Goal: Task Accomplishment & Management: Manage account settings

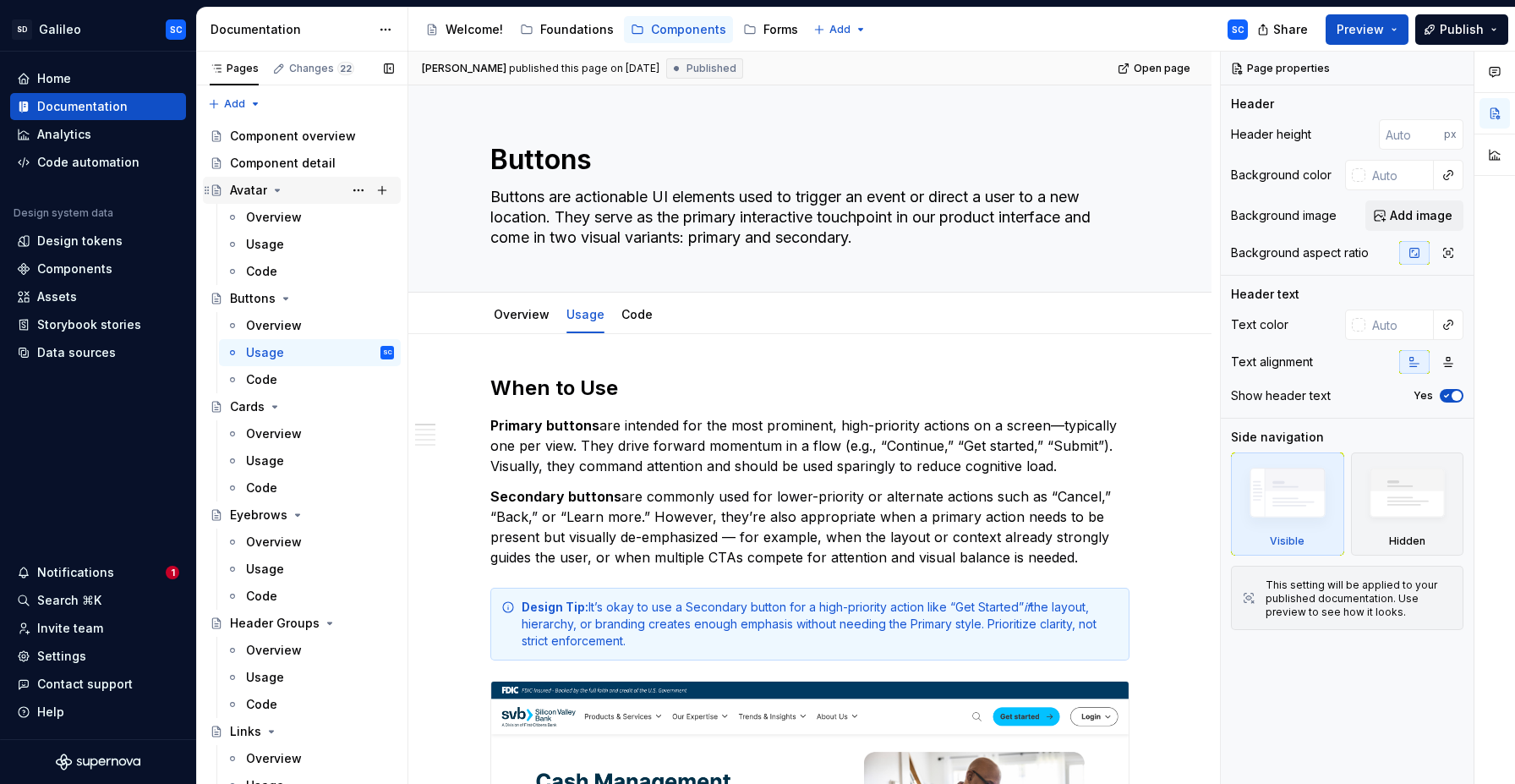
click at [275, 188] on icon "Page tree" at bounding box center [277, 190] width 14 height 14
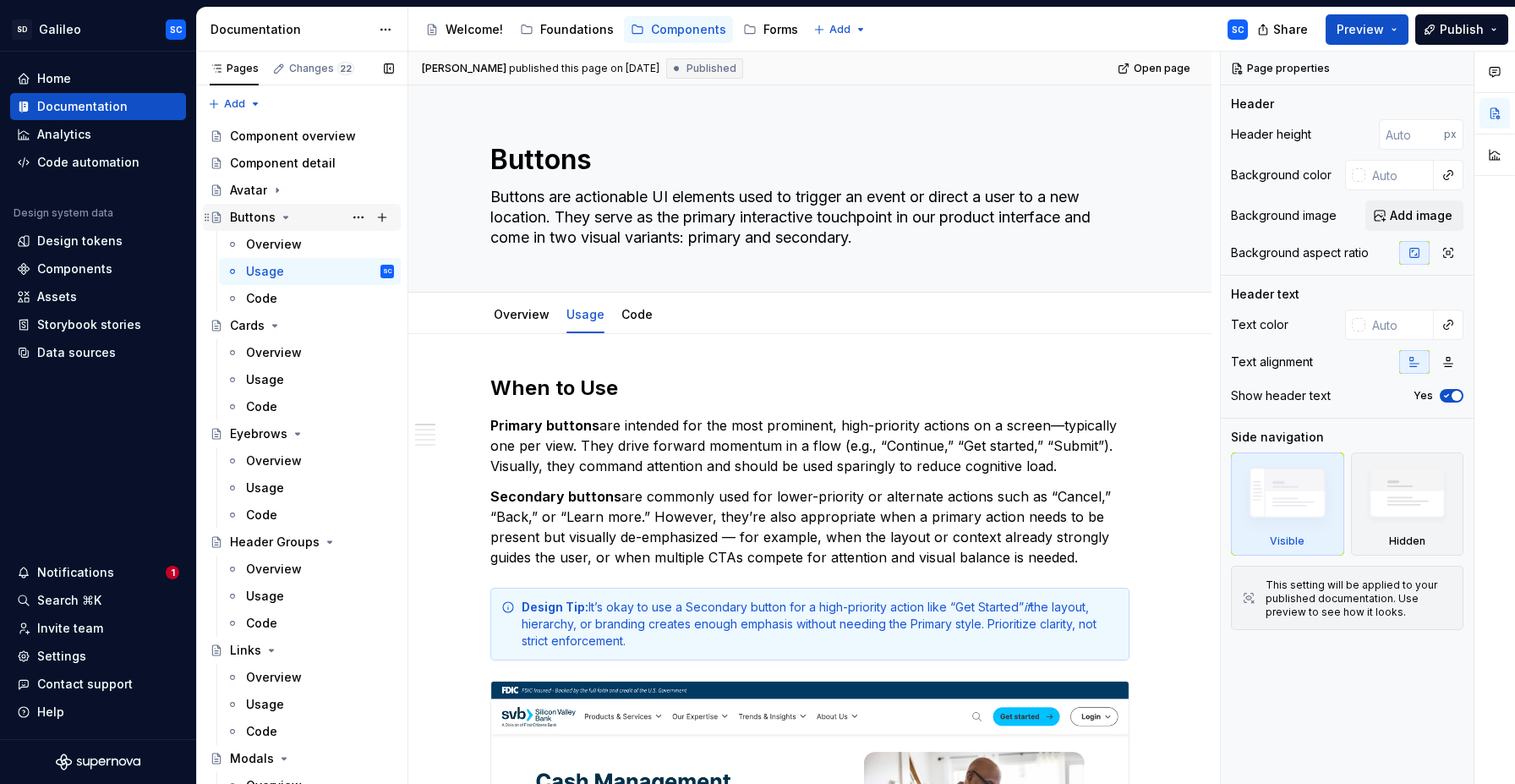
click at [288, 215] on icon "Page tree" at bounding box center [285, 217] width 14 height 14
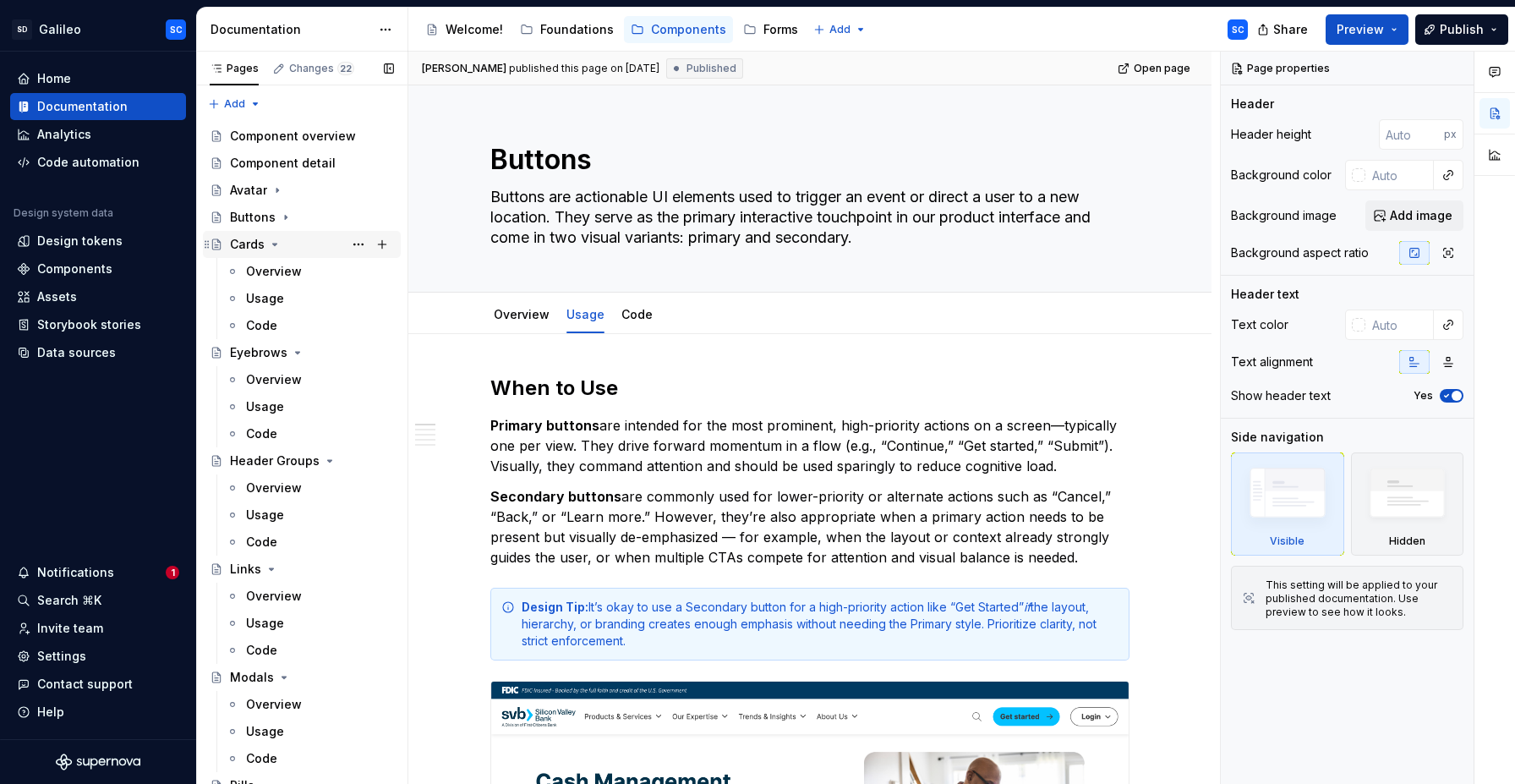
click at [277, 246] on icon "Page tree" at bounding box center [274, 244] width 14 height 14
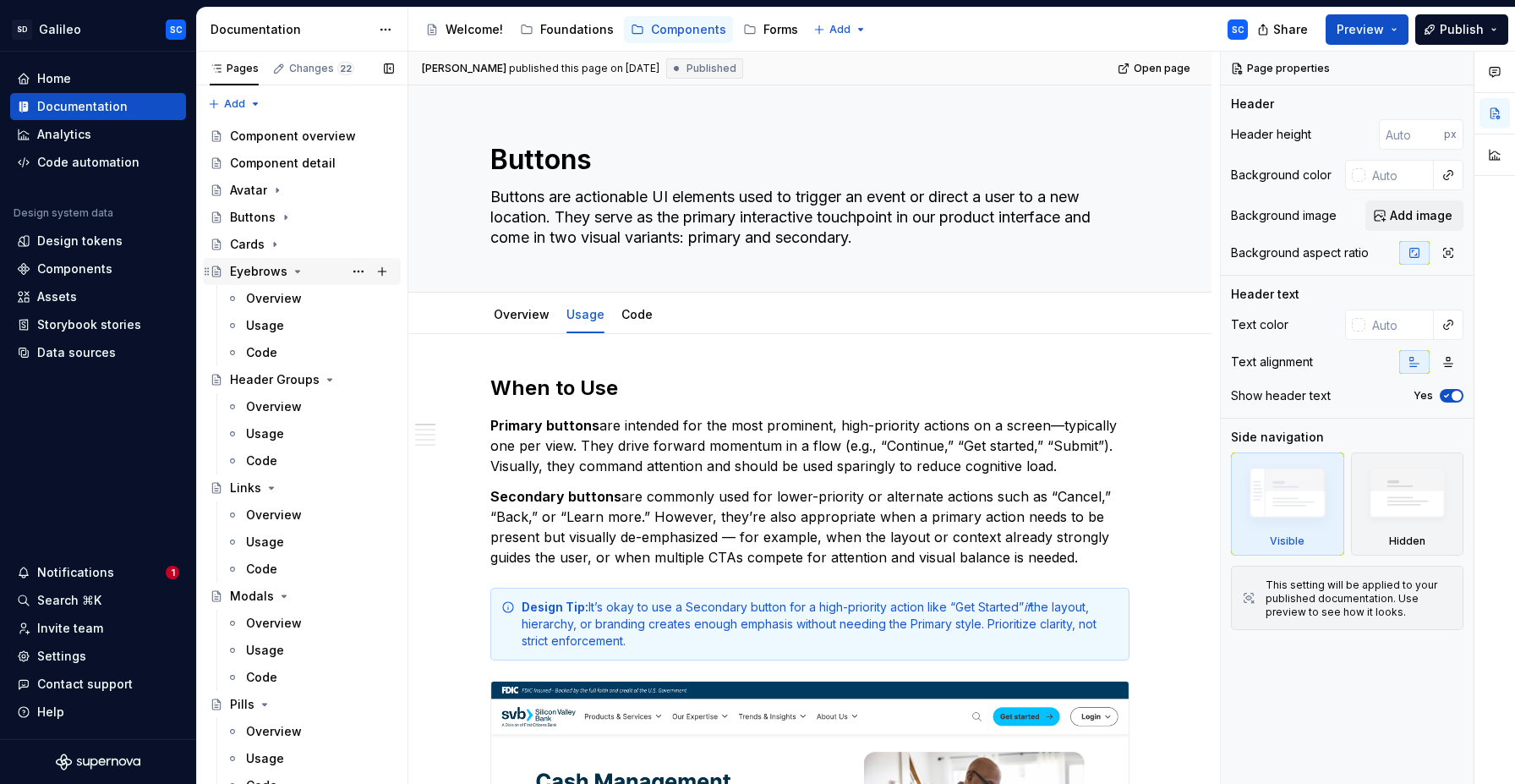
click at [301, 273] on icon "Page tree" at bounding box center [297, 271] width 14 height 14
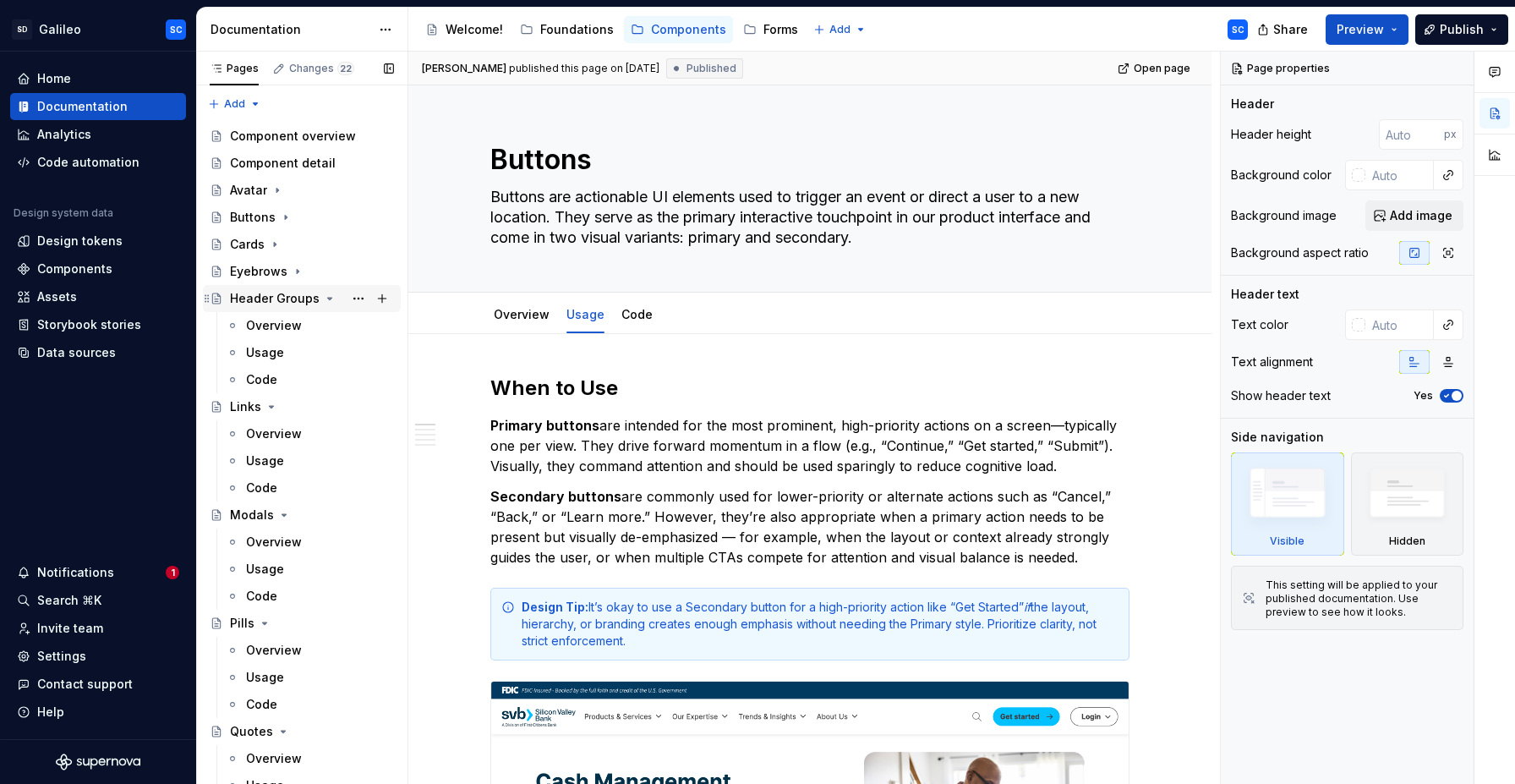
click at [324, 301] on icon "Page tree" at bounding box center [330, 298] width 14 height 14
click at [274, 328] on icon "Page tree" at bounding box center [271, 325] width 14 height 14
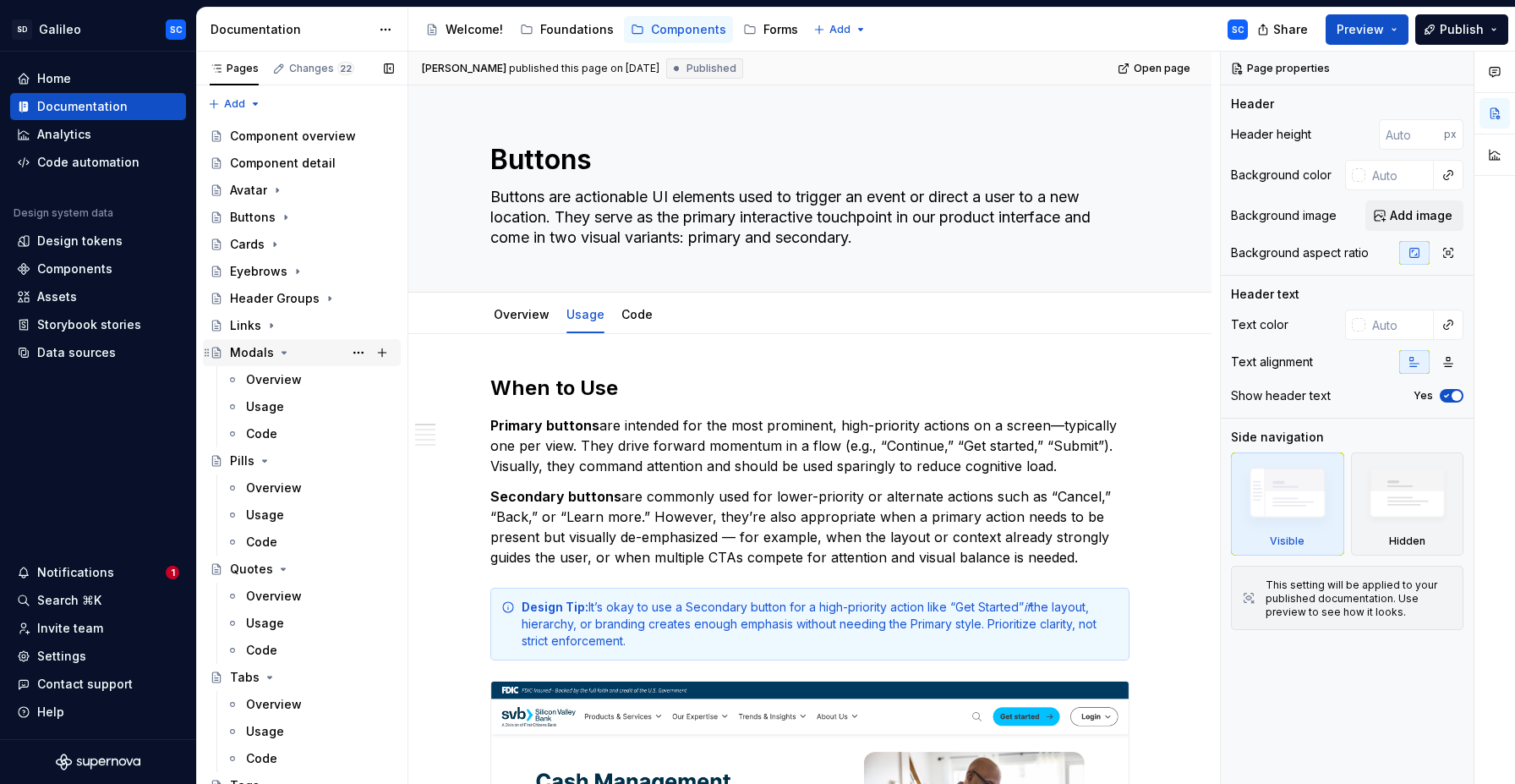
click at [282, 351] on icon "Page tree" at bounding box center [284, 353] width 14 height 14
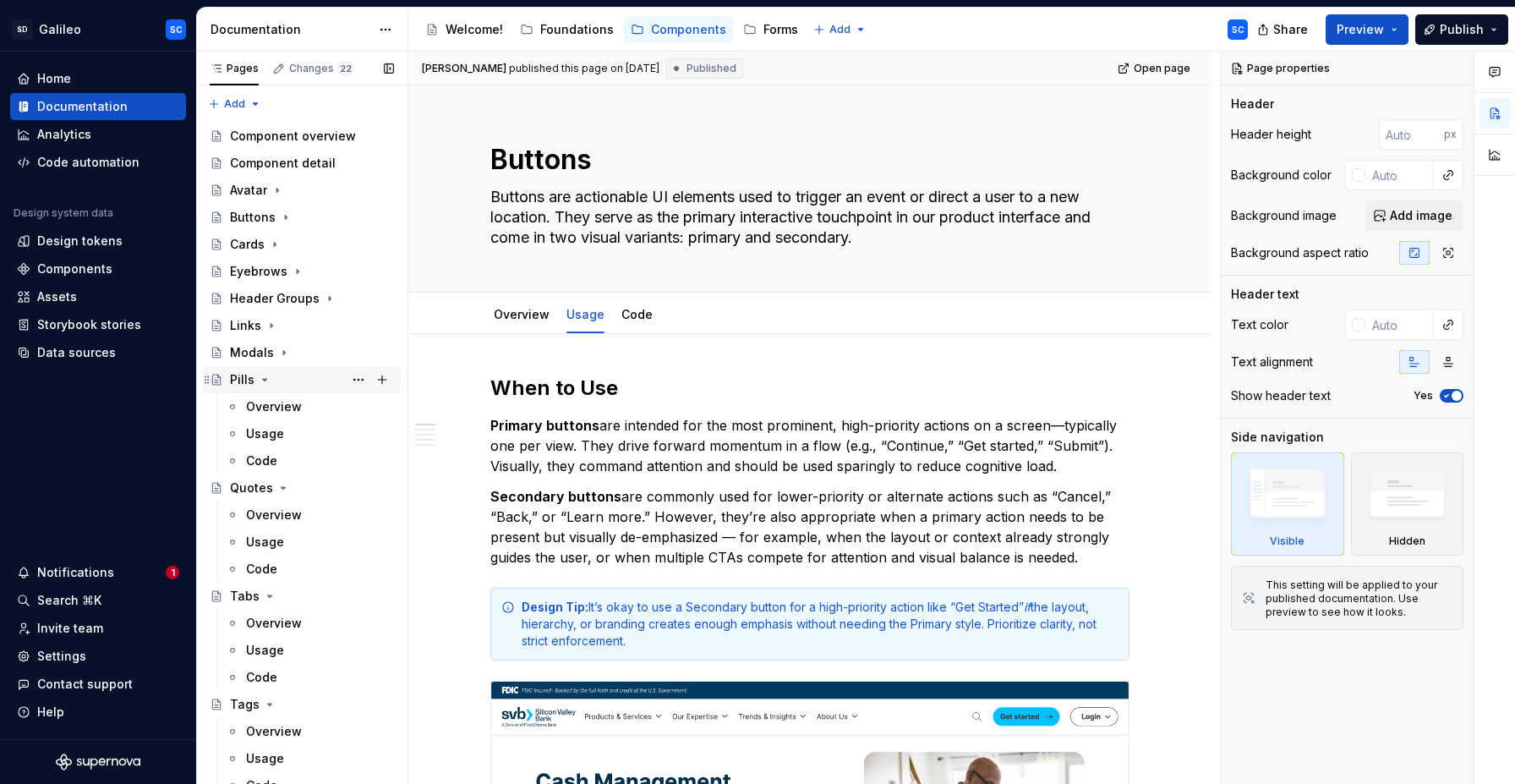
click at [270, 381] on div "Pills" at bounding box center [313, 380] width 164 height 24
click at [263, 383] on icon "Page tree" at bounding box center [264, 379] width 14 height 14
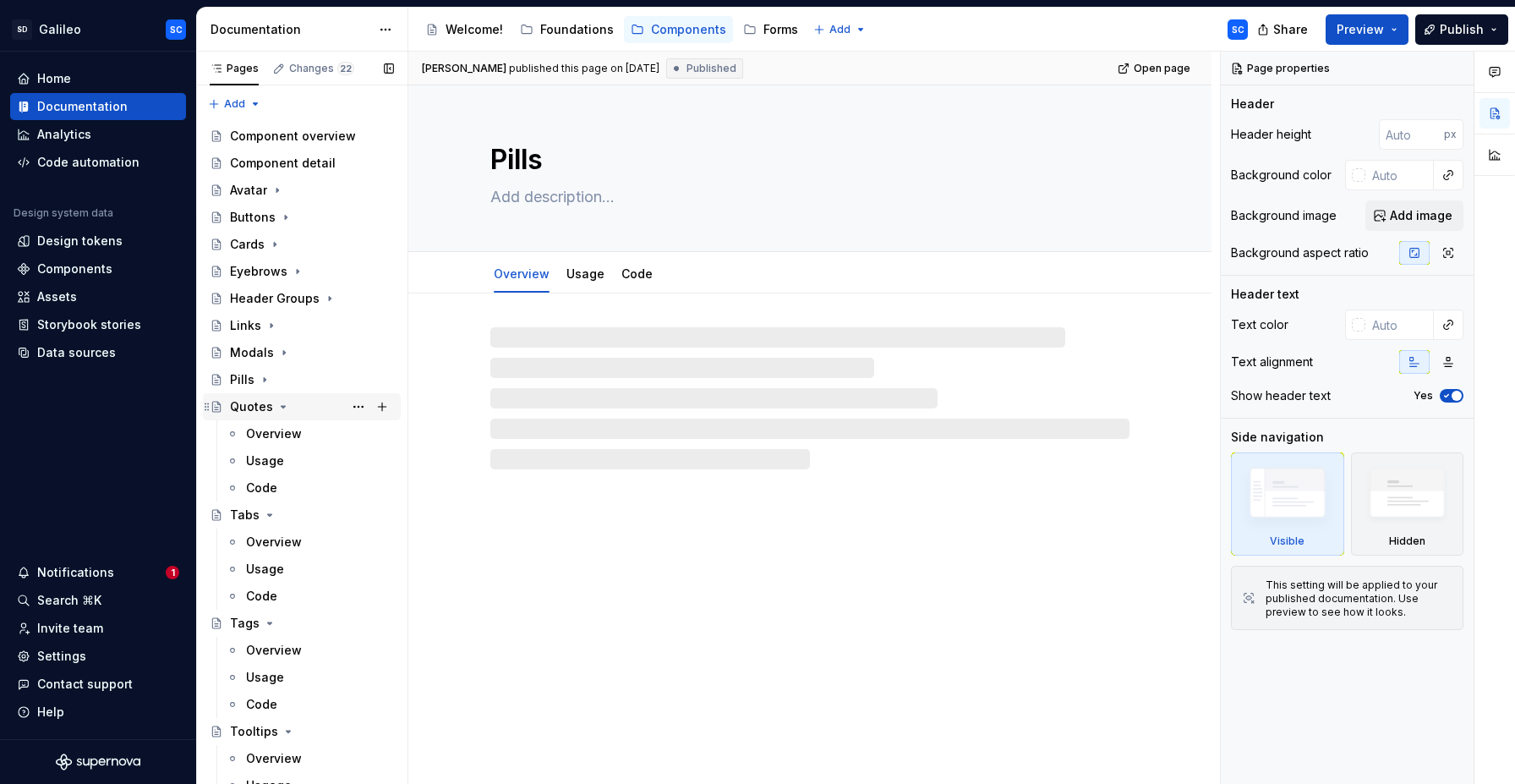
click at [281, 408] on icon "Page tree" at bounding box center [283, 407] width 14 height 14
click at [263, 435] on icon "Page tree" at bounding box center [270, 433] width 14 height 14
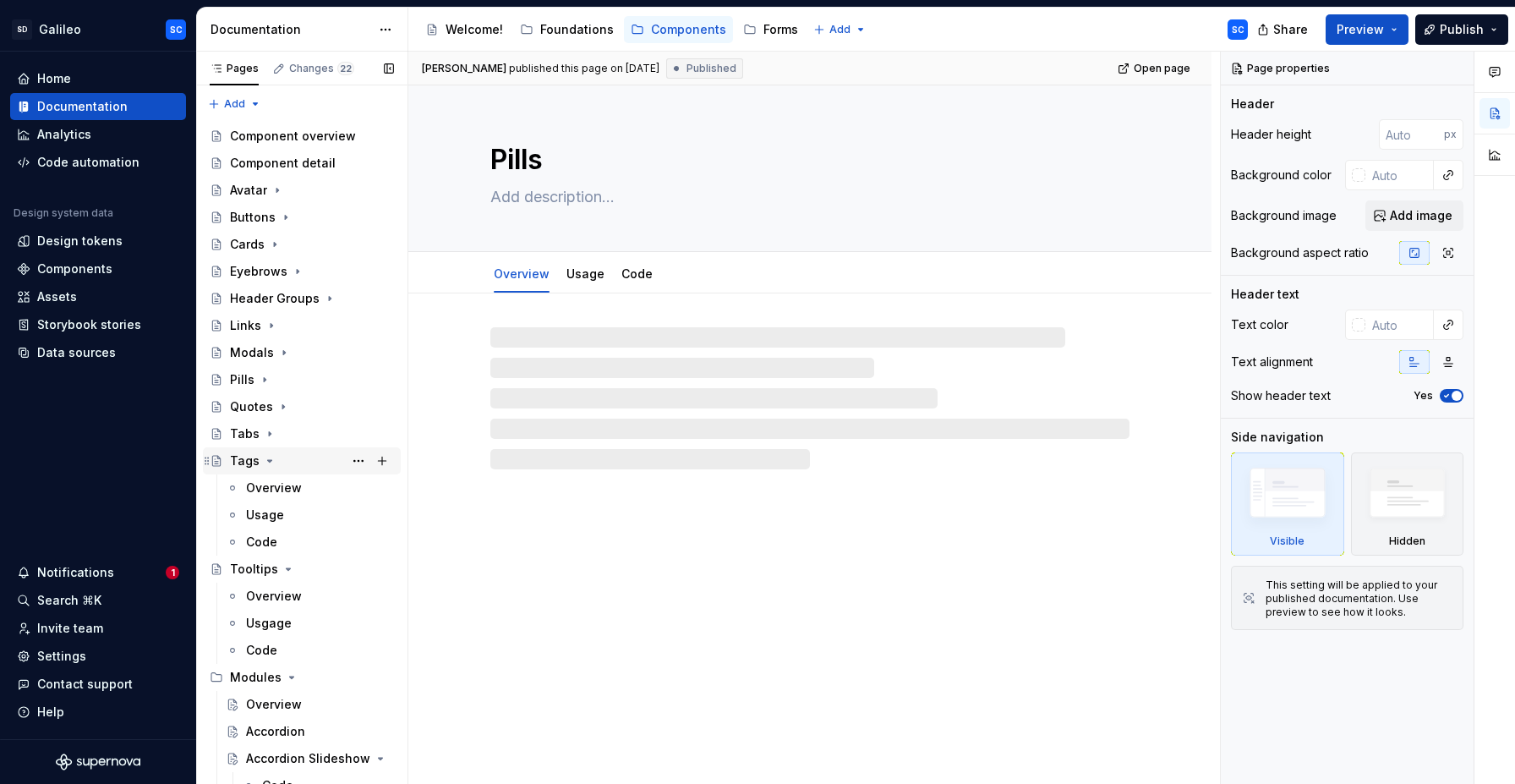
click at [269, 462] on icon "Page tree" at bounding box center [270, 461] width 14 height 14
click at [287, 489] on icon "Page tree" at bounding box center [289, 488] width 5 height 2
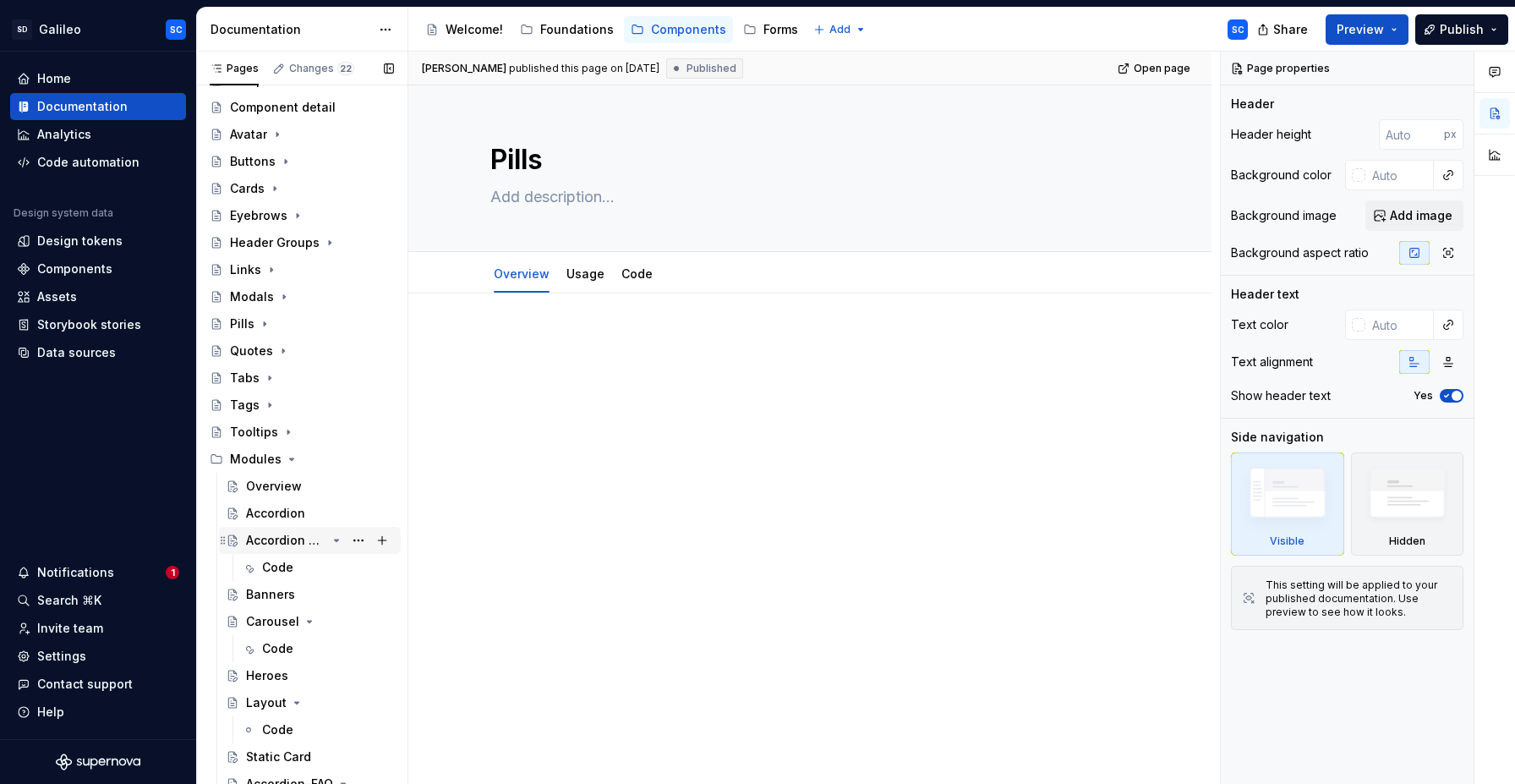
scroll to position [92, 0]
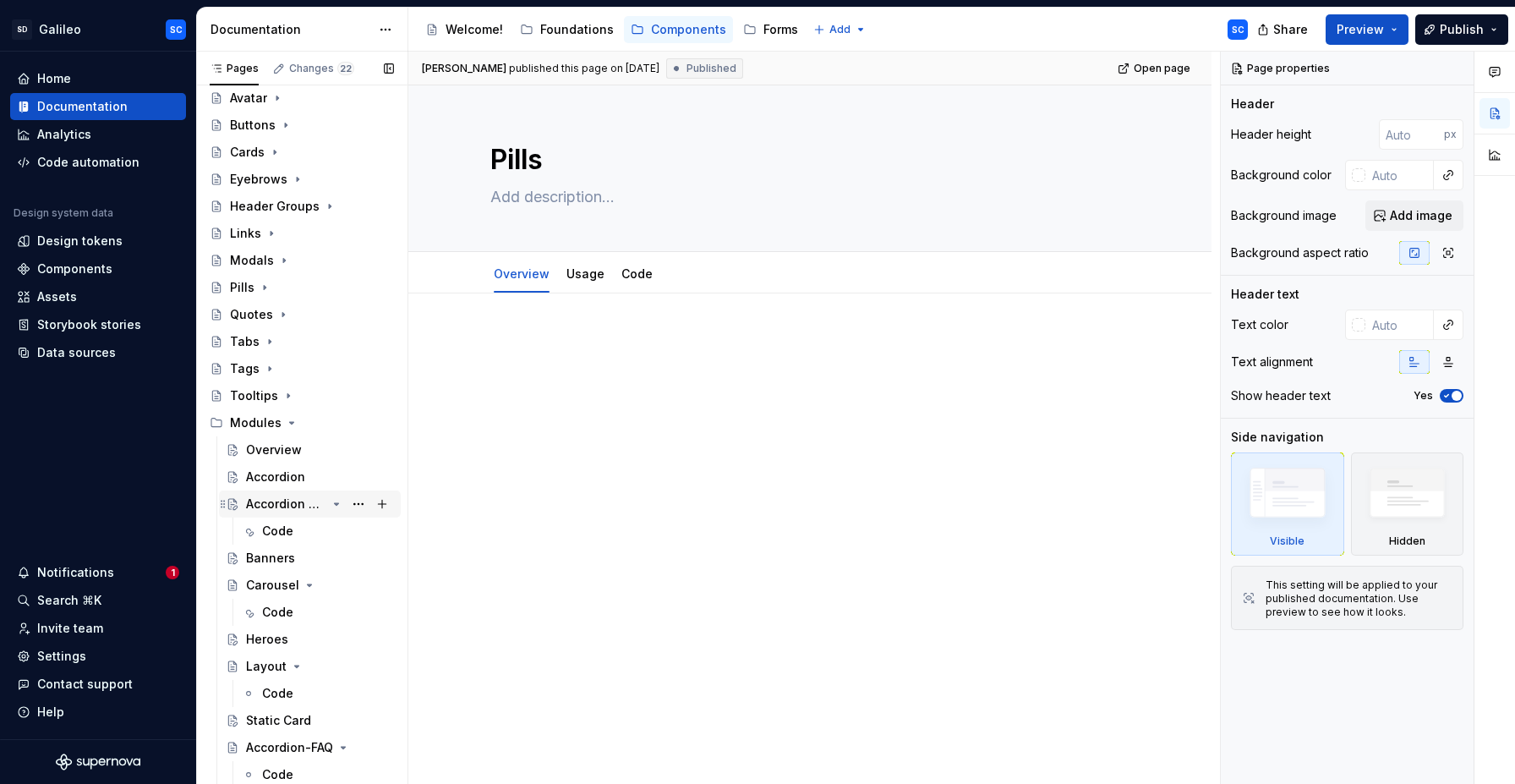
click at [337, 504] on icon "Page tree" at bounding box center [336, 504] width 5 height 2
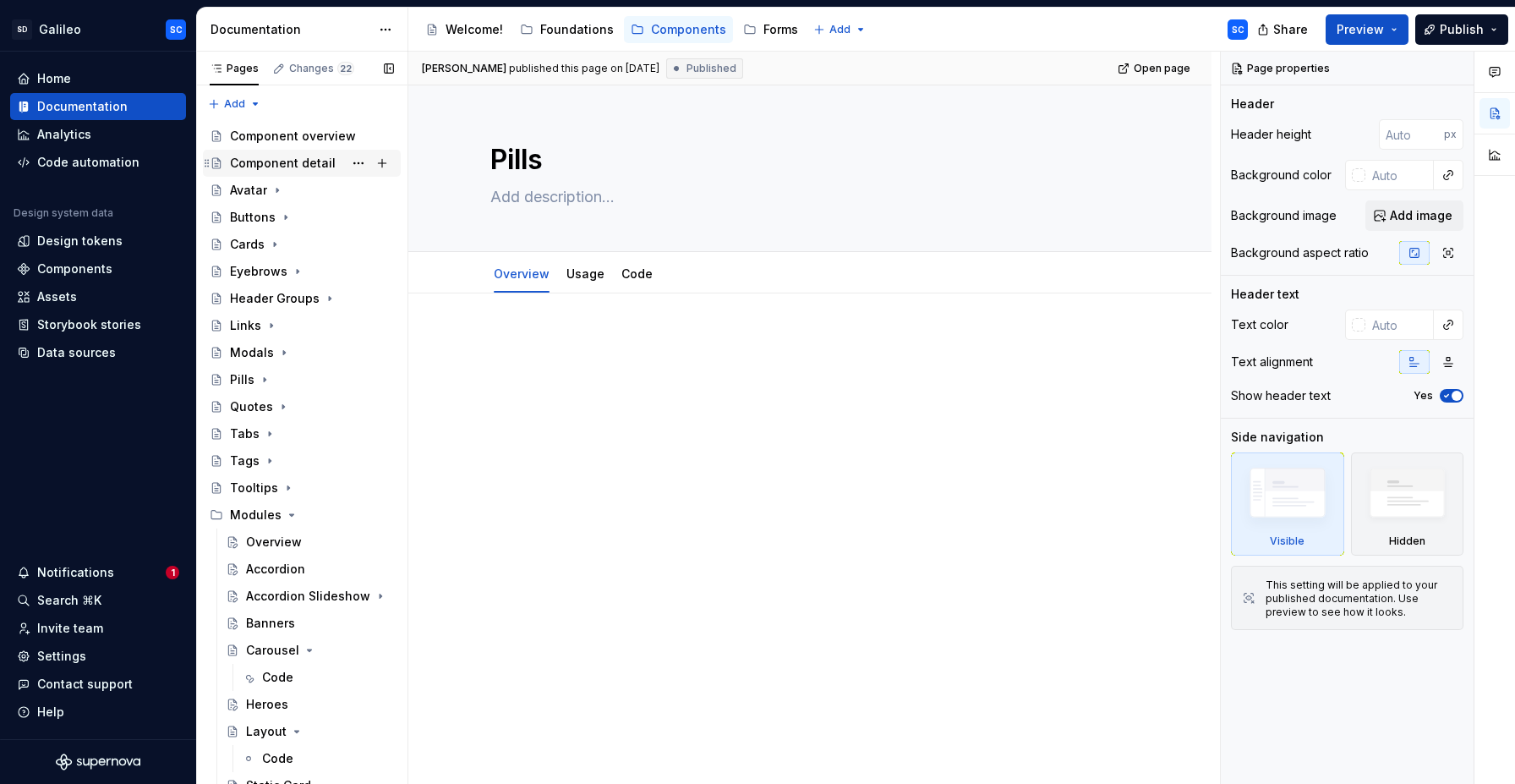
click at [298, 164] on div "Component detail" at bounding box center [283, 163] width 106 height 17
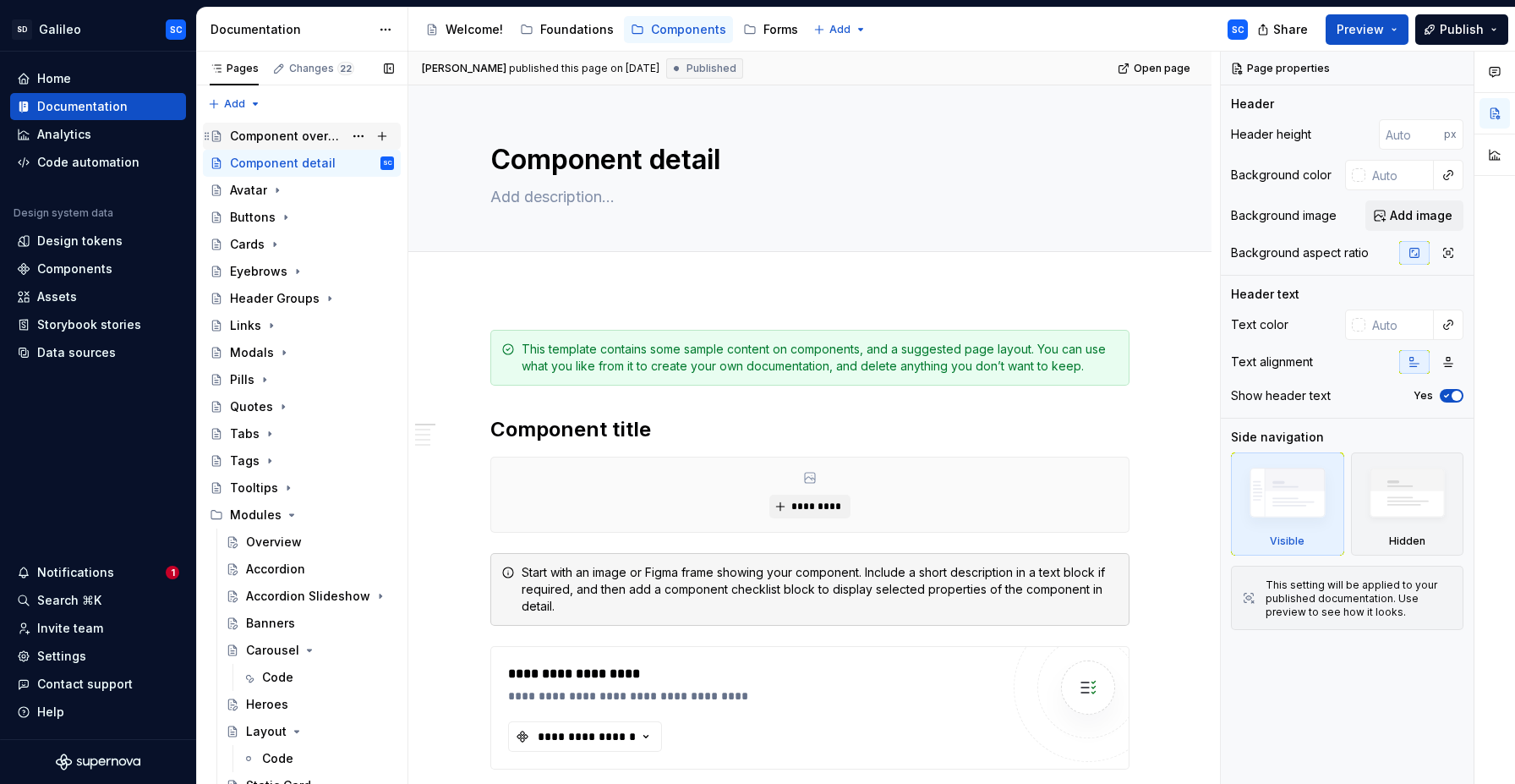
click at [301, 136] on div "Component overview" at bounding box center [287, 136] width 113 height 17
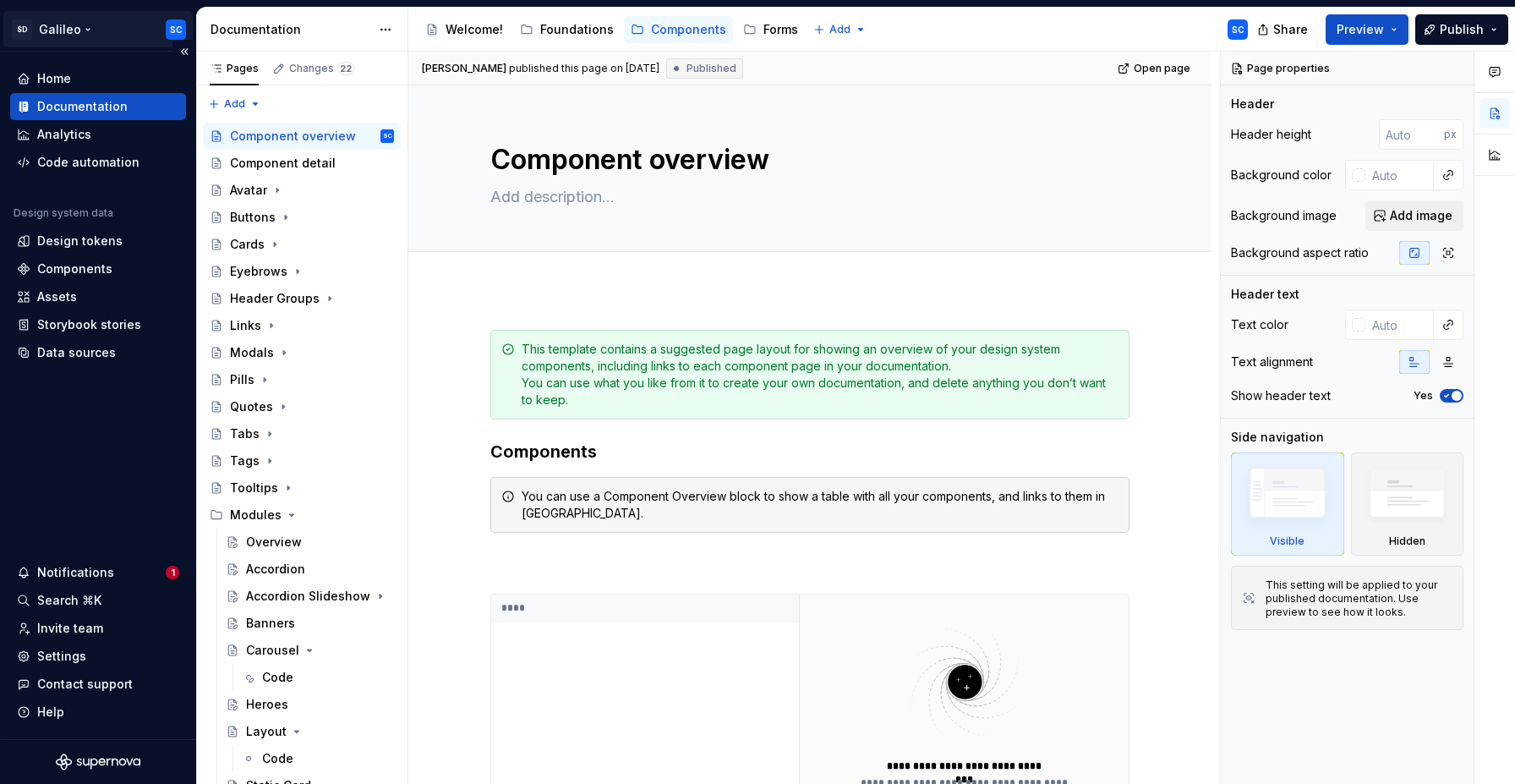
click at [85, 31] on html "SD Galileo SC Home Documentation Analytics Code automation Design system data D…" at bounding box center [758, 392] width 1515 height 784
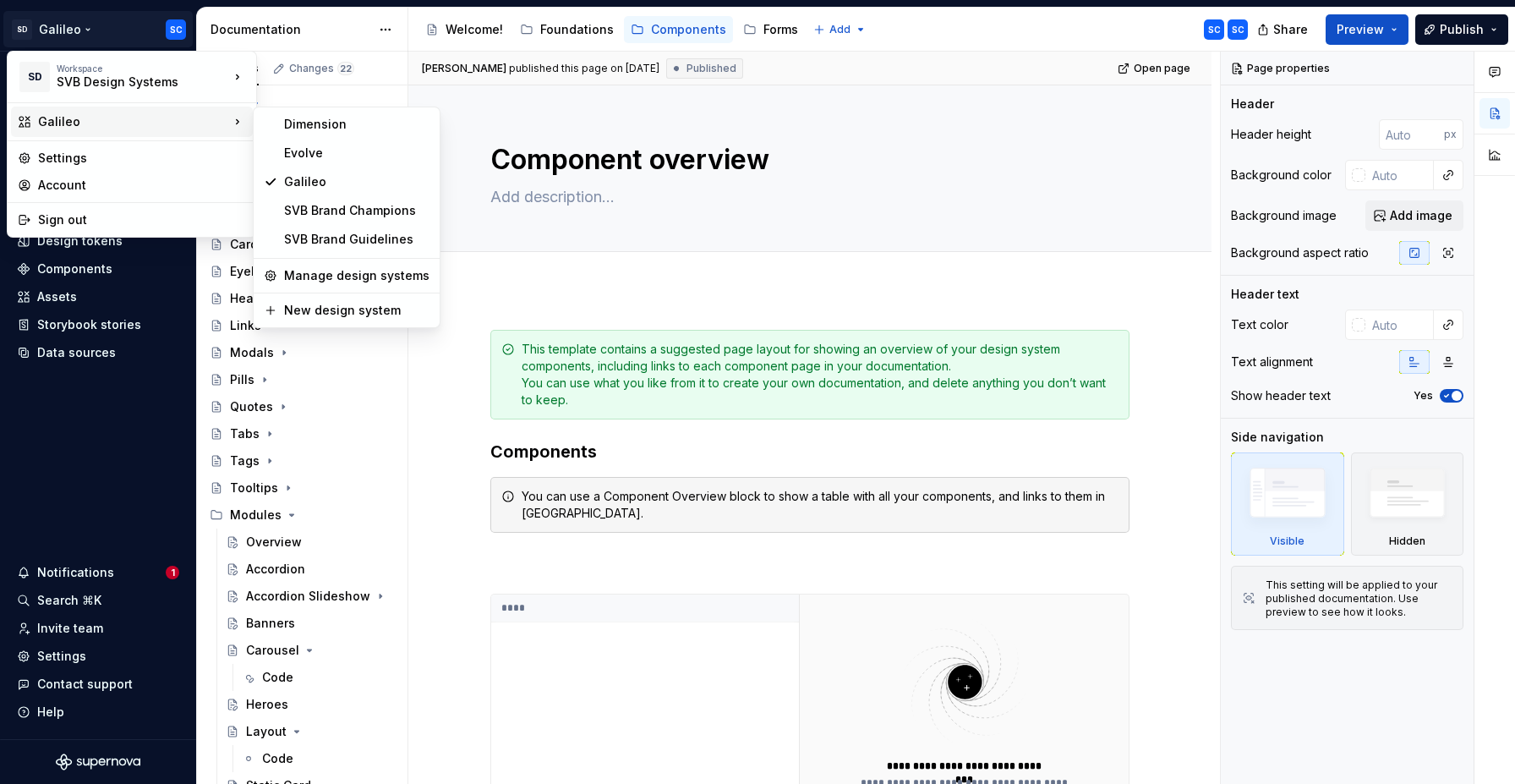
click at [546, 251] on html "SD Galileo SC Home Documentation Analytics Code automation Design system data D…" at bounding box center [758, 392] width 1515 height 784
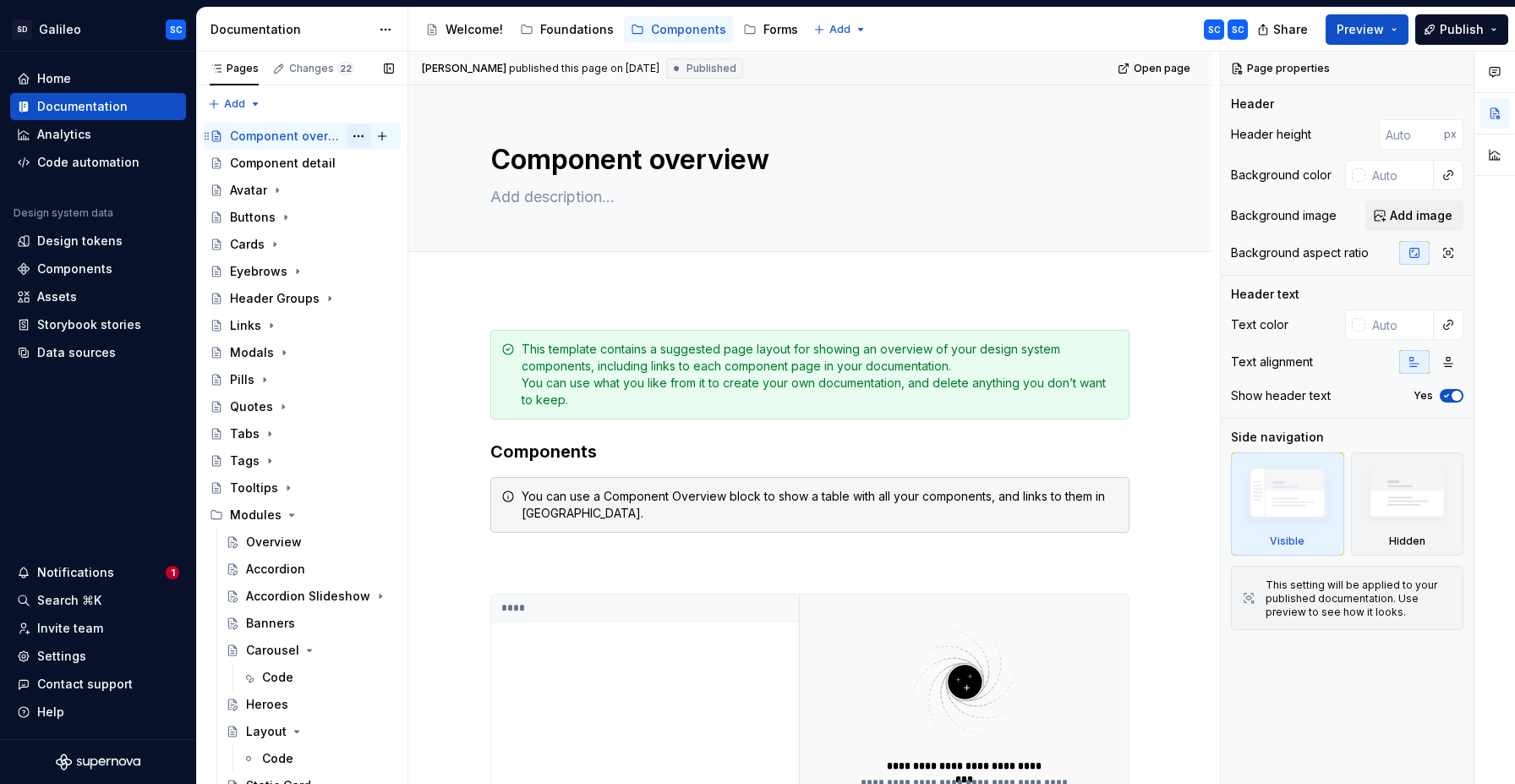
click at [363, 134] on button "Page tree" at bounding box center [358, 136] width 24 height 24
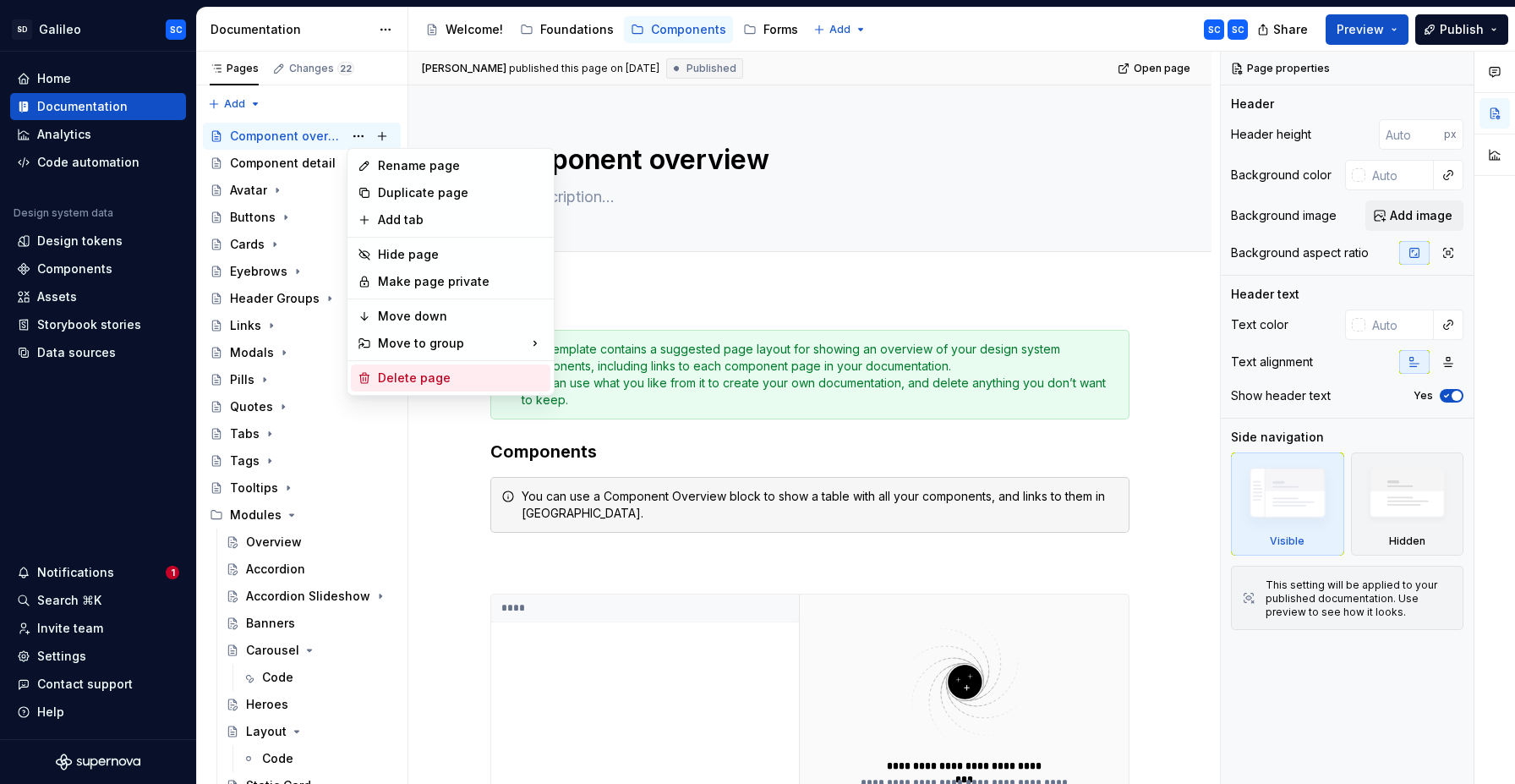
click at [422, 382] on div "Delete page" at bounding box center [461, 377] width 165 height 17
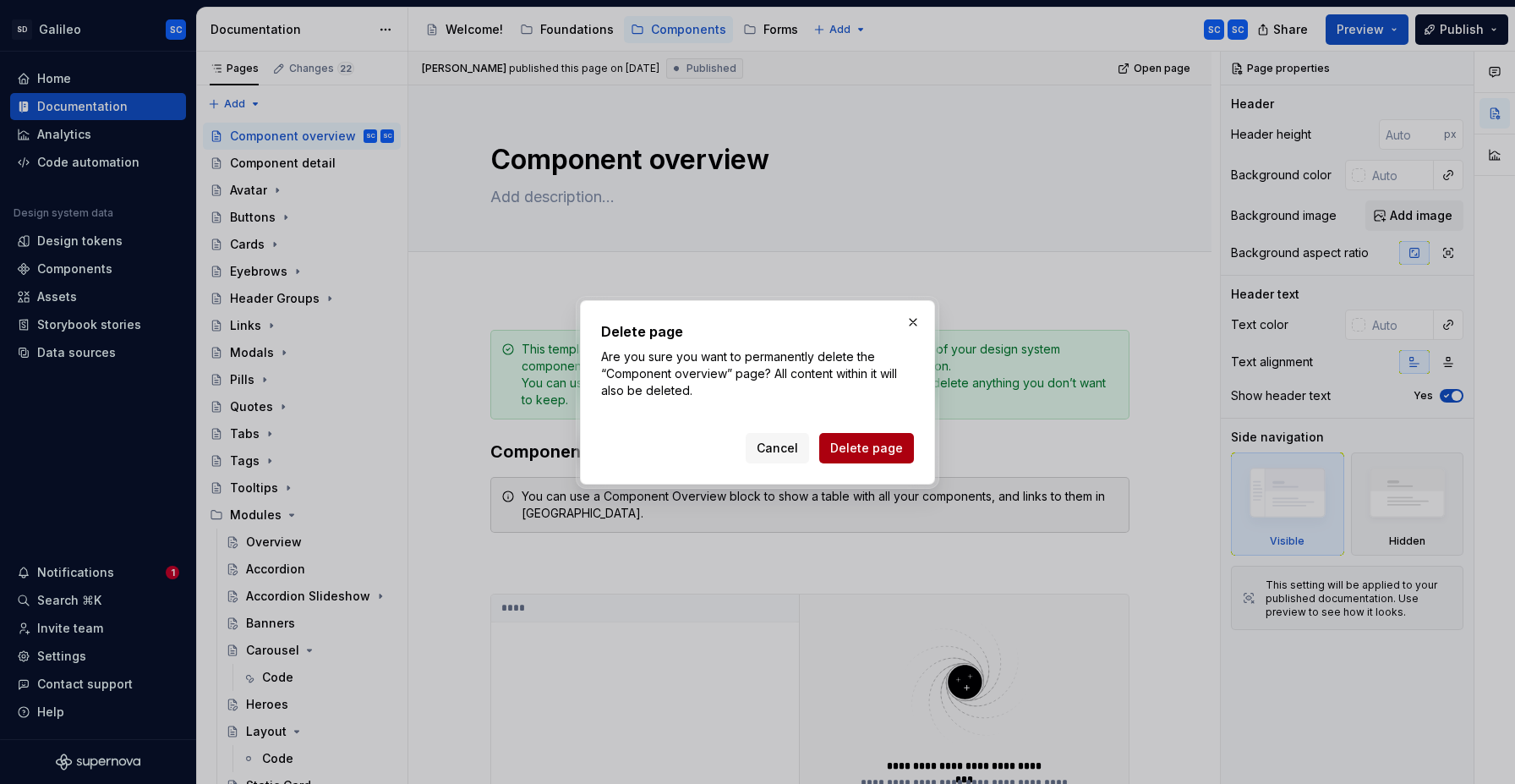
click at [892, 448] on span "Delete page" at bounding box center [867, 448] width 73 height 17
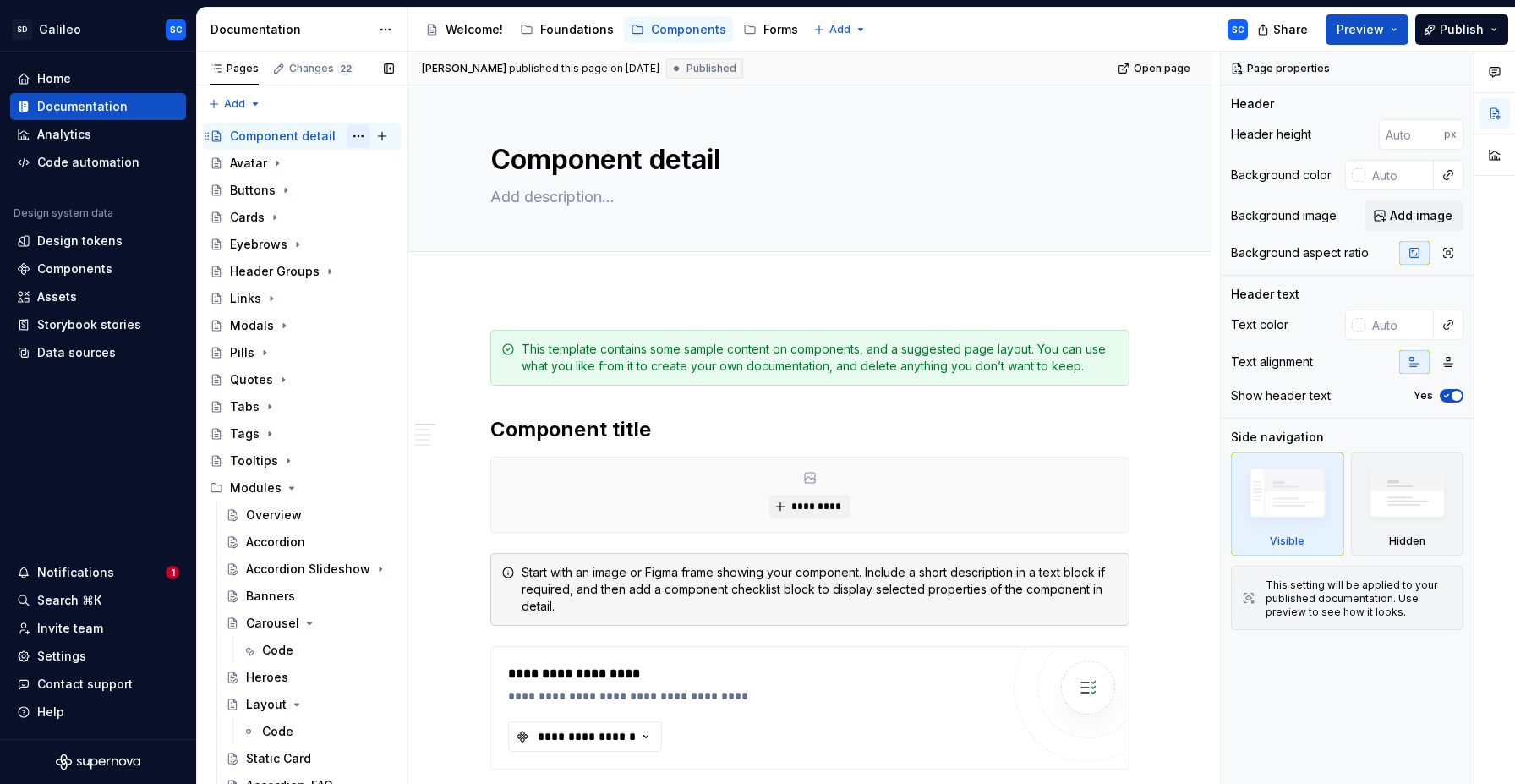
click at [364, 132] on button "Page tree" at bounding box center [358, 136] width 24 height 24
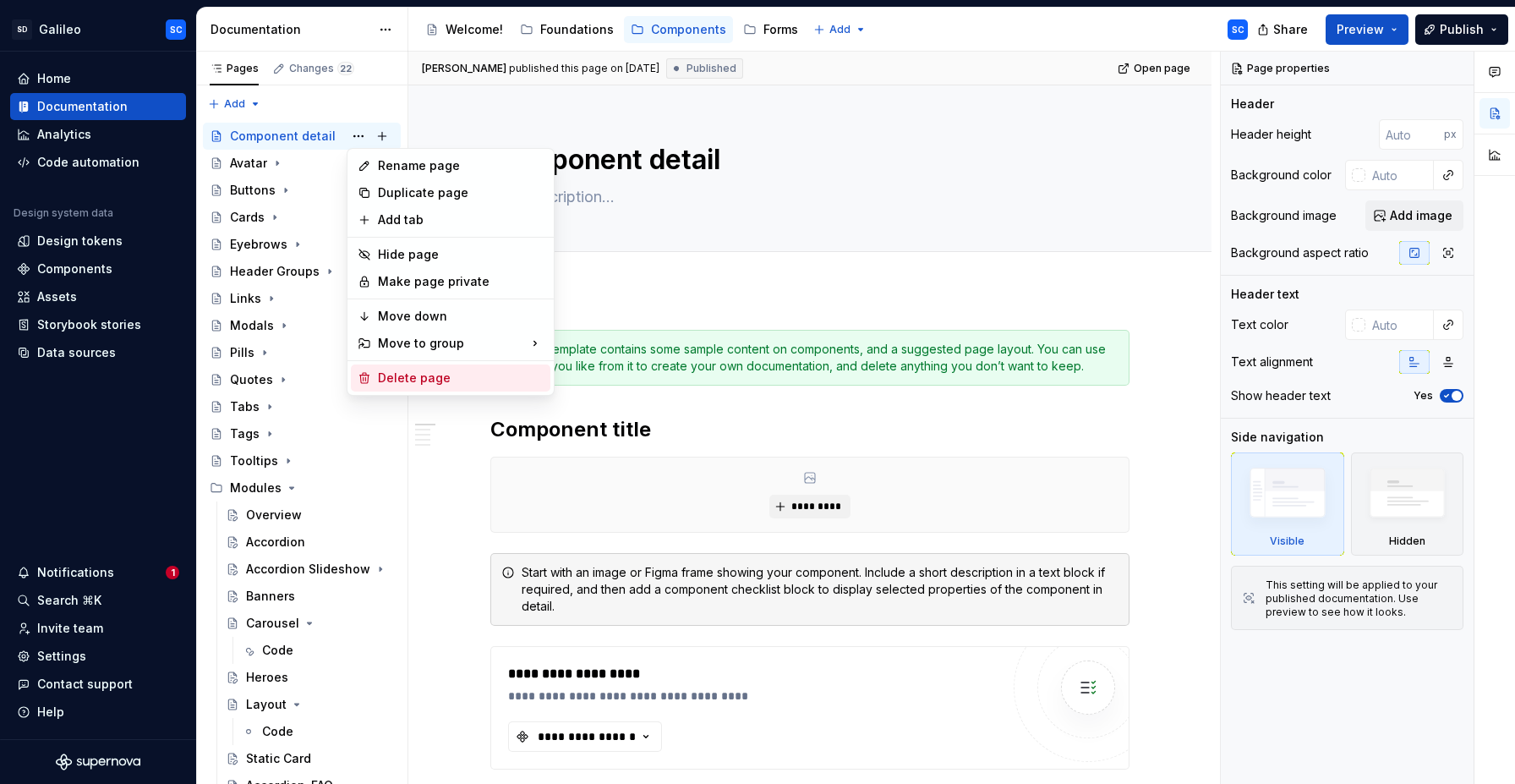
click at [455, 375] on div "Delete page" at bounding box center [461, 377] width 165 height 17
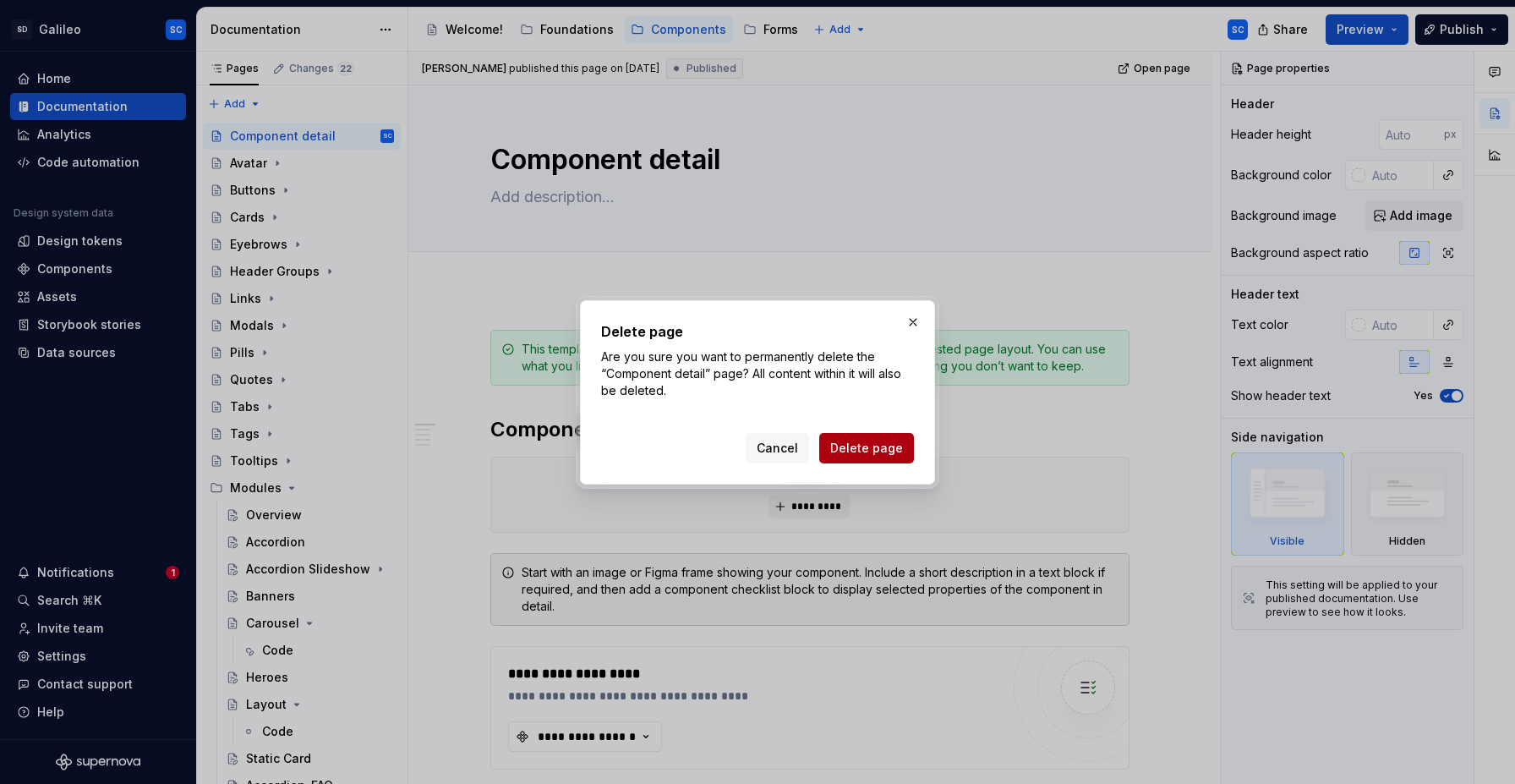
click at [865, 446] on span "Delete page" at bounding box center [867, 448] width 73 height 17
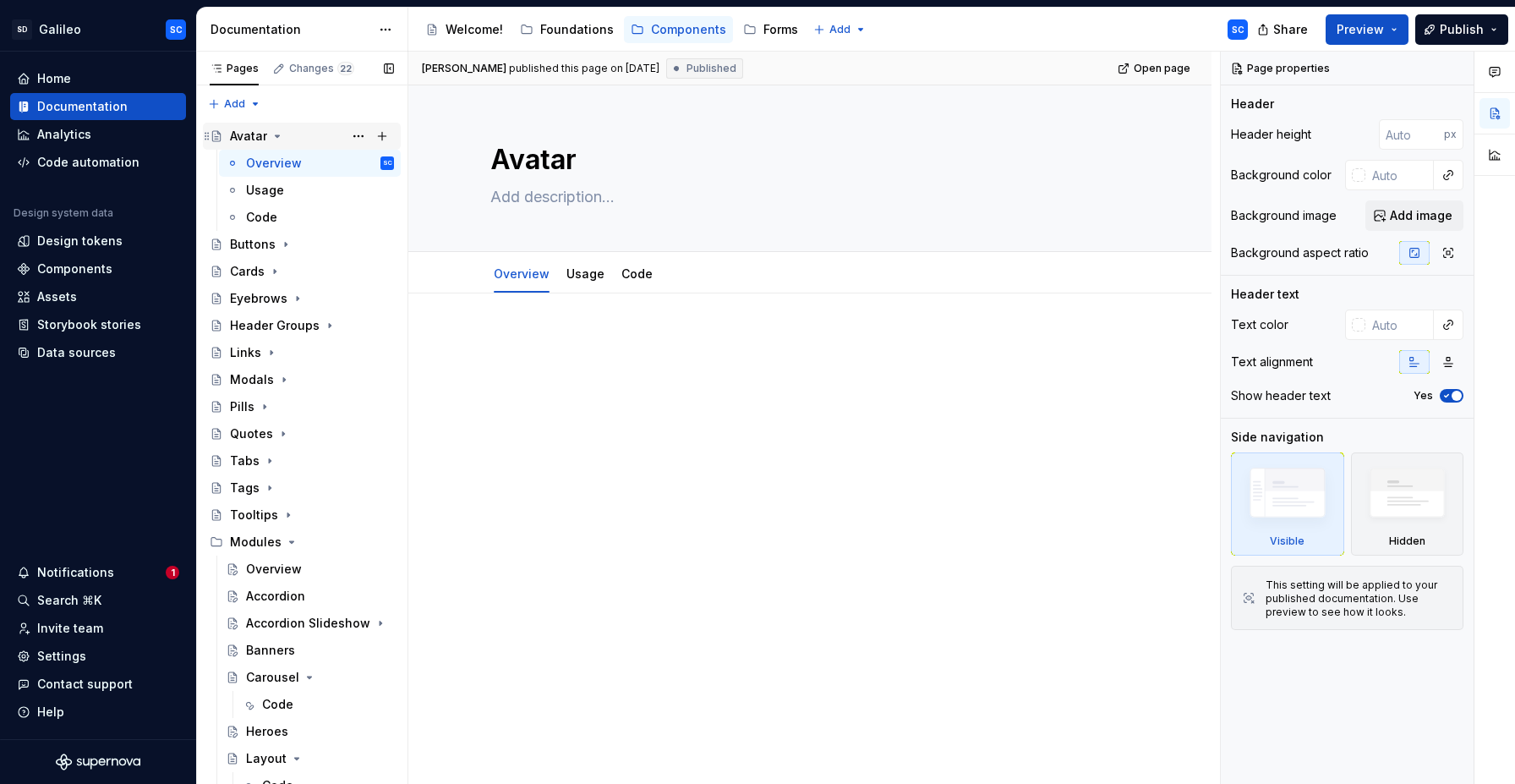
click at [280, 140] on icon "Page tree" at bounding box center [277, 136] width 14 height 14
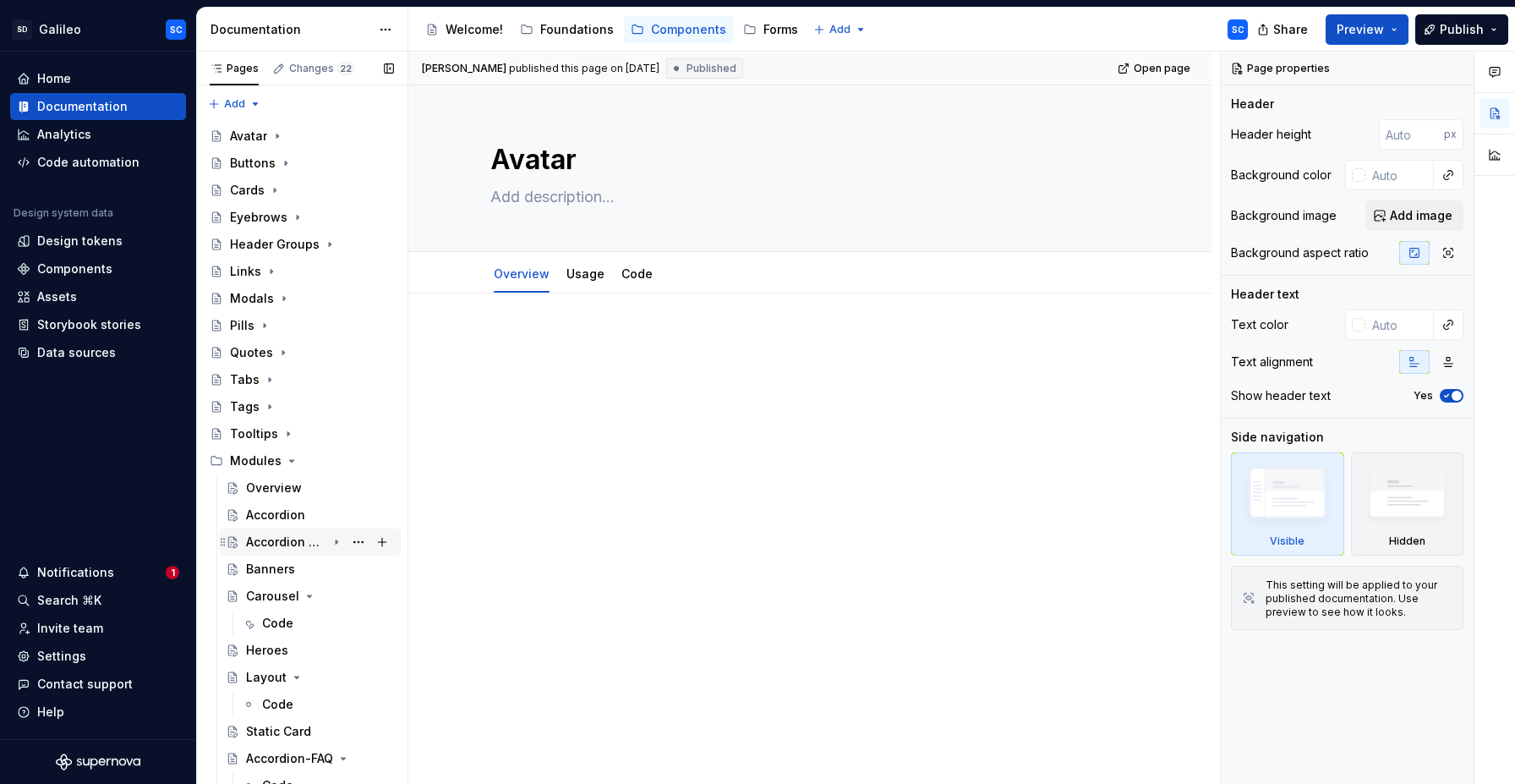
scroll to position [11, 0]
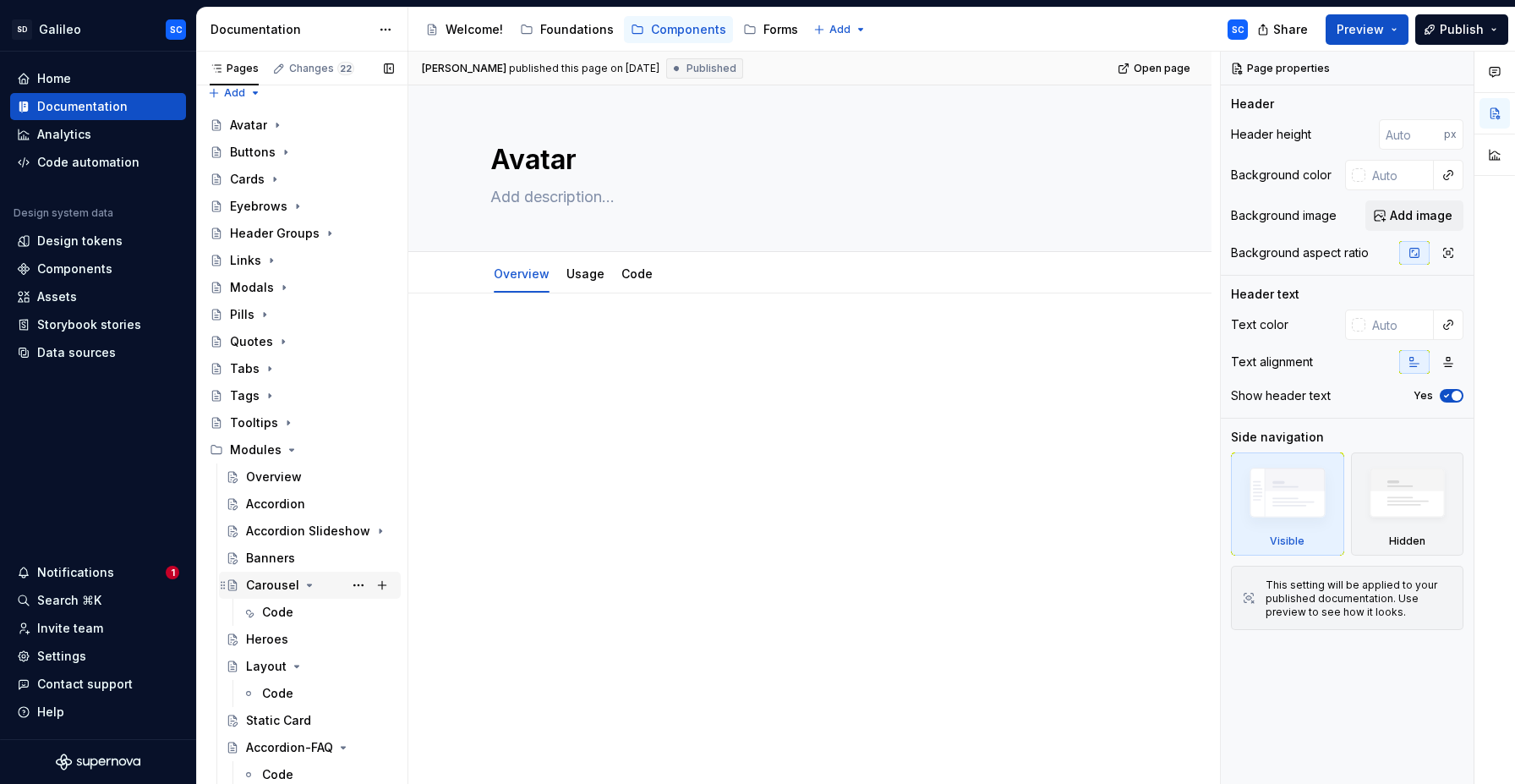
click at [308, 586] on icon "Page tree" at bounding box center [310, 586] width 5 height 2
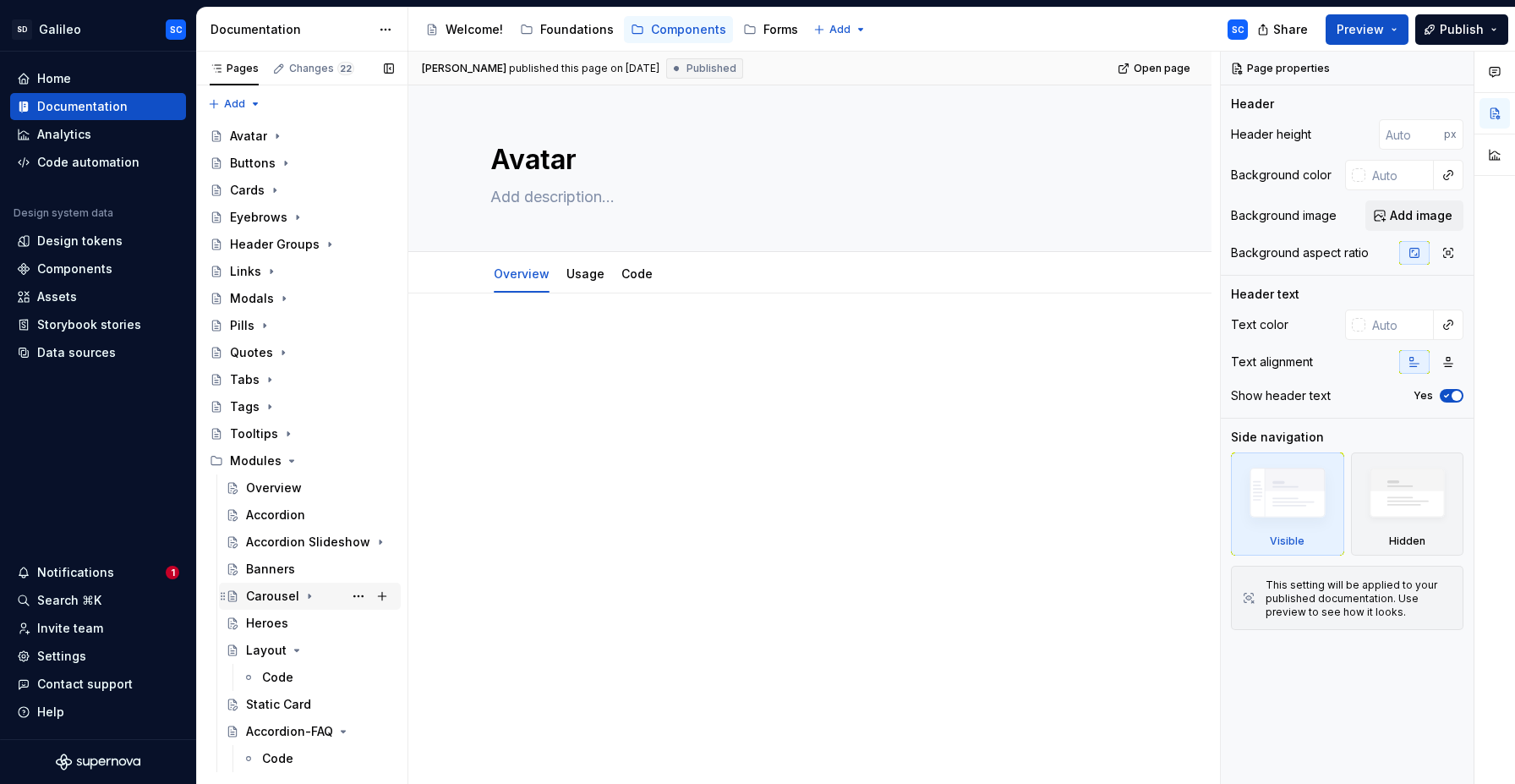
scroll to position [0, 0]
click at [295, 651] on icon "Page tree" at bounding box center [297, 651] width 5 height 2
click at [276, 516] on div "Accordion" at bounding box center [275, 514] width 59 height 17
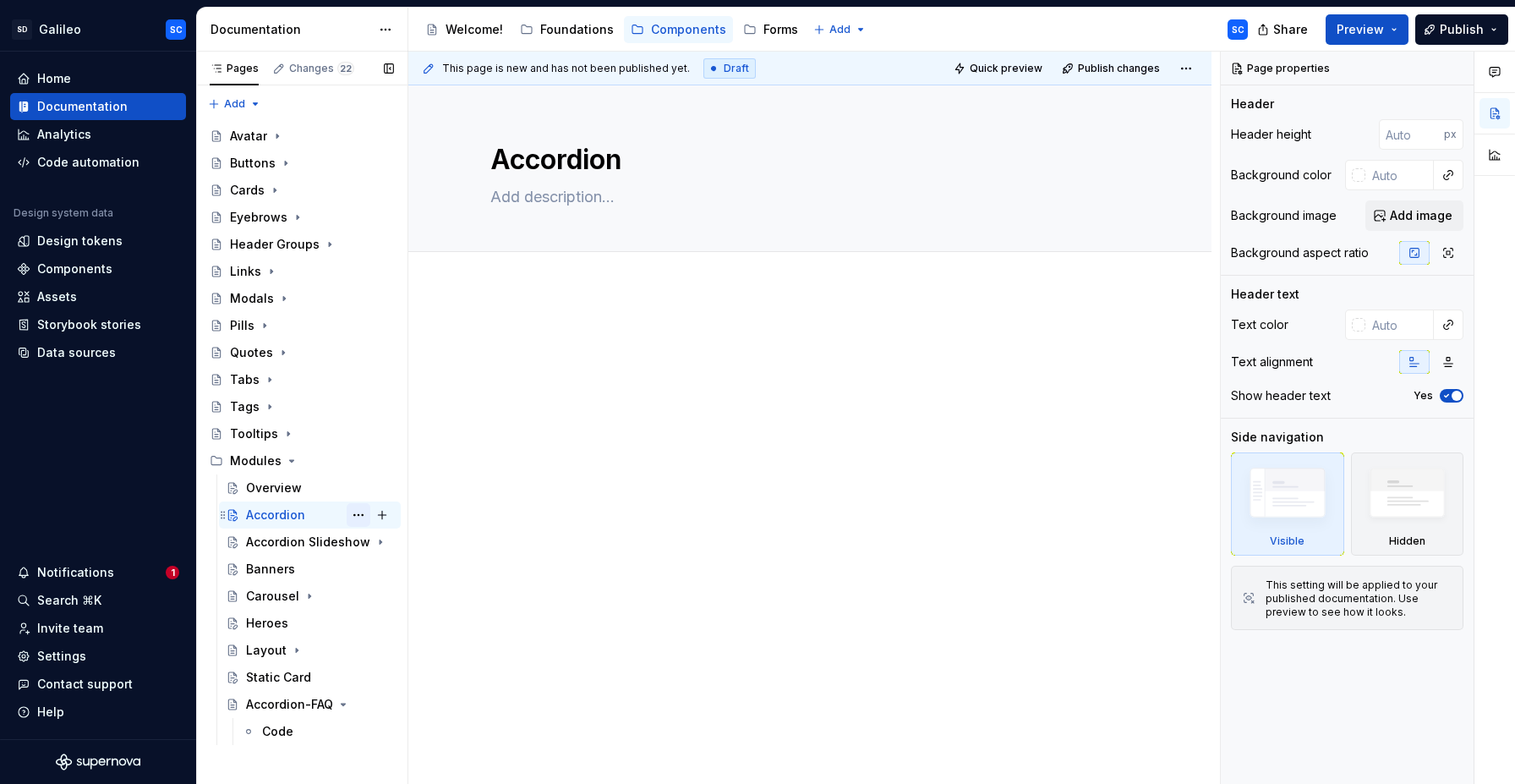
click at [357, 516] on button "Page tree" at bounding box center [358, 515] width 24 height 24
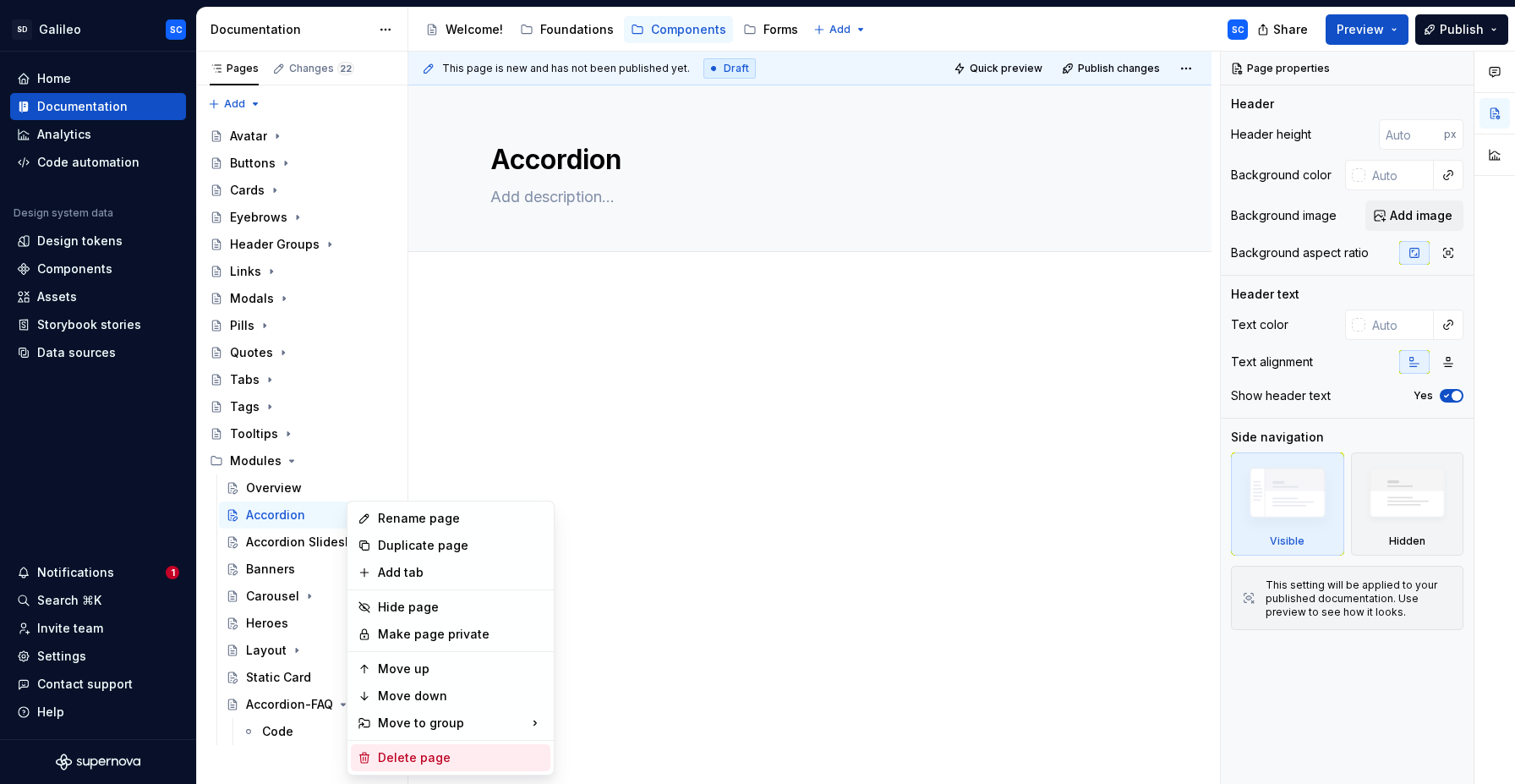
click at [437, 759] on div "Delete page" at bounding box center [461, 758] width 165 height 17
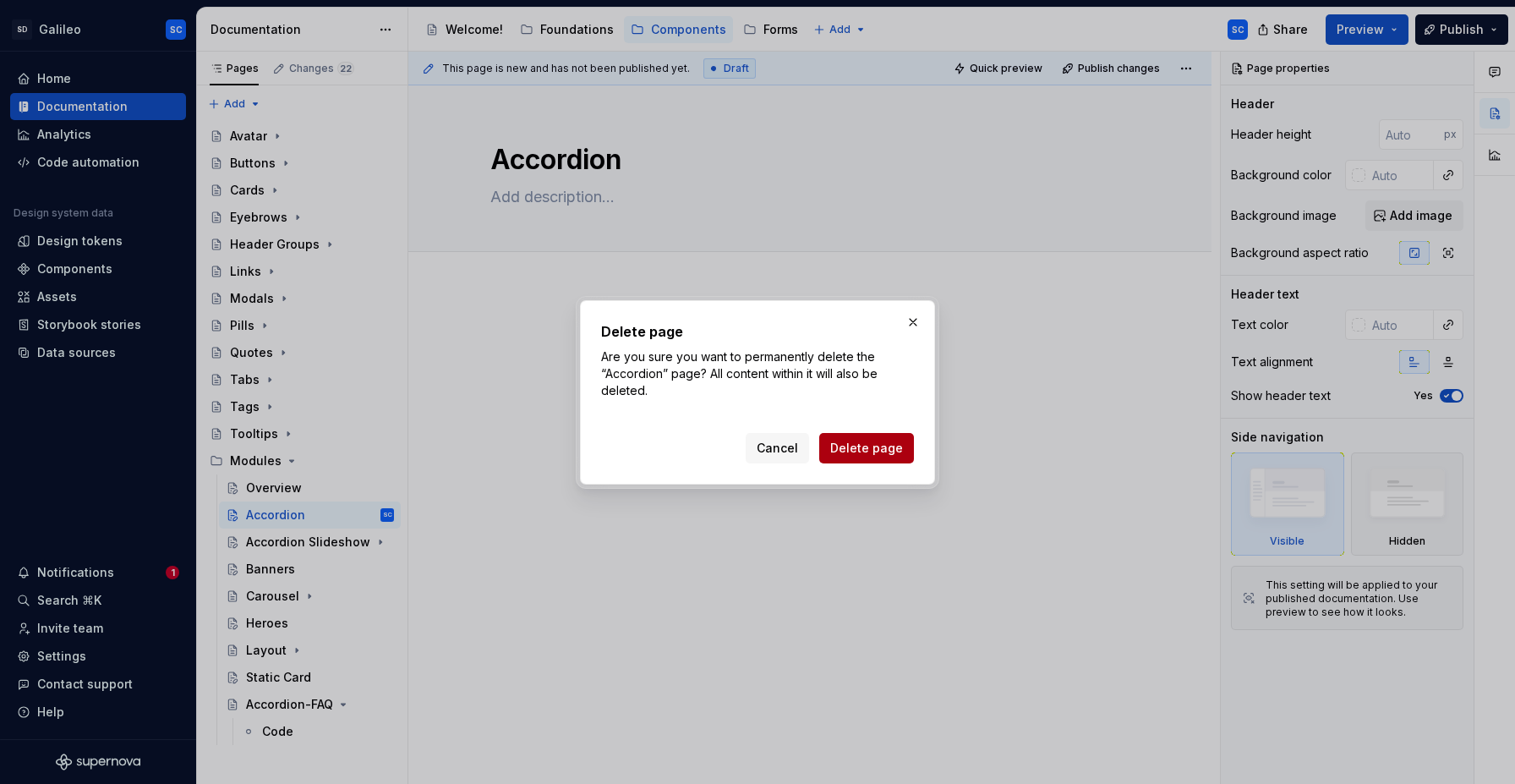
click at [840, 444] on span "Delete page" at bounding box center [867, 448] width 73 height 17
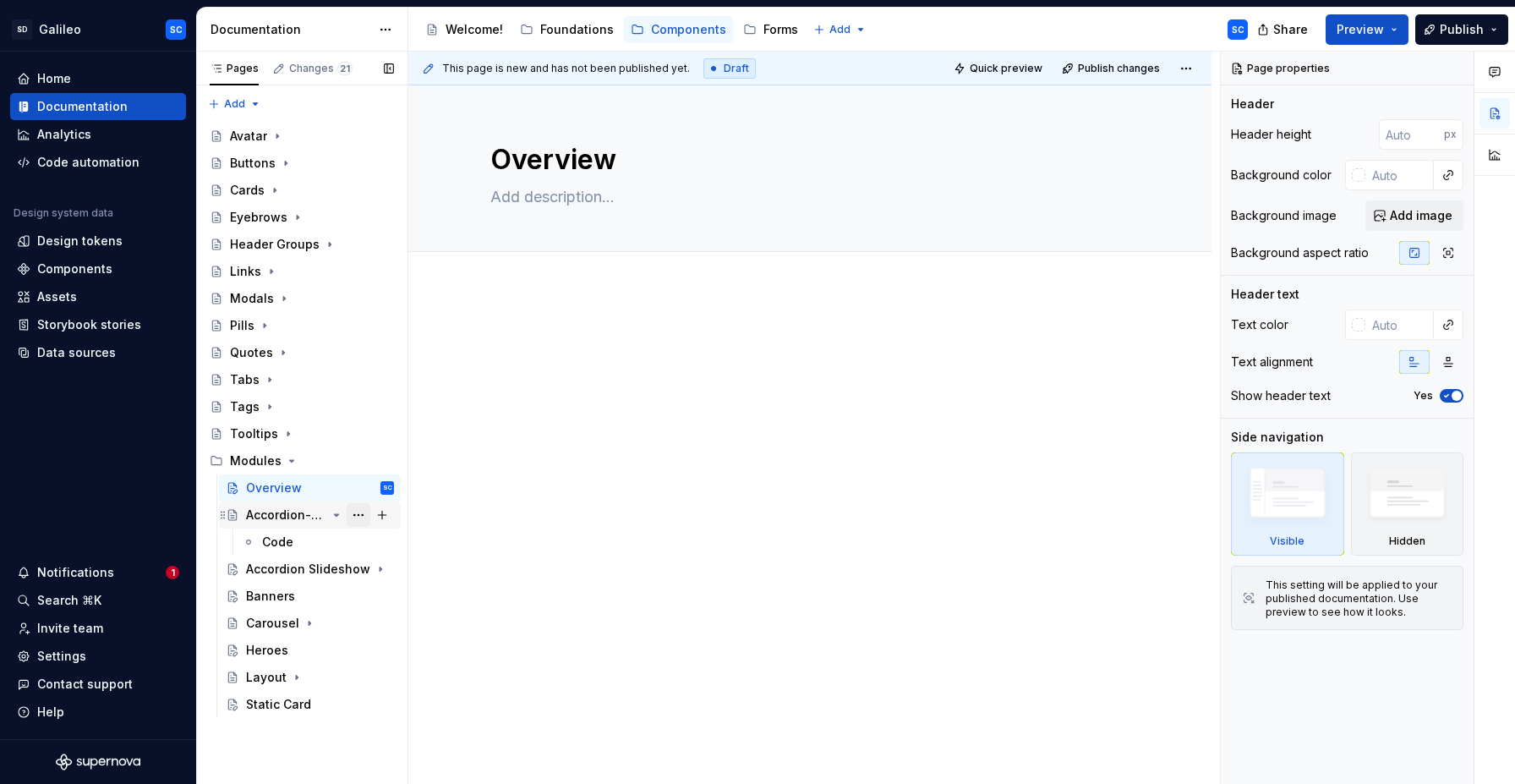
click at [355, 514] on button "Page tree" at bounding box center [358, 515] width 24 height 24
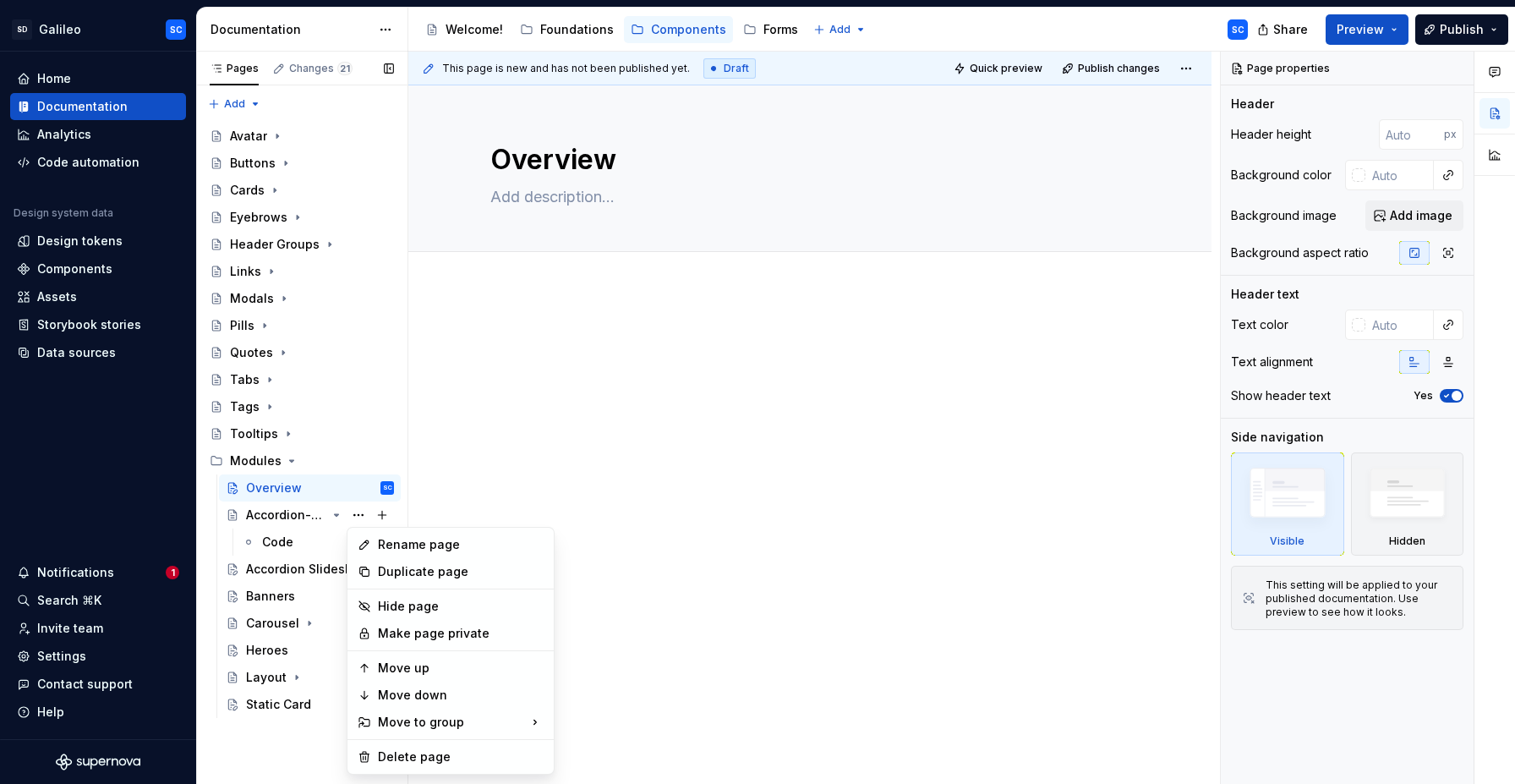
click at [355, 514] on div "Pages Changes 21 Add Accessibility guide for tree Page tree. Navigate the tree …" at bounding box center [302, 418] width 211 height 733
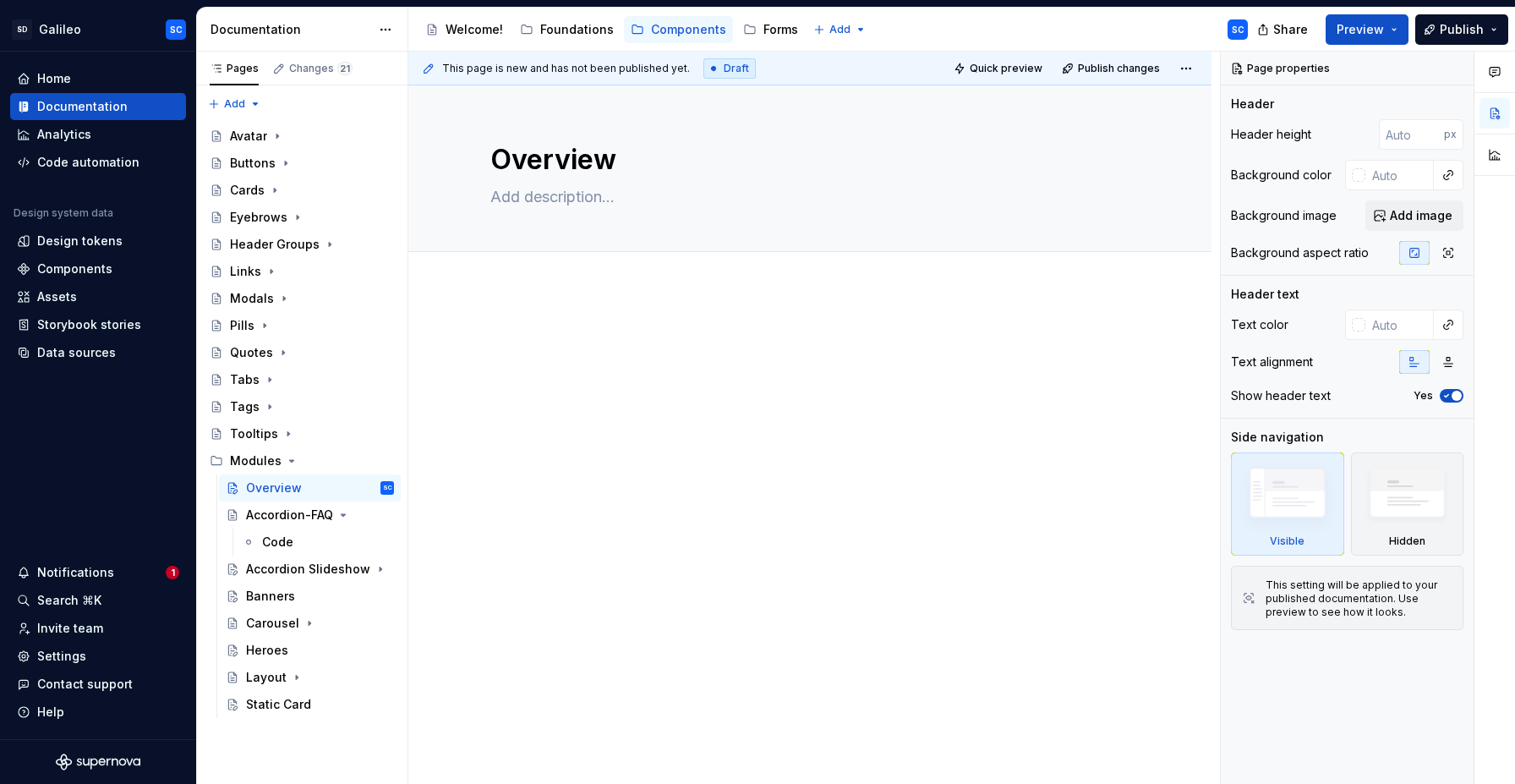
click at [479, 528] on div at bounding box center [810, 470] width 803 height 360
click at [336, 517] on icon "Page tree" at bounding box center [336, 514] width 14 height 14
click at [298, 650] on icon "Page tree" at bounding box center [296, 650] width 14 height 14
click at [267, 678] on div "Static Card" at bounding box center [278, 677] width 65 height 17
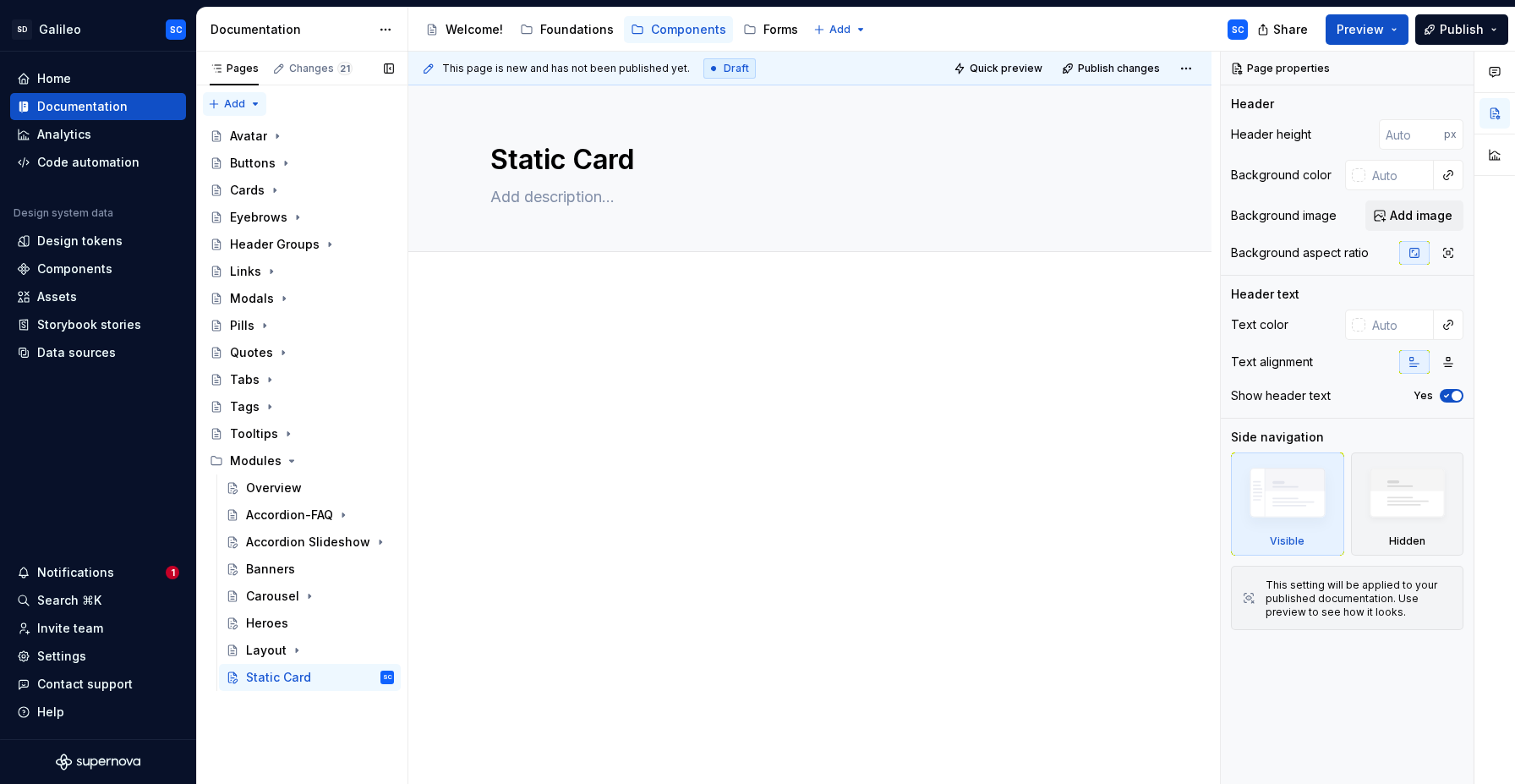
click at [241, 108] on div "Pages Changes 21 Add Accessibility guide for tree Page tree. Navigate the tree …" at bounding box center [302, 418] width 211 height 733
click at [247, 165] on div "New group" at bounding box center [289, 164] width 110 height 17
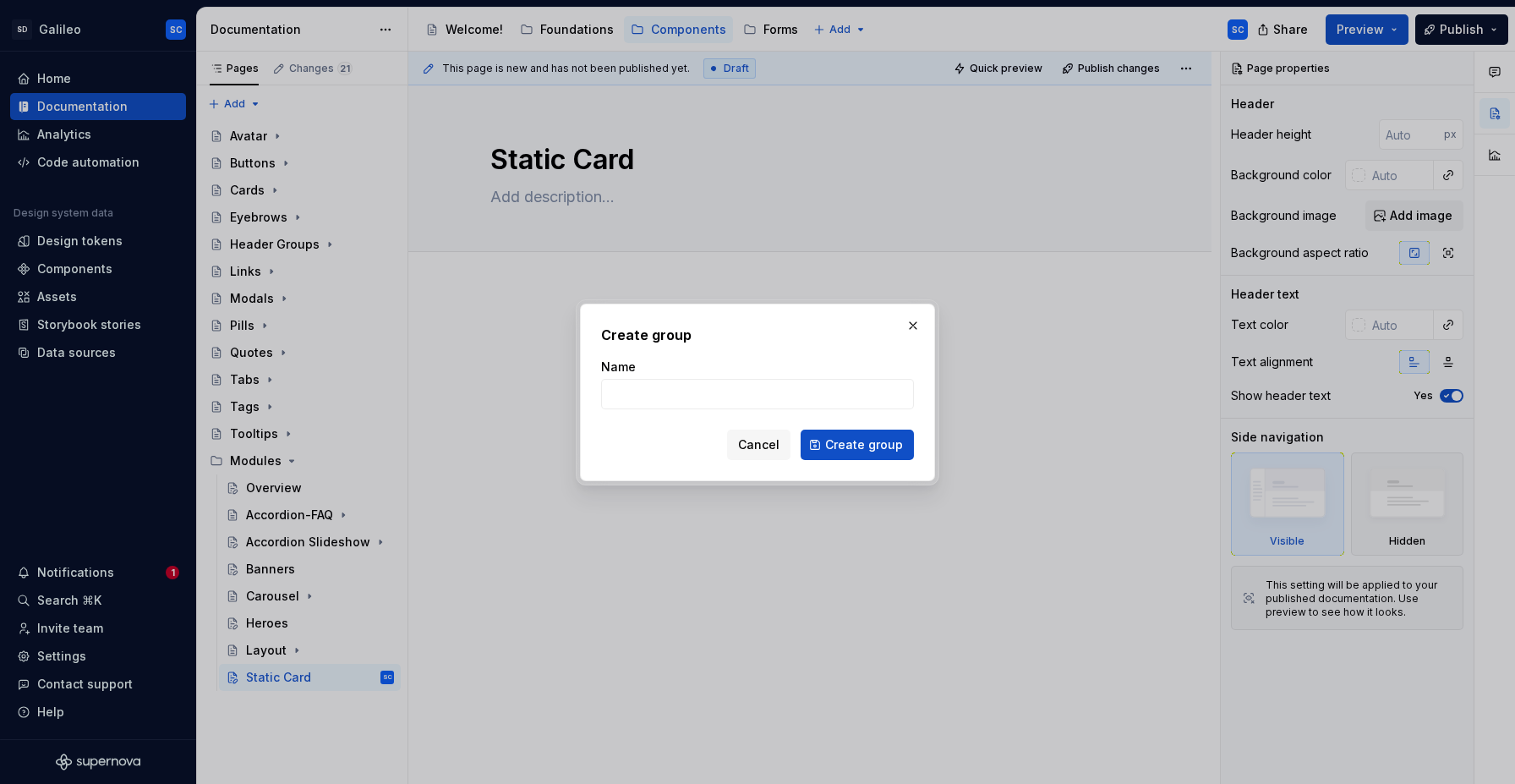
type textarea "*"
type input "Components"
click button "Create group" at bounding box center [857, 444] width 113 height 30
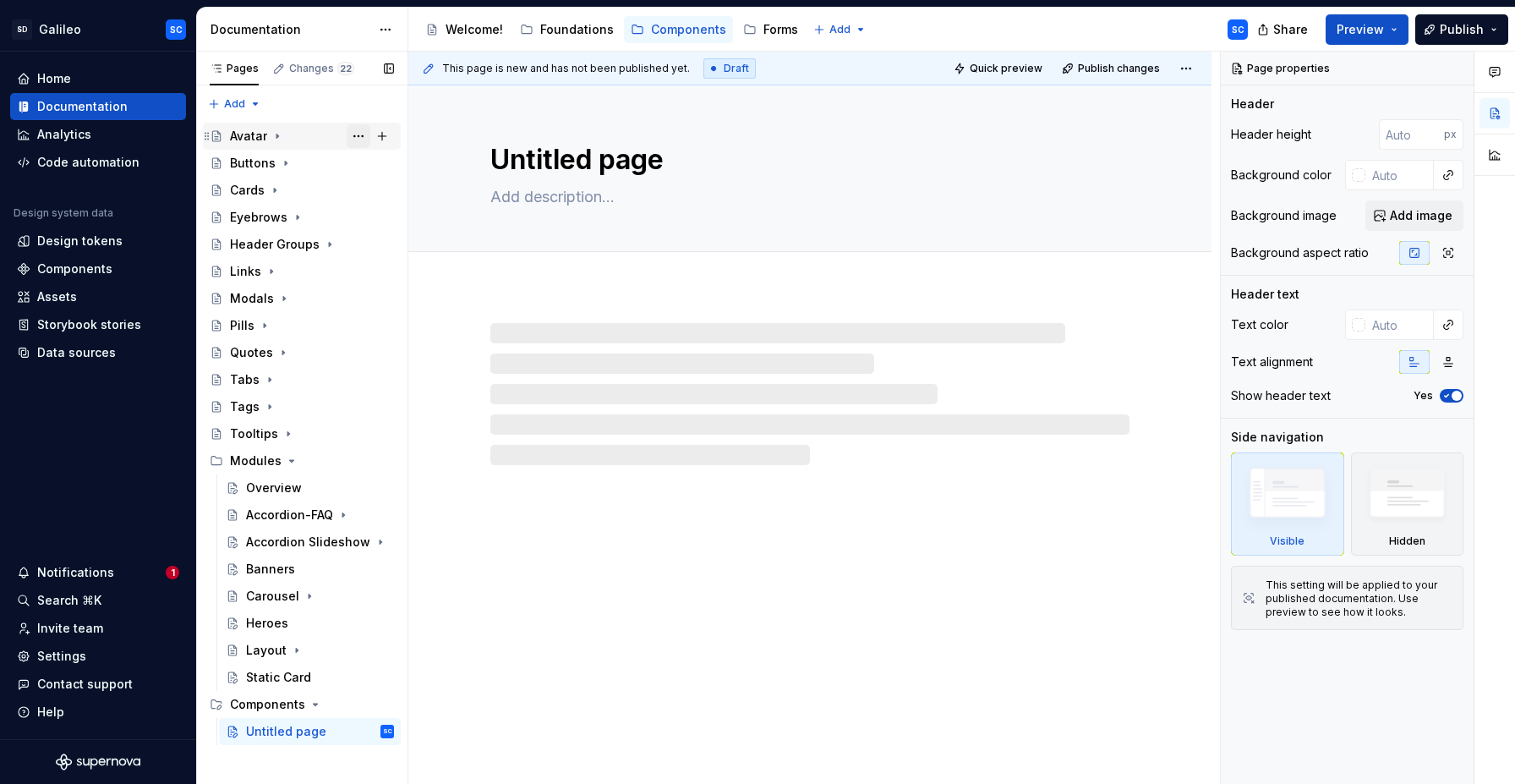
click at [362, 136] on button "Page tree" at bounding box center [358, 136] width 24 height 24
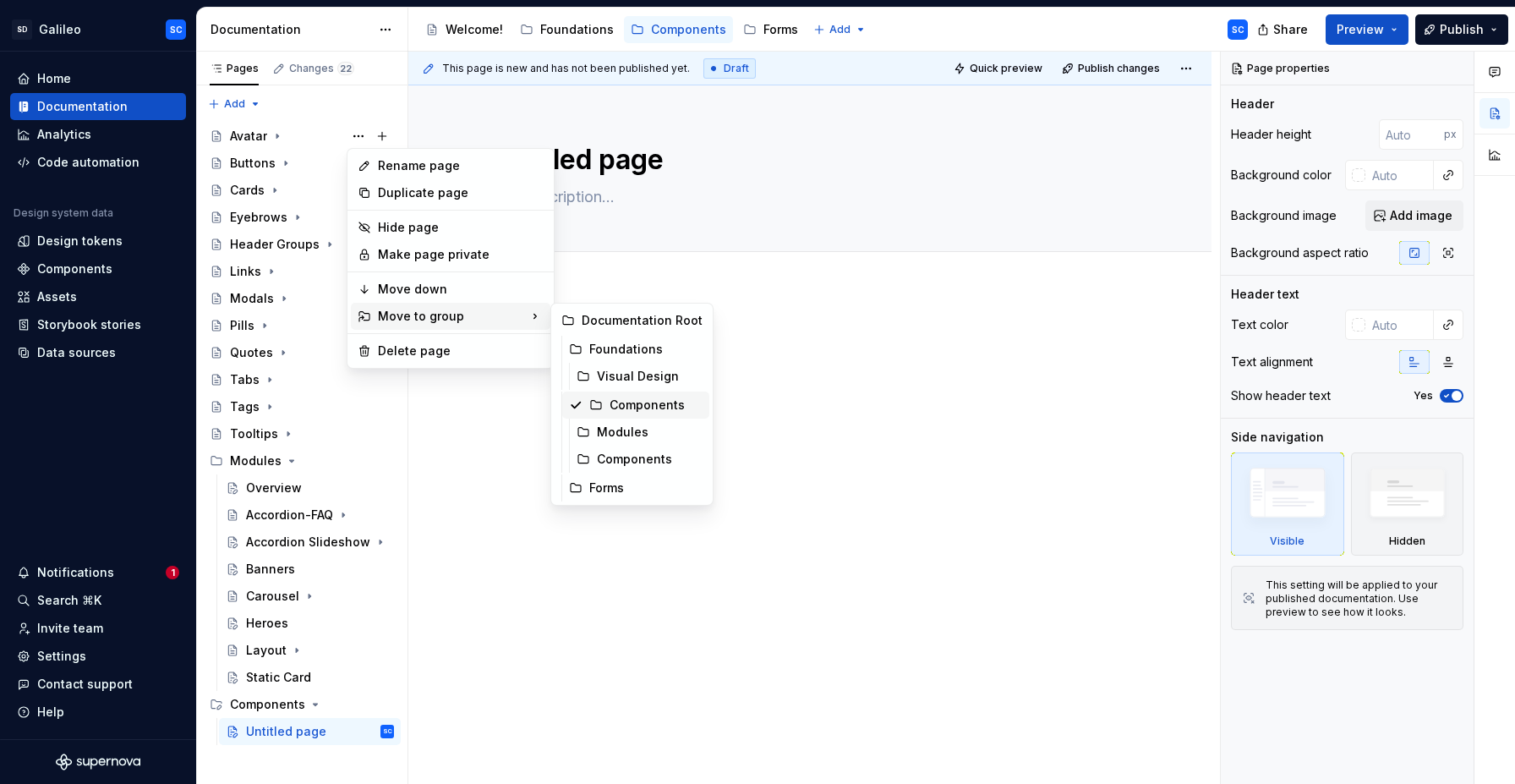
click at [630, 407] on div "Components" at bounding box center [656, 405] width 93 height 17
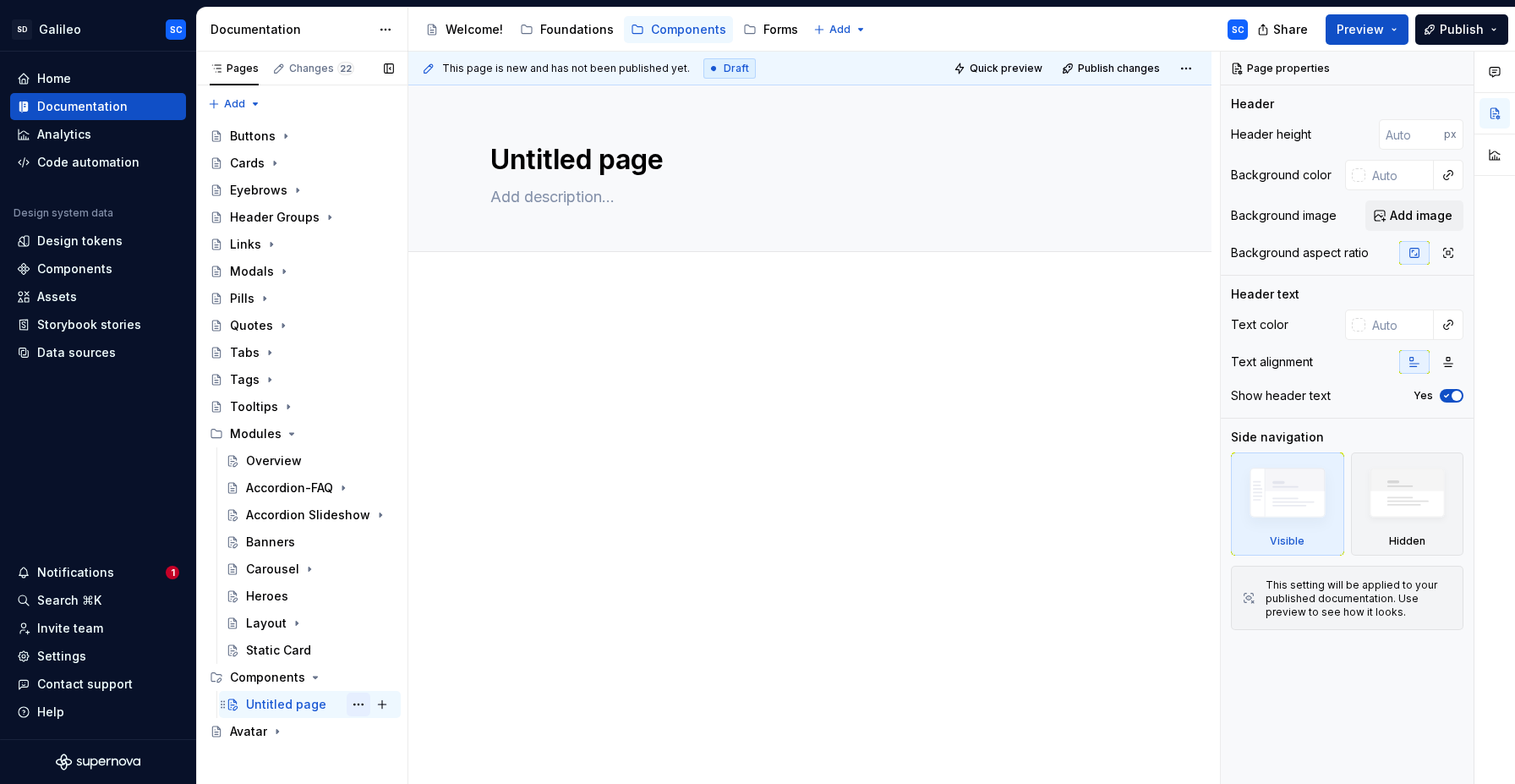
click at [362, 705] on button "Page tree" at bounding box center [358, 705] width 24 height 24
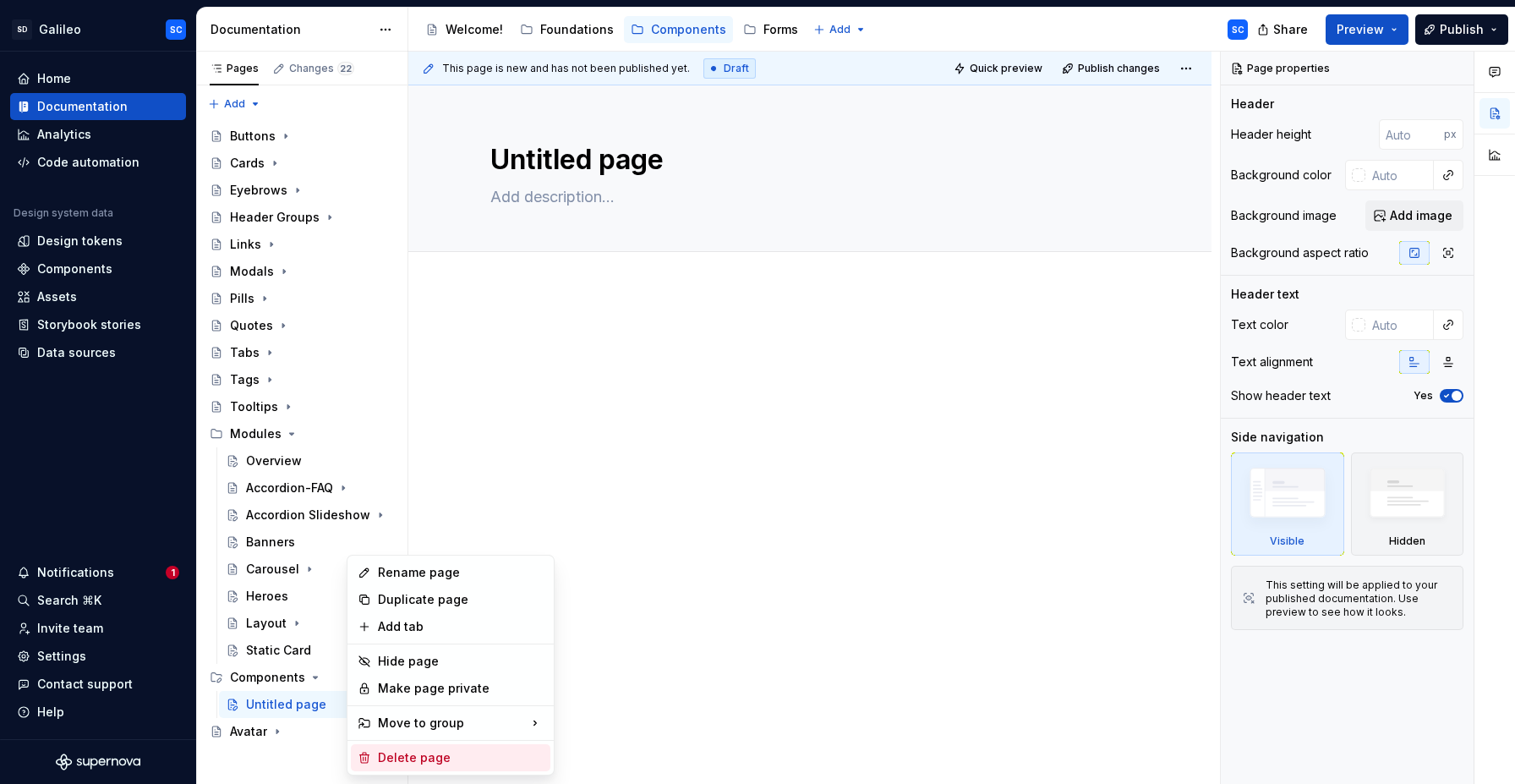
click at [430, 761] on div "Delete page" at bounding box center [461, 758] width 165 height 17
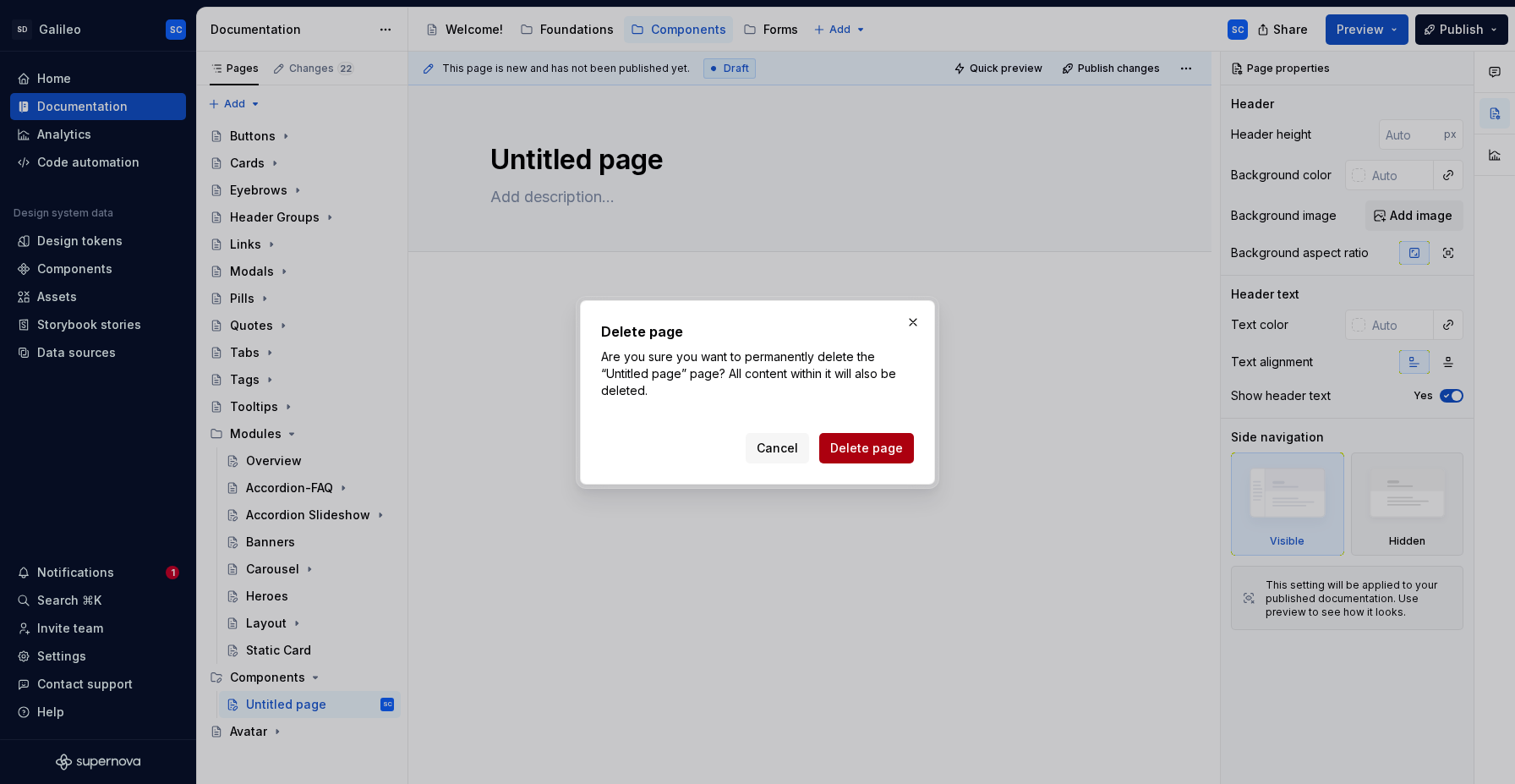
click at [879, 453] on span "Delete page" at bounding box center [867, 448] width 73 height 17
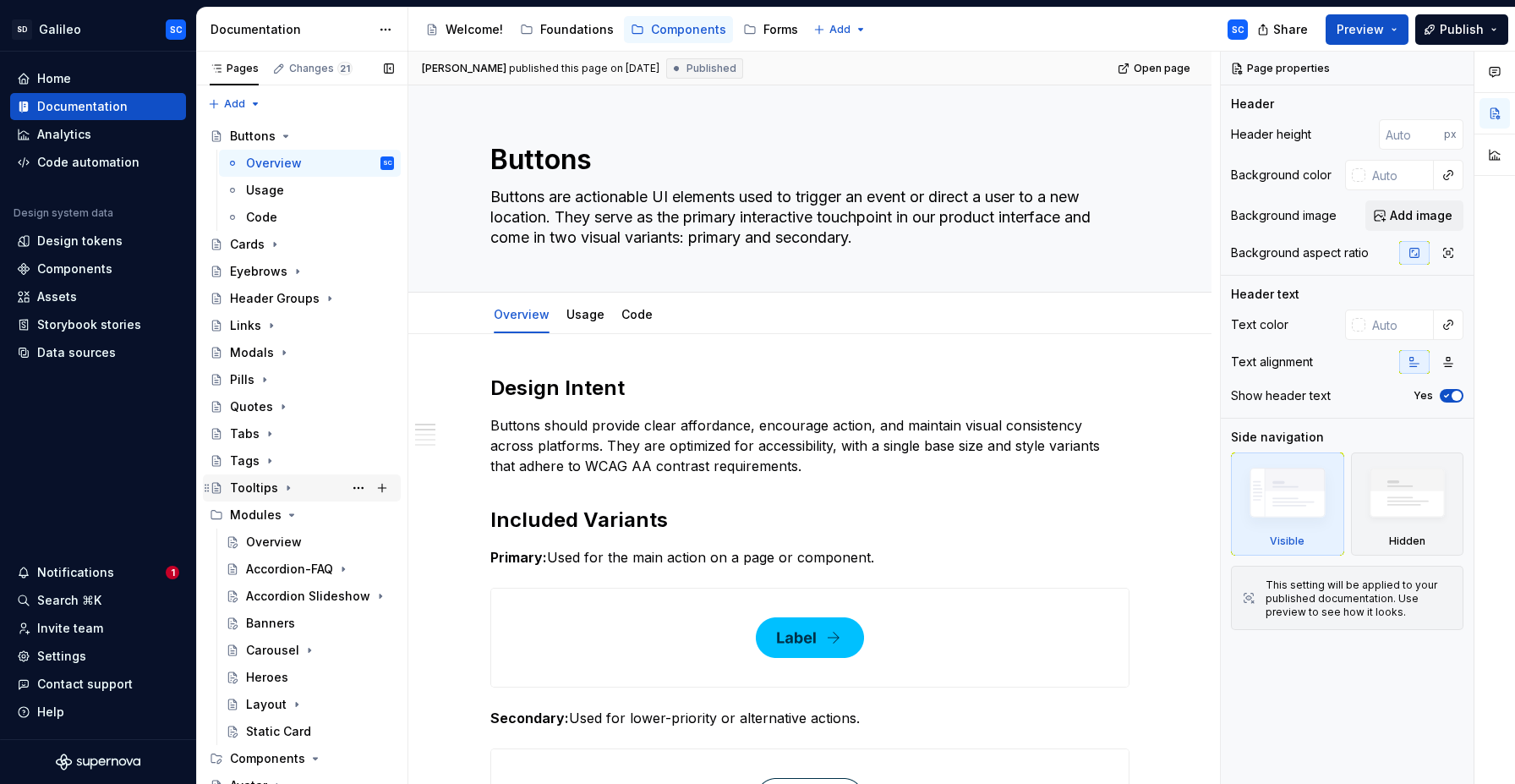
scroll to position [11, 0]
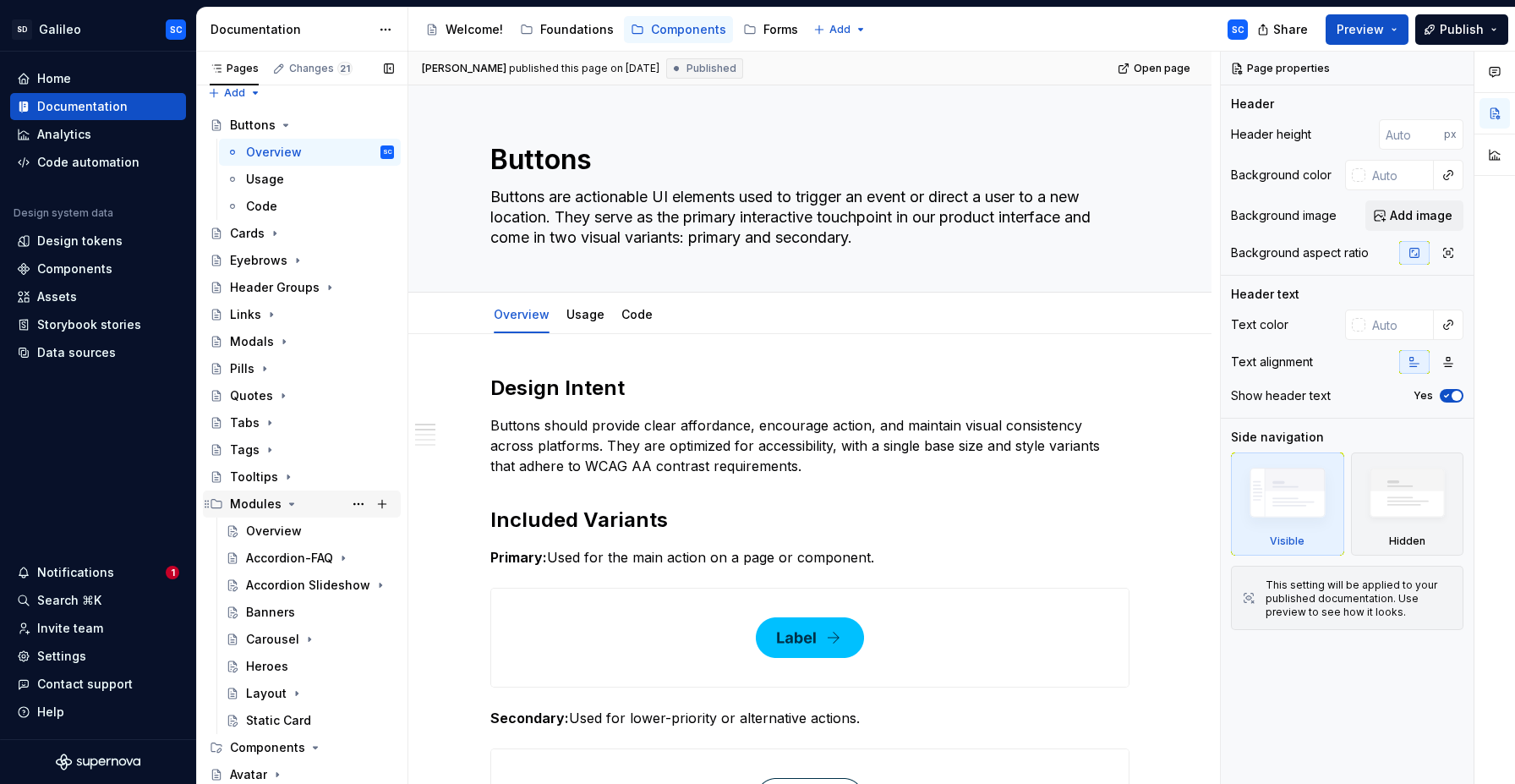
click at [290, 507] on icon "Page tree" at bounding box center [291, 503] width 14 height 14
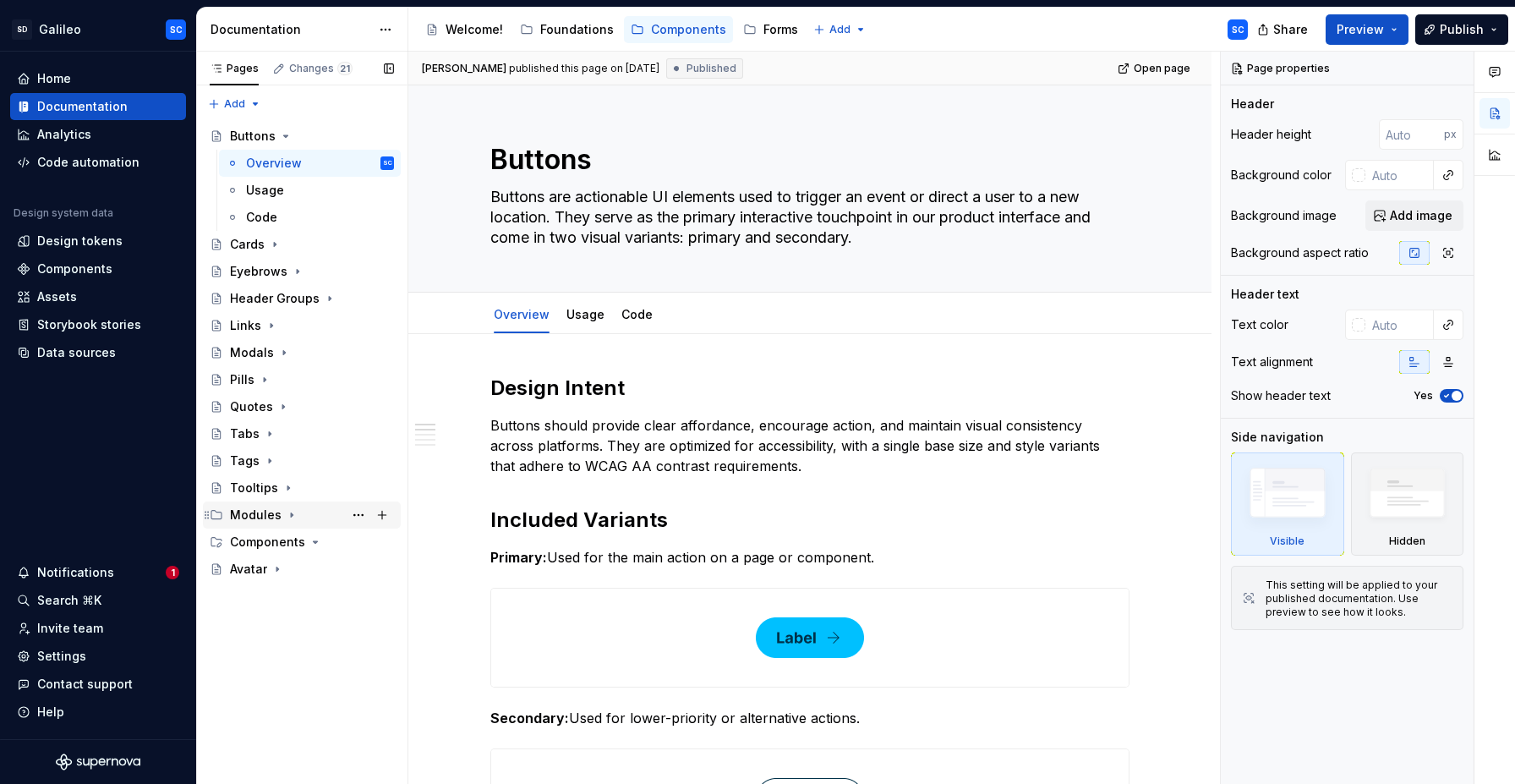
scroll to position [0, 0]
click at [362, 490] on button "Page tree" at bounding box center [358, 488] width 24 height 24
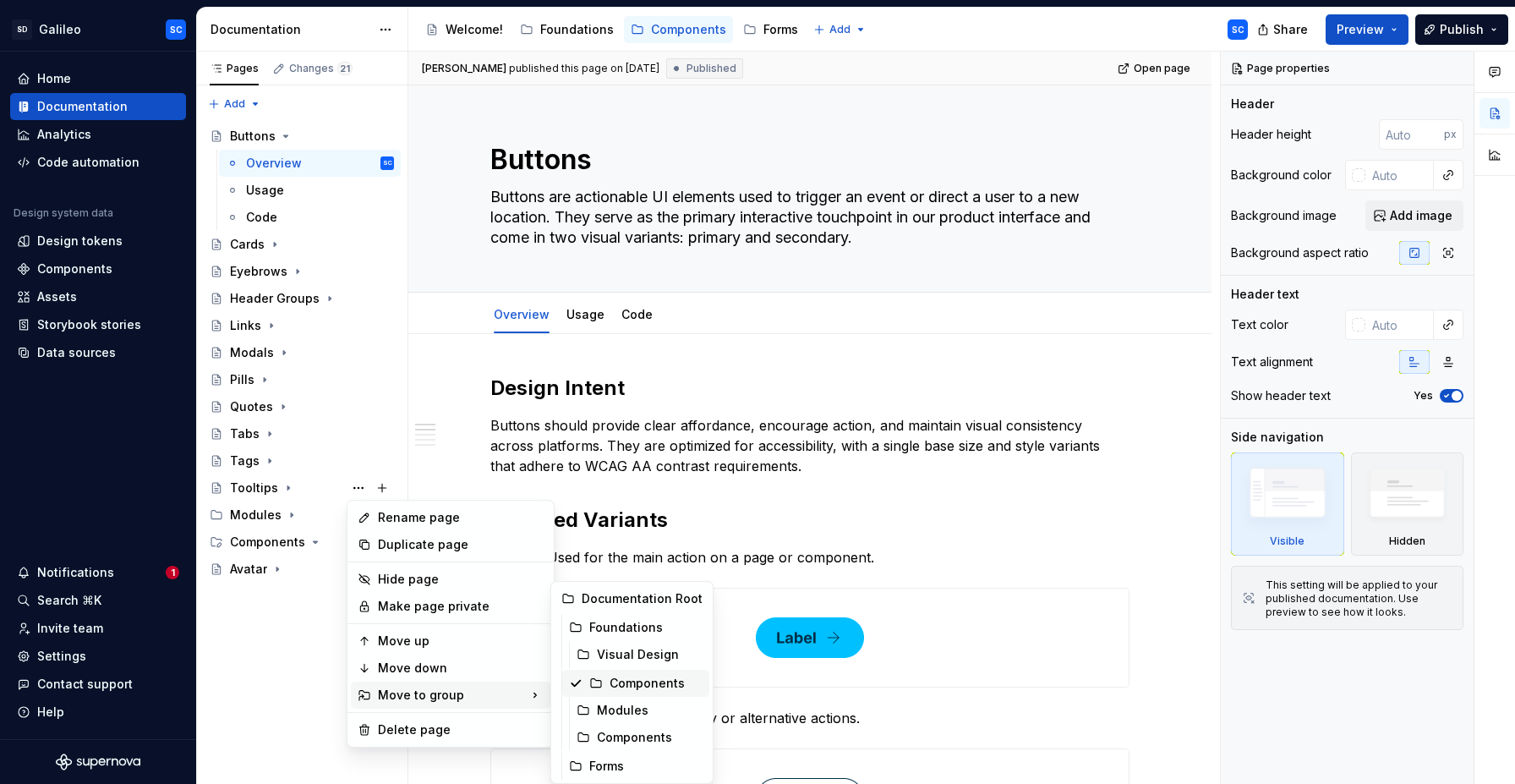
click at [641, 681] on div "Components" at bounding box center [656, 683] width 93 height 17
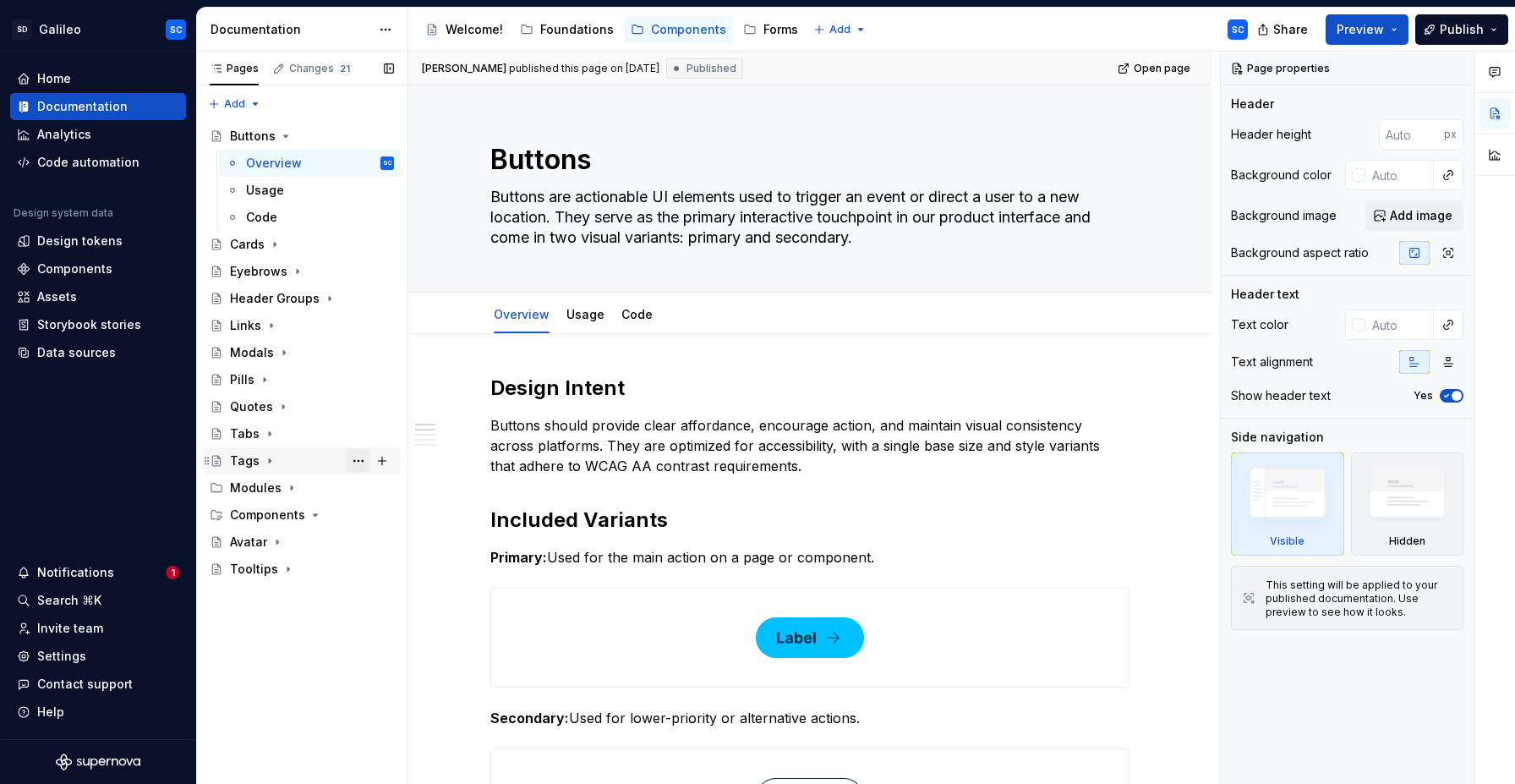
click at [357, 461] on button "Page tree" at bounding box center [358, 461] width 24 height 24
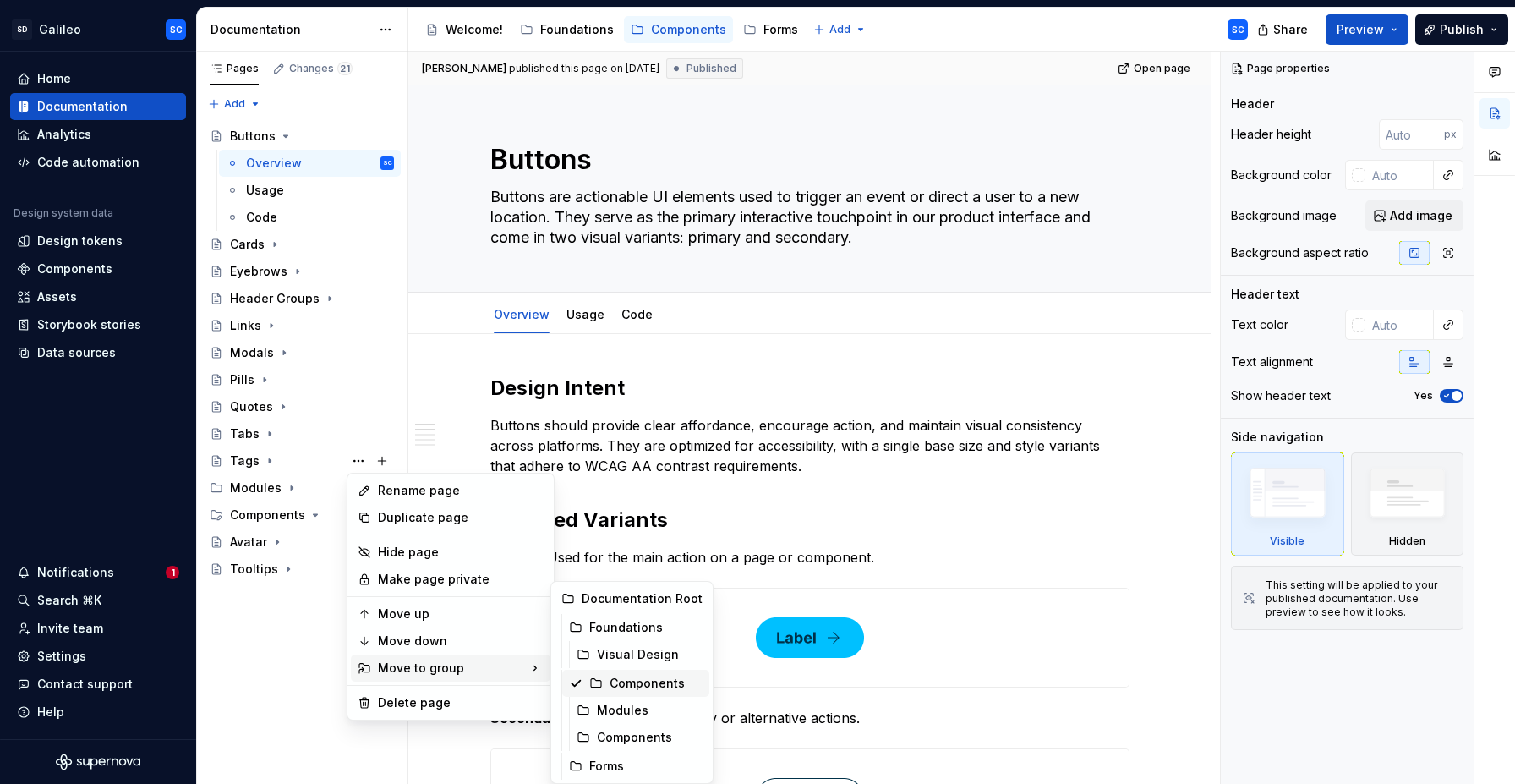
drag, startPoint x: 636, startPoint y: 686, endPoint x: 515, endPoint y: 650, distance: 126.2
click at [636, 686] on div "Components" at bounding box center [656, 683] width 93 height 17
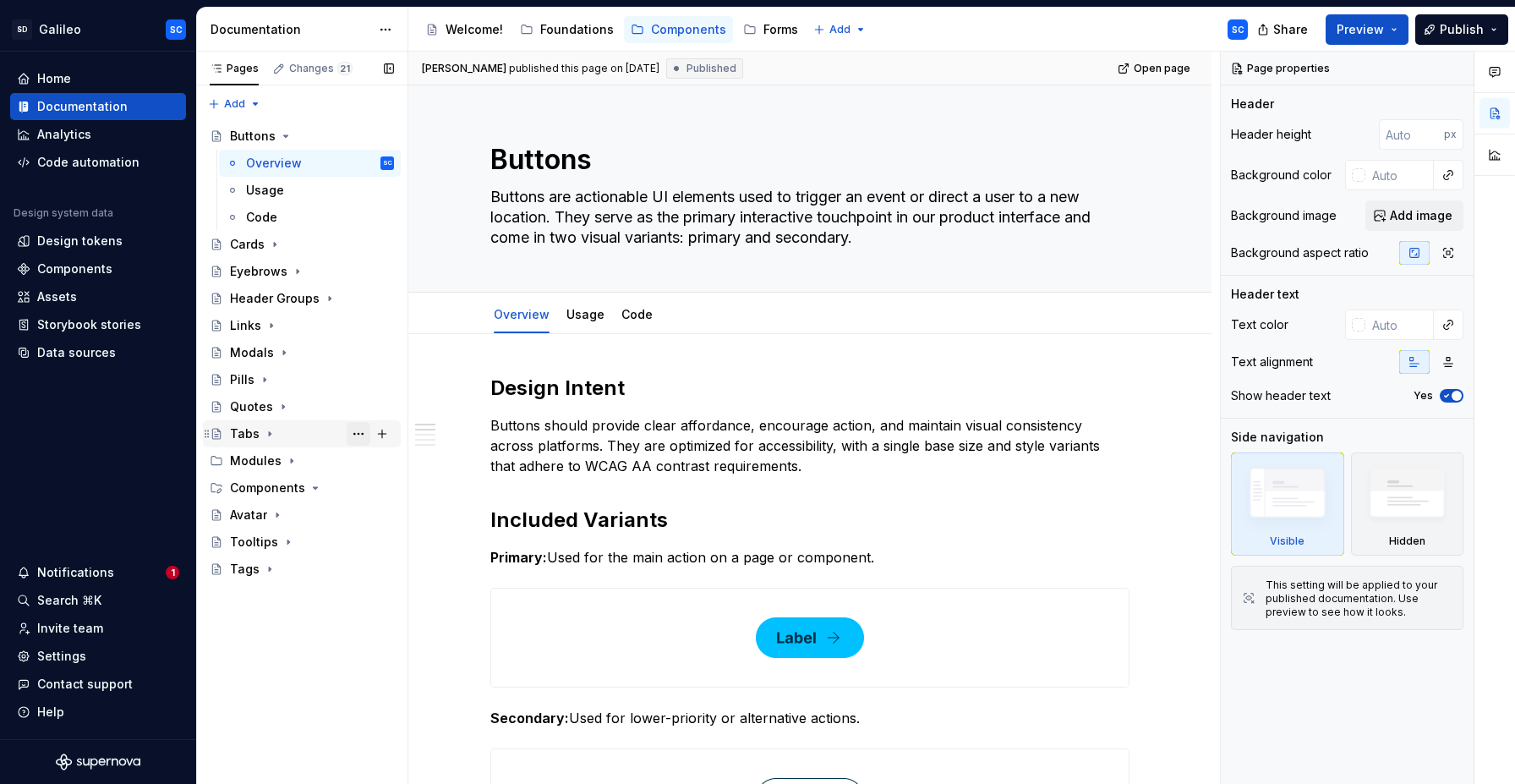
click at [359, 433] on button "Page tree" at bounding box center [358, 434] width 24 height 24
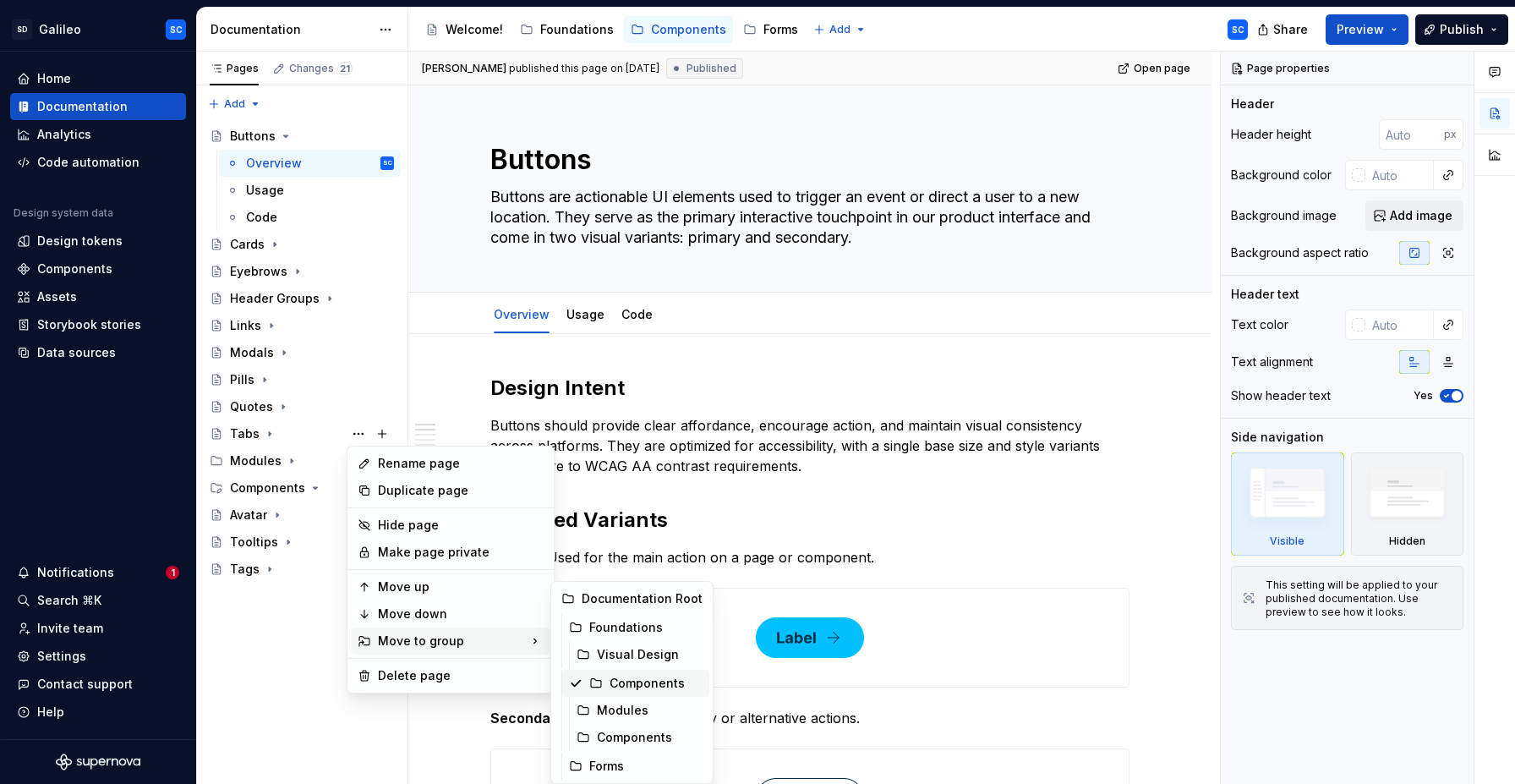
click at [611, 684] on div "Components" at bounding box center [656, 683] width 93 height 17
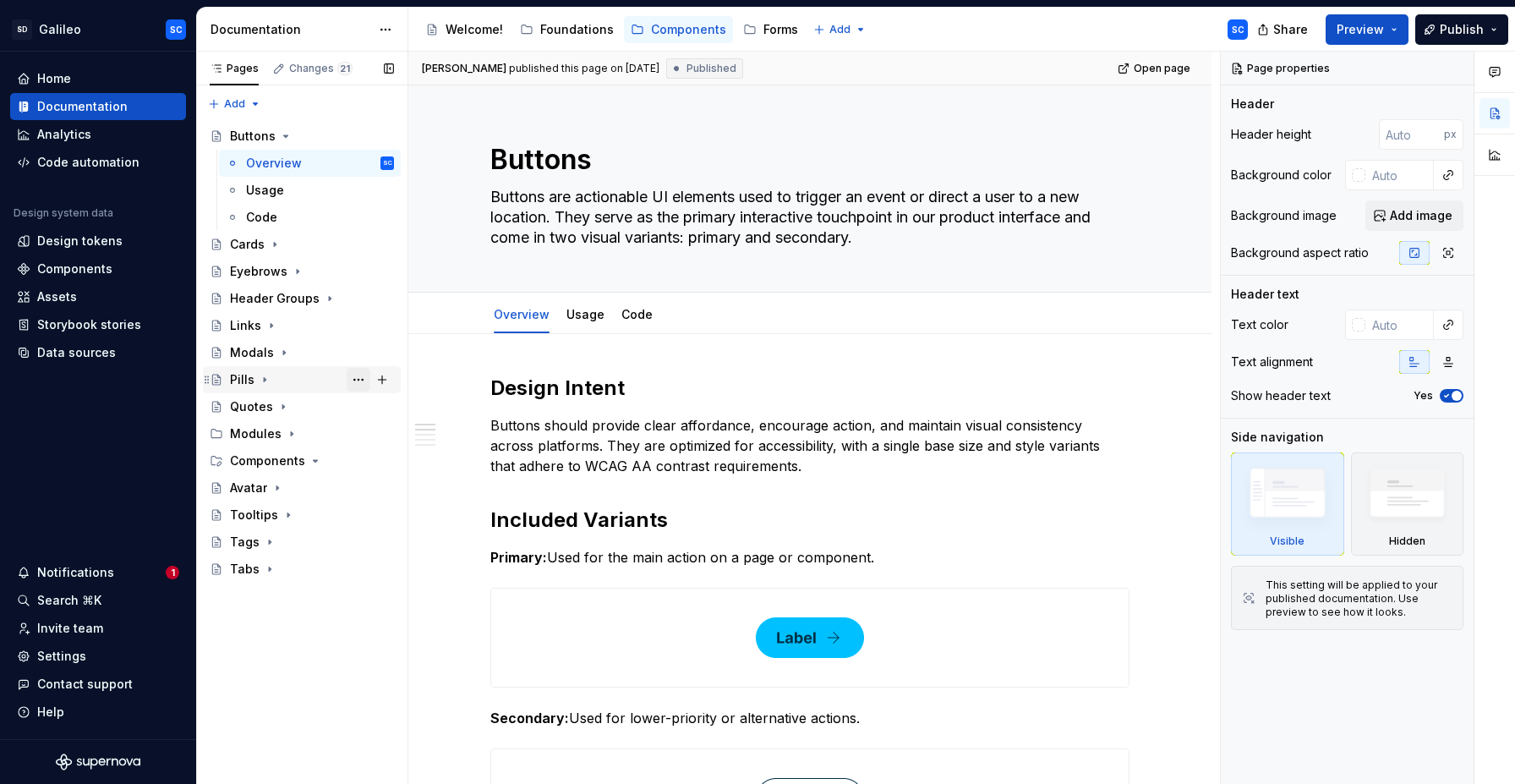
click at [358, 378] on button "Page tree" at bounding box center [358, 380] width 24 height 24
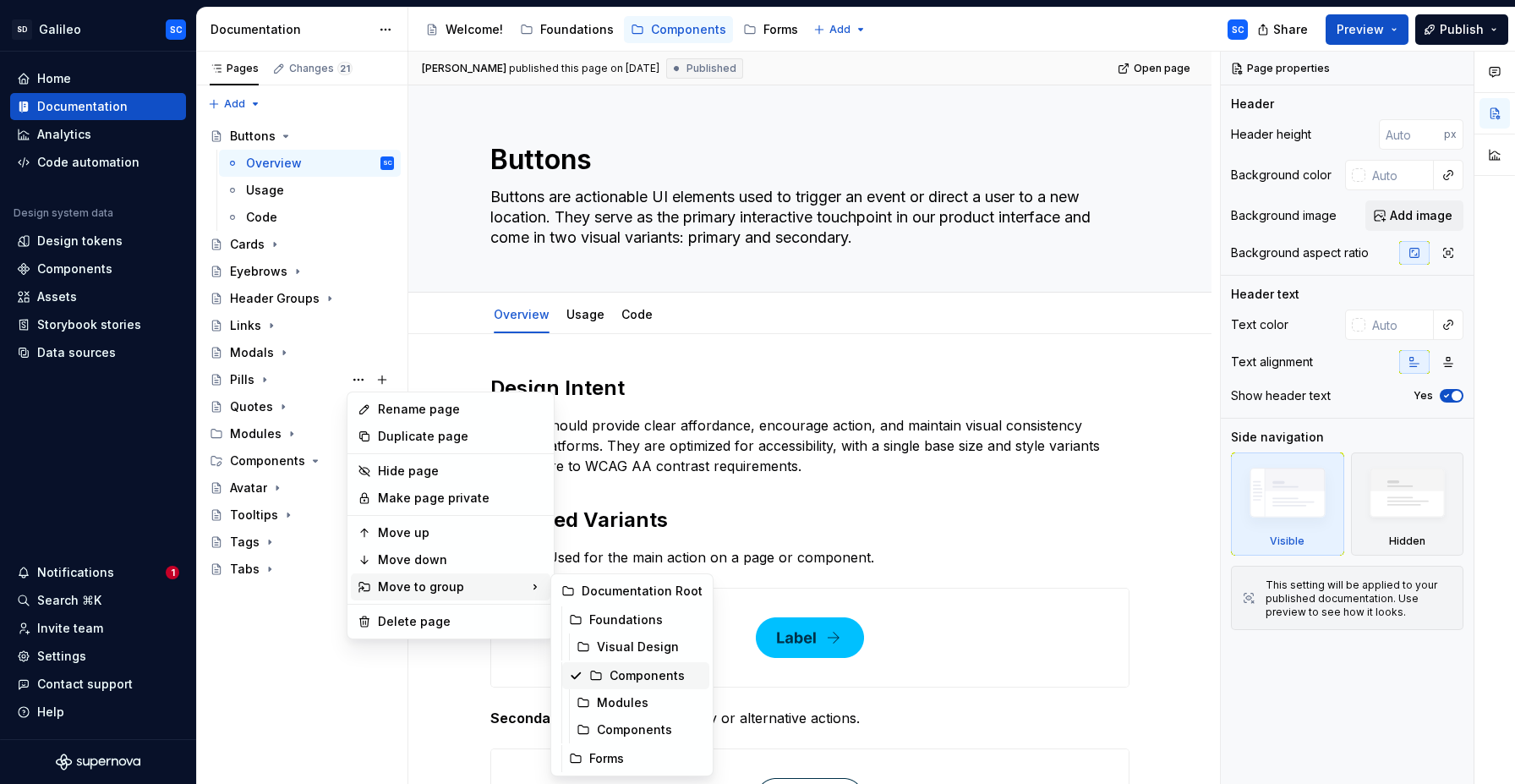
drag, startPoint x: 648, startPoint y: 671, endPoint x: 551, endPoint y: 560, distance: 147.4
click at [648, 671] on div "Components" at bounding box center [656, 675] width 93 height 17
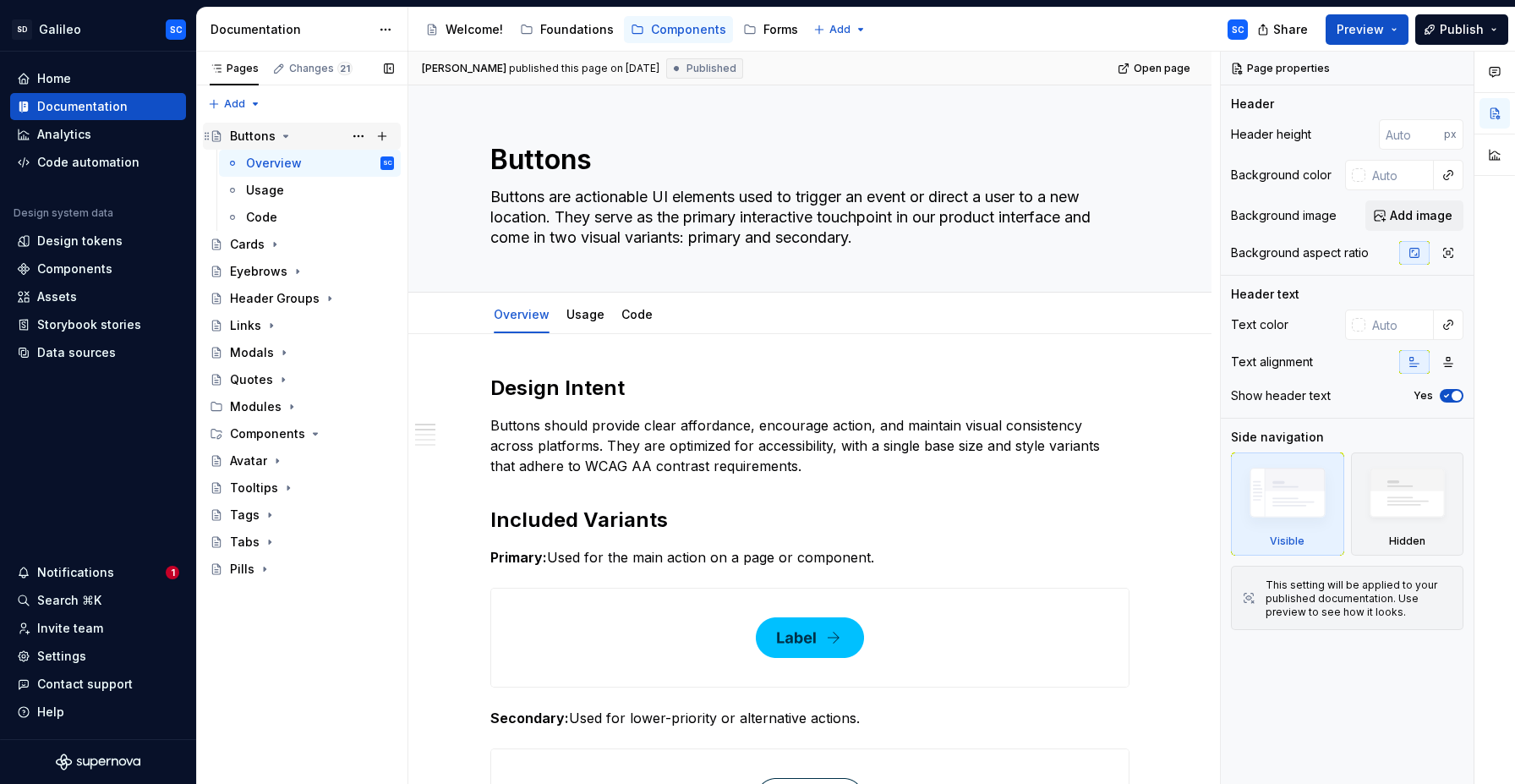
drag, startPoint x: 285, startPoint y: 138, endPoint x: 301, endPoint y: 144, distance: 17.1
click at [285, 138] on icon "Page tree" at bounding box center [285, 136] width 14 height 14
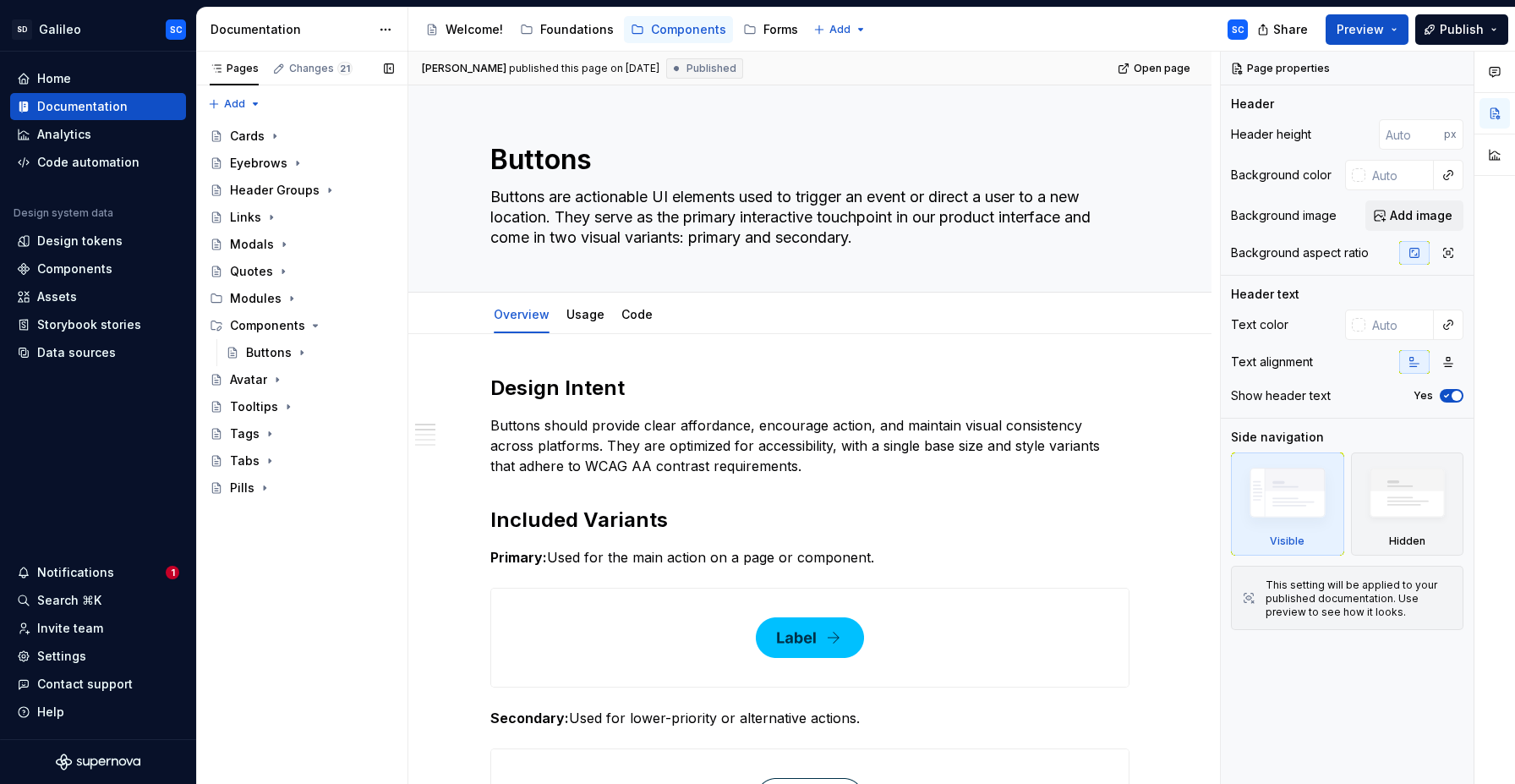
drag, startPoint x: 207, startPoint y: 134, endPoint x: 547, endPoint y: 12, distance: 361.2
click at [278, 136] on icon "Page tree" at bounding box center [274, 136] width 14 height 14
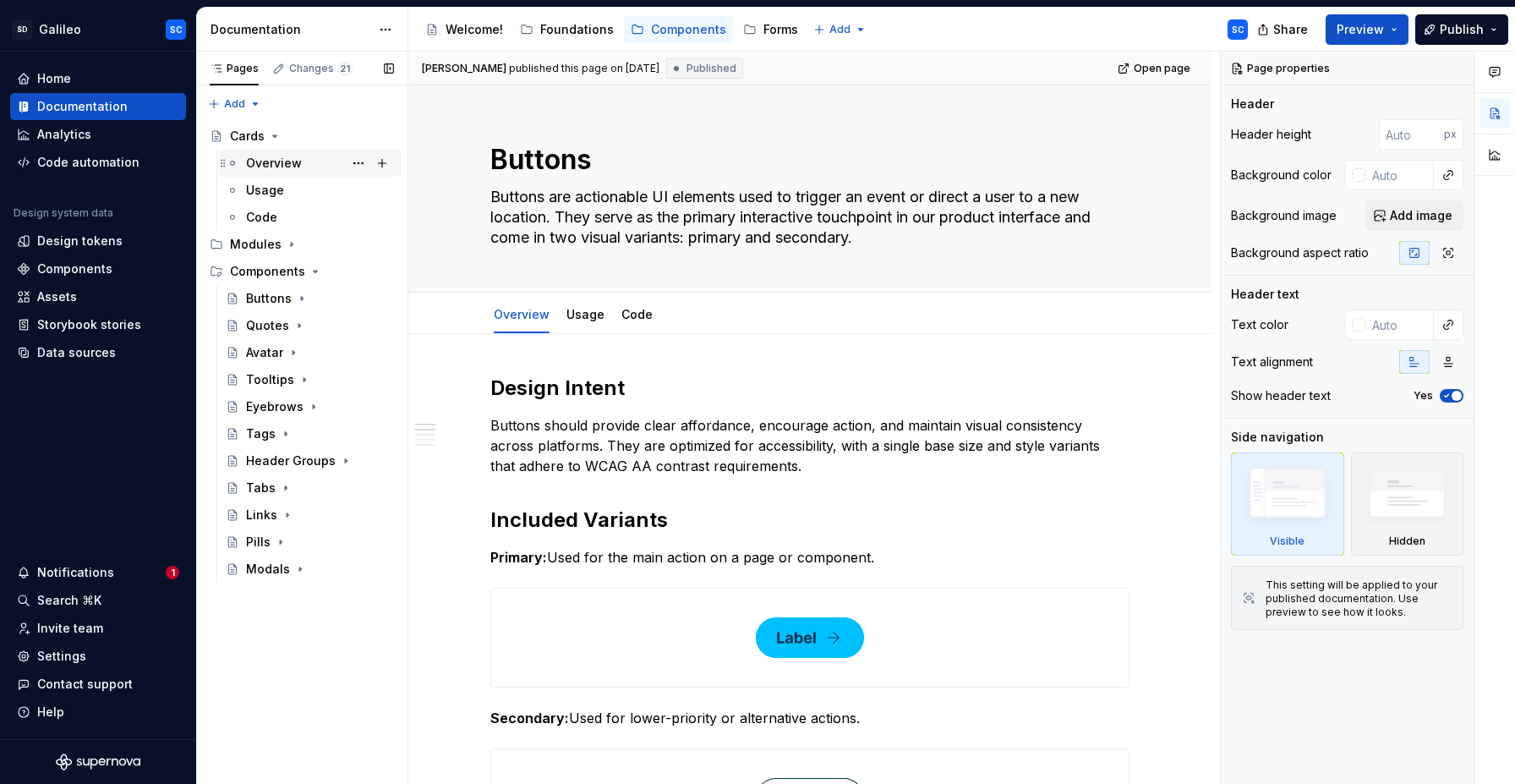
click at [269, 164] on div "Overview" at bounding box center [273, 163] width 56 height 17
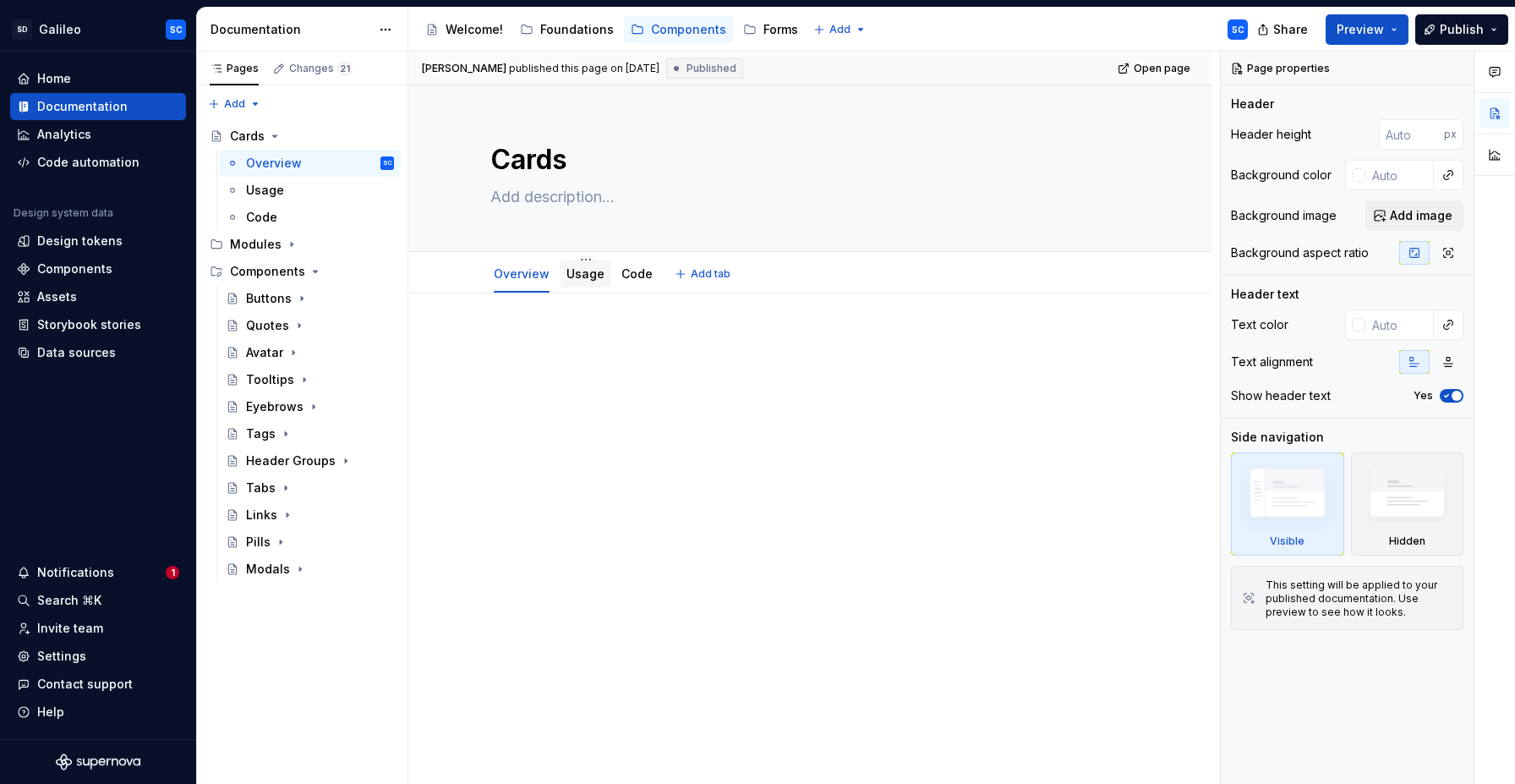
click at [599, 277] on link "Usage" at bounding box center [586, 274] width 38 height 15
click at [641, 278] on link "Code" at bounding box center [637, 274] width 31 height 15
click at [676, 34] on div "Components" at bounding box center [689, 29] width 75 height 17
click at [387, 29] on html "SD Galileo SC Home Documentation Analytics Code automation Design system data D…" at bounding box center [758, 392] width 1515 height 784
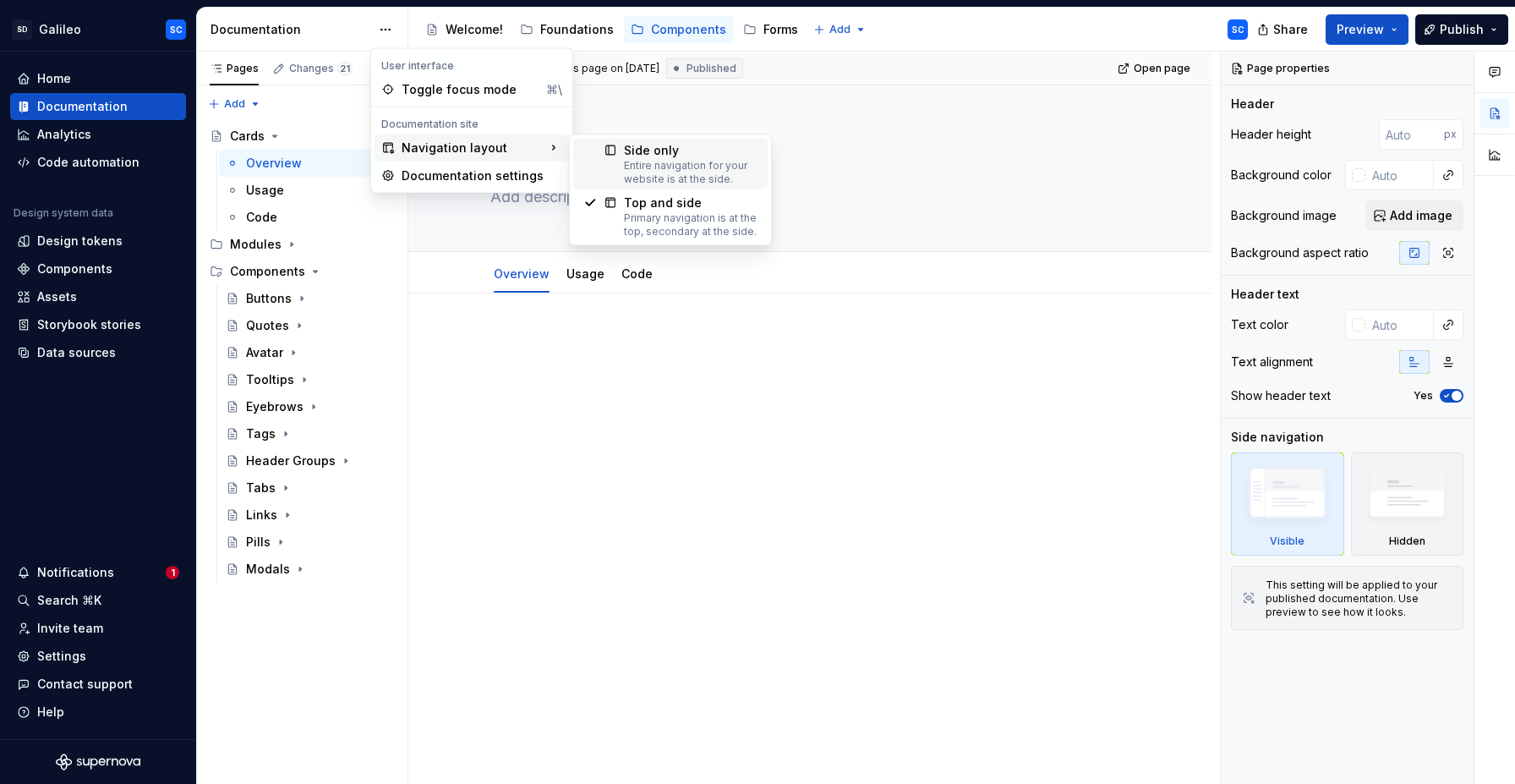
click at [694, 170] on div "Entire navigation for your website is at the side." at bounding box center [691, 173] width 133 height 27
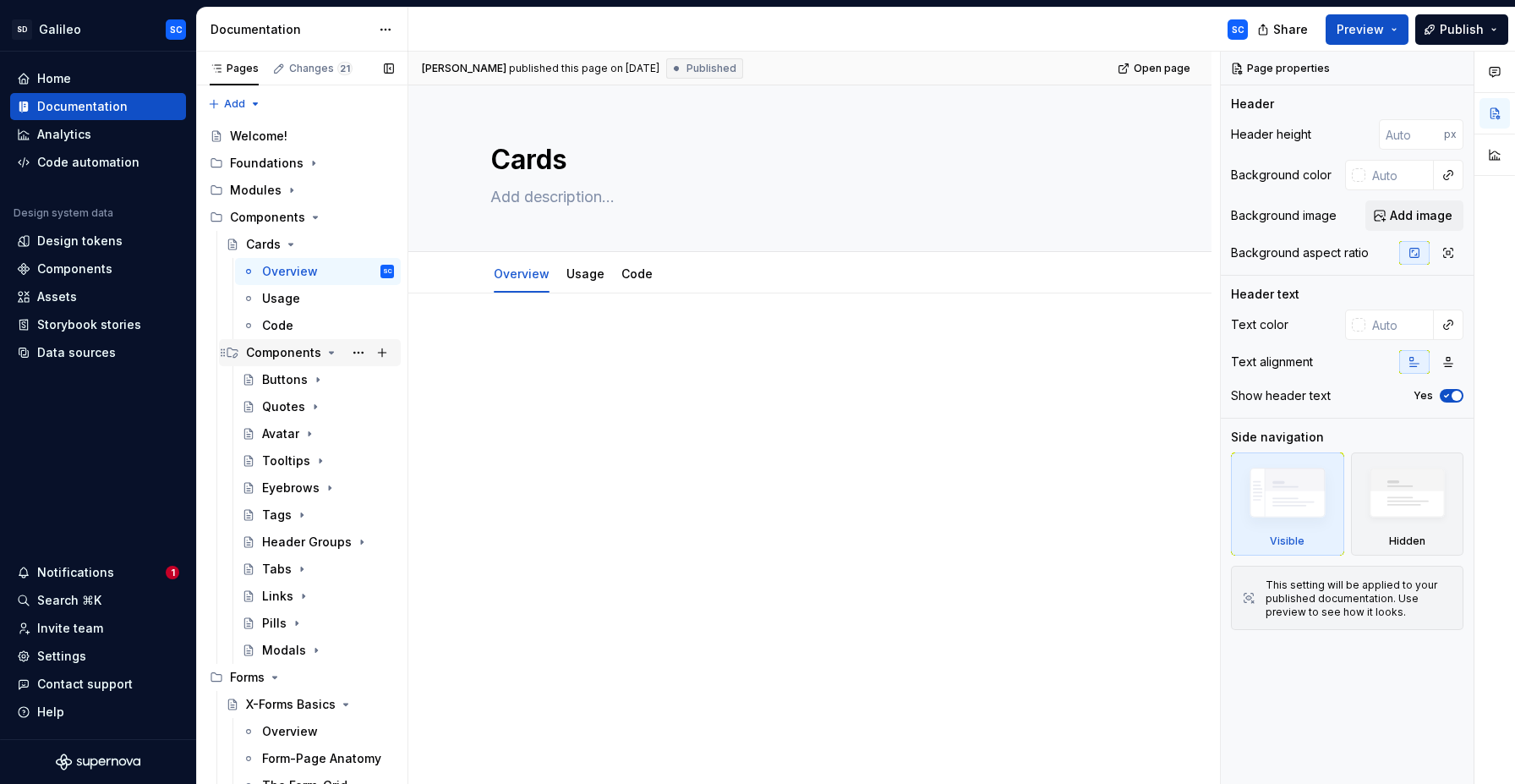
click at [330, 354] on icon "Page tree" at bounding box center [332, 353] width 5 height 2
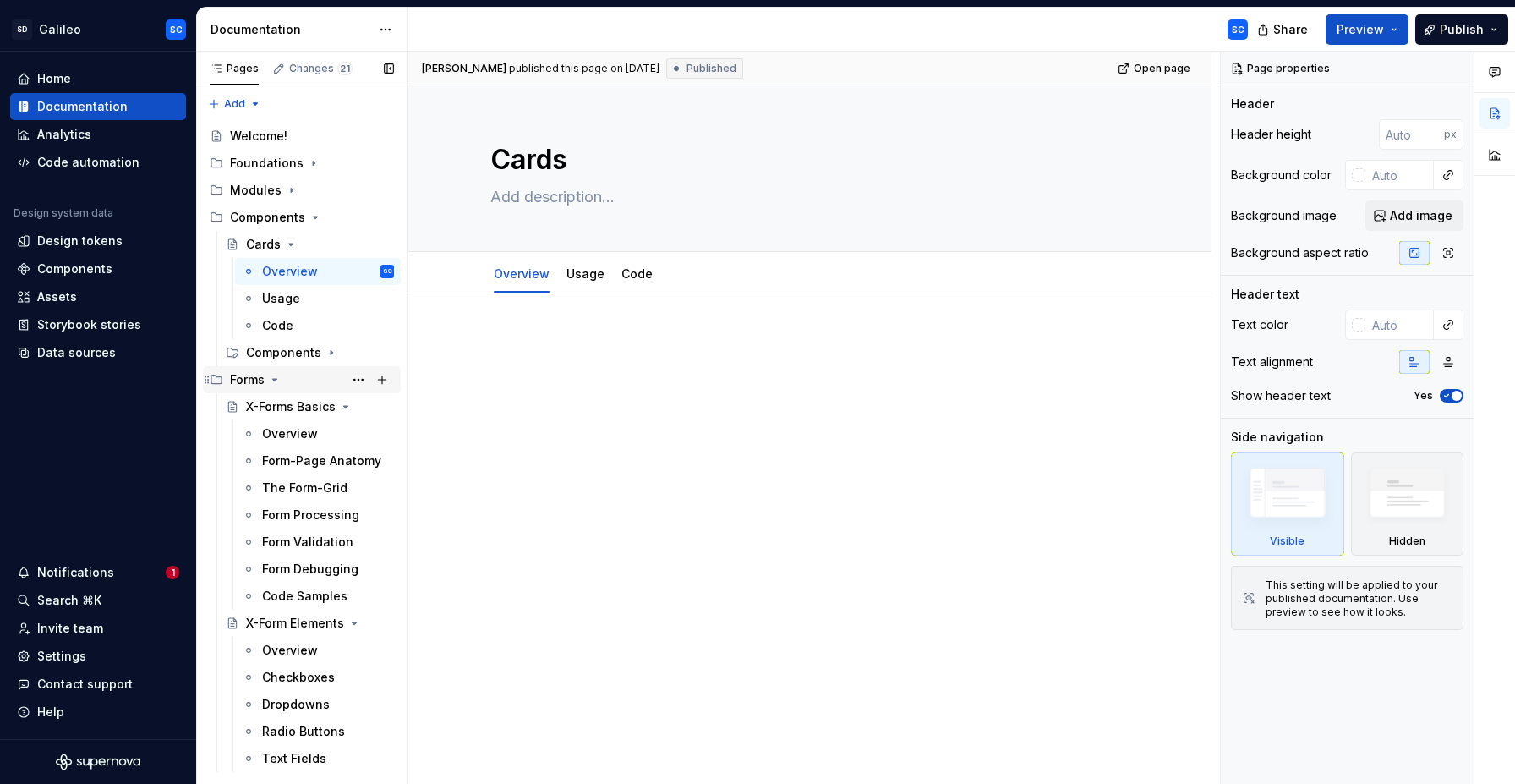
click at [278, 381] on icon "Page tree" at bounding box center [274, 379] width 14 height 14
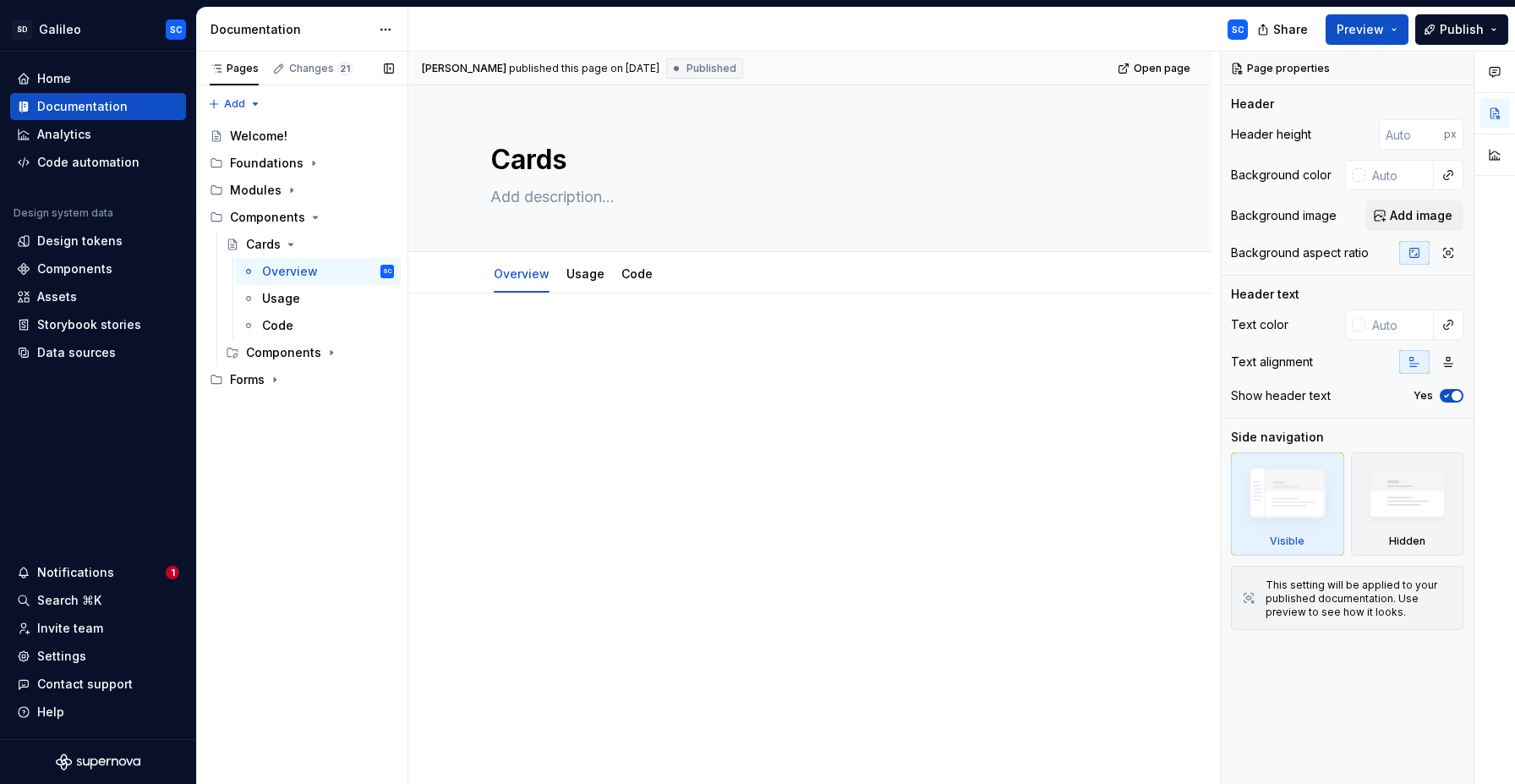
type textarea "*"
click at [281, 472] on div "Pages Changes 21 Add Accessibility guide for tree Page tree. Navigate the tree …" at bounding box center [302, 418] width 211 height 733
click at [238, 105] on div "Pages Changes 21 Add Accessibility guide for tree Page tree. Navigate the tree …" at bounding box center [302, 418] width 211 height 733
click at [257, 162] on div "New group" at bounding box center [289, 164] width 110 height 17
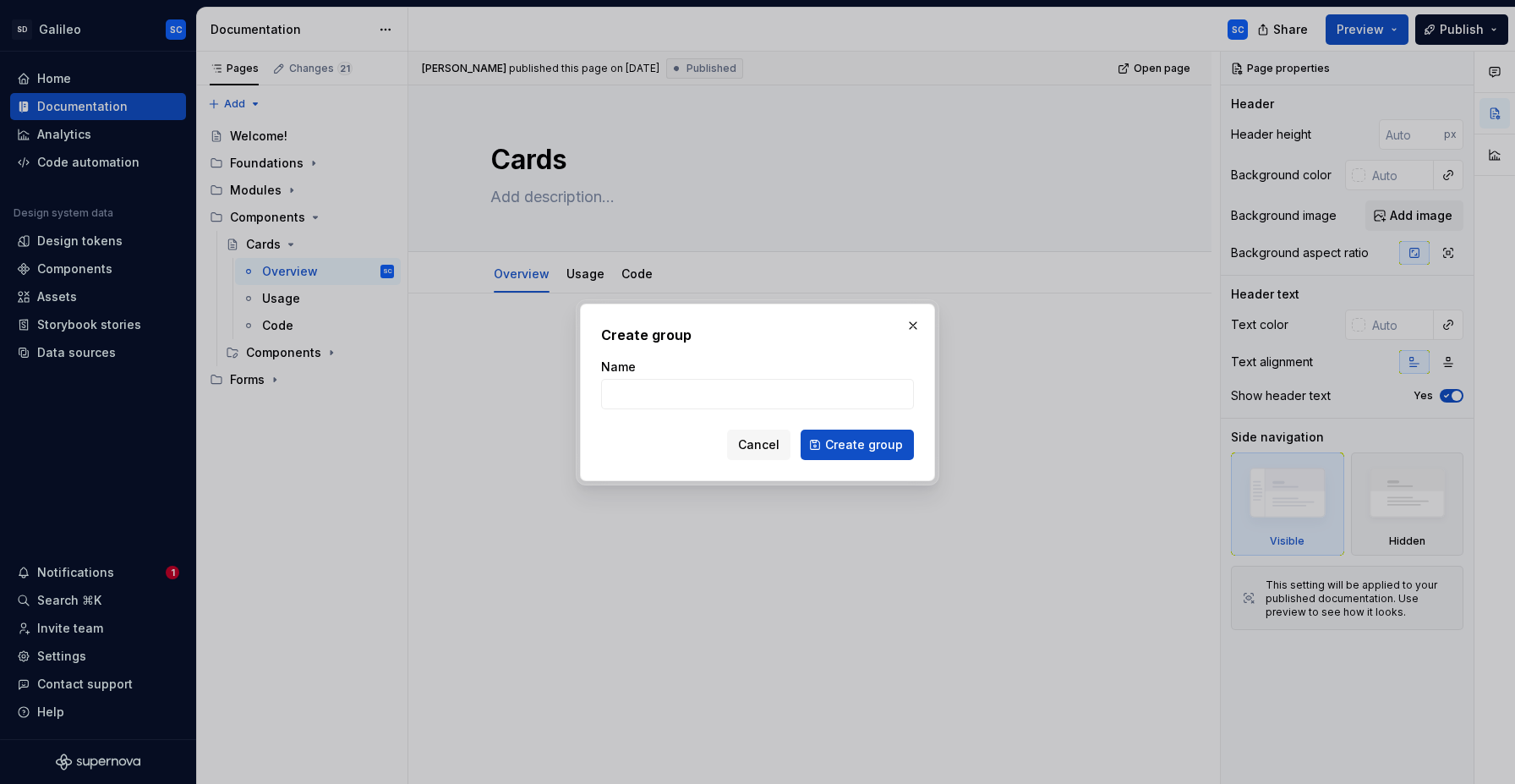
type input "c"
type input "Cards"
click button "Create group" at bounding box center [857, 444] width 113 height 30
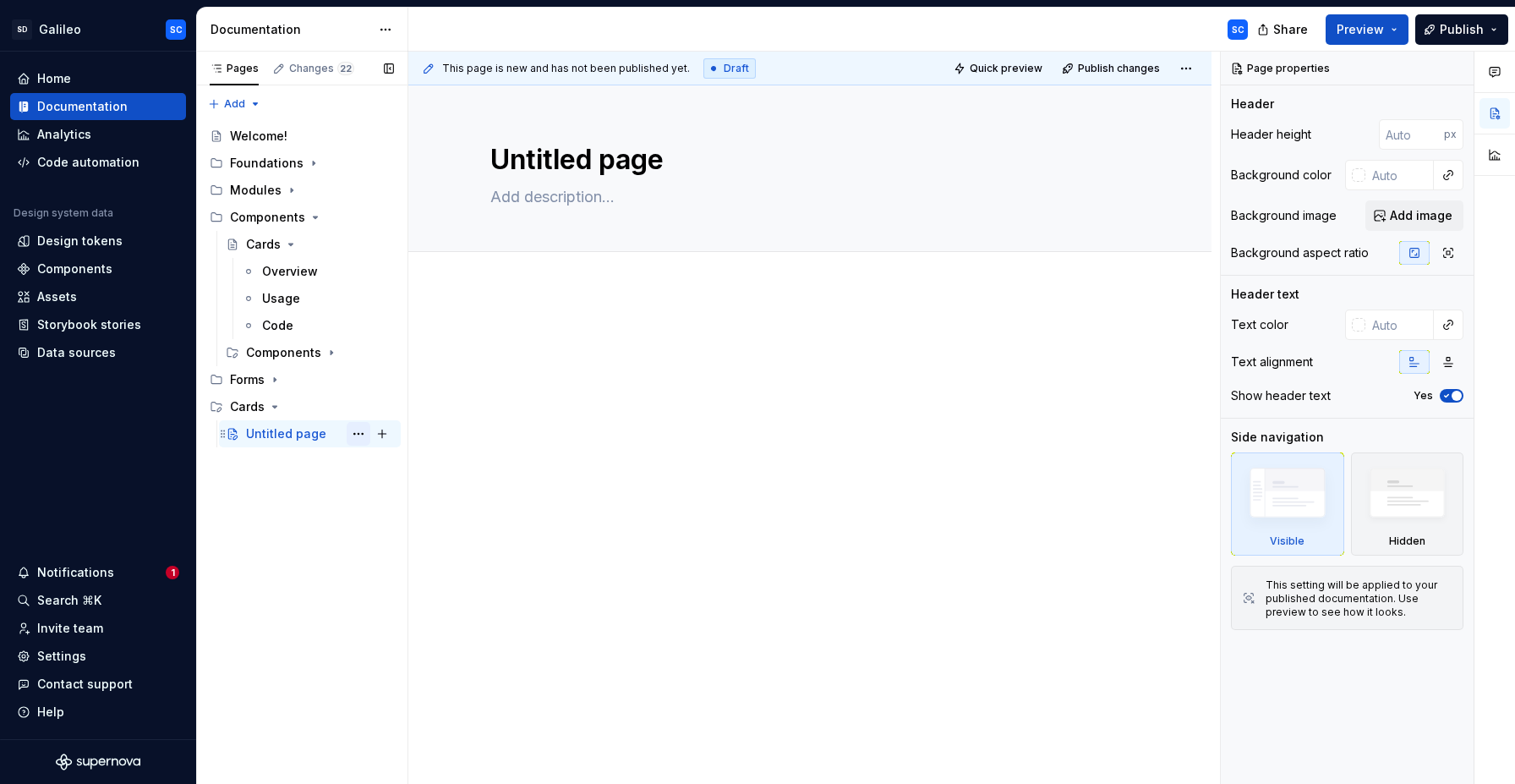
click at [357, 435] on button "Page tree" at bounding box center [358, 434] width 24 height 24
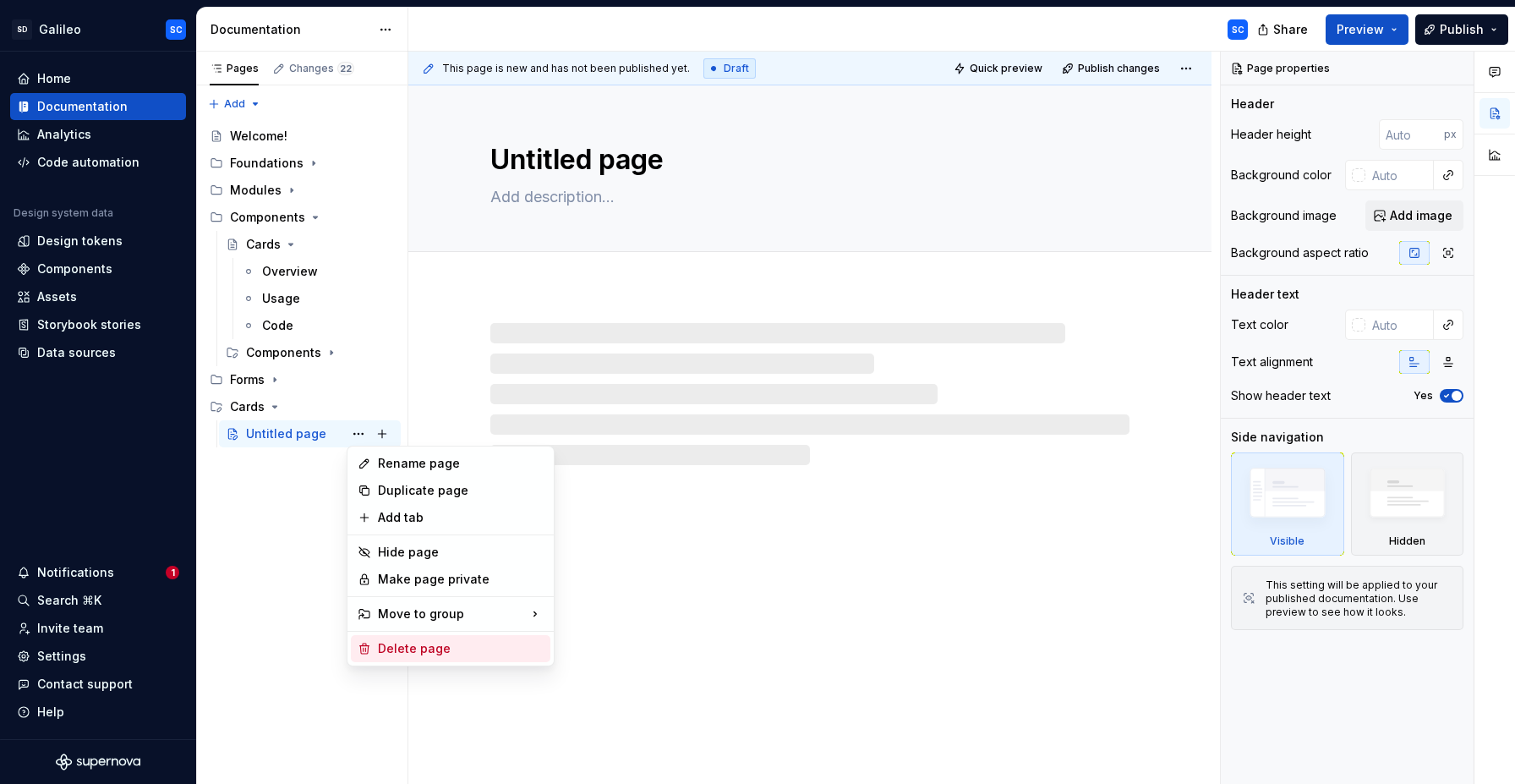
click at [409, 654] on div "Delete page" at bounding box center [461, 649] width 165 height 17
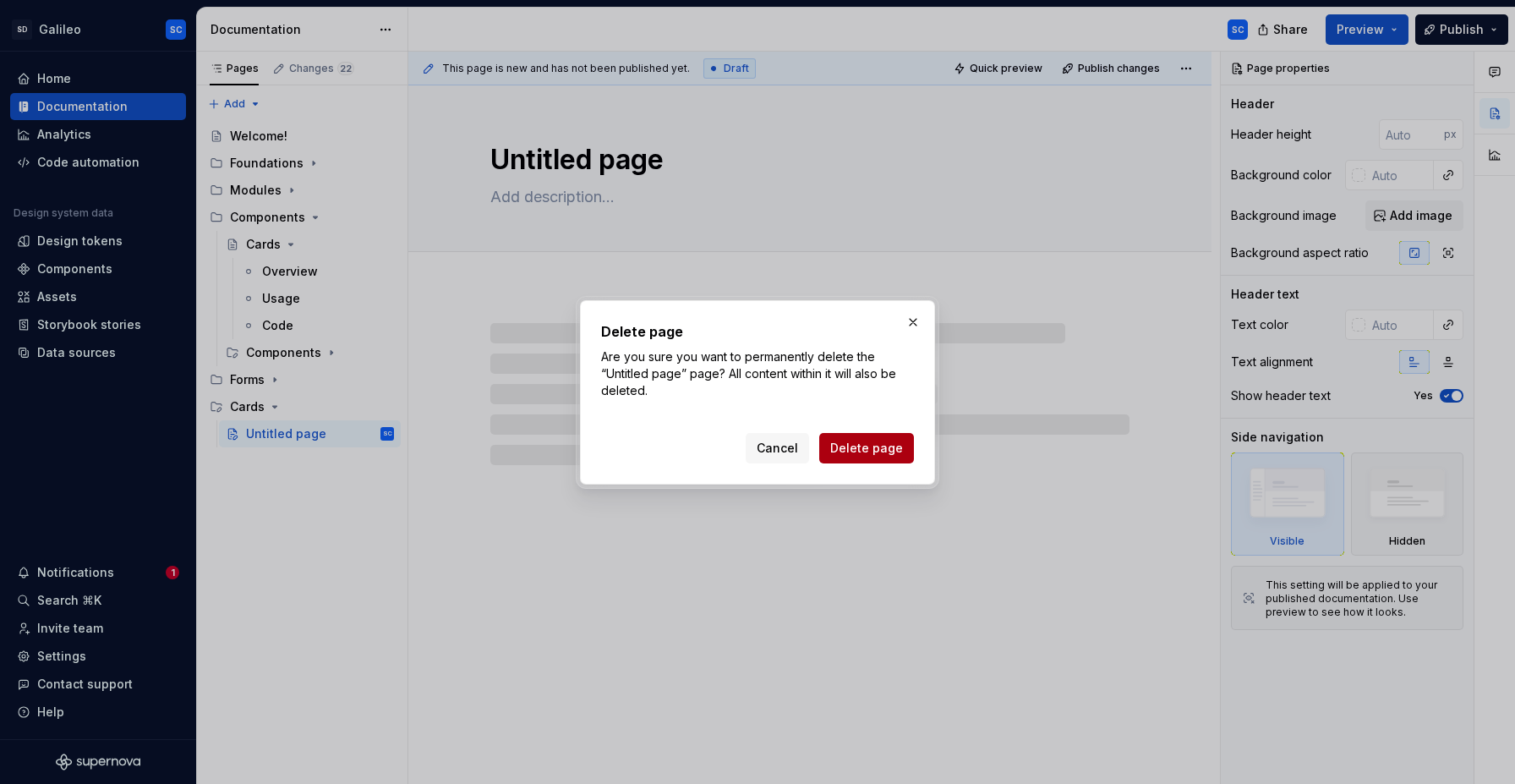
click at [874, 447] on span "Delete page" at bounding box center [867, 448] width 73 height 17
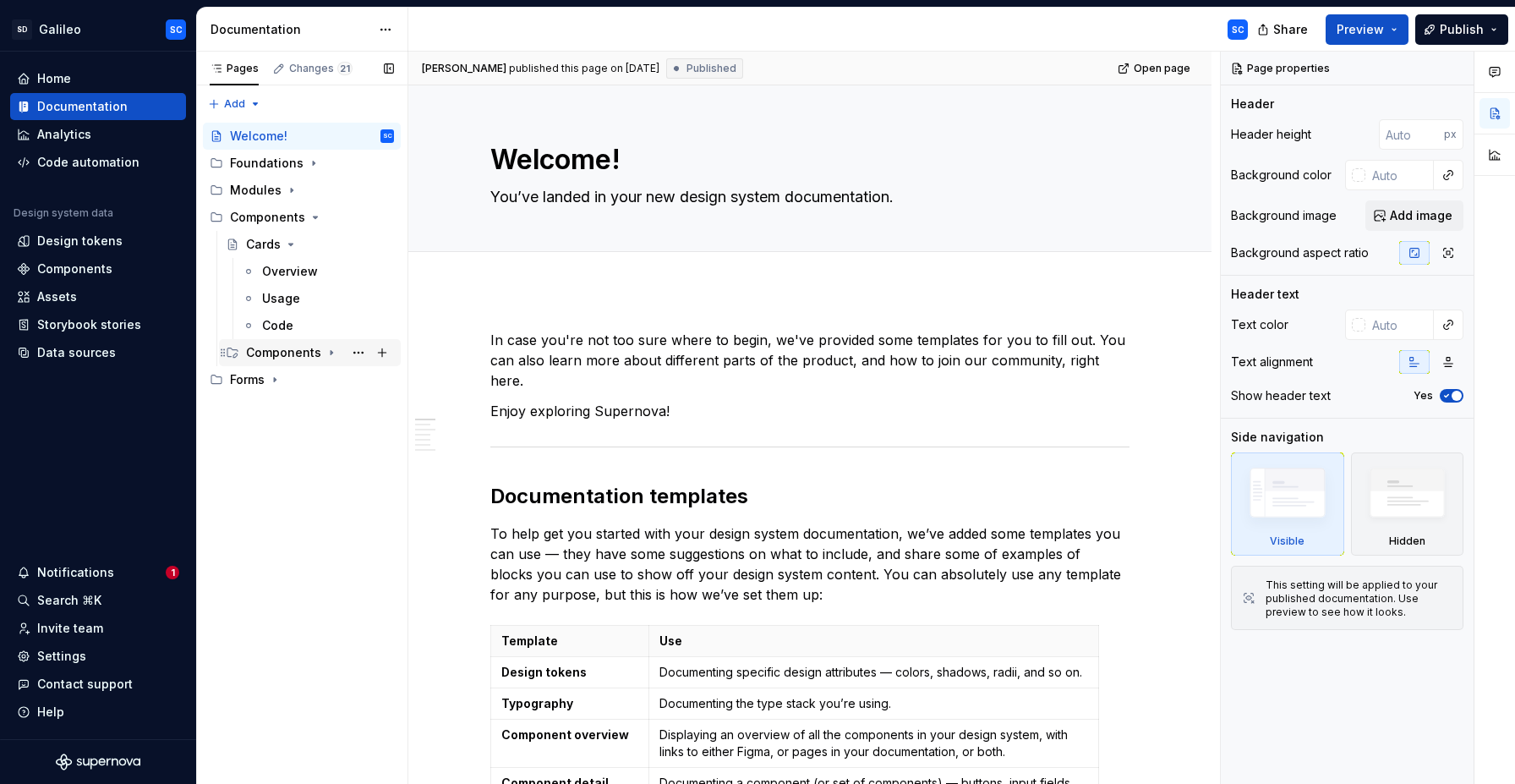
click at [331, 352] on icon "Page tree" at bounding box center [332, 353] width 2 height 5
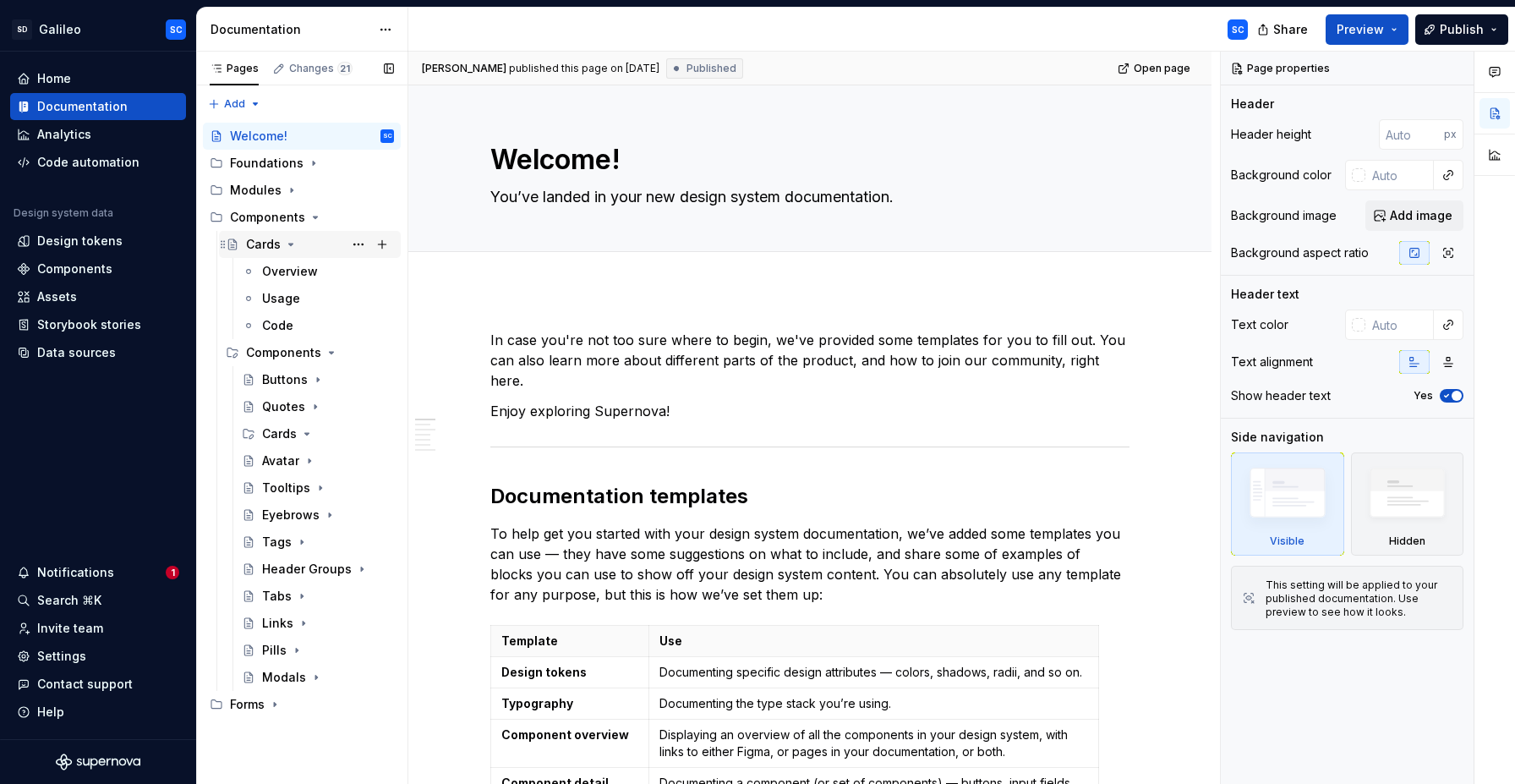
click at [285, 246] on icon "Page tree" at bounding box center [291, 244] width 14 height 14
click at [278, 245] on div "Cards" at bounding box center [263, 244] width 35 height 17
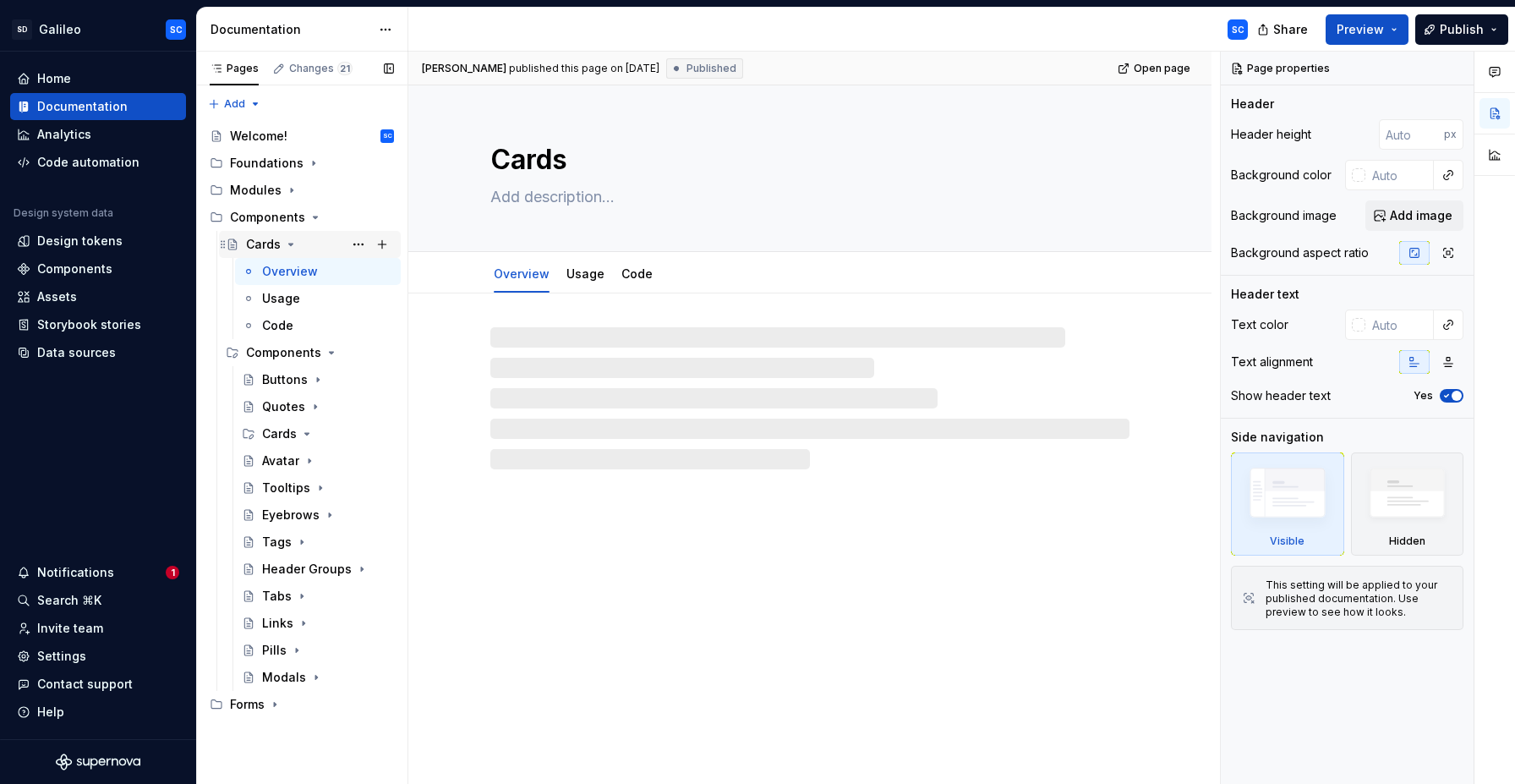
click at [262, 246] on div "Cards" at bounding box center [263, 244] width 35 height 17
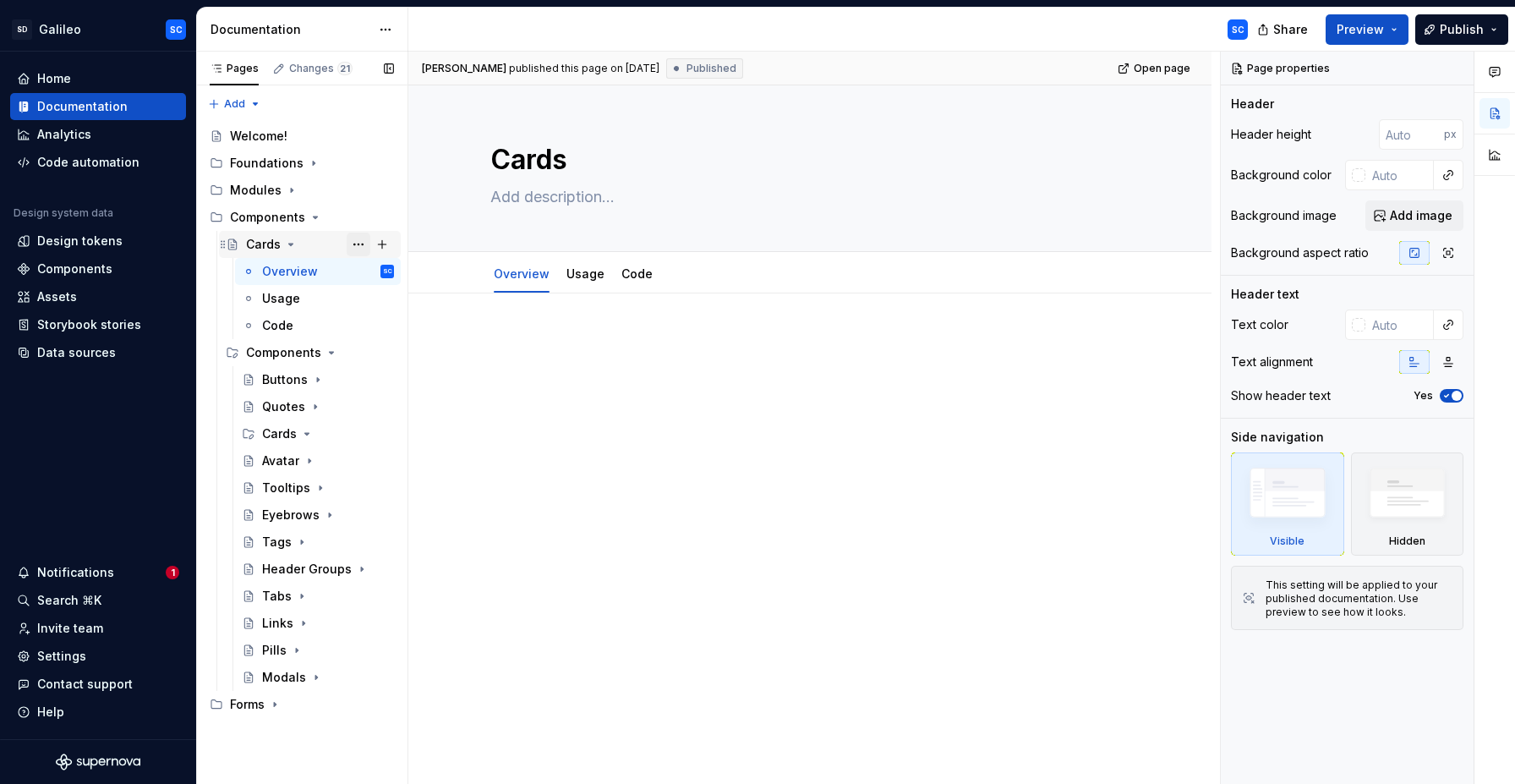
click at [357, 242] on button "Page tree" at bounding box center [358, 245] width 24 height 24
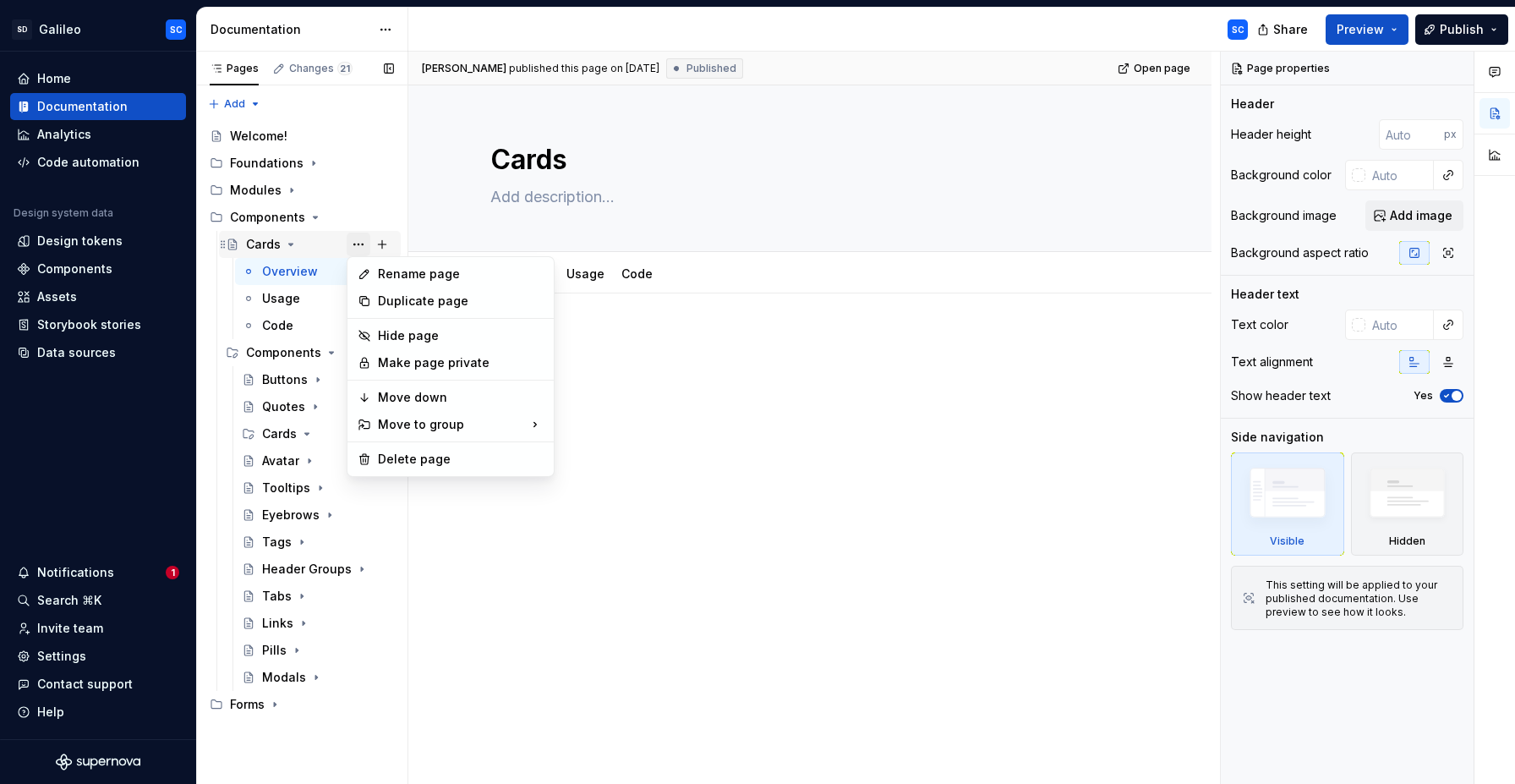
type textarea "*"
click at [415, 275] on div "Rename page" at bounding box center [461, 274] width 165 height 17
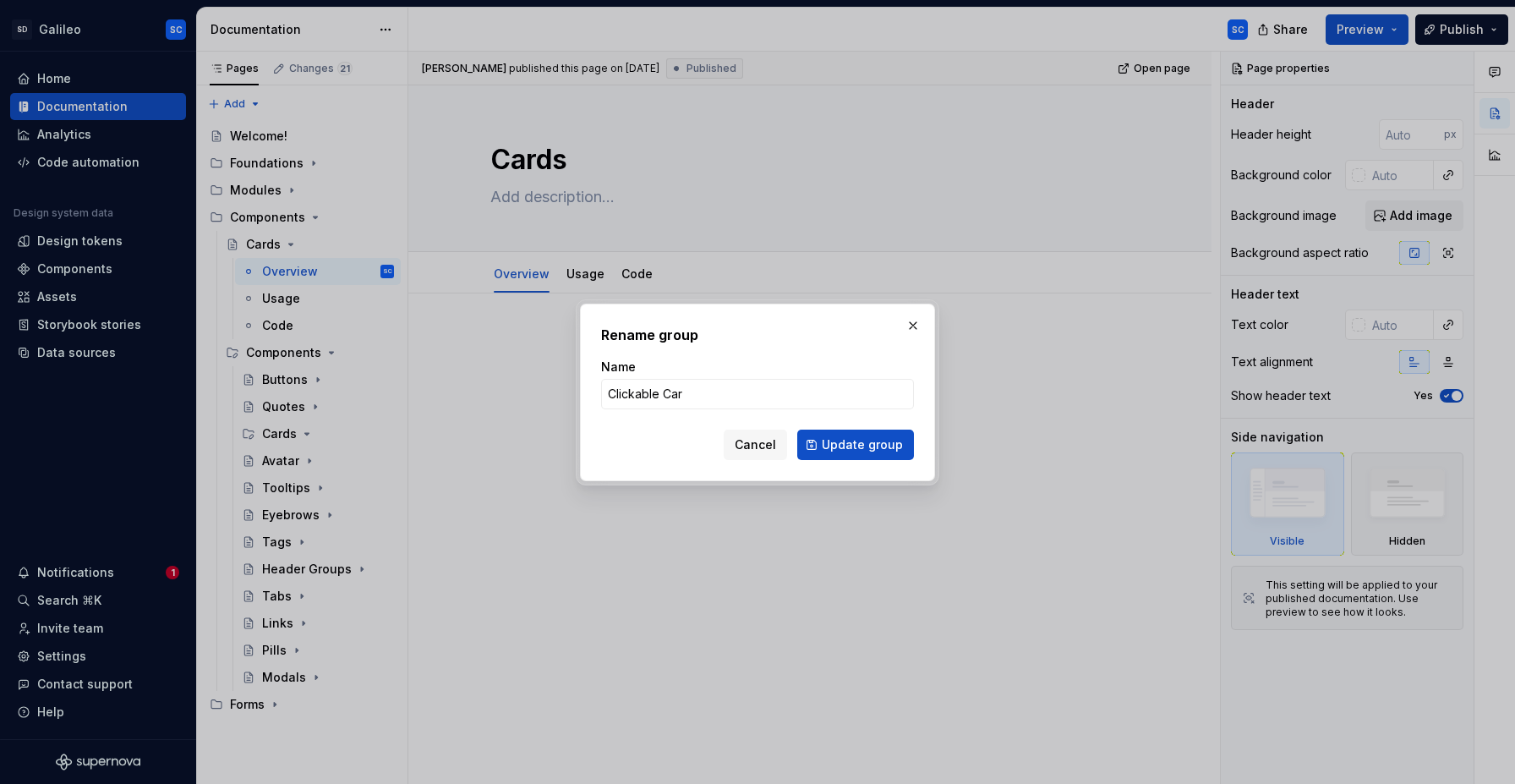
type input "Clickable Card"
click button "Update group" at bounding box center [856, 444] width 117 height 30
type textarea "*"
type textarea "Clickable Card"
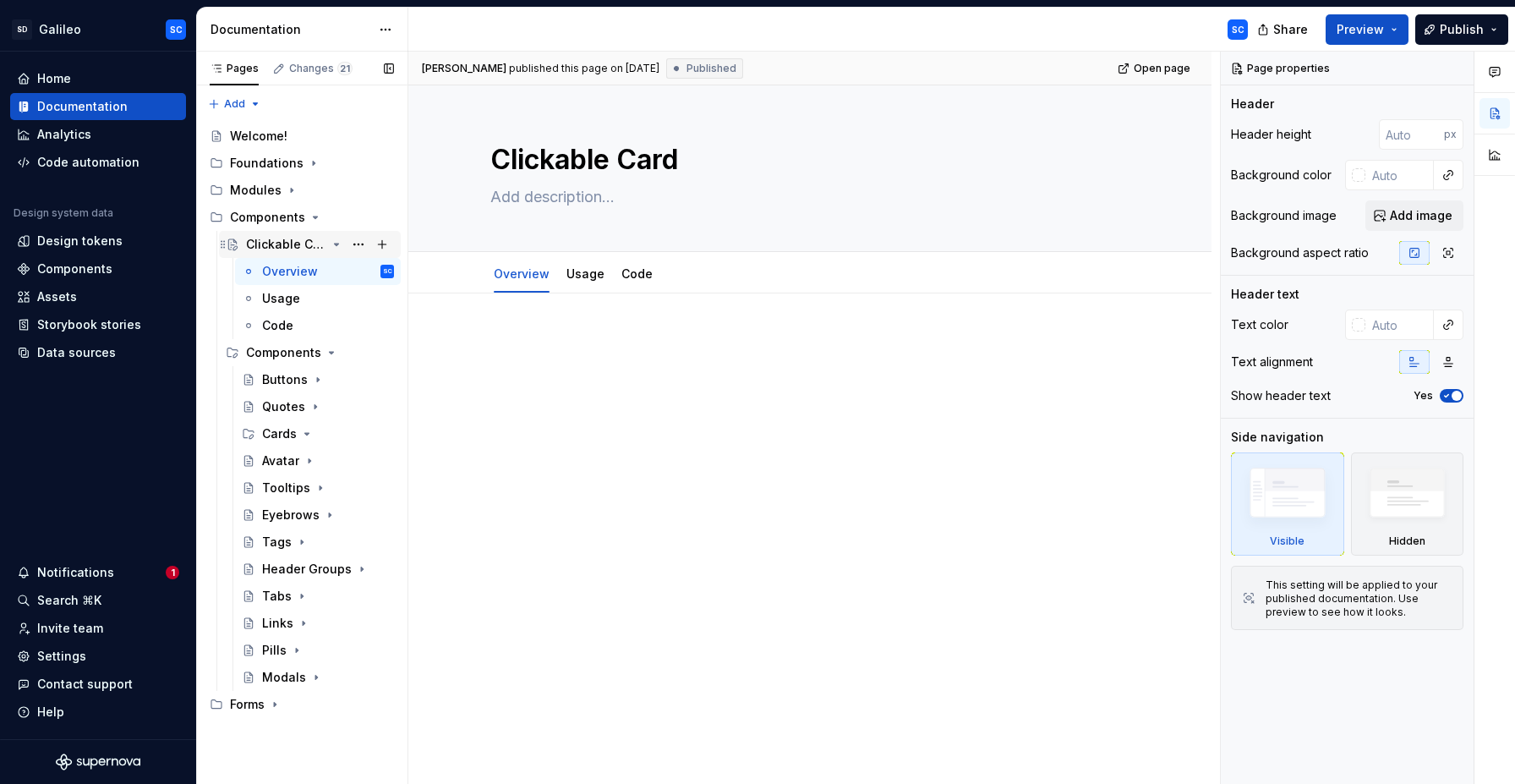
click at [337, 244] on icon "Page tree" at bounding box center [336, 245] width 5 height 2
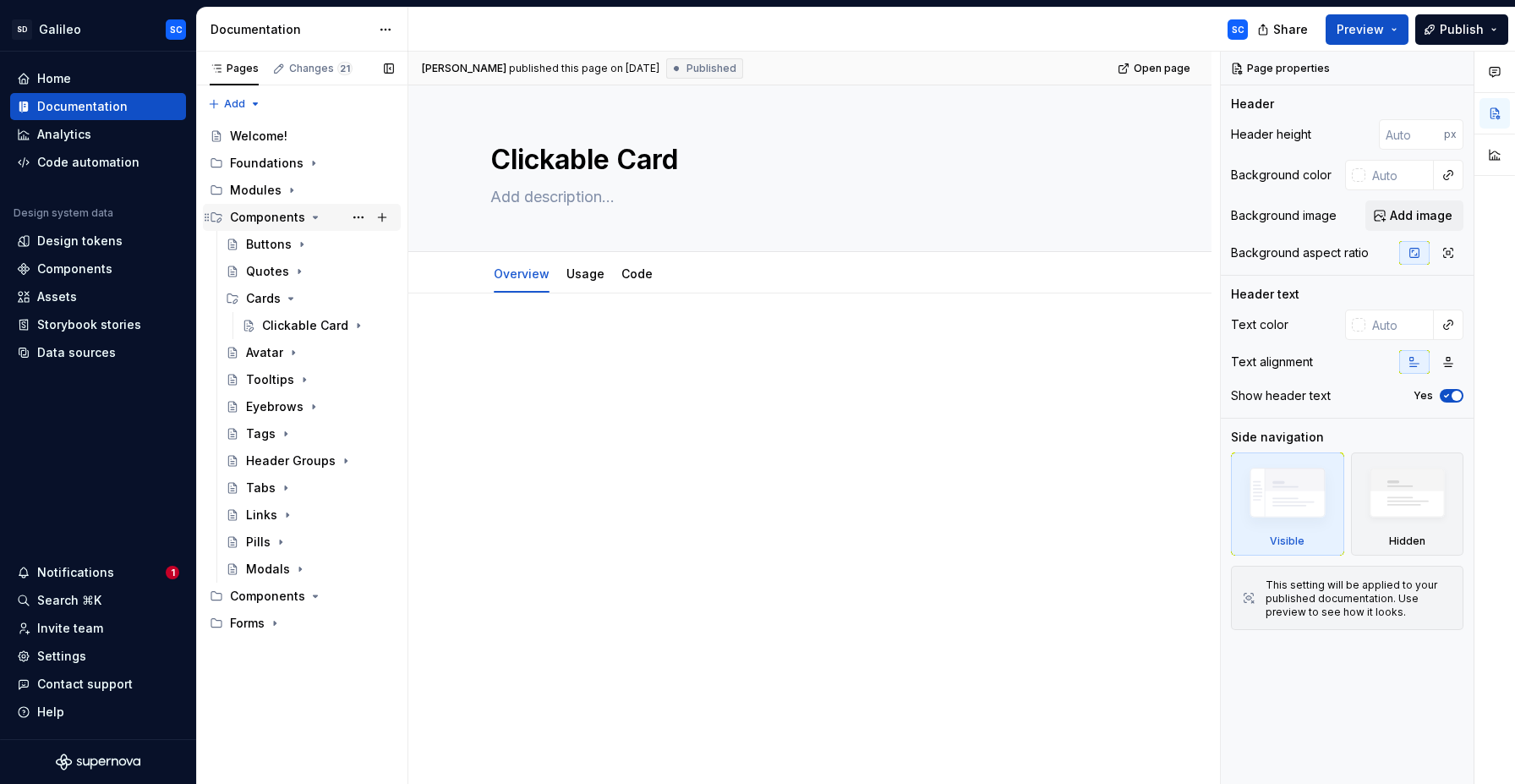
click at [314, 221] on icon "Page tree" at bounding box center [315, 217] width 14 height 14
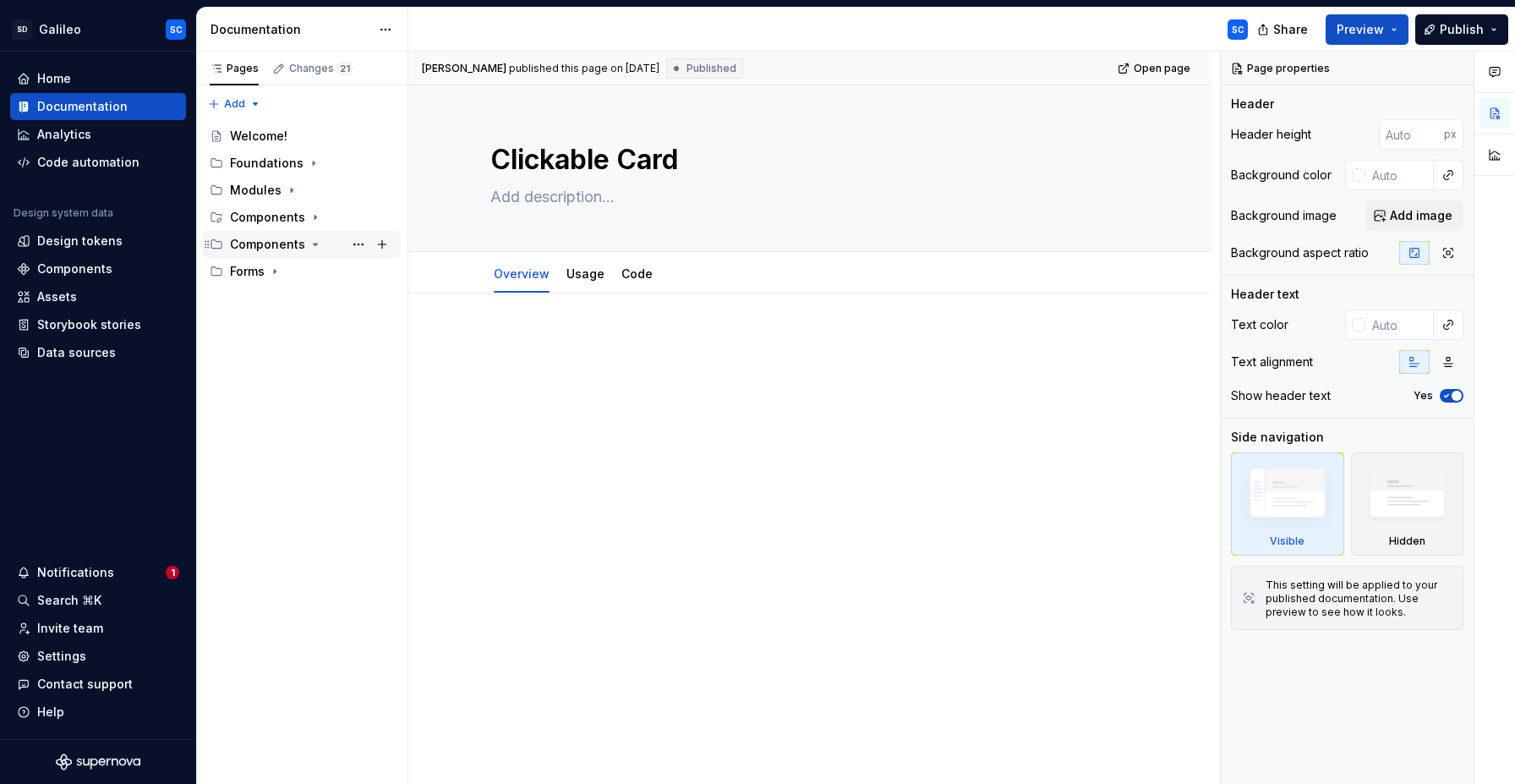
click at [313, 253] on div "Components" at bounding box center [313, 245] width 164 height 24
click at [314, 244] on icon "Page tree" at bounding box center [315, 244] width 14 height 14
click at [312, 246] on icon "Page tree" at bounding box center [315, 244] width 14 height 14
click at [0, 0] on button "Page tree" at bounding box center [0, 0] width 0 height 0
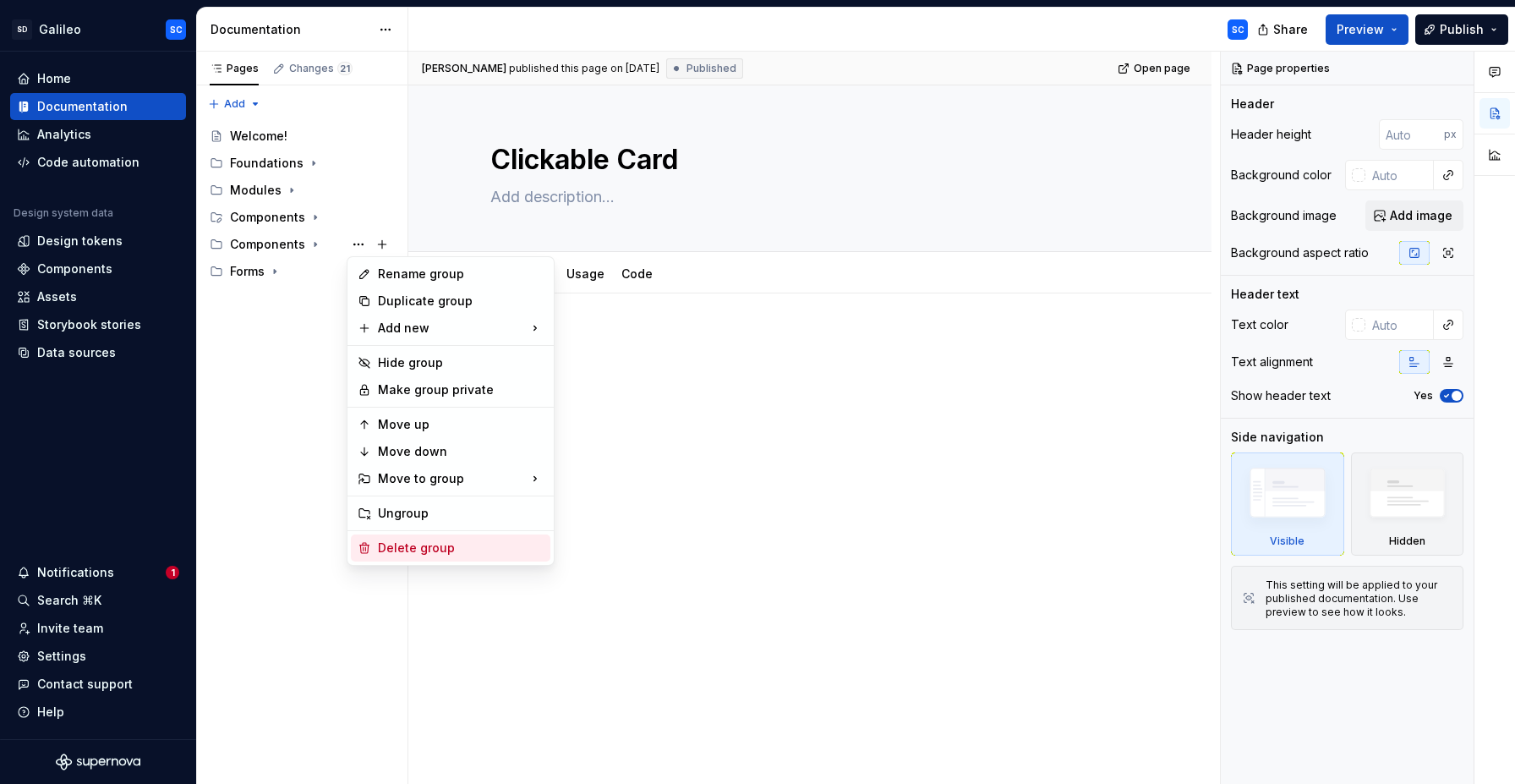
click at [448, 557] on div "Delete group" at bounding box center [450, 548] width 199 height 27
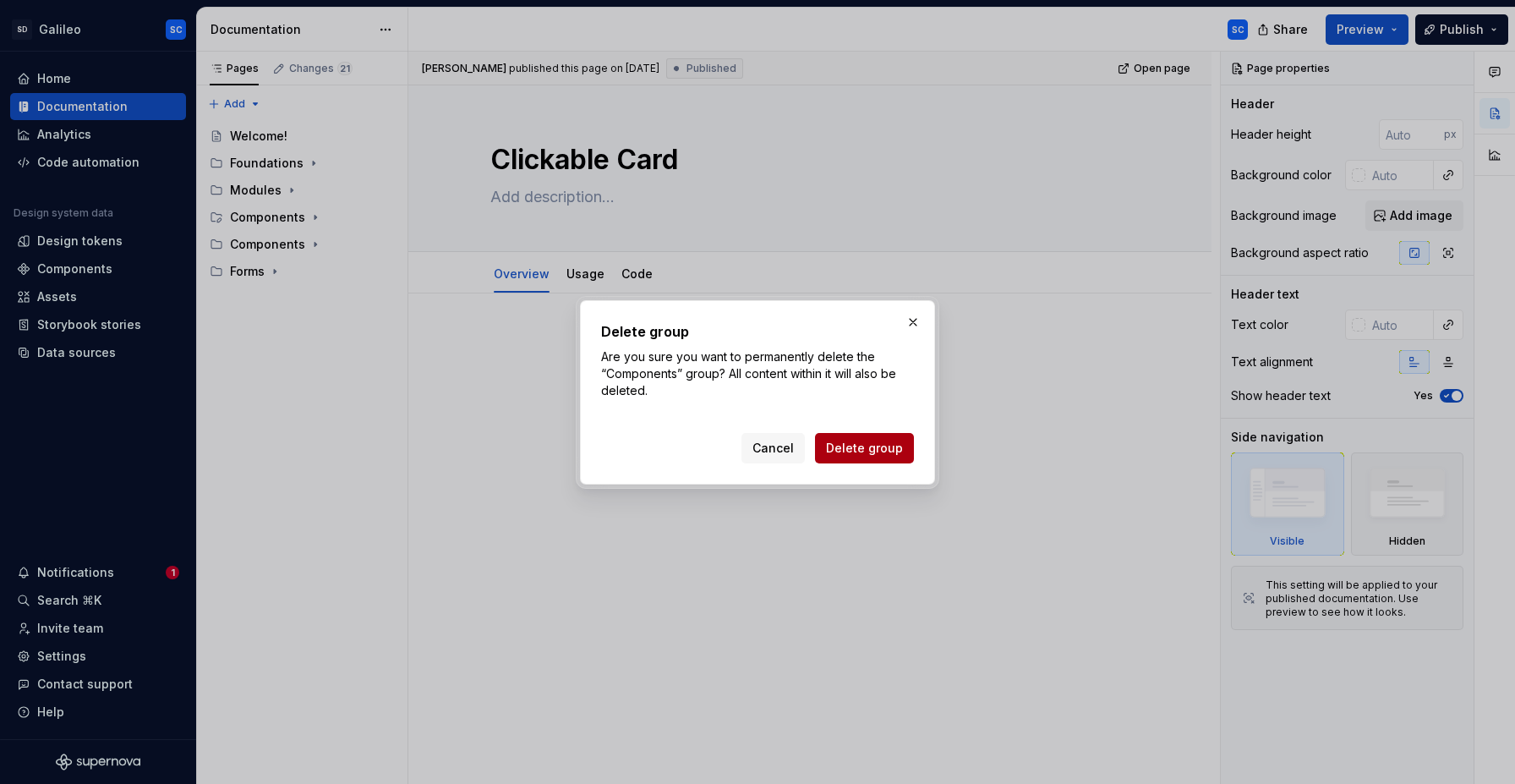
click at [880, 449] on span "Delete group" at bounding box center [864, 448] width 77 height 17
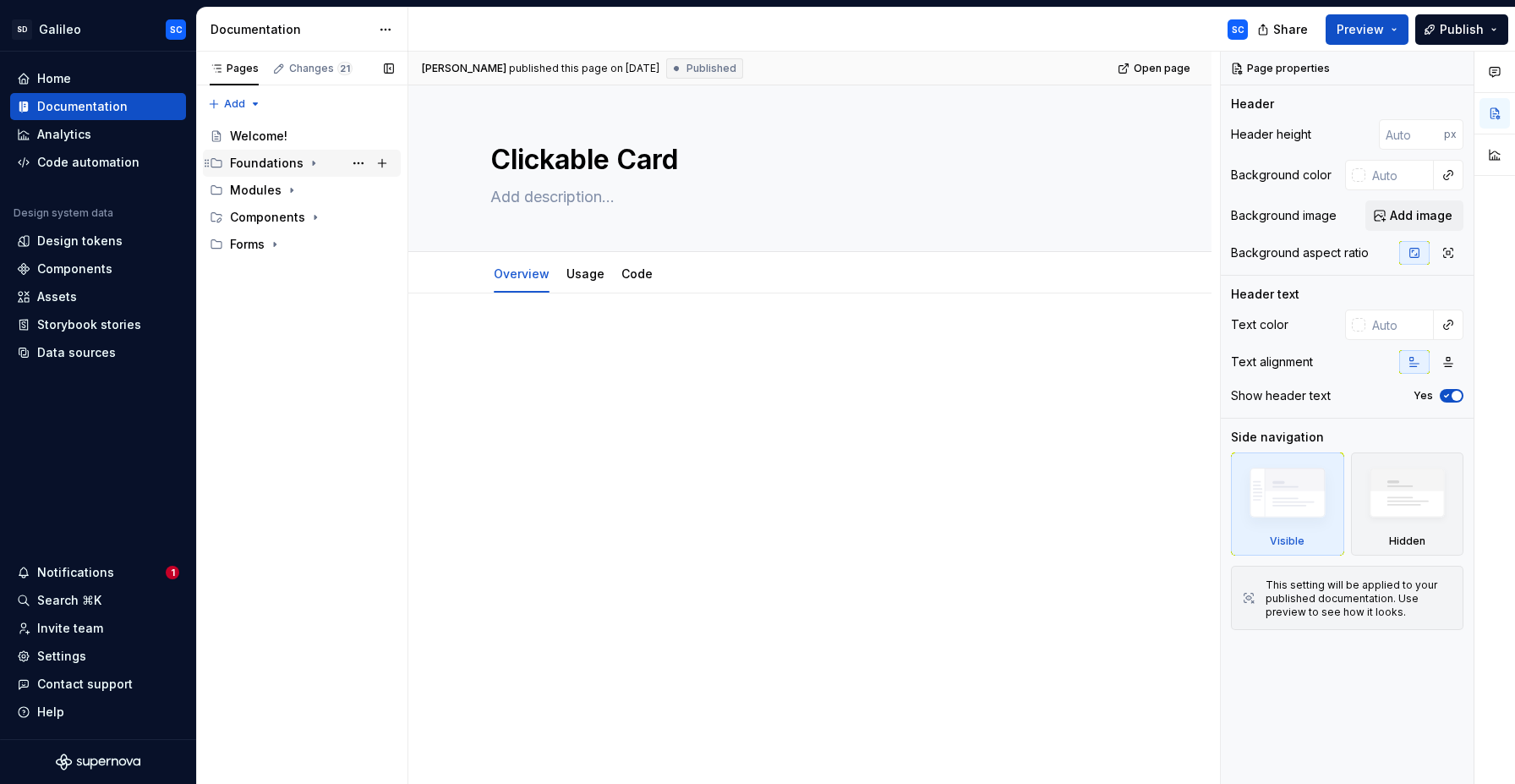
click at [313, 164] on icon "Page tree" at bounding box center [313, 163] width 14 height 14
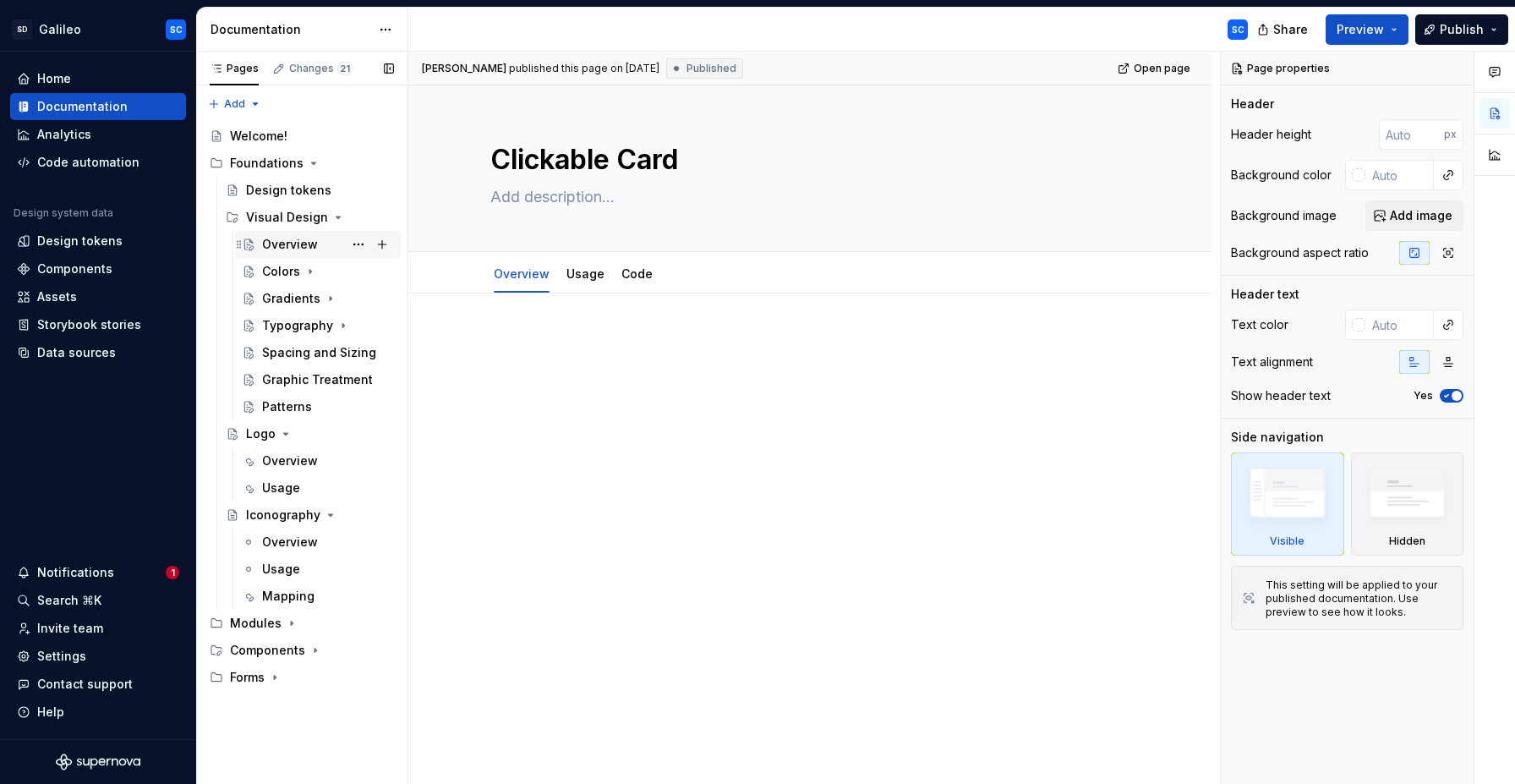
click at [286, 246] on div "Overview" at bounding box center [290, 244] width 56 height 17
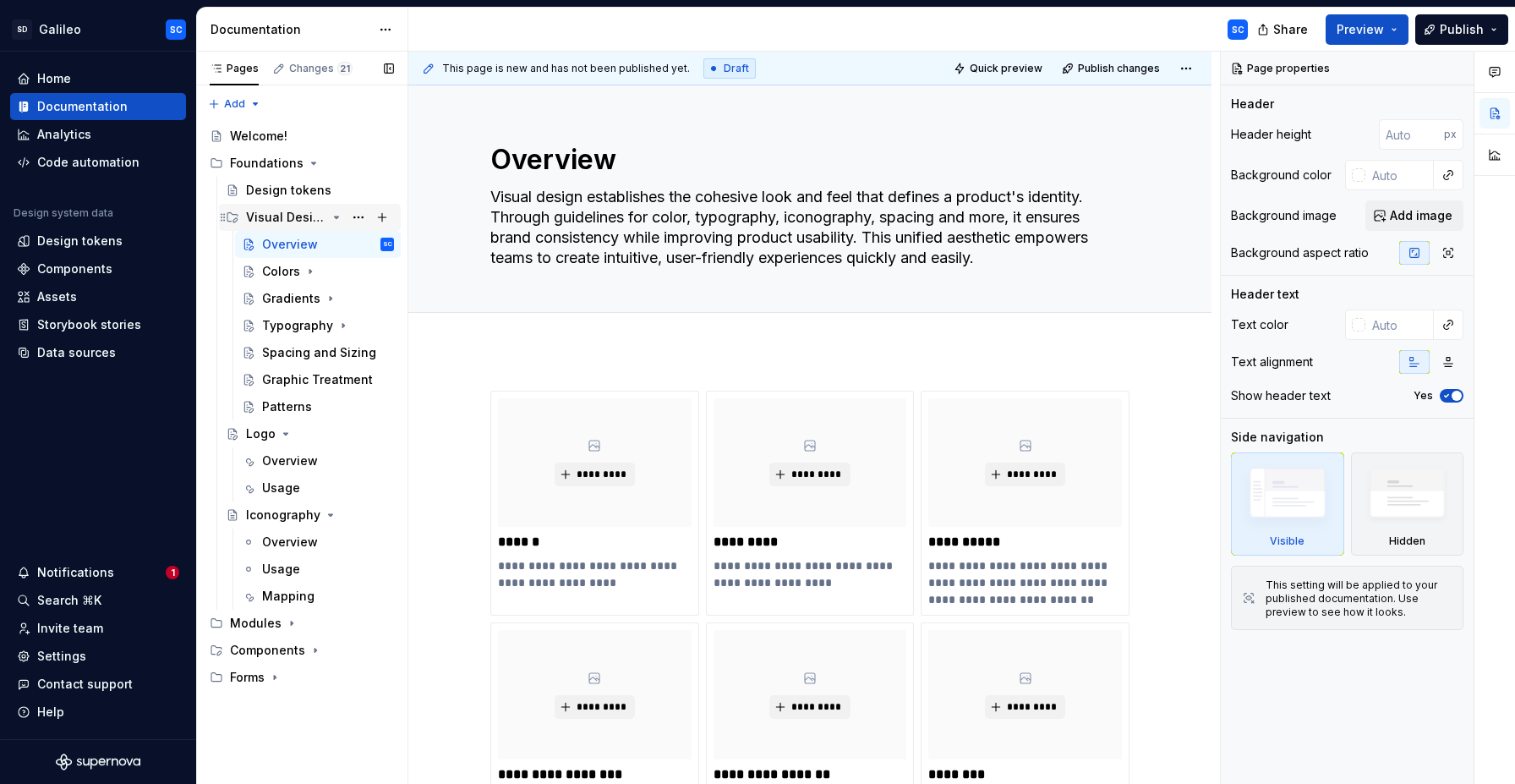
click at [300, 221] on div "Visual Design" at bounding box center [286, 217] width 80 height 17
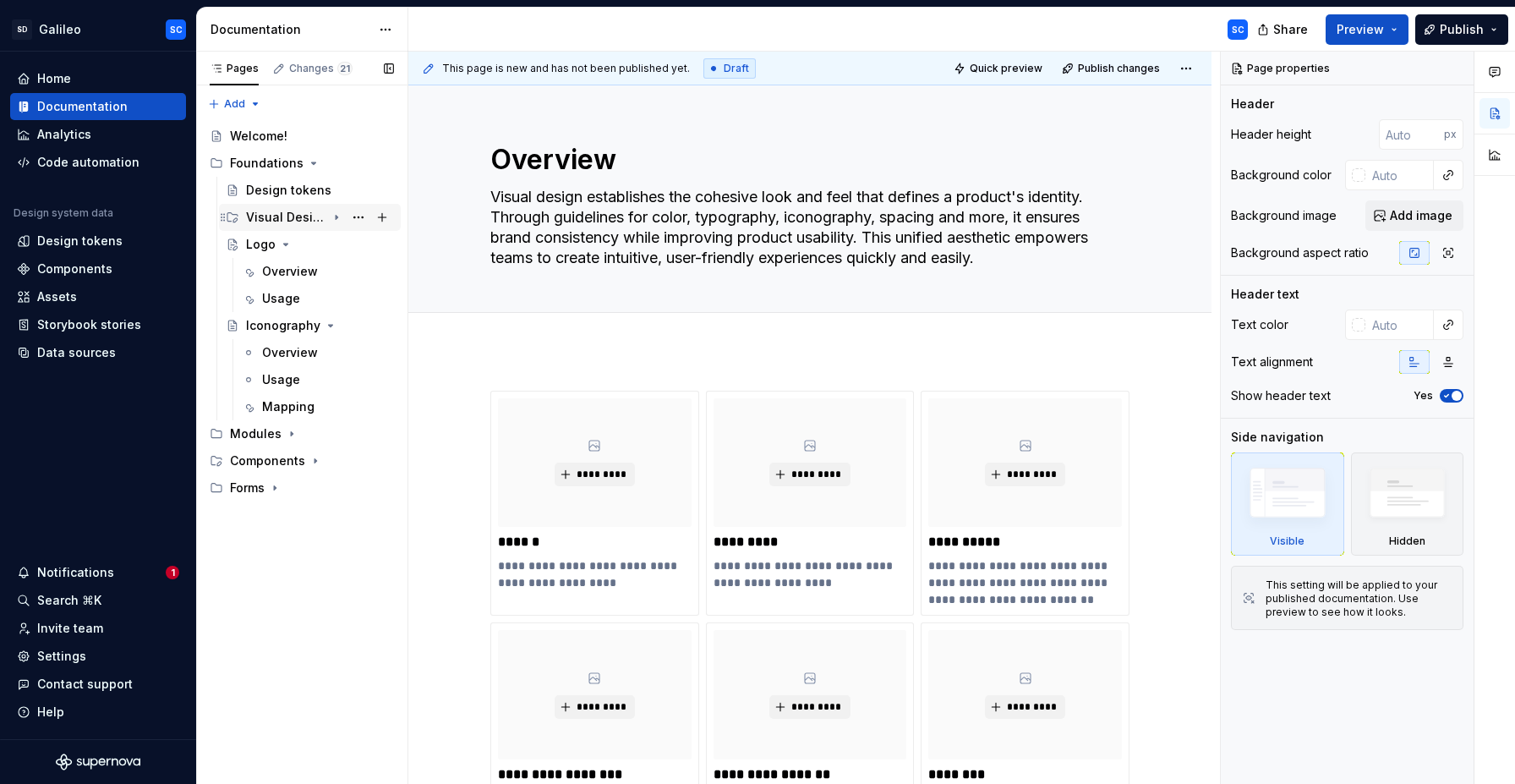
click at [300, 221] on div "Visual Design" at bounding box center [286, 217] width 80 height 17
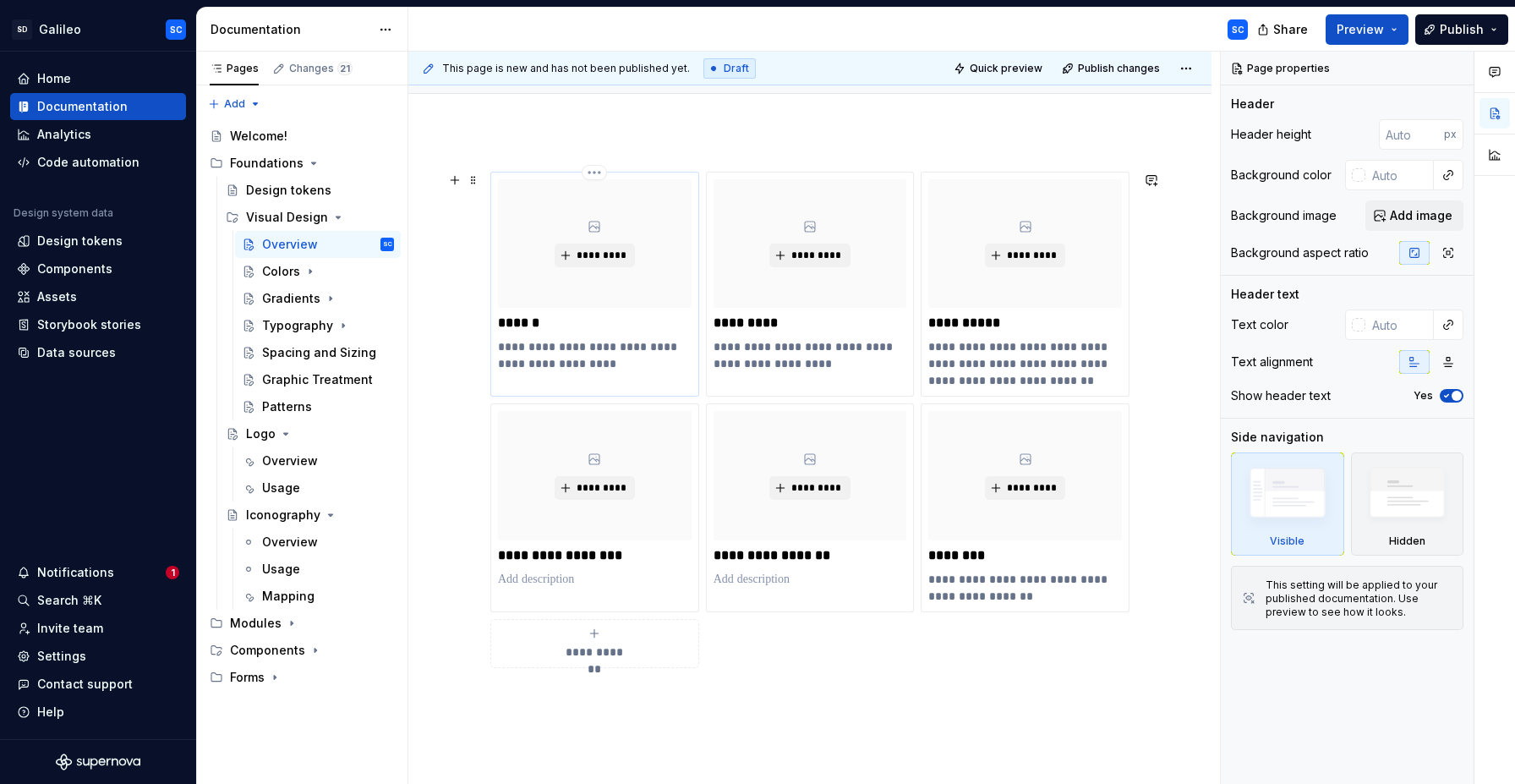
scroll to position [221, 0]
click at [285, 191] on div "Design tokens" at bounding box center [288, 190] width 85 height 17
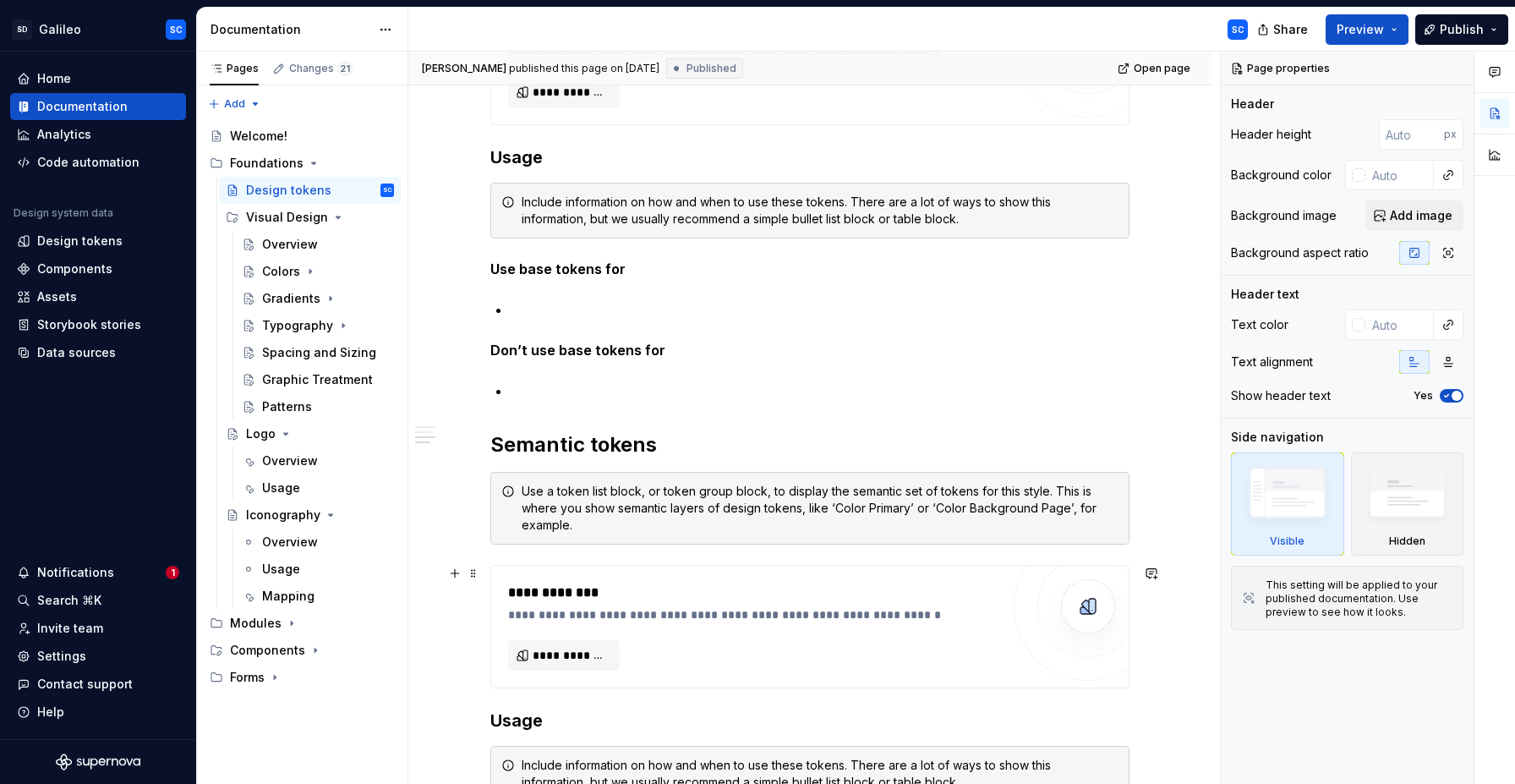
scroll to position [1191, 0]
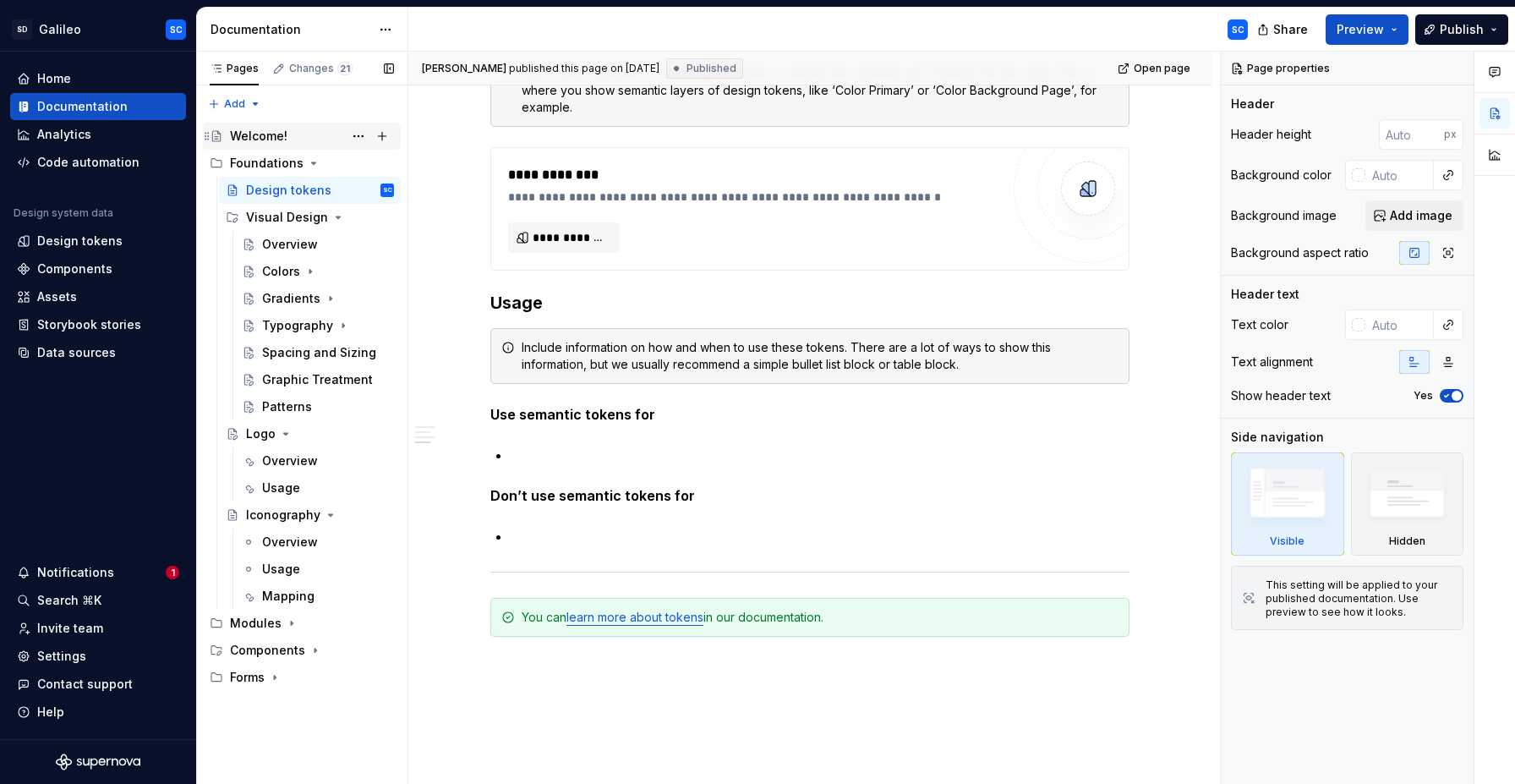
click at [260, 138] on div "Welcome!" at bounding box center [259, 136] width 58 height 17
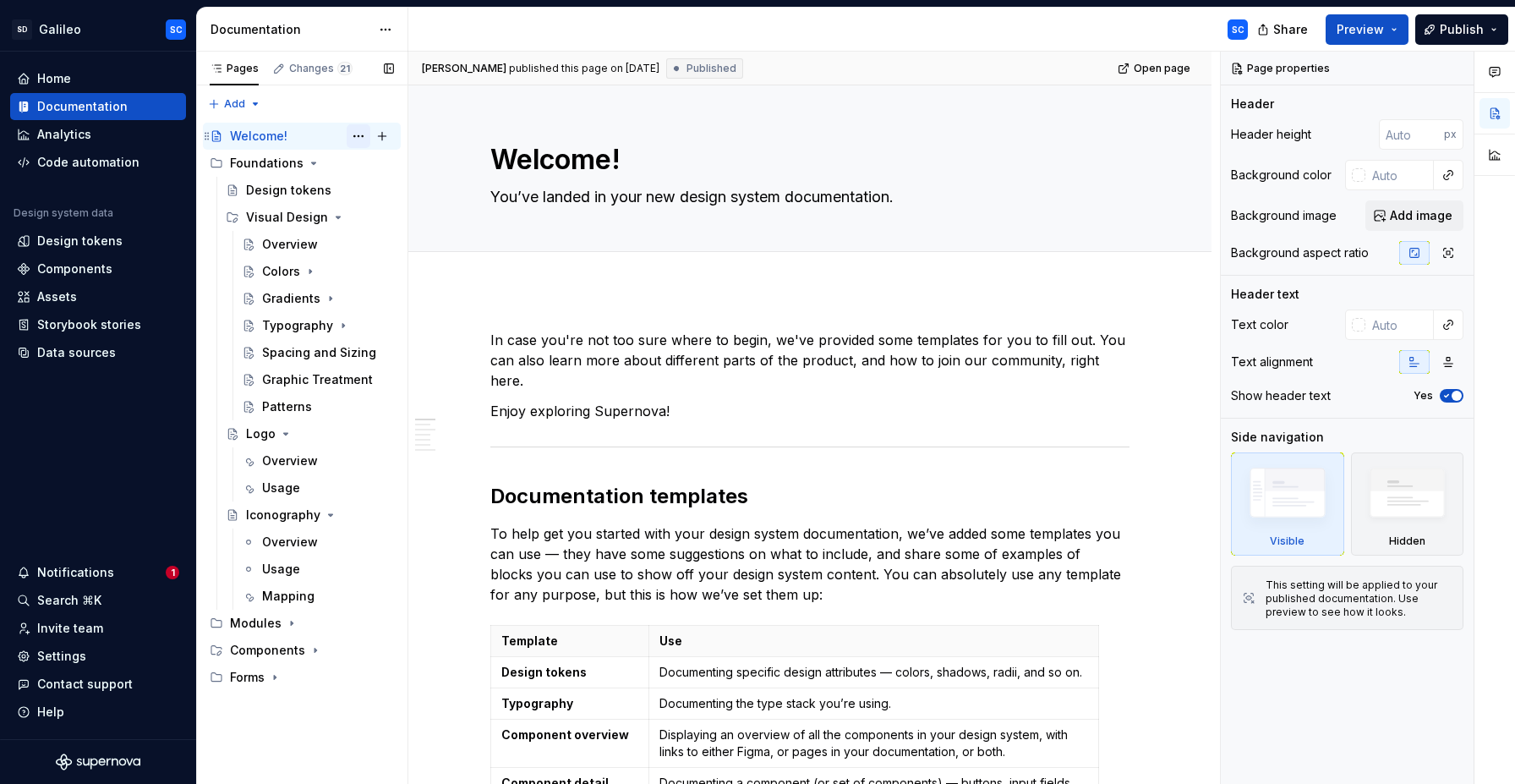
click at [360, 137] on button "Page tree" at bounding box center [358, 136] width 24 height 24
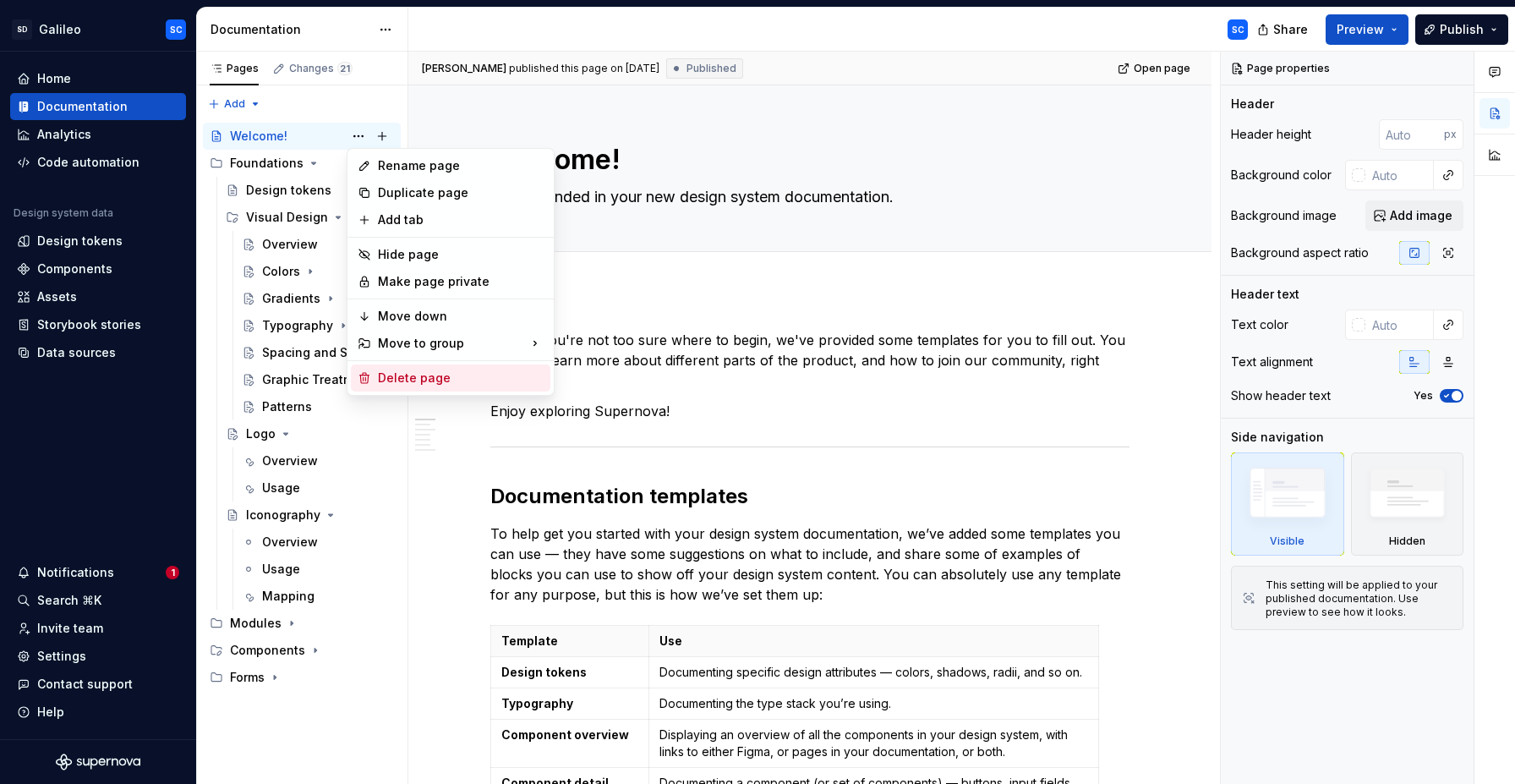
click at [431, 376] on div "Delete page" at bounding box center [461, 377] width 165 height 17
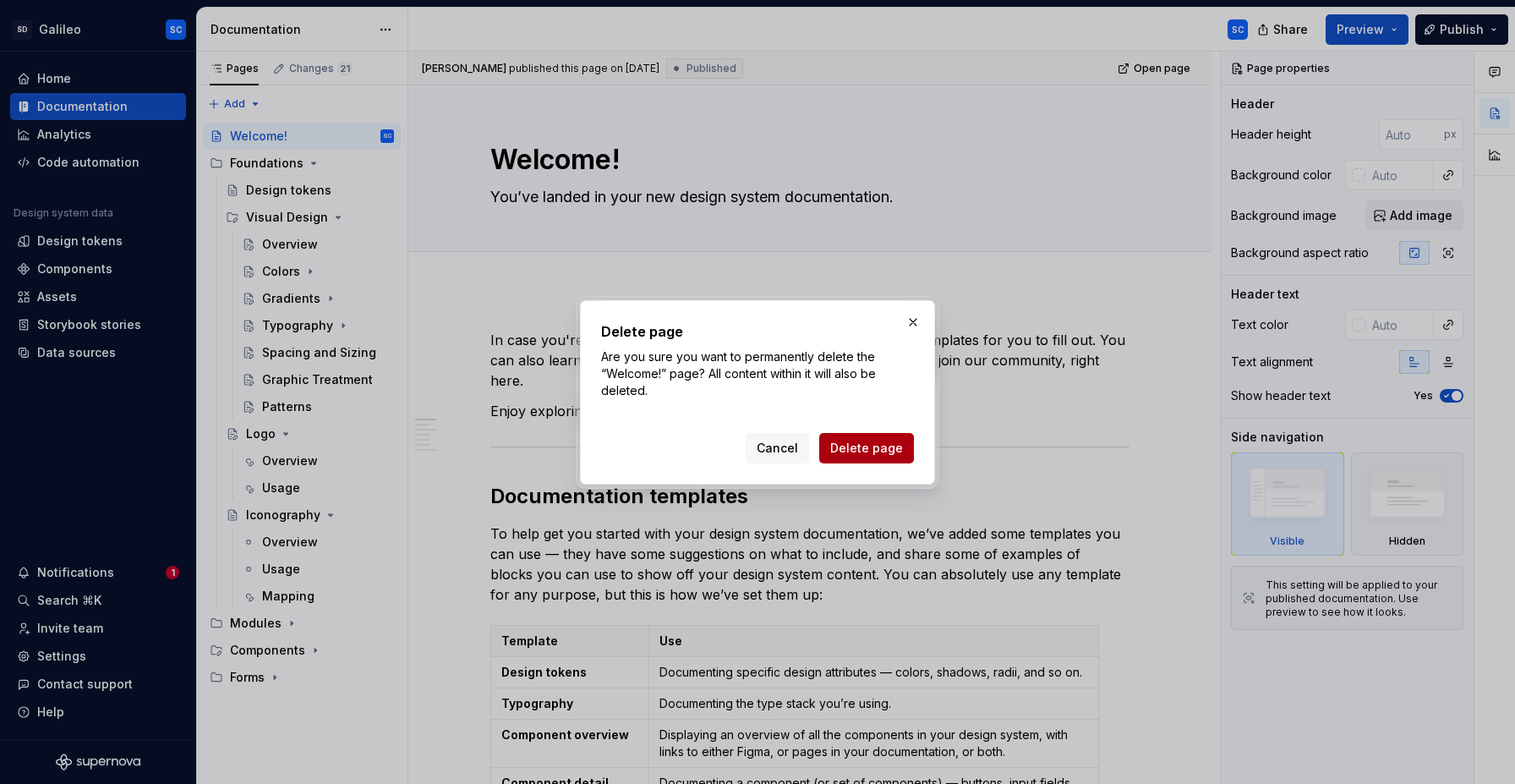
click at [849, 452] on span "Delete page" at bounding box center [867, 448] width 73 height 17
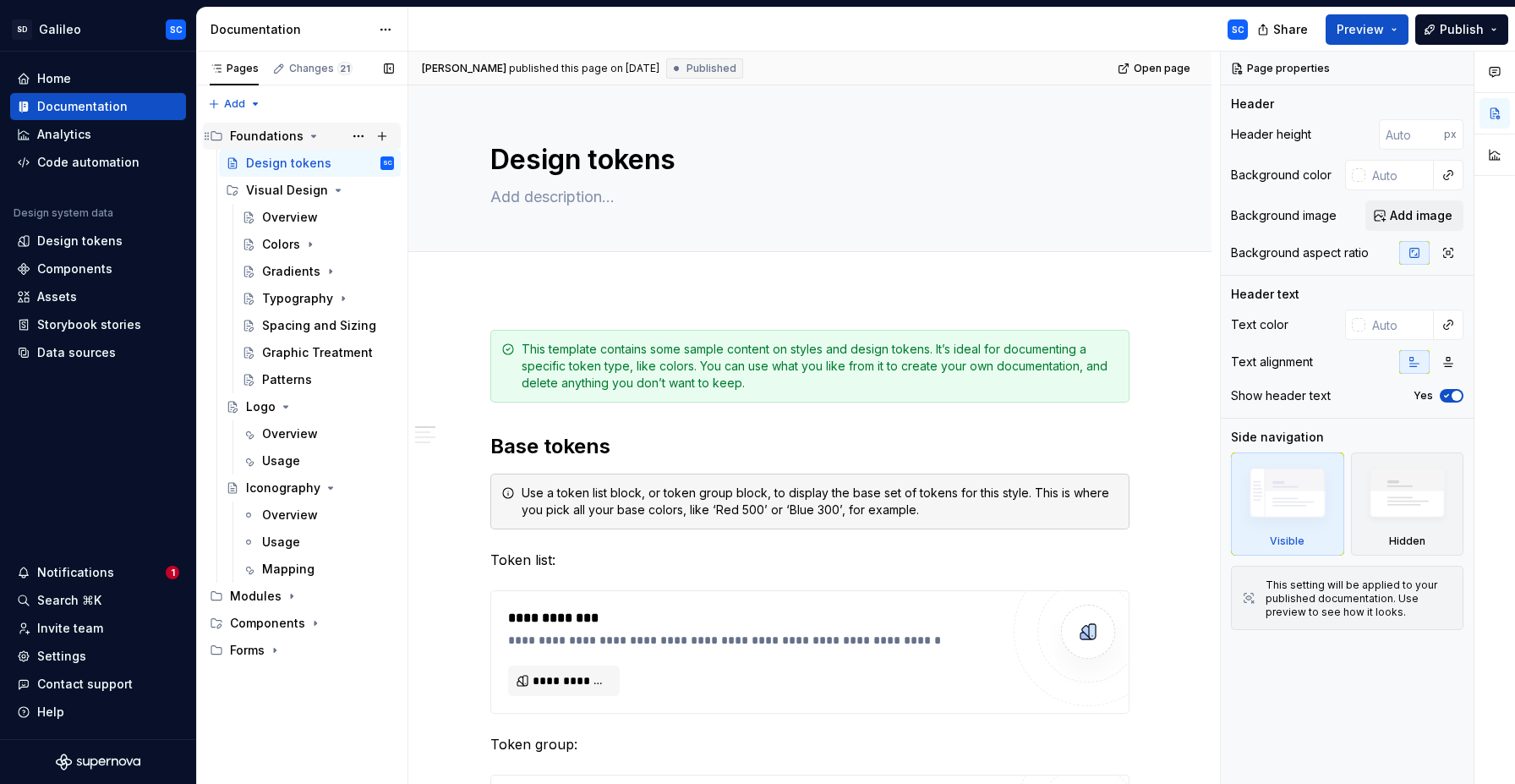
click at [278, 138] on div "Foundations" at bounding box center [267, 136] width 74 height 17
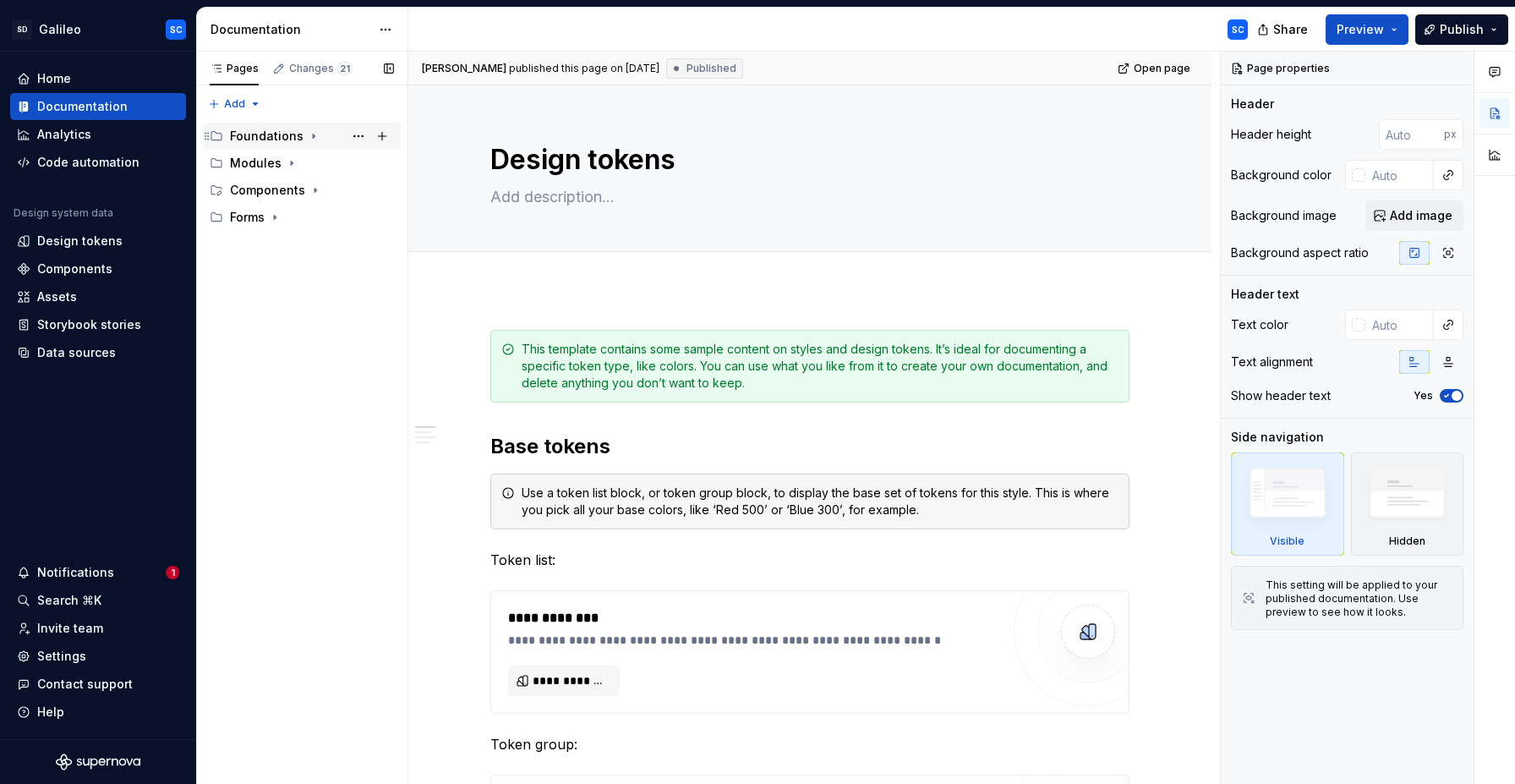
click at [263, 136] on div "Foundations" at bounding box center [267, 136] width 74 height 17
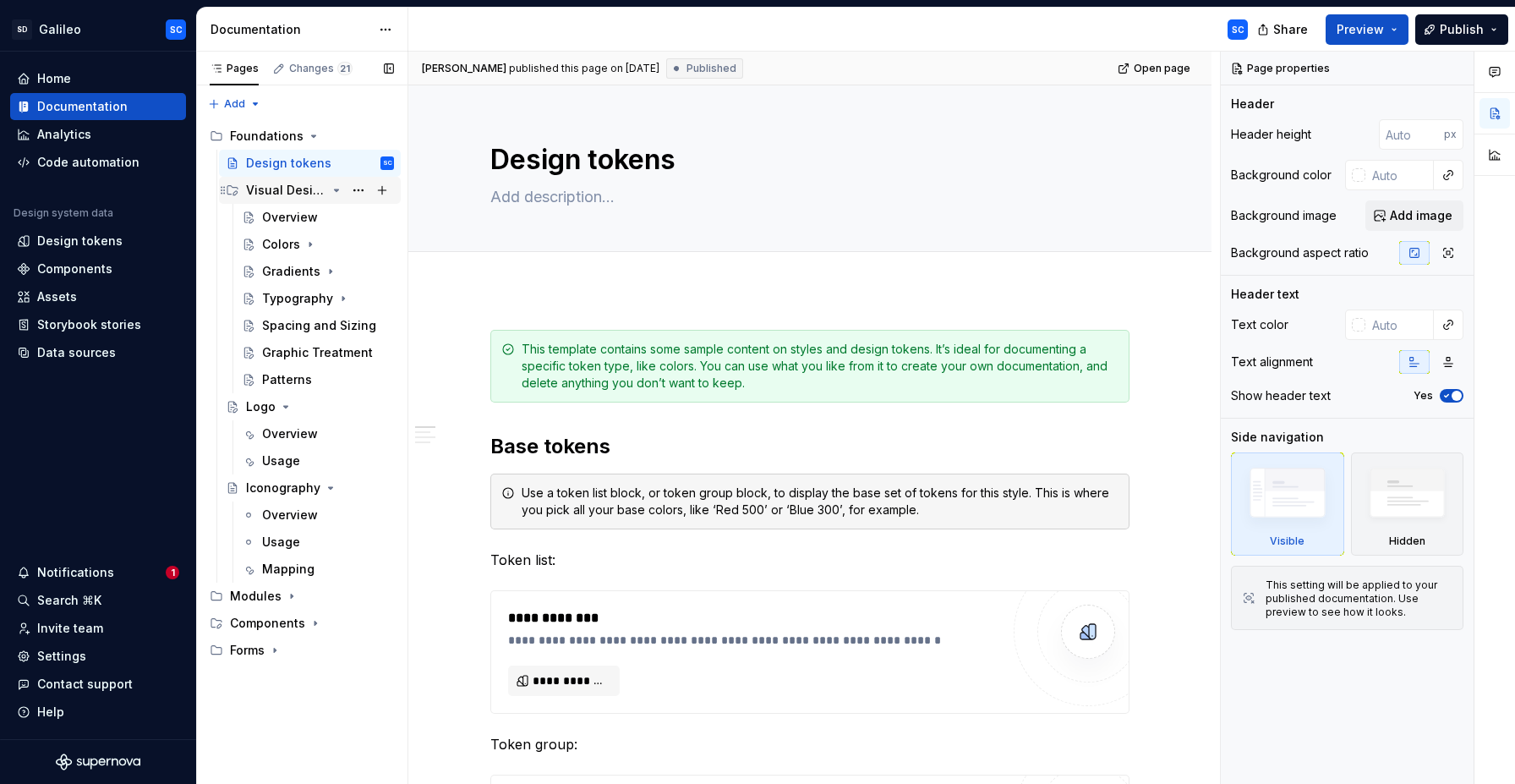
click at [330, 195] on icon "Page tree" at bounding box center [336, 190] width 14 height 14
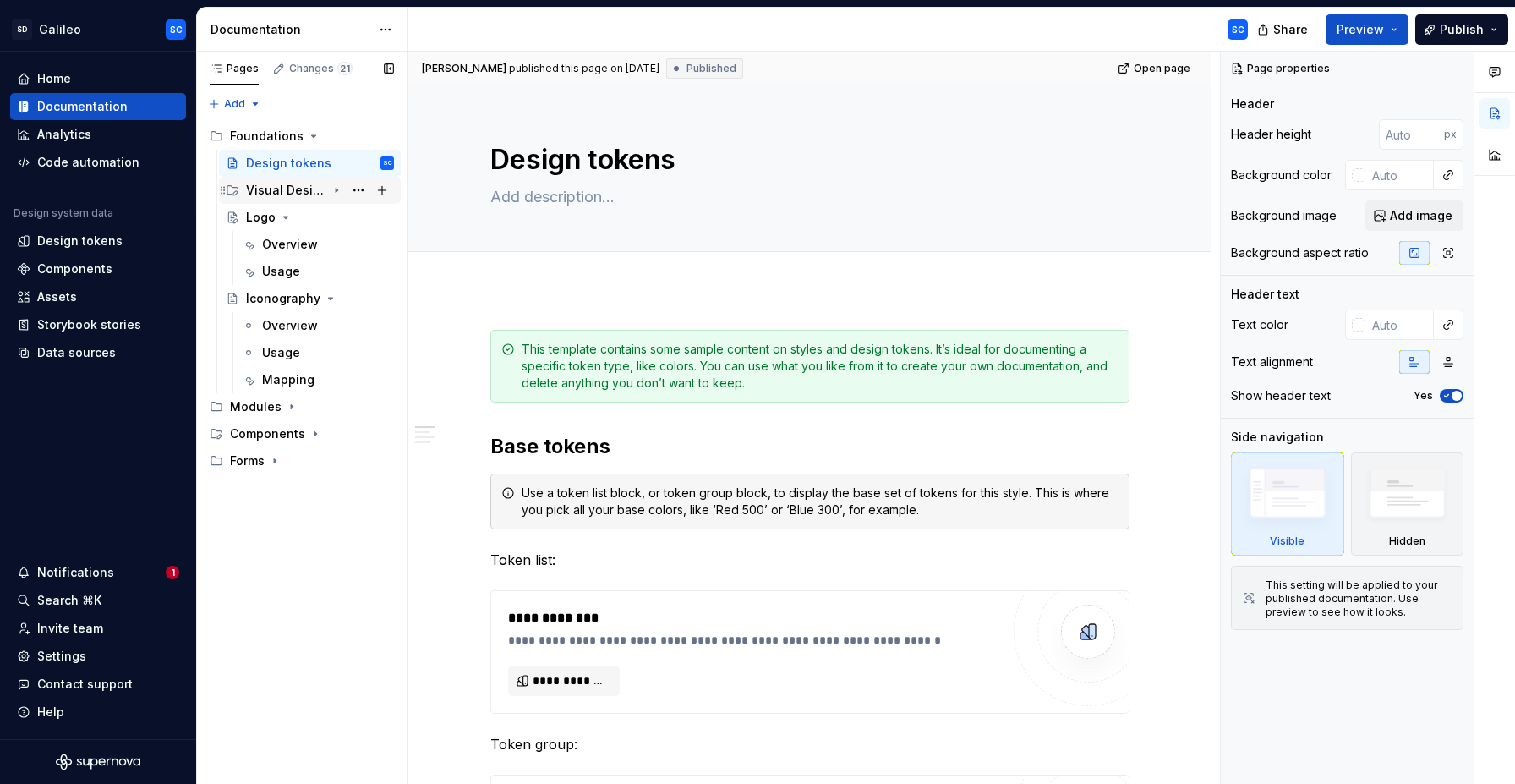
click at [330, 195] on icon "Page tree" at bounding box center [336, 190] width 14 height 14
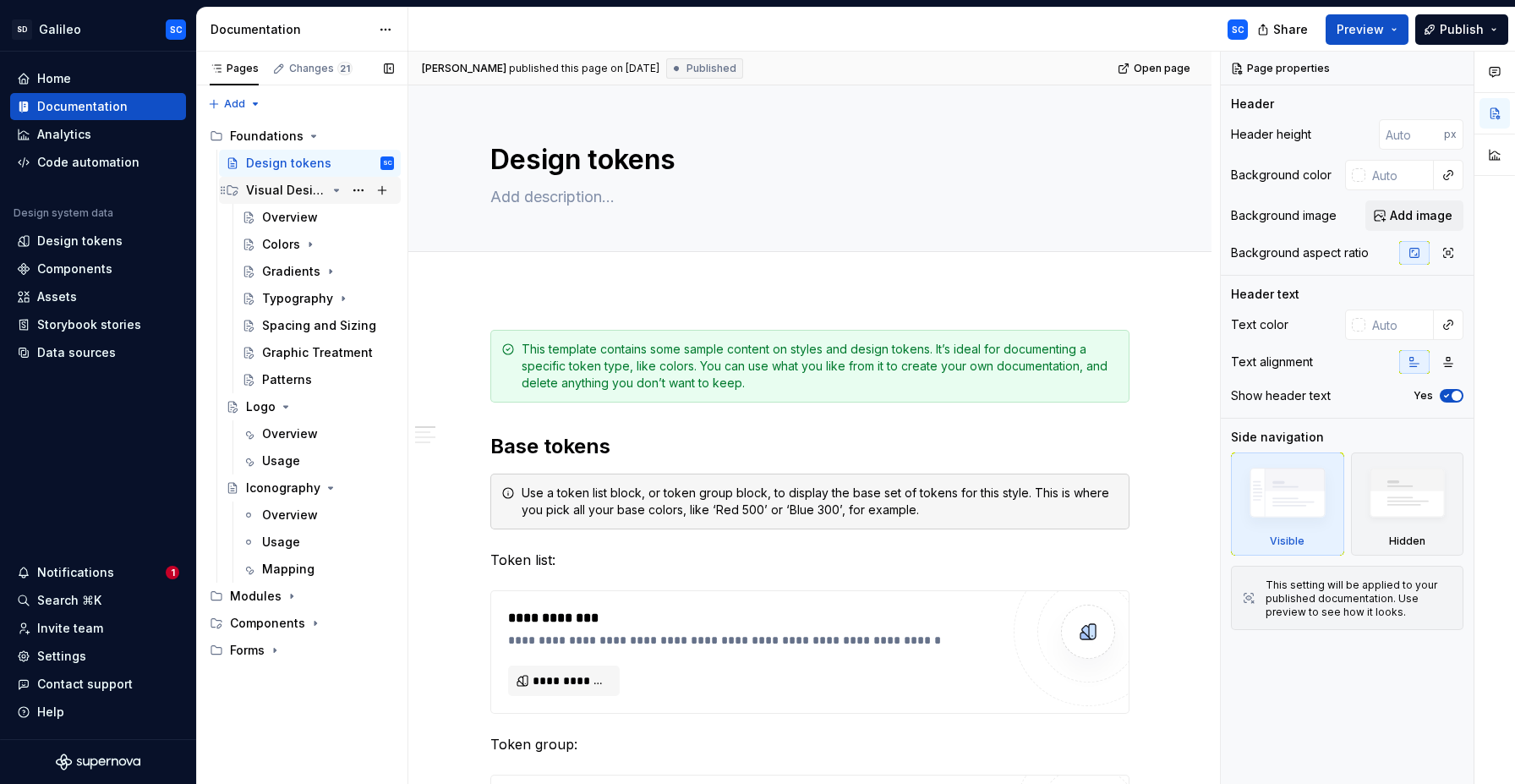
click at [281, 187] on div "Visual Design" at bounding box center [286, 190] width 80 height 17
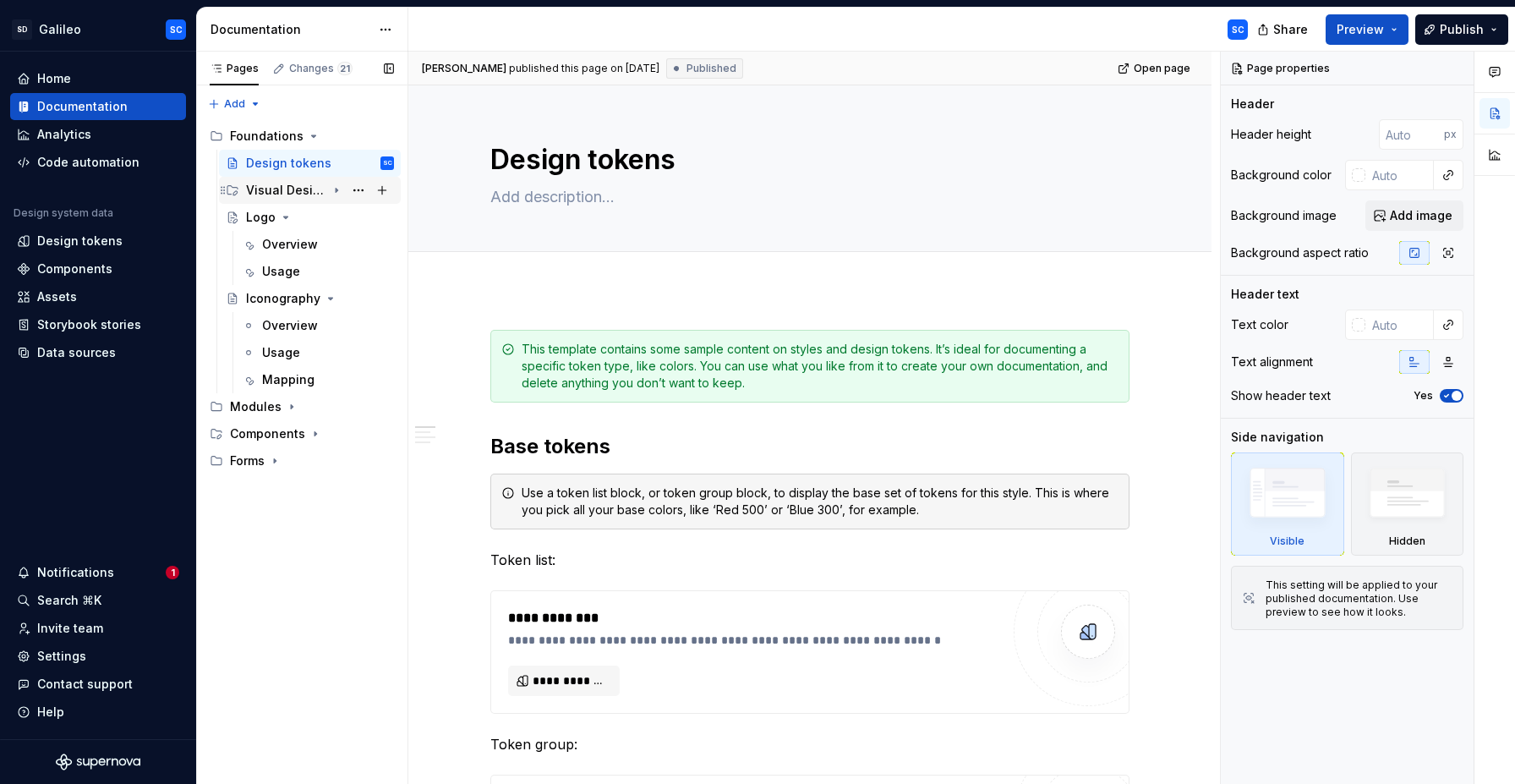
click at [281, 187] on div "Visual Design" at bounding box center [286, 190] width 80 height 17
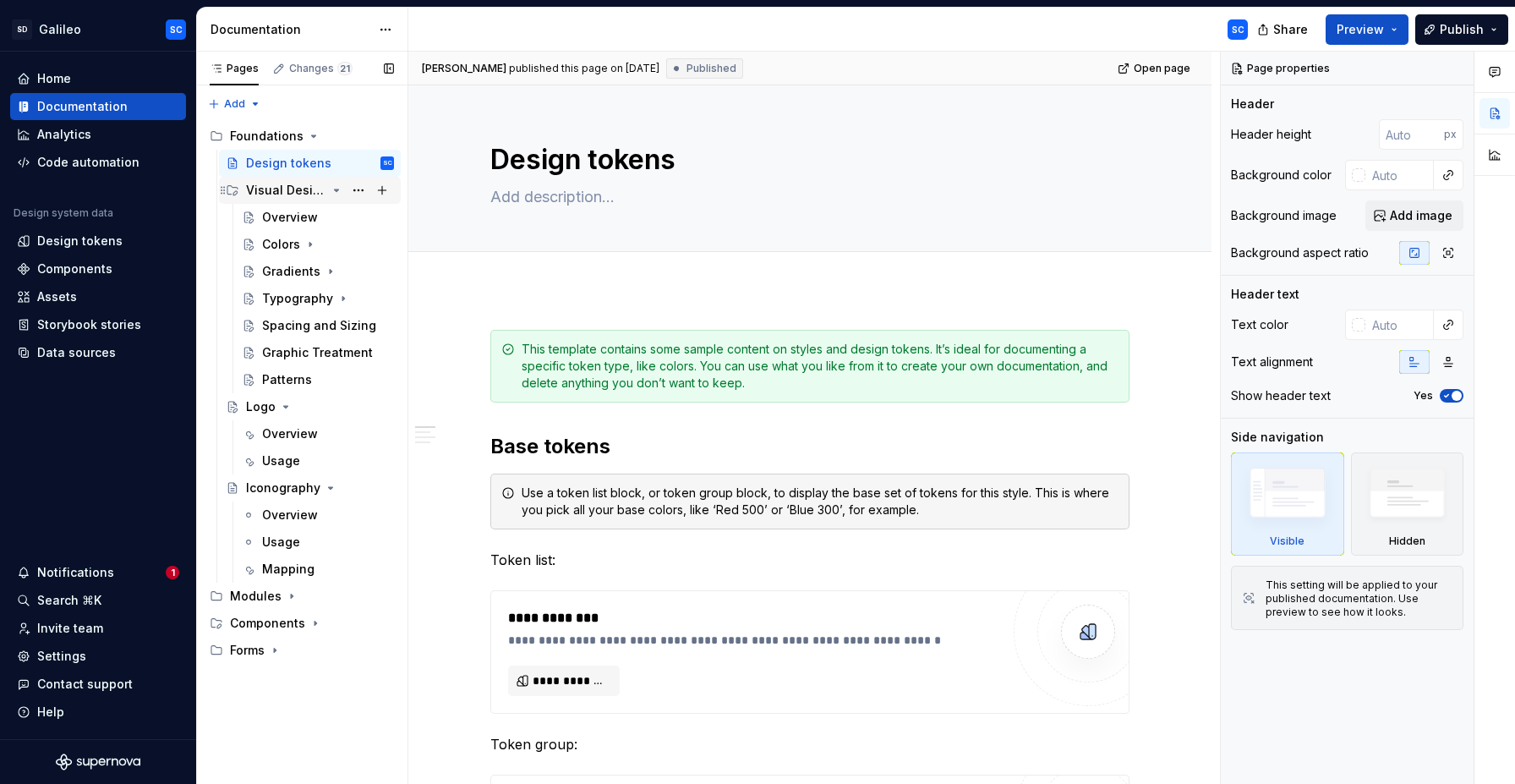
click at [282, 187] on div "Visual Design" at bounding box center [286, 190] width 80 height 17
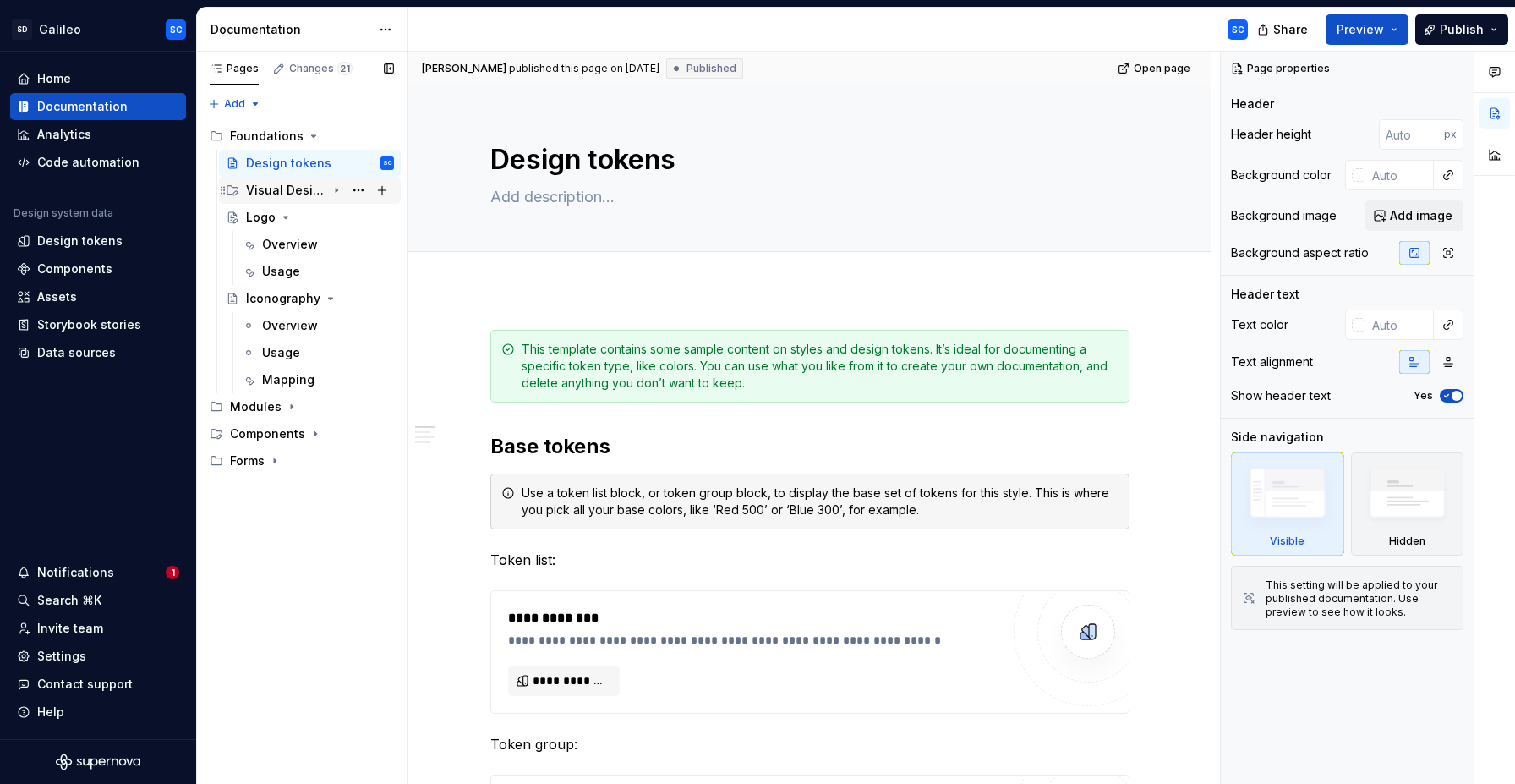
click at [283, 189] on div "Visual Design" at bounding box center [286, 190] width 80 height 17
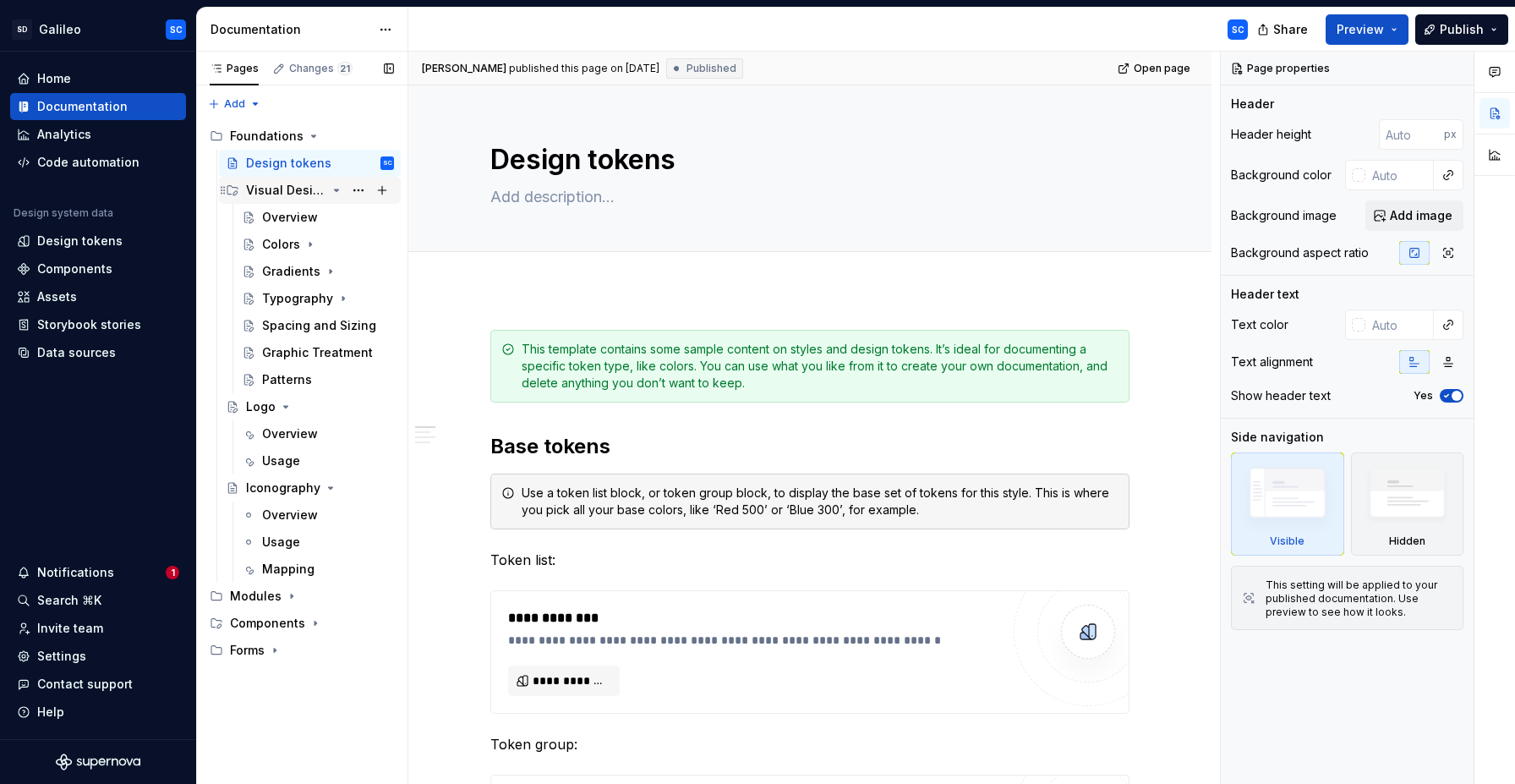
click at [293, 196] on div "Visual Design" at bounding box center [286, 190] width 80 height 17
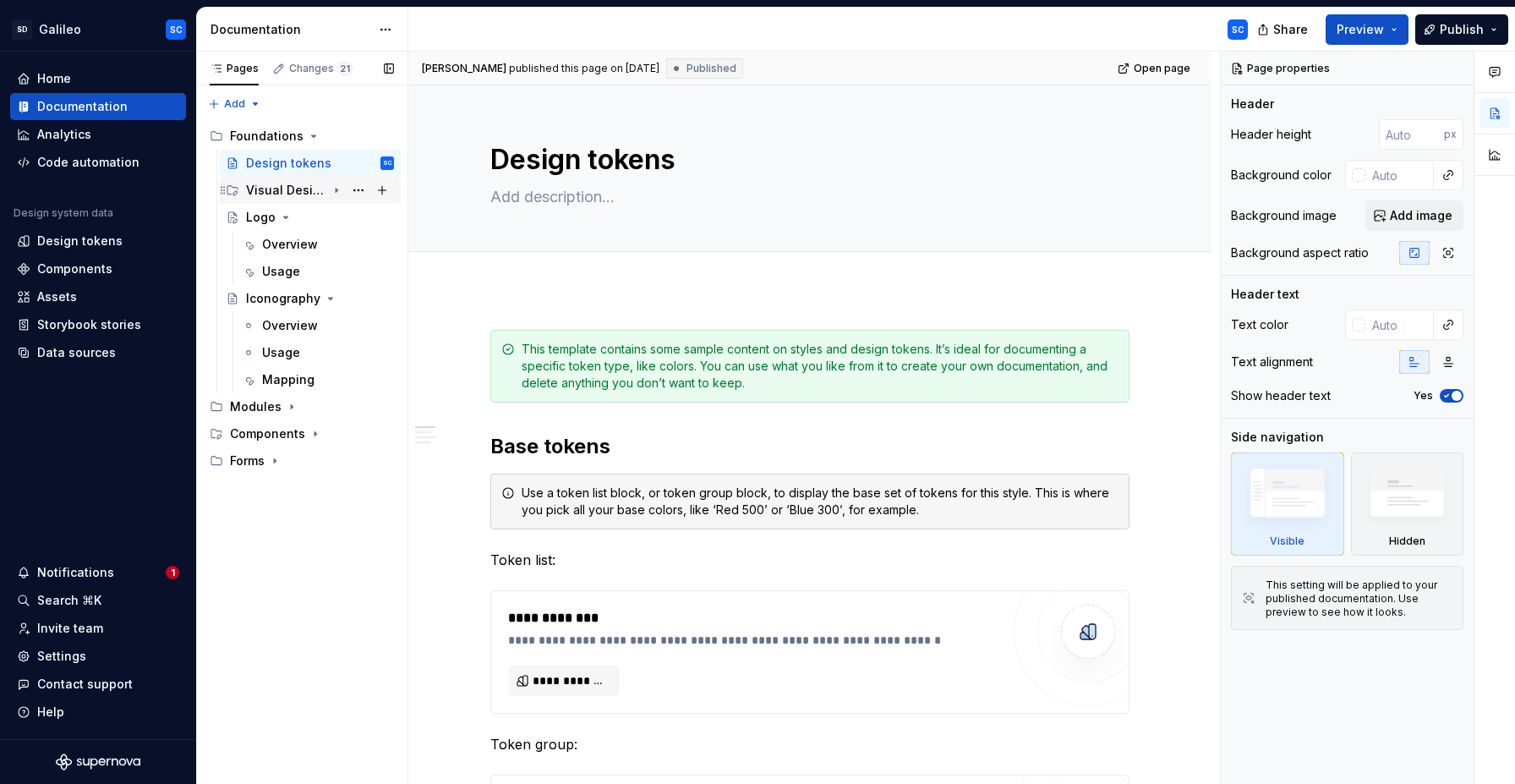
click at [294, 195] on div "Visual Design" at bounding box center [286, 190] width 80 height 17
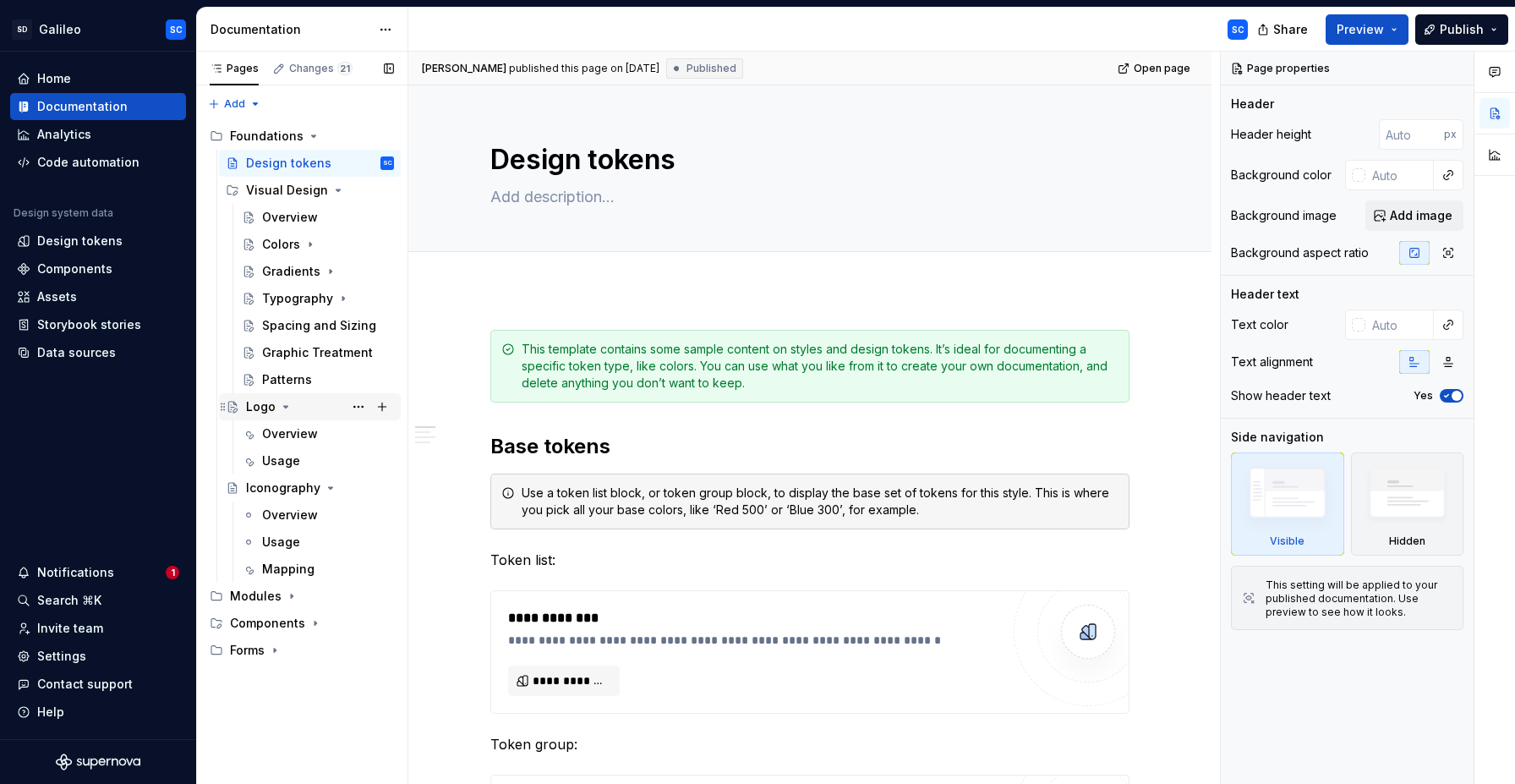
click at [285, 406] on icon "Page tree" at bounding box center [286, 407] width 5 height 2
click at [329, 433] on icon "Page tree" at bounding box center [331, 434] width 5 height 2
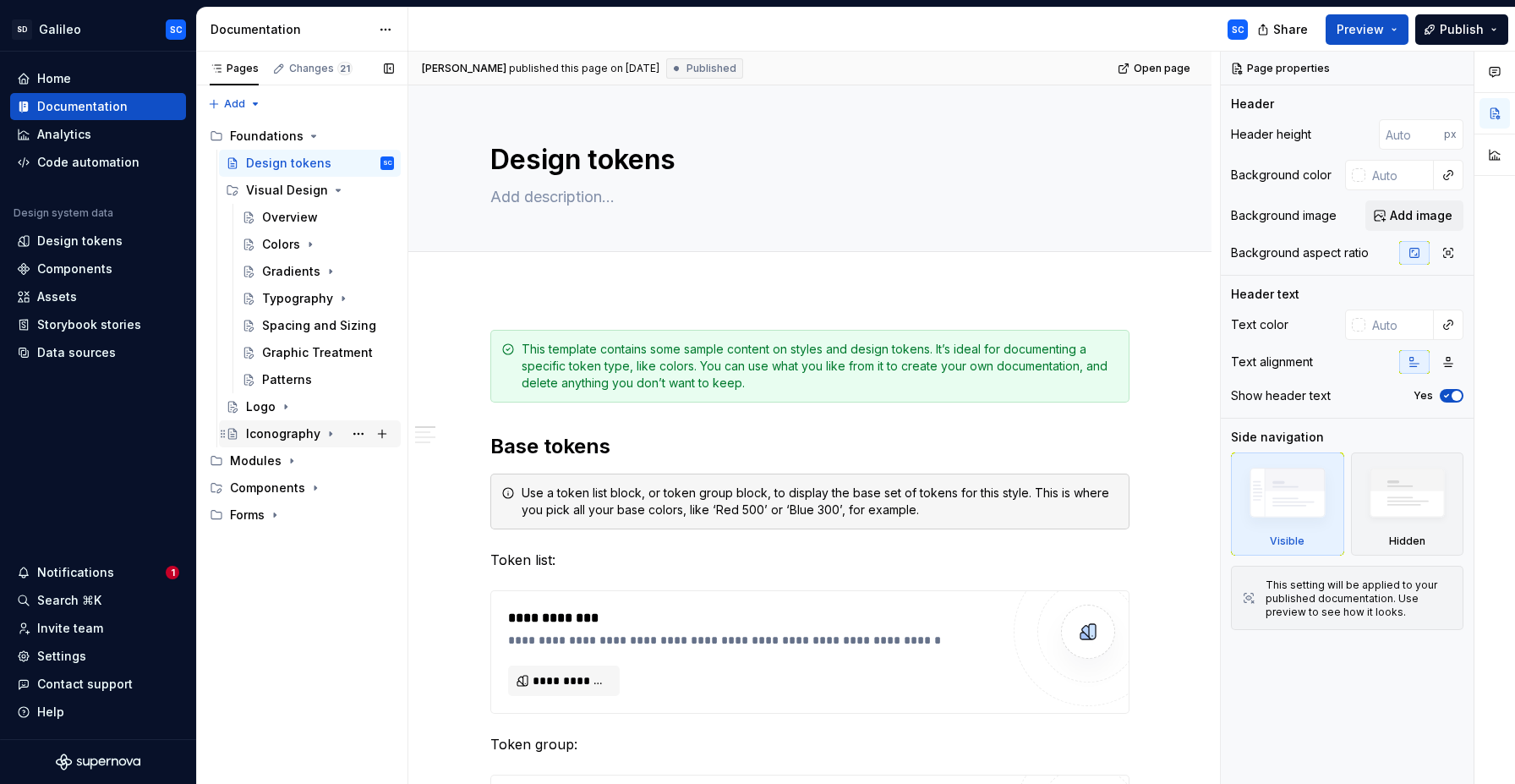
click at [330, 433] on icon "Page tree" at bounding box center [331, 434] width 2 height 5
click at [283, 516] on div "Mapping" at bounding box center [288, 514] width 52 height 17
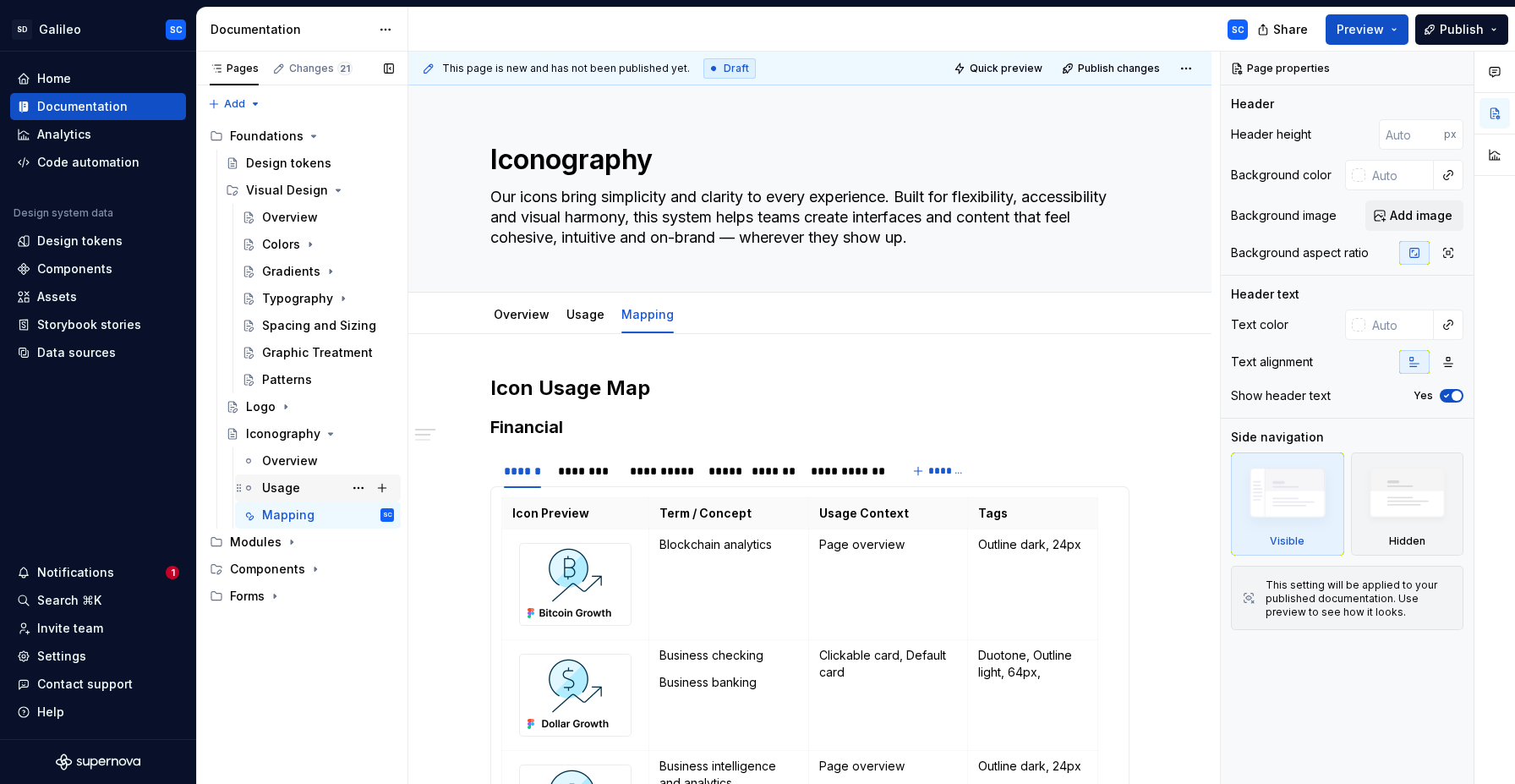
click at [323, 486] on div "Usage" at bounding box center [328, 488] width 132 height 24
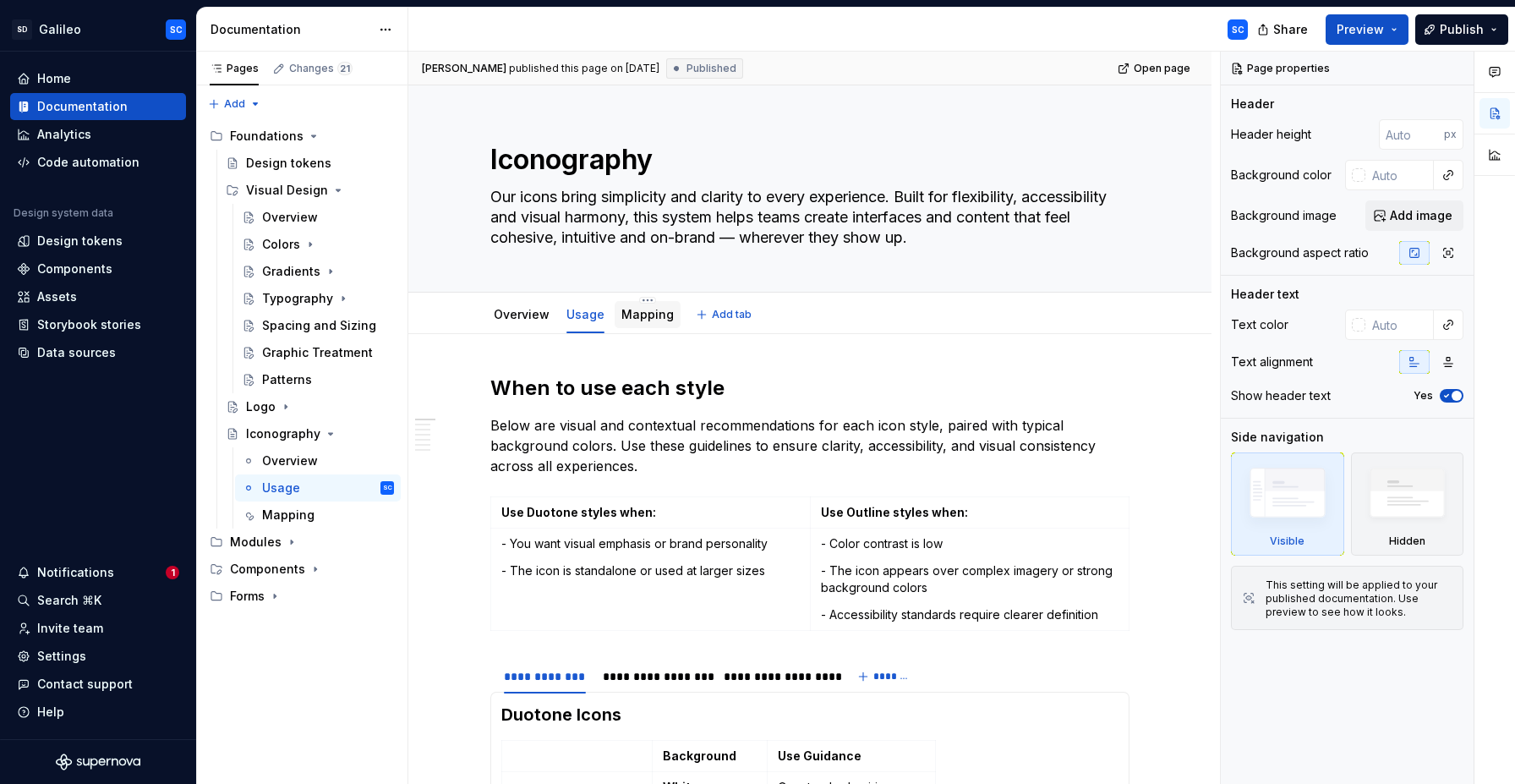
click at [652, 324] on div "Mapping" at bounding box center [648, 314] width 66 height 27
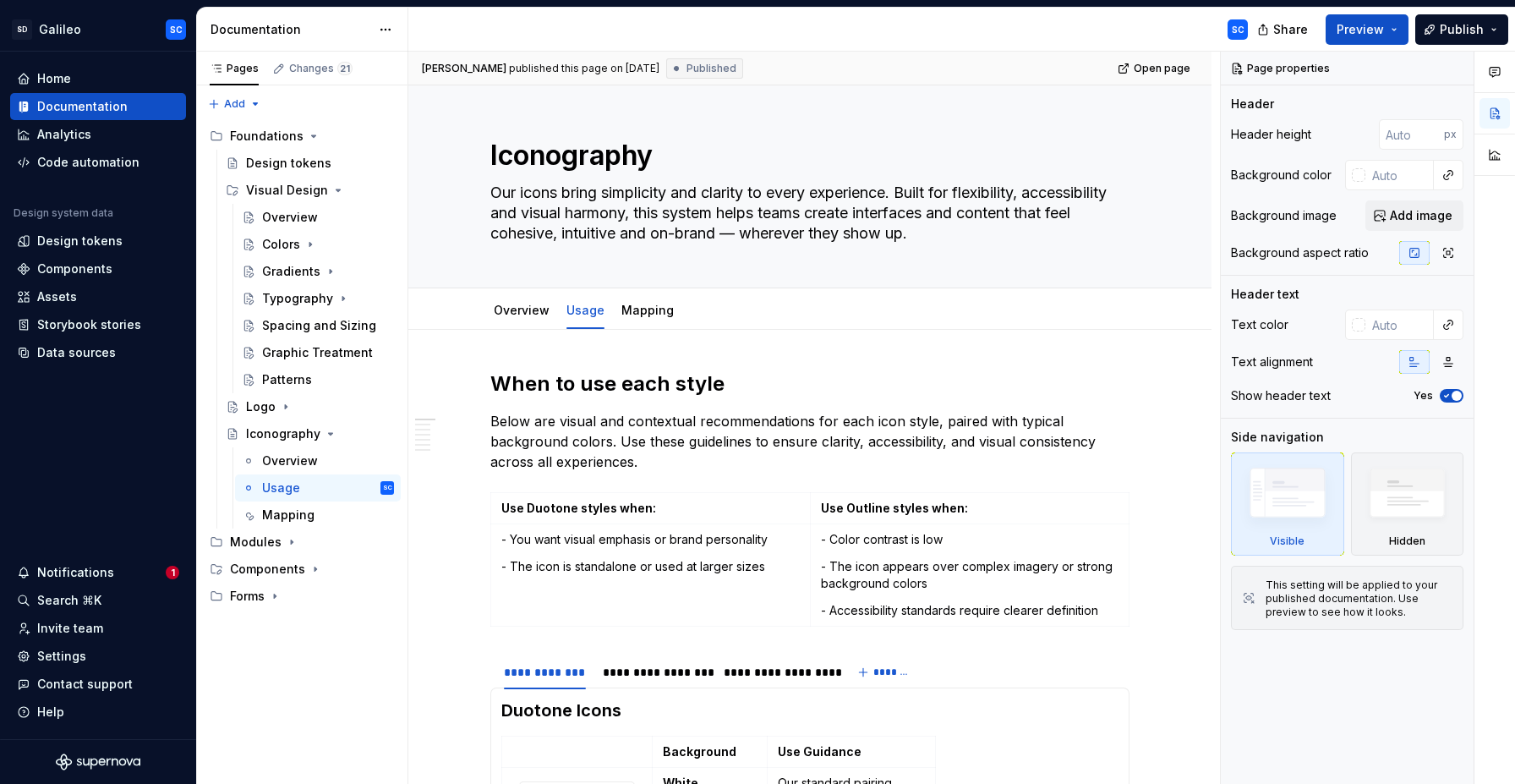
type textarea "*"
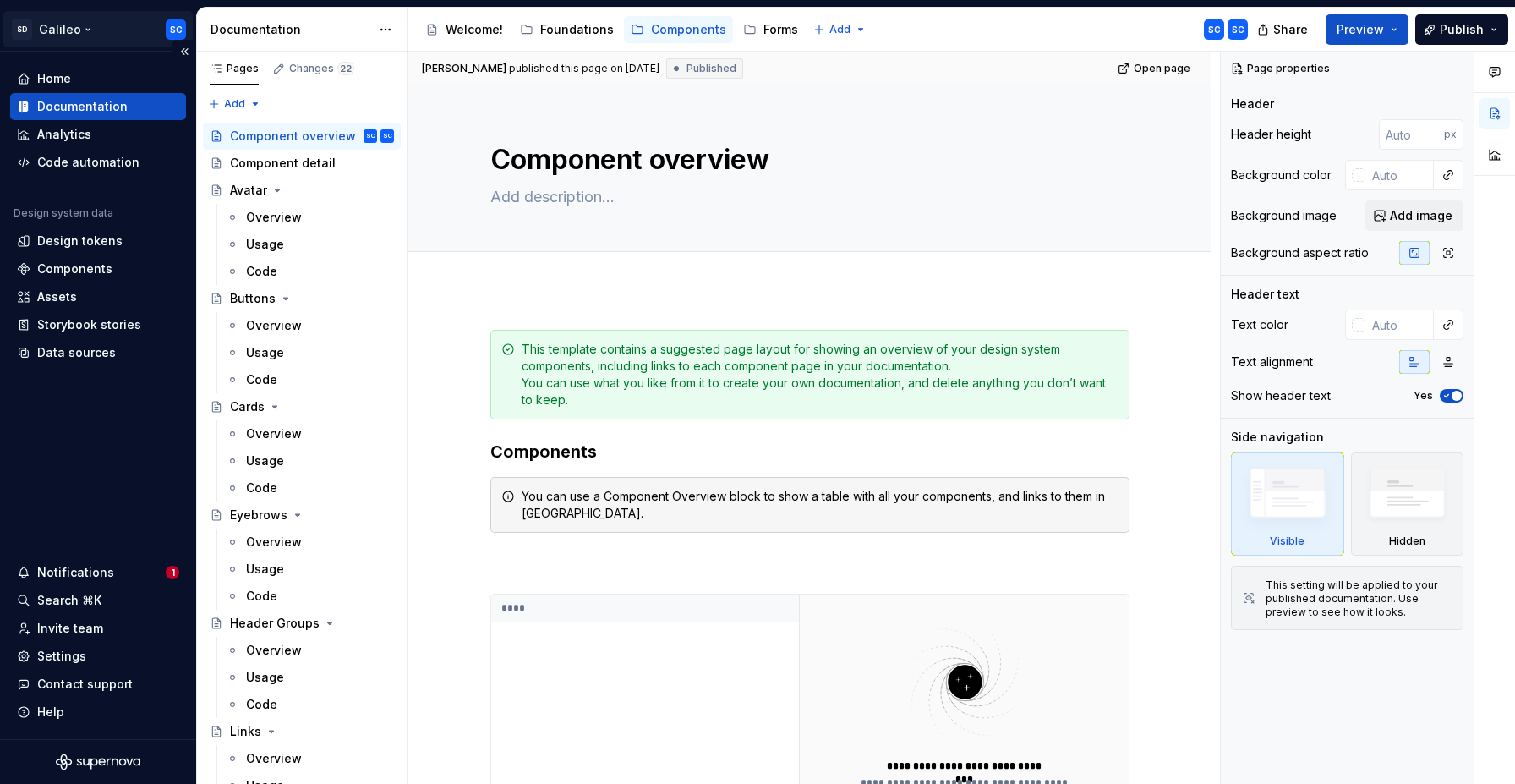
click at [74, 21] on html "SD Galileo SC Home Documentation Analytics Code automation Design system data D…" at bounding box center [758, 392] width 1515 height 784
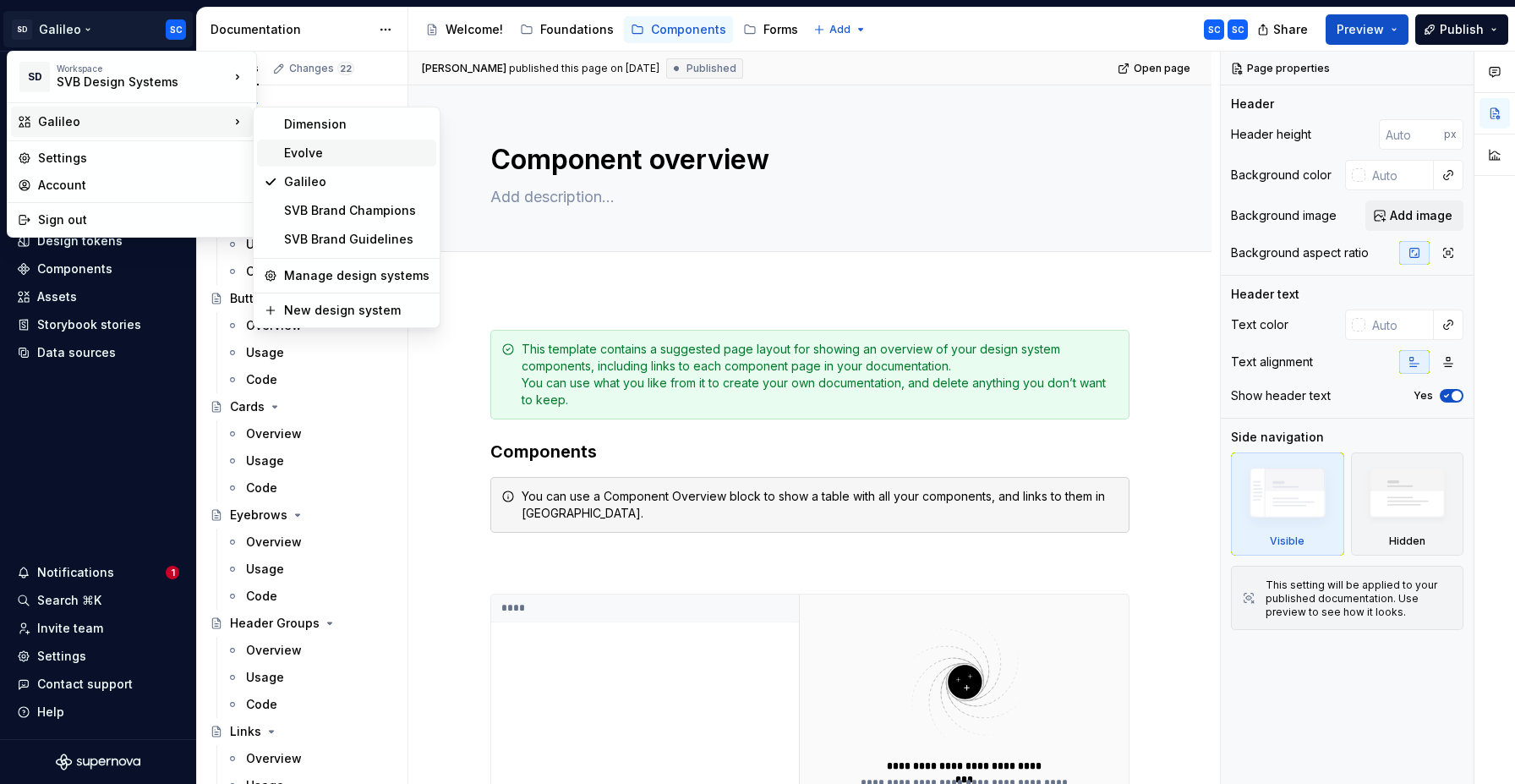
click at [325, 149] on div "Evolve" at bounding box center [356, 153] width 145 height 17
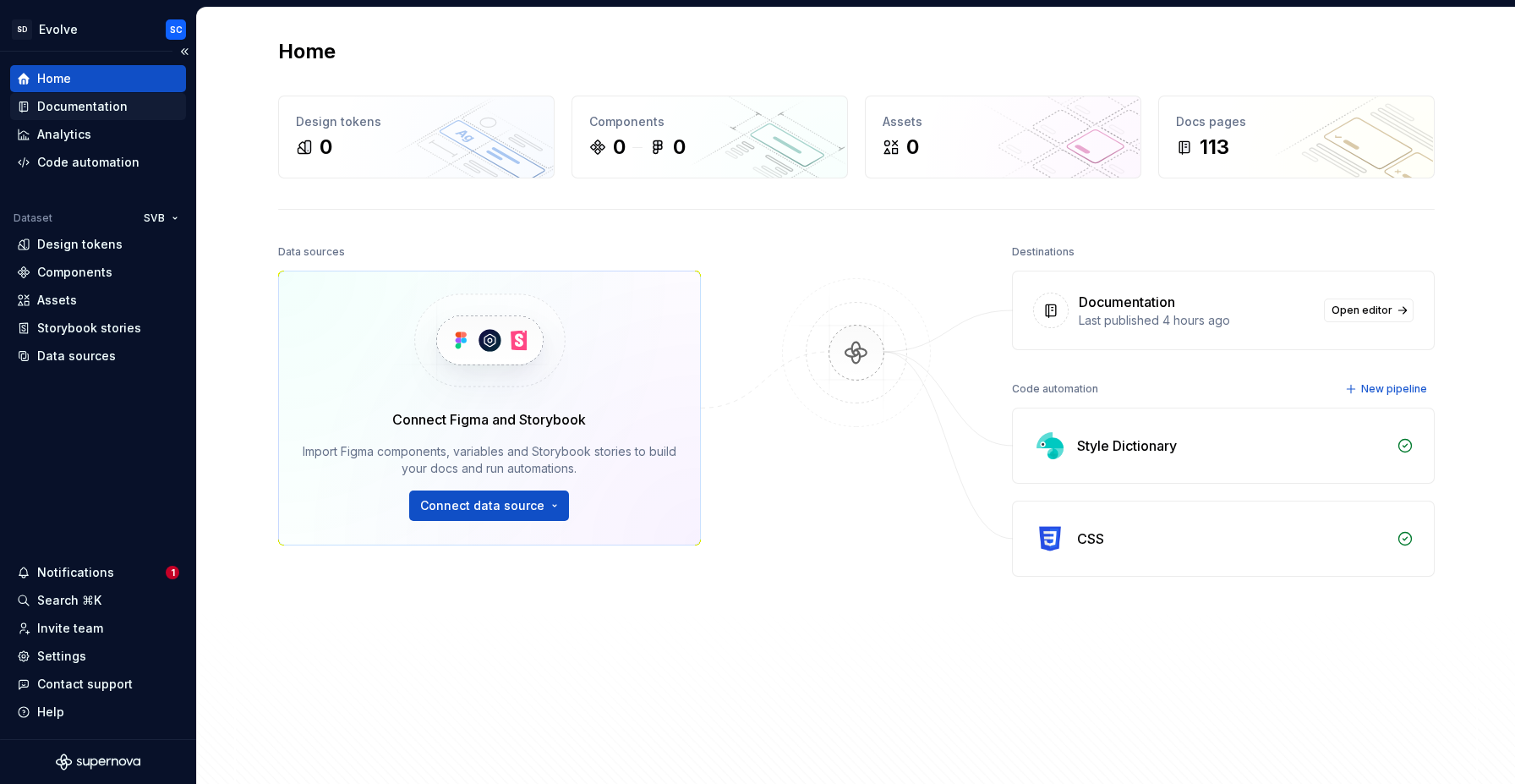
click at [105, 107] on div "Documentation" at bounding box center [82, 106] width 90 height 17
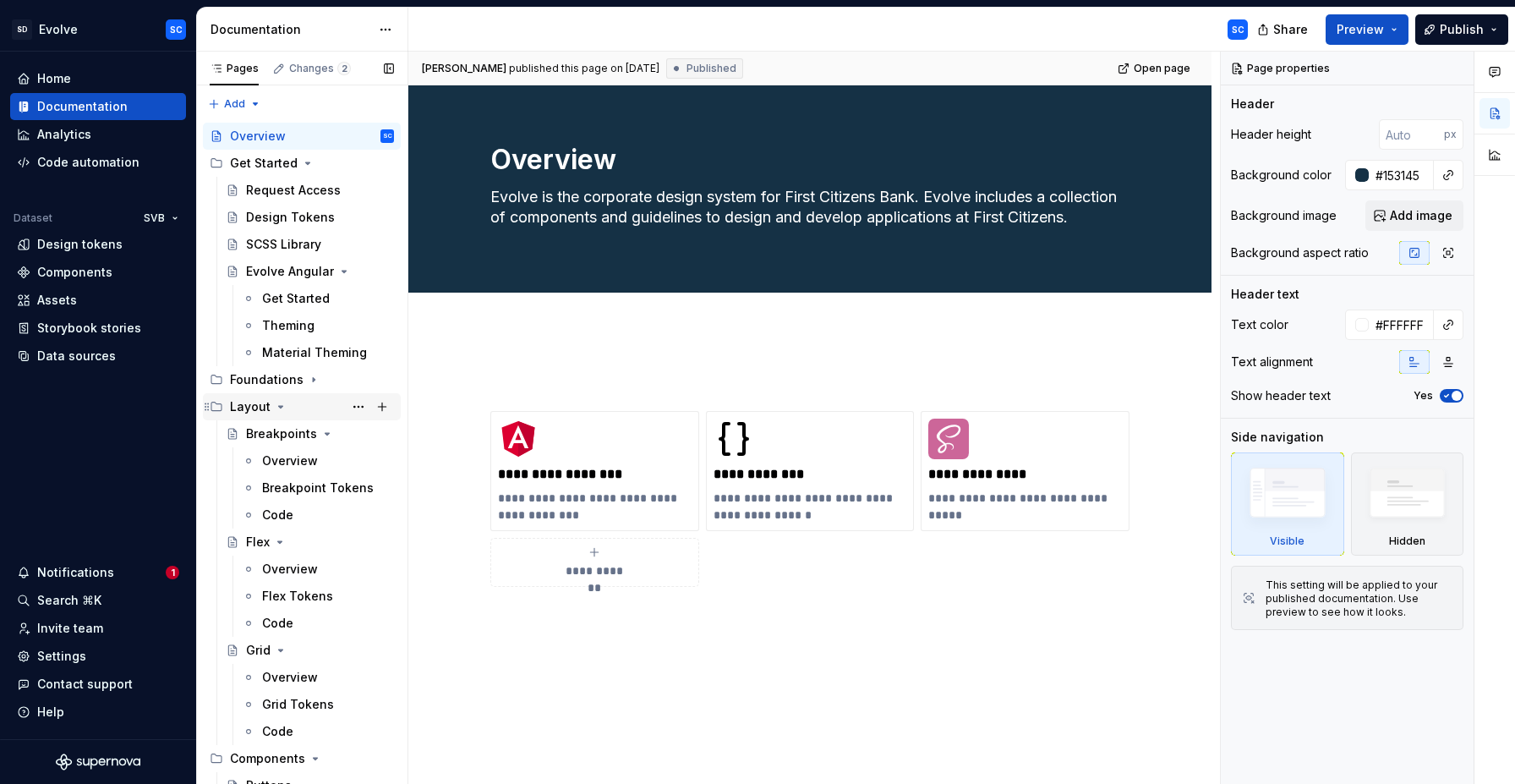
click at [281, 408] on icon "Page tree" at bounding box center [281, 407] width 14 height 14
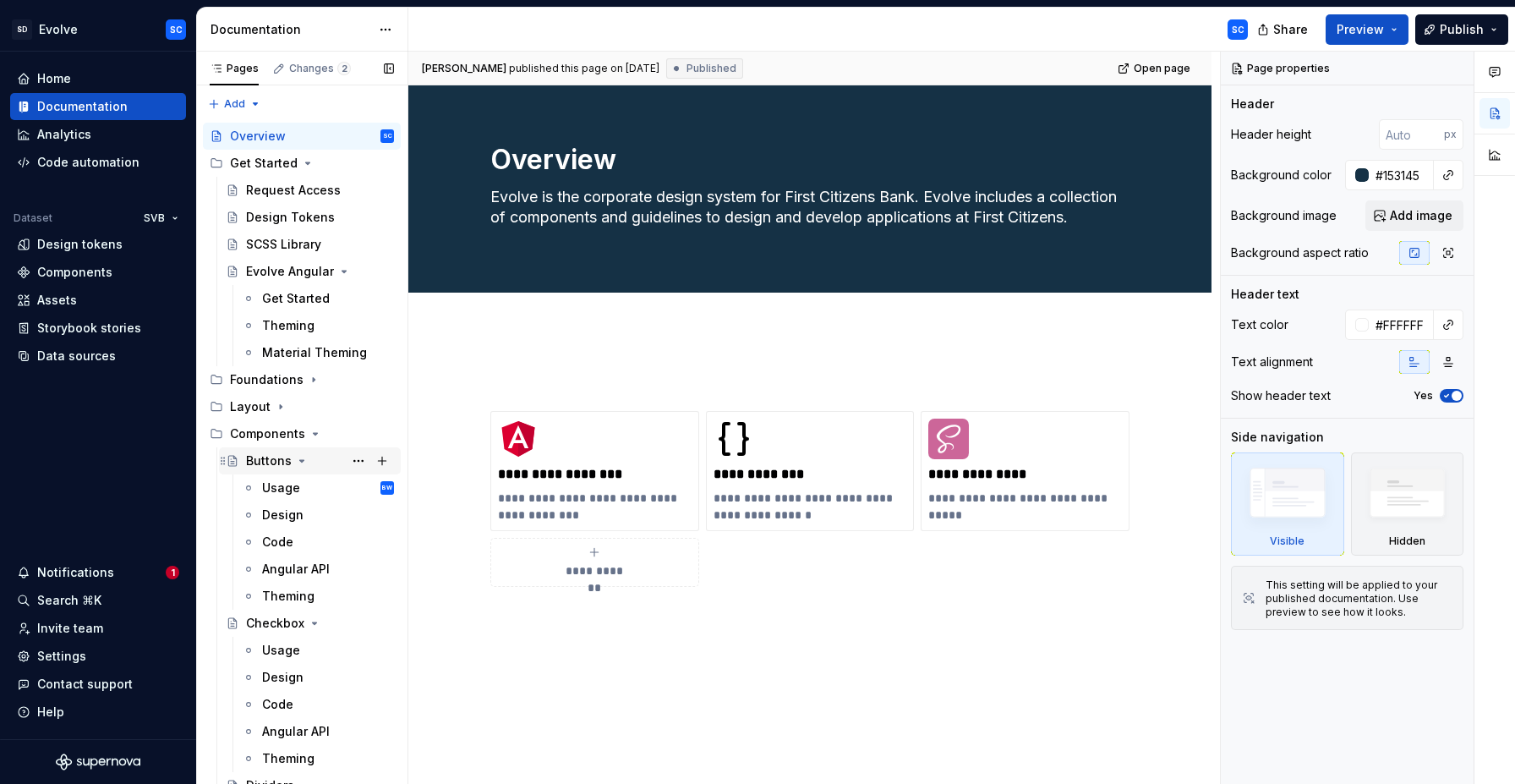
click at [299, 459] on icon "Page tree" at bounding box center [302, 461] width 14 height 14
click at [309, 488] on icon "Page tree" at bounding box center [314, 488] width 14 height 14
click at [299, 516] on icon "Page tree" at bounding box center [304, 514] width 14 height 14
click at [297, 539] on icon "Page tree" at bounding box center [298, 542] width 14 height 14
click at [357, 434] on button "Page tree" at bounding box center [358, 434] width 24 height 24
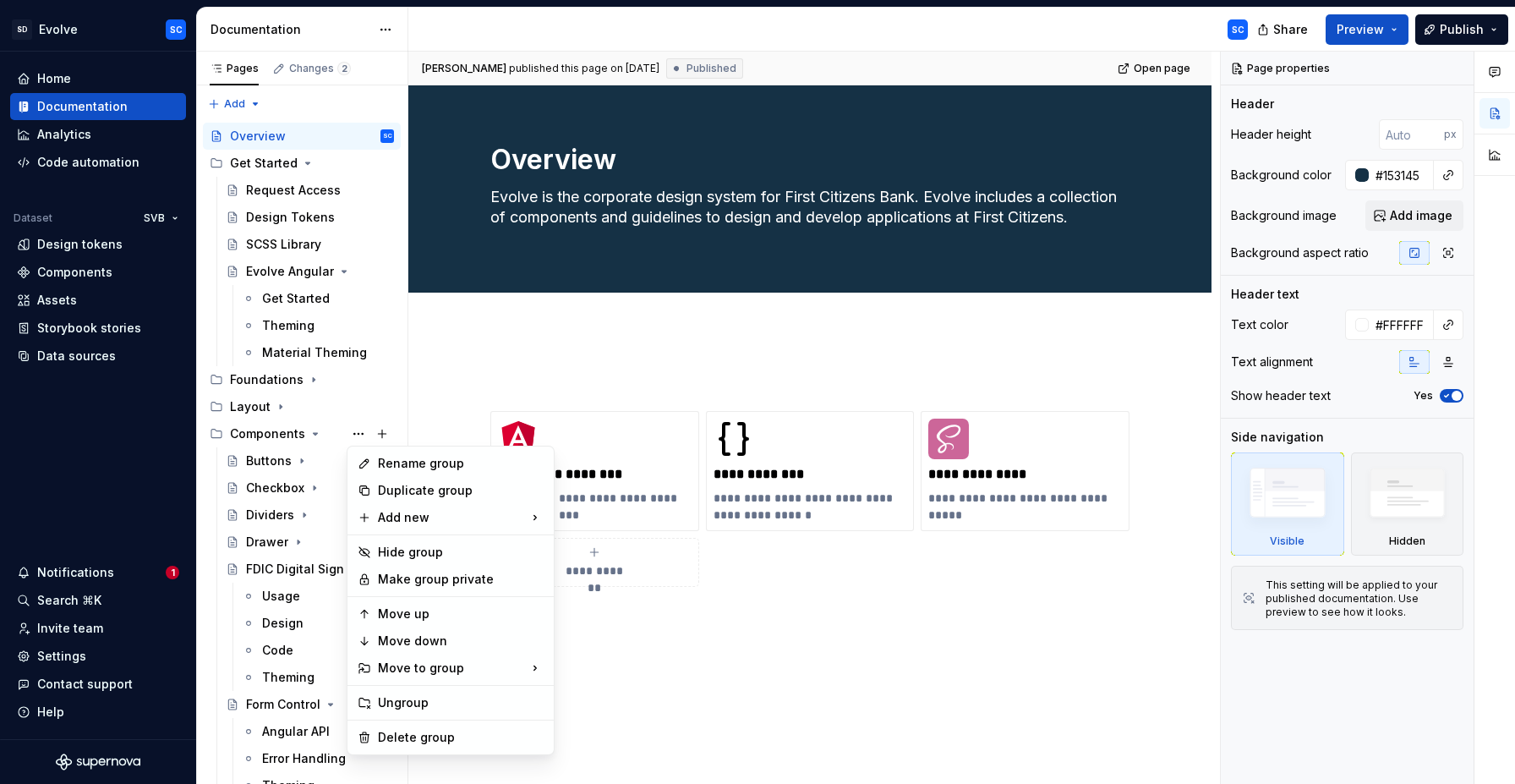
click at [419, 369] on html "SD Evolve SC Home Documentation Analytics Code automation Dataset SVB Design to…" at bounding box center [758, 392] width 1515 height 784
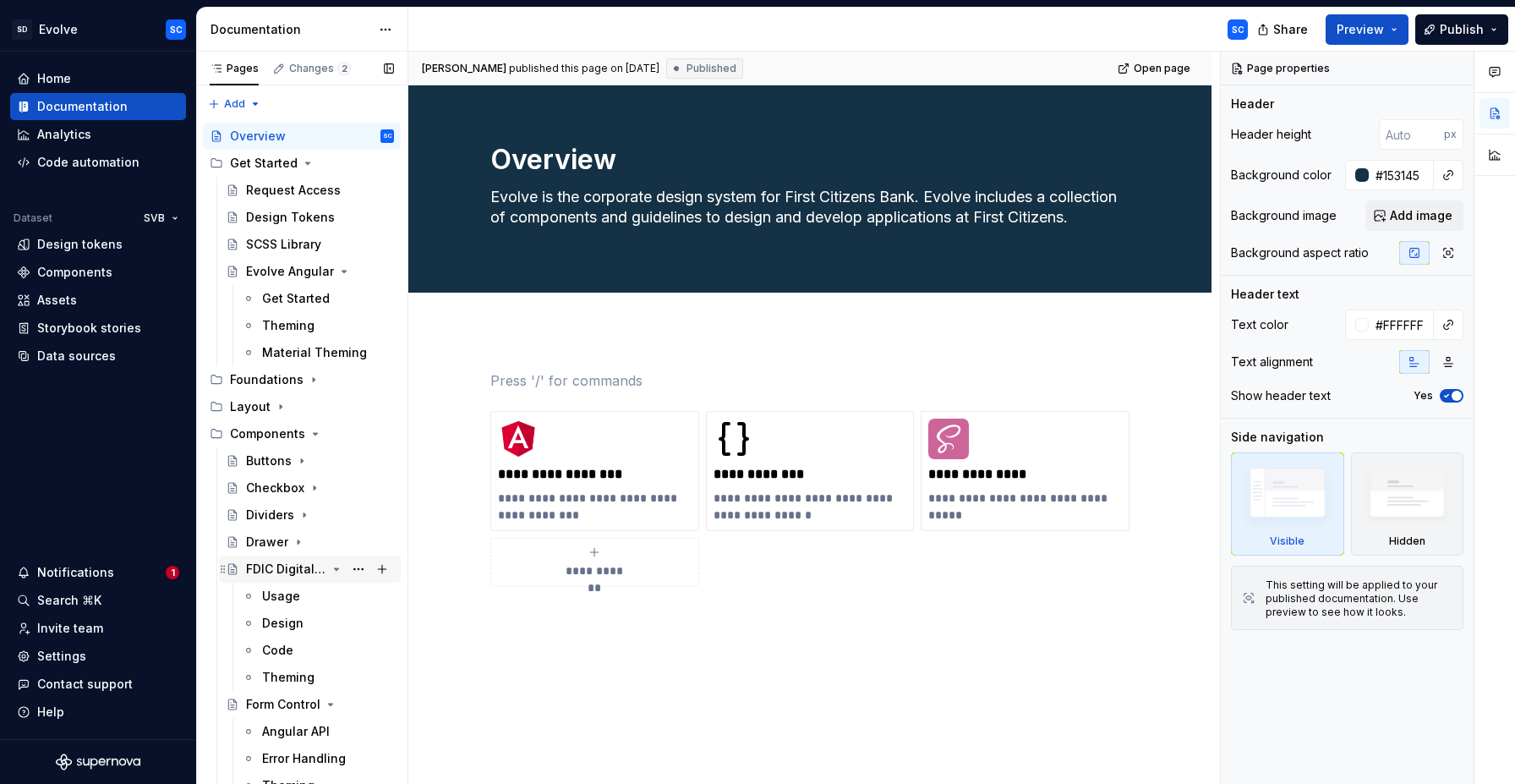
click at [341, 570] on icon "Page tree" at bounding box center [336, 568] width 14 height 14
click at [333, 596] on icon "Page tree" at bounding box center [330, 596] width 14 height 14
click at [302, 625] on icon "Page tree" at bounding box center [299, 623] width 14 height 14
click at [288, 652] on icon "Page tree" at bounding box center [287, 650] width 14 height 14
click at [293, 678] on icon "Page tree" at bounding box center [294, 677] width 14 height 14
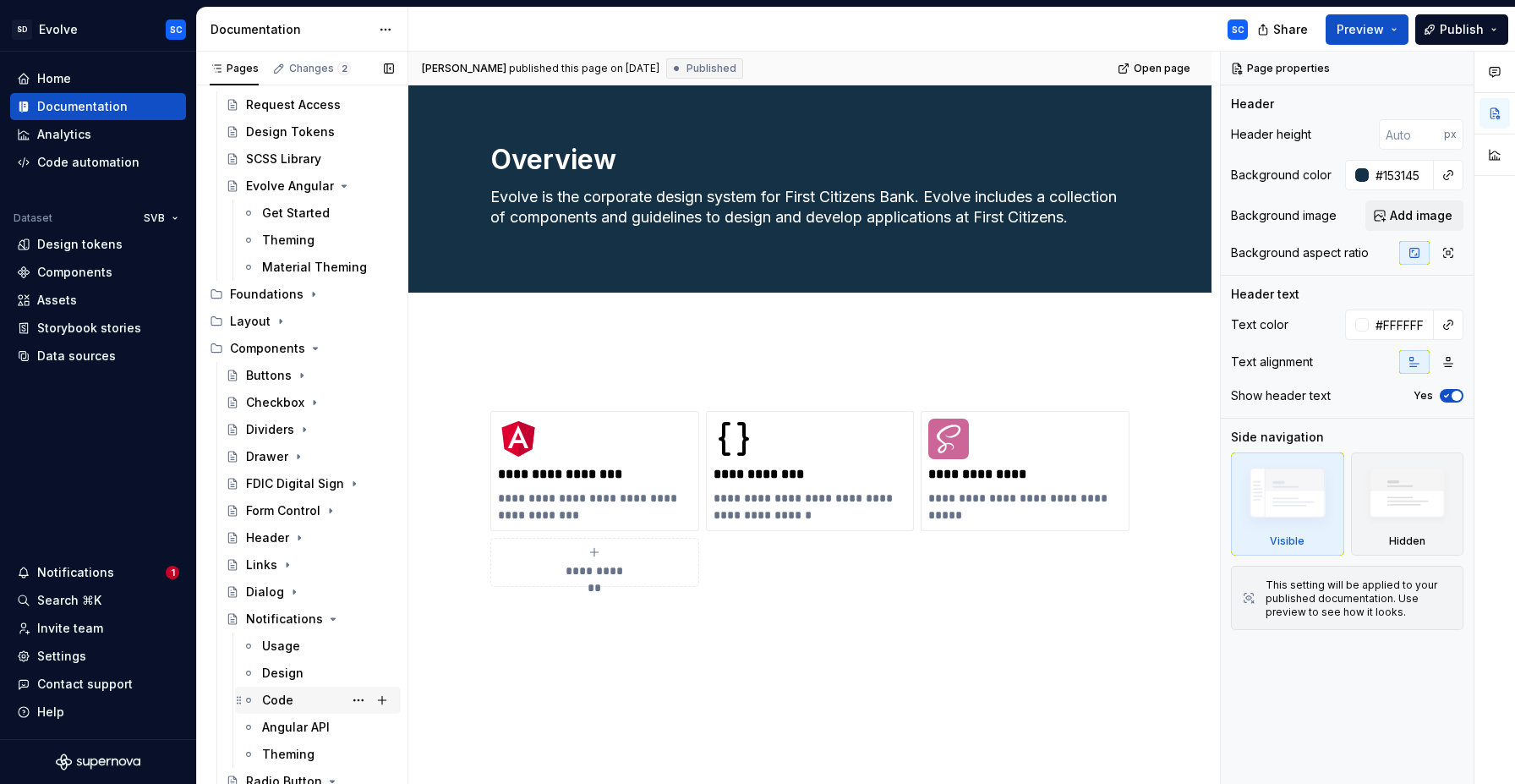
scroll to position [100, 0]
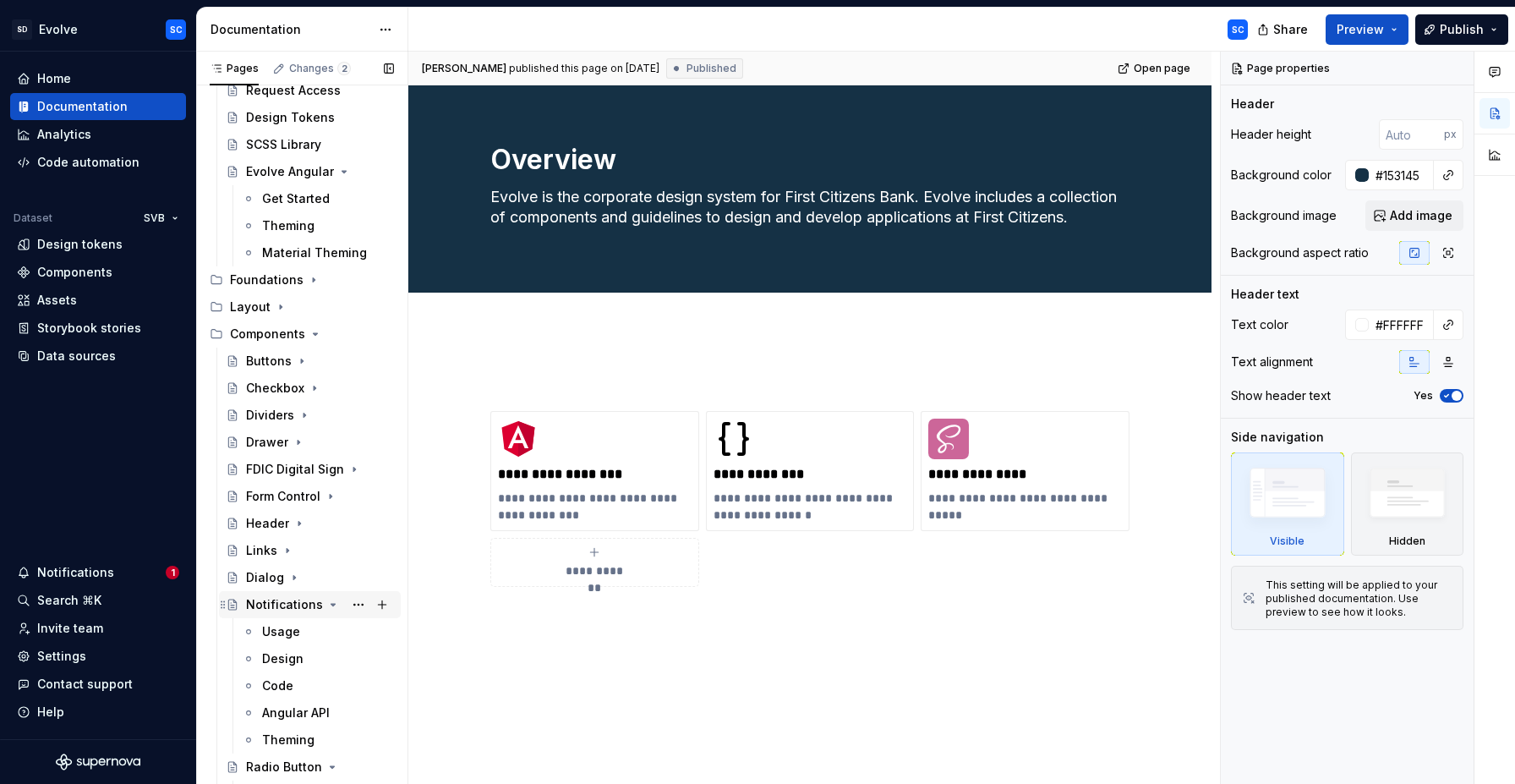
click at [330, 606] on icon "Page tree" at bounding box center [333, 604] width 14 height 14
click at [331, 631] on icon "Page tree" at bounding box center [333, 631] width 5 height 2
click at [296, 655] on icon "Page tree" at bounding box center [293, 659] width 14 height 14
click at [310, 281] on icon "Page tree" at bounding box center [313, 280] width 14 height 14
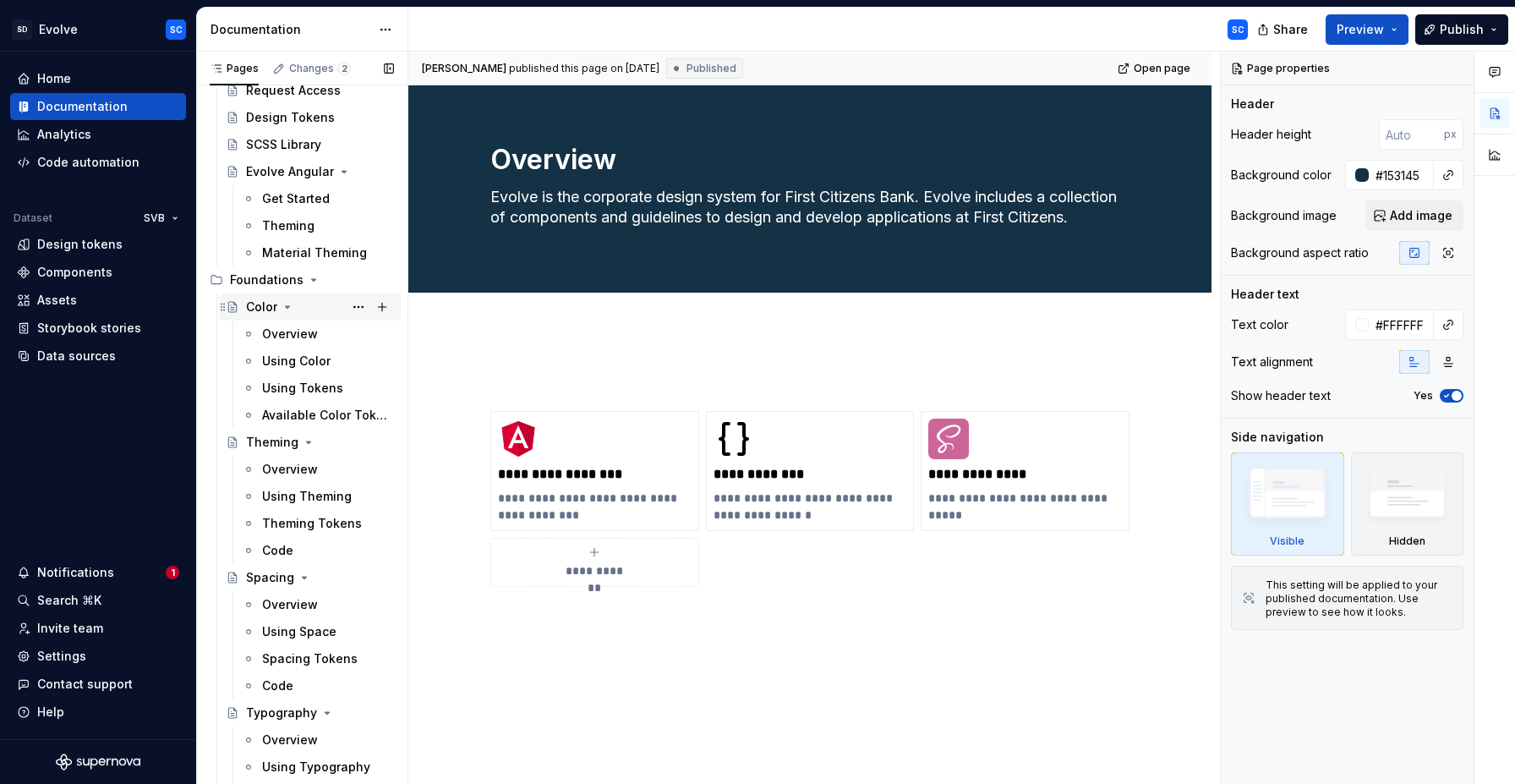
click at [287, 307] on icon "Page tree" at bounding box center [288, 307] width 5 height 2
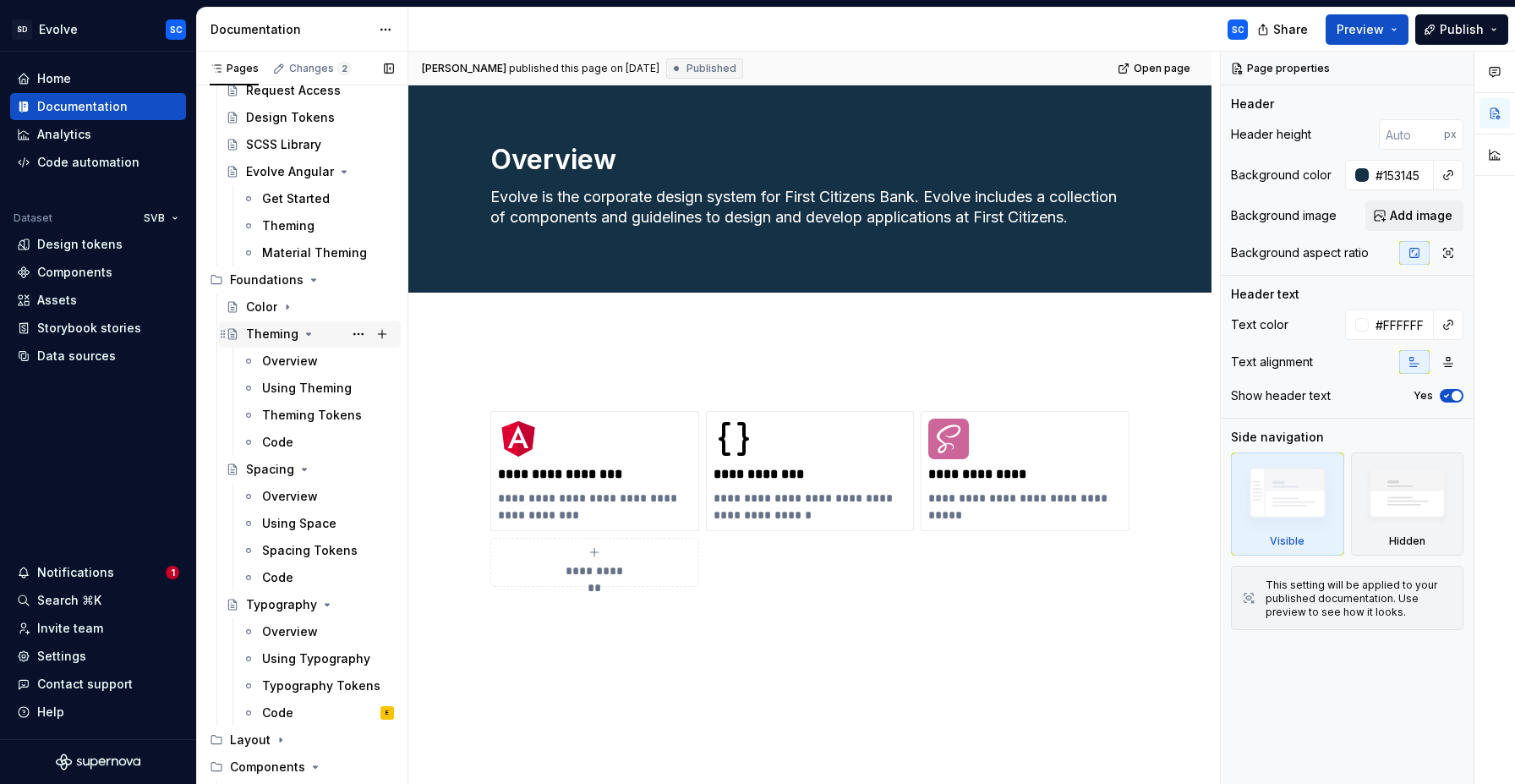
click at [308, 336] on icon "Page tree" at bounding box center [308, 334] width 14 height 14
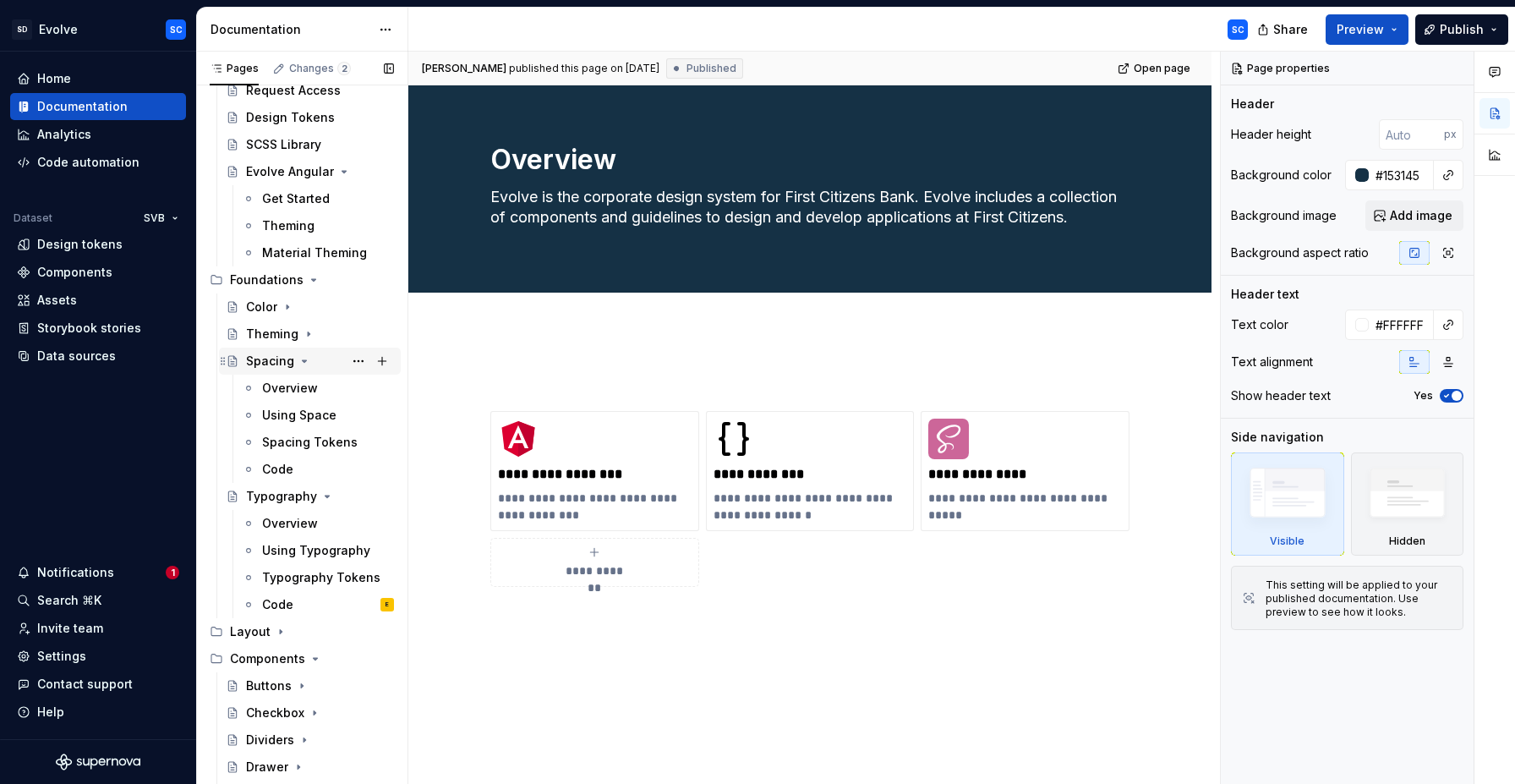
click at [303, 360] on icon "Page tree" at bounding box center [304, 361] width 5 height 2
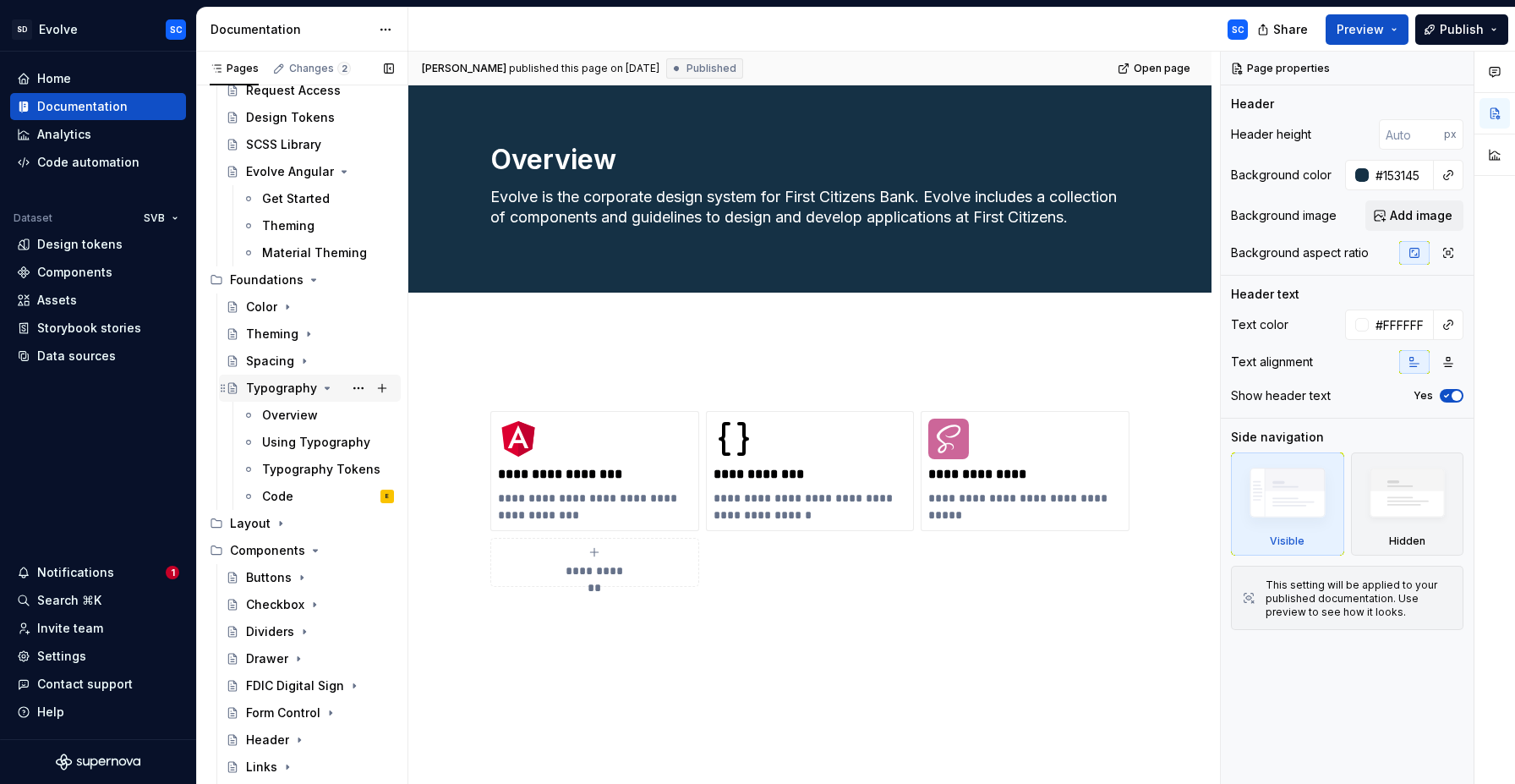
click at [322, 385] on icon "Page tree" at bounding box center [327, 387] width 14 height 14
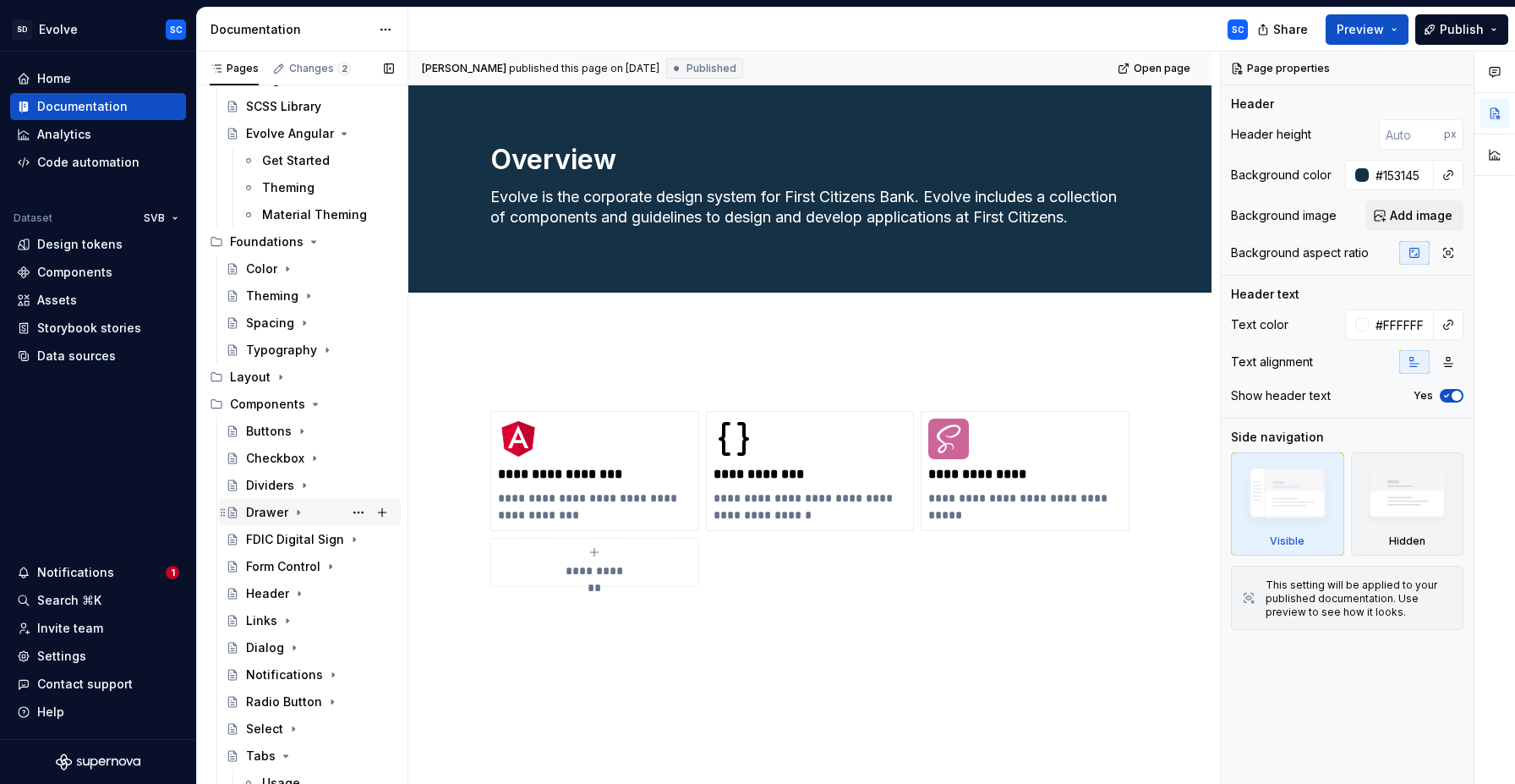
scroll to position [156, 0]
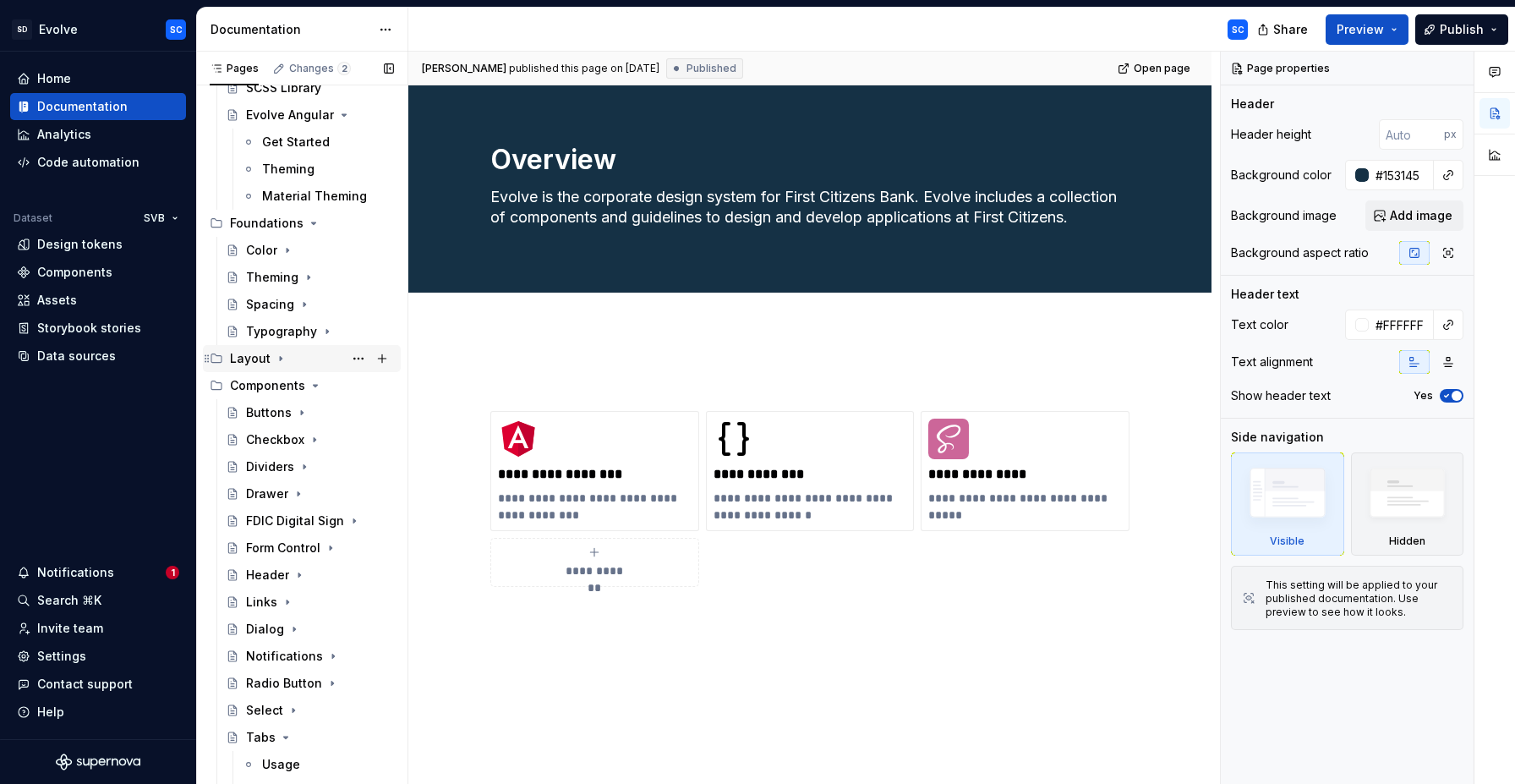
click at [280, 358] on icon "Page tree" at bounding box center [281, 359] width 2 height 5
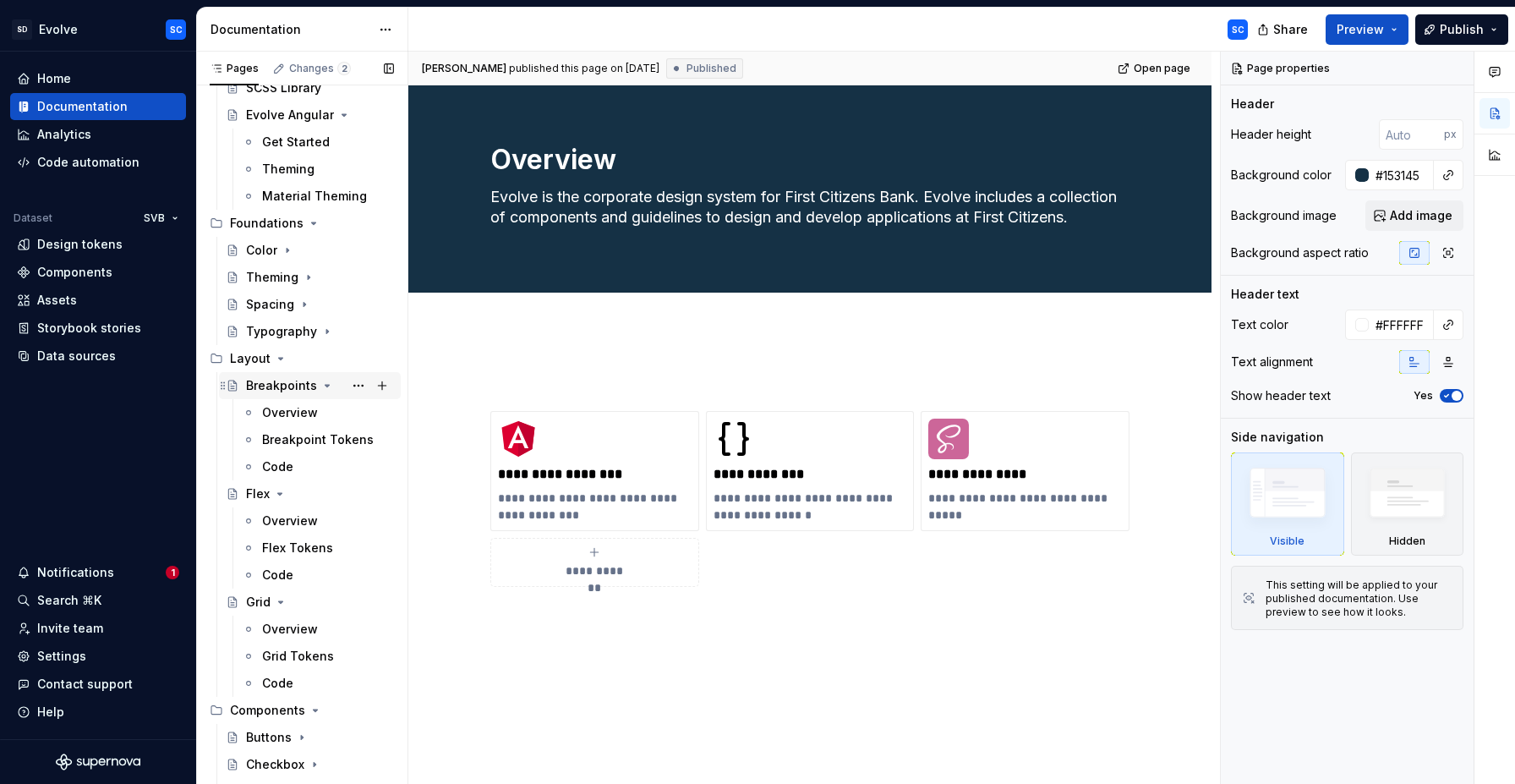
click at [325, 388] on icon "Page tree" at bounding box center [327, 386] width 14 height 14
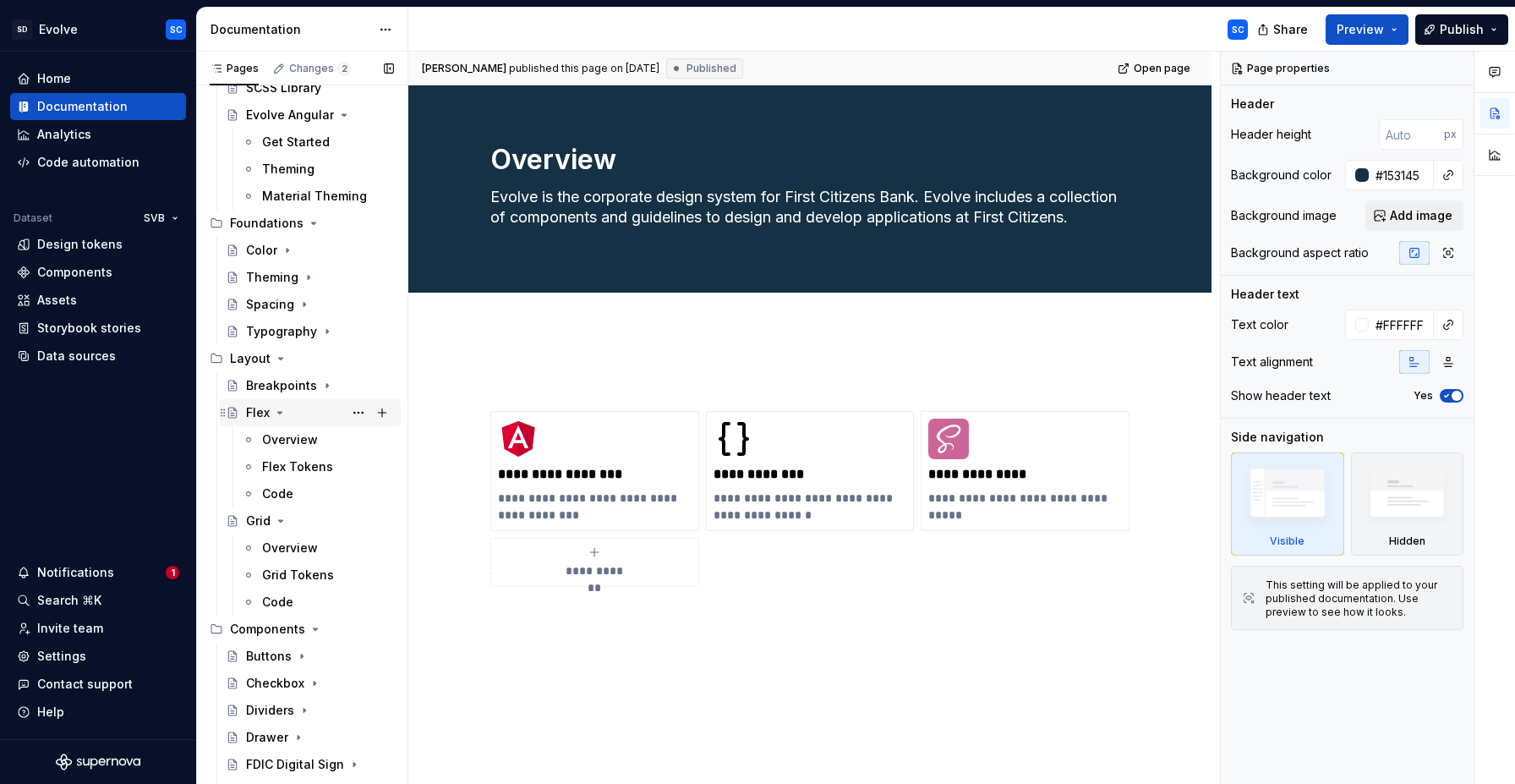
click at [277, 412] on icon "Page tree" at bounding box center [280, 412] width 14 height 14
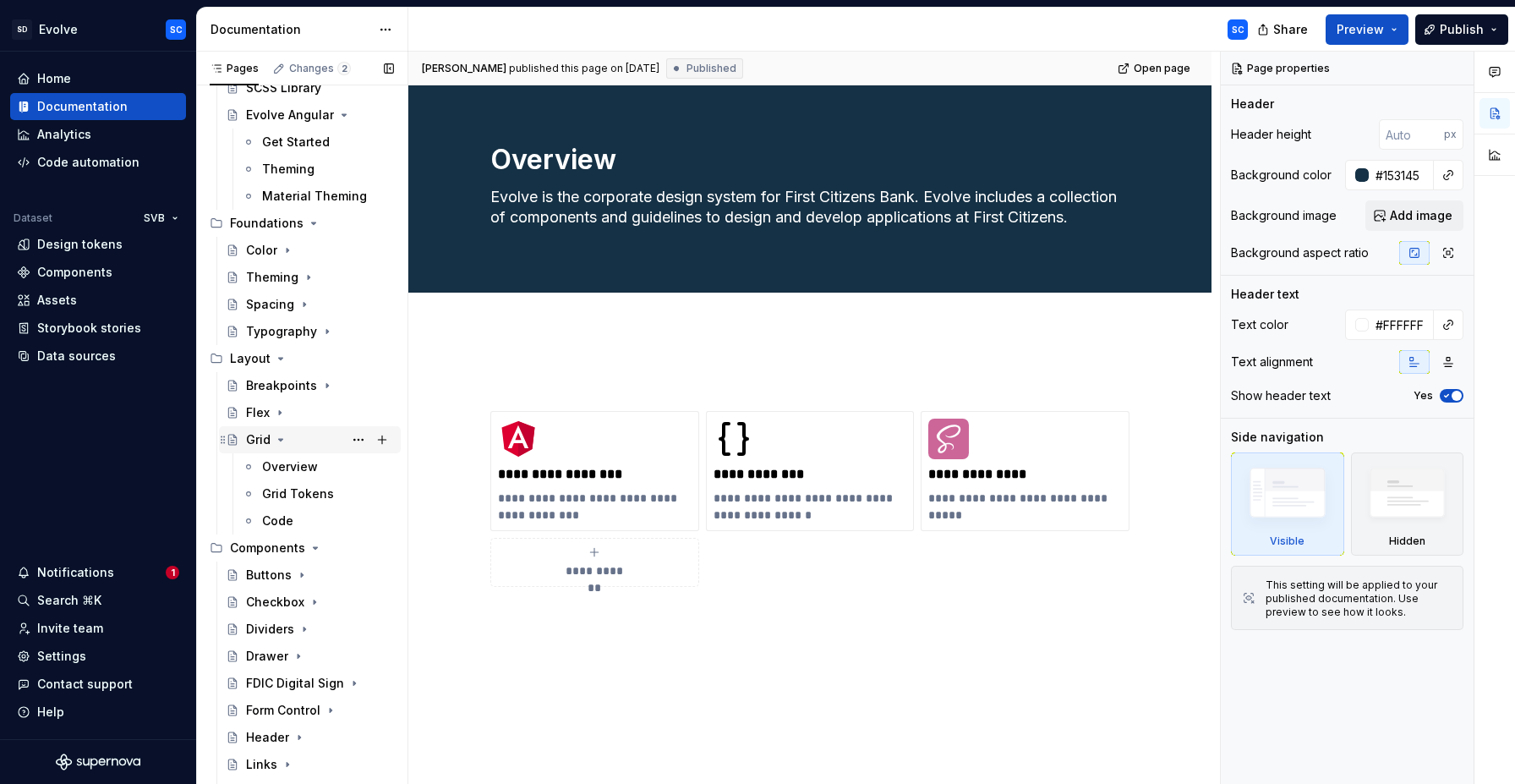
drag, startPoint x: 281, startPoint y: 439, endPoint x: 299, endPoint y: 448, distance: 20.1
click at [281, 439] on icon "Page tree" at bounding box center [281, 440] width 5 height 2
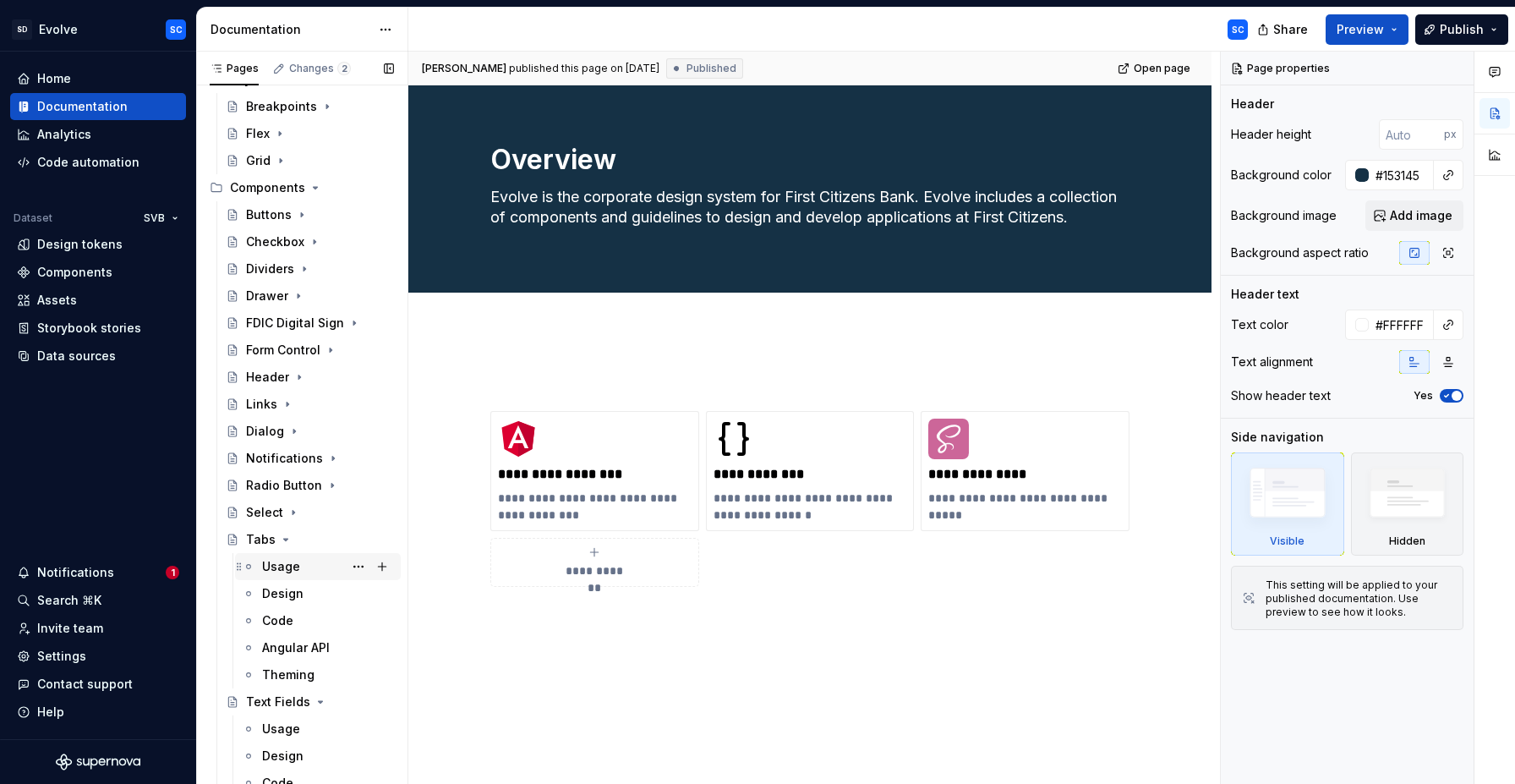
scroll to position [437, 0]
click at [284, 538] on icon "Page tree" at bounding box center [286, 539] width 5 height 2
click at [318, 567] on icon "Page tree" at bounding box center [320, 566] width 14 height 14
drag, startPoint x: 300, startPoint y: 593, endPoint x: 313, endPoint y: 612, distance: 23.0
click at [301, 595] on icon "Page tree" at bounding box center [302, 592] width 14 height 14
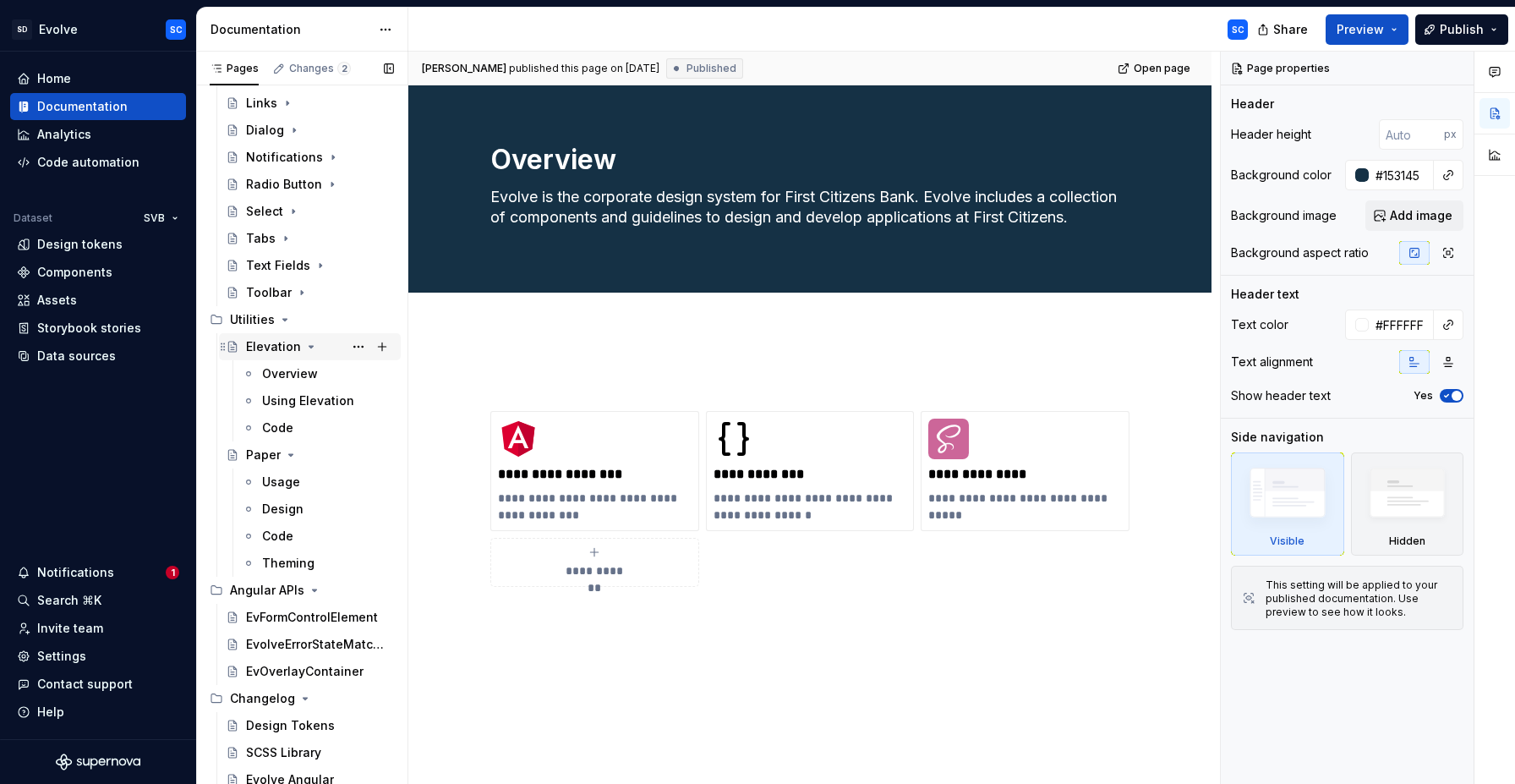
scroll to position [737, 0]
click at [311, 350] on icon "Page tree" at bounding box center [311, 345] width 14 height 14
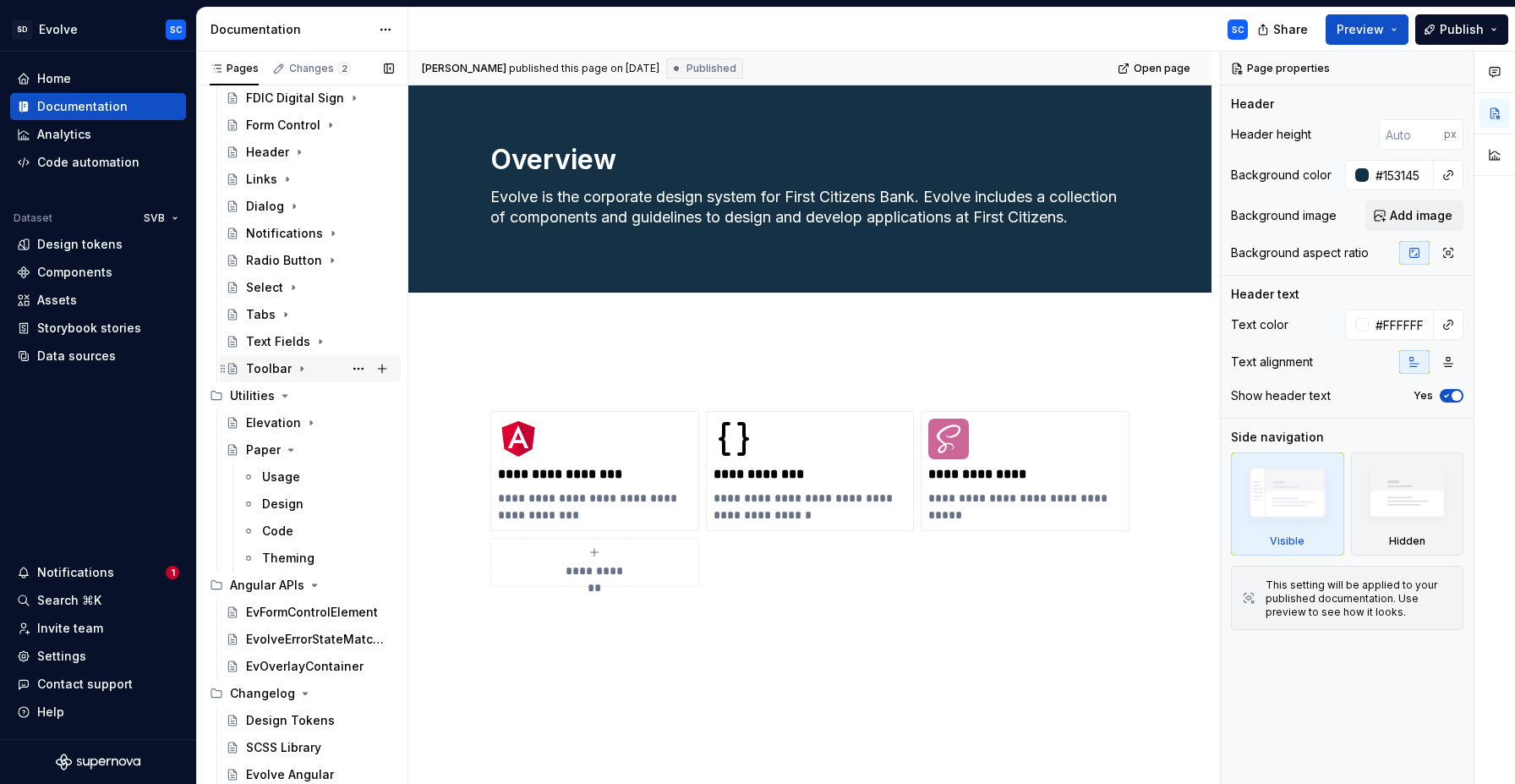
scroll to position [661, 0]
click at [289, 454] on icon "Page tree" at bounding box center [291, 450] width 14 height 14
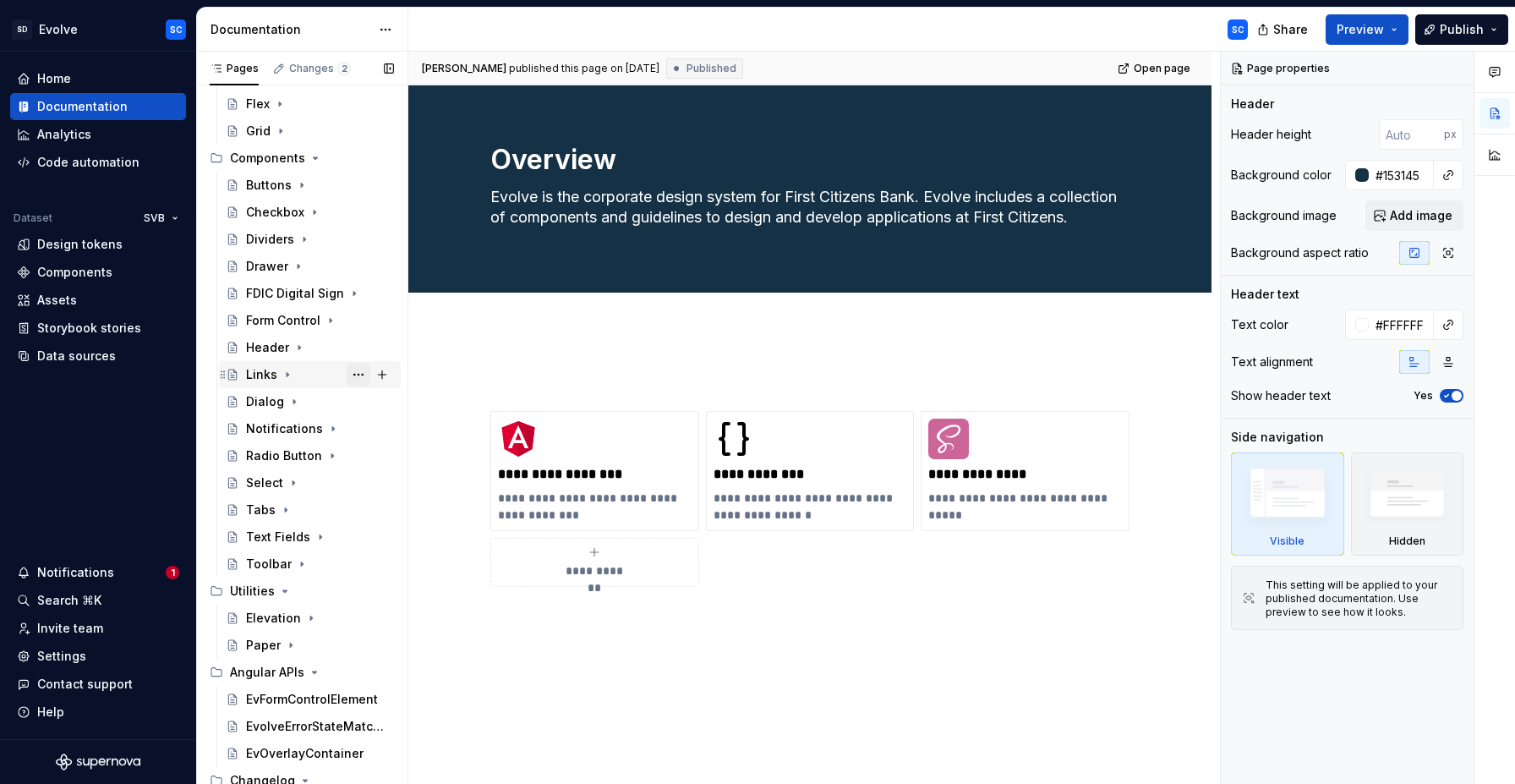
scroll to position [439, 0]
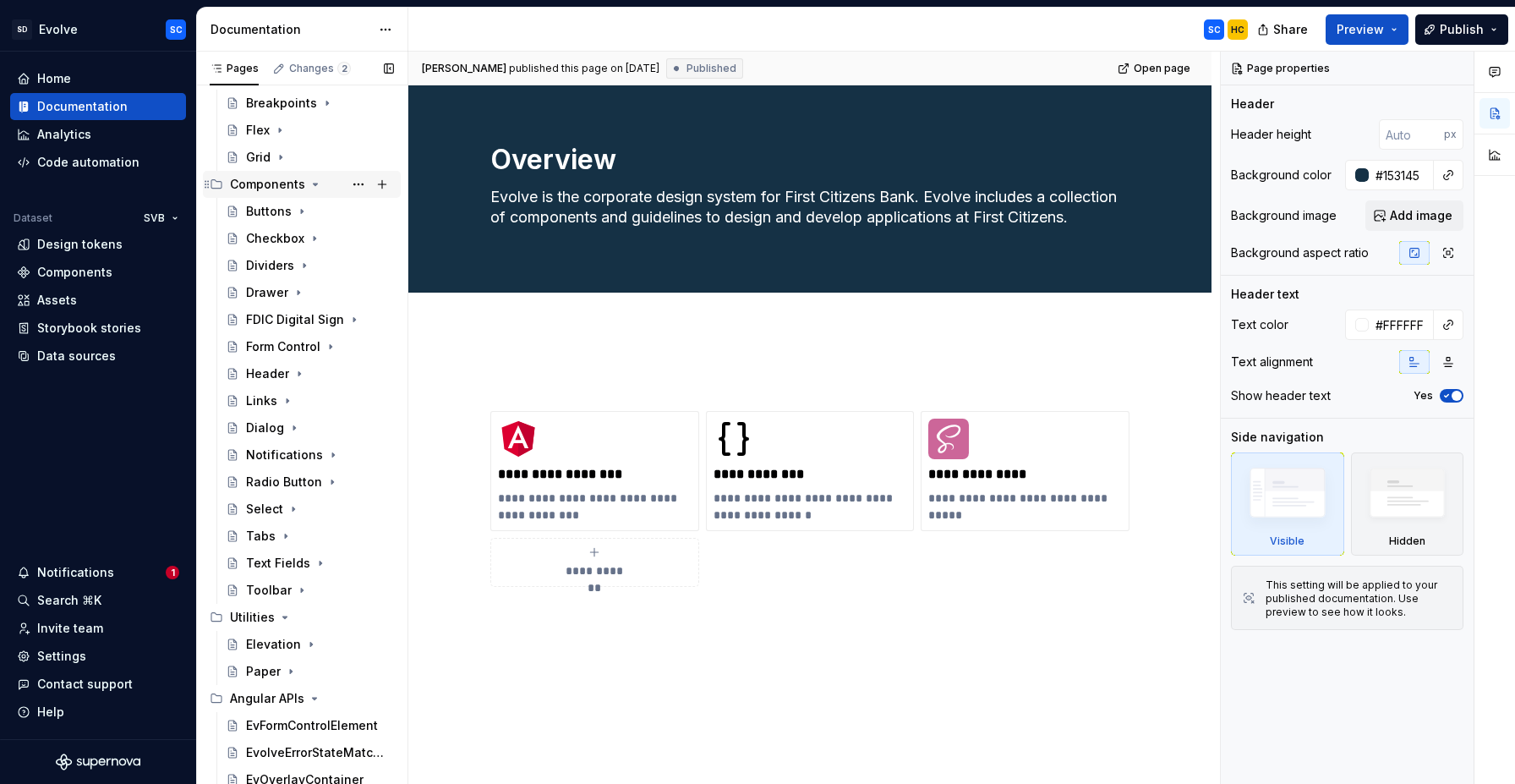
click at [271, 181] on div "Components" at bounding box center [268, 185] width 75 height 17
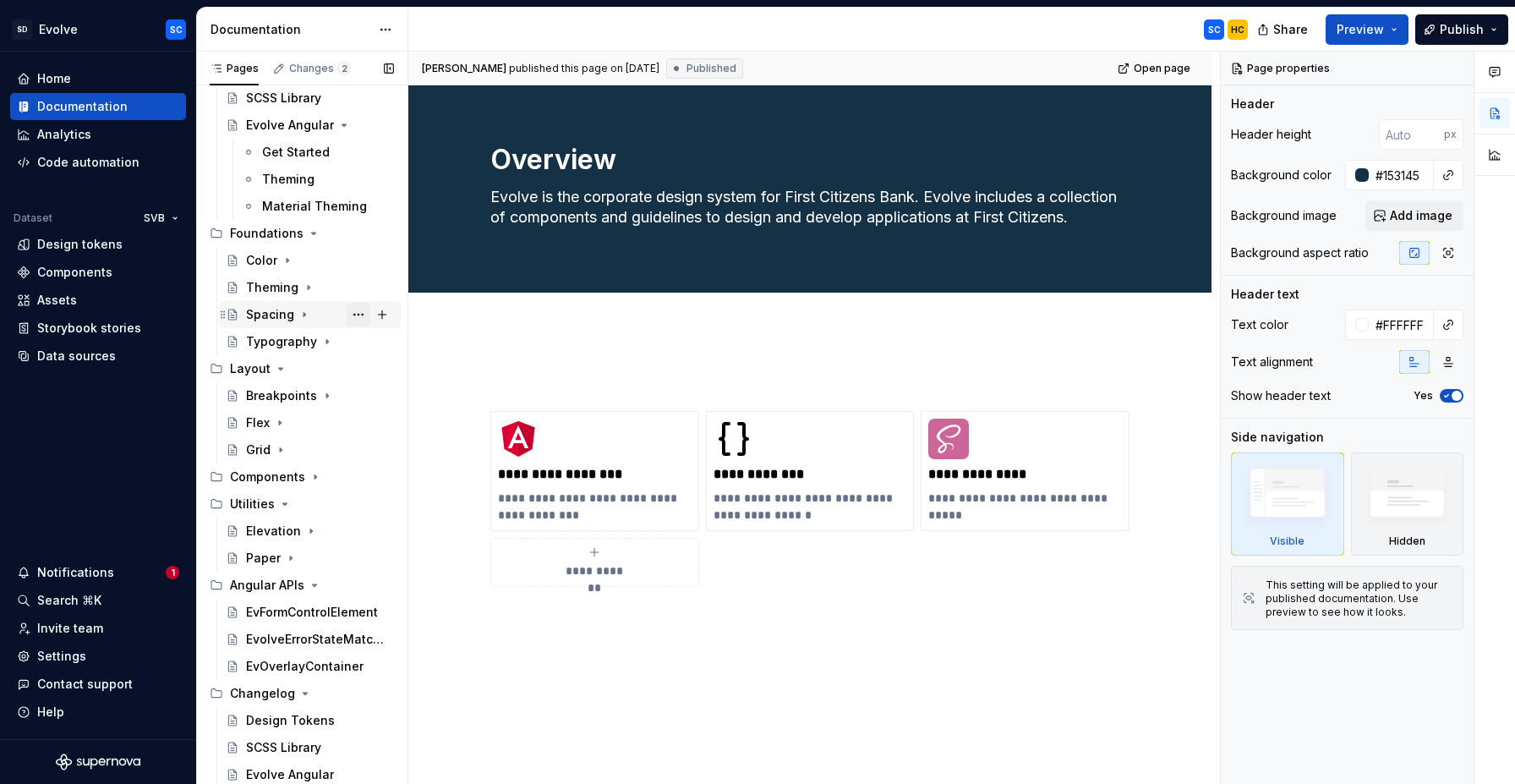
scroll to position [0, 0]
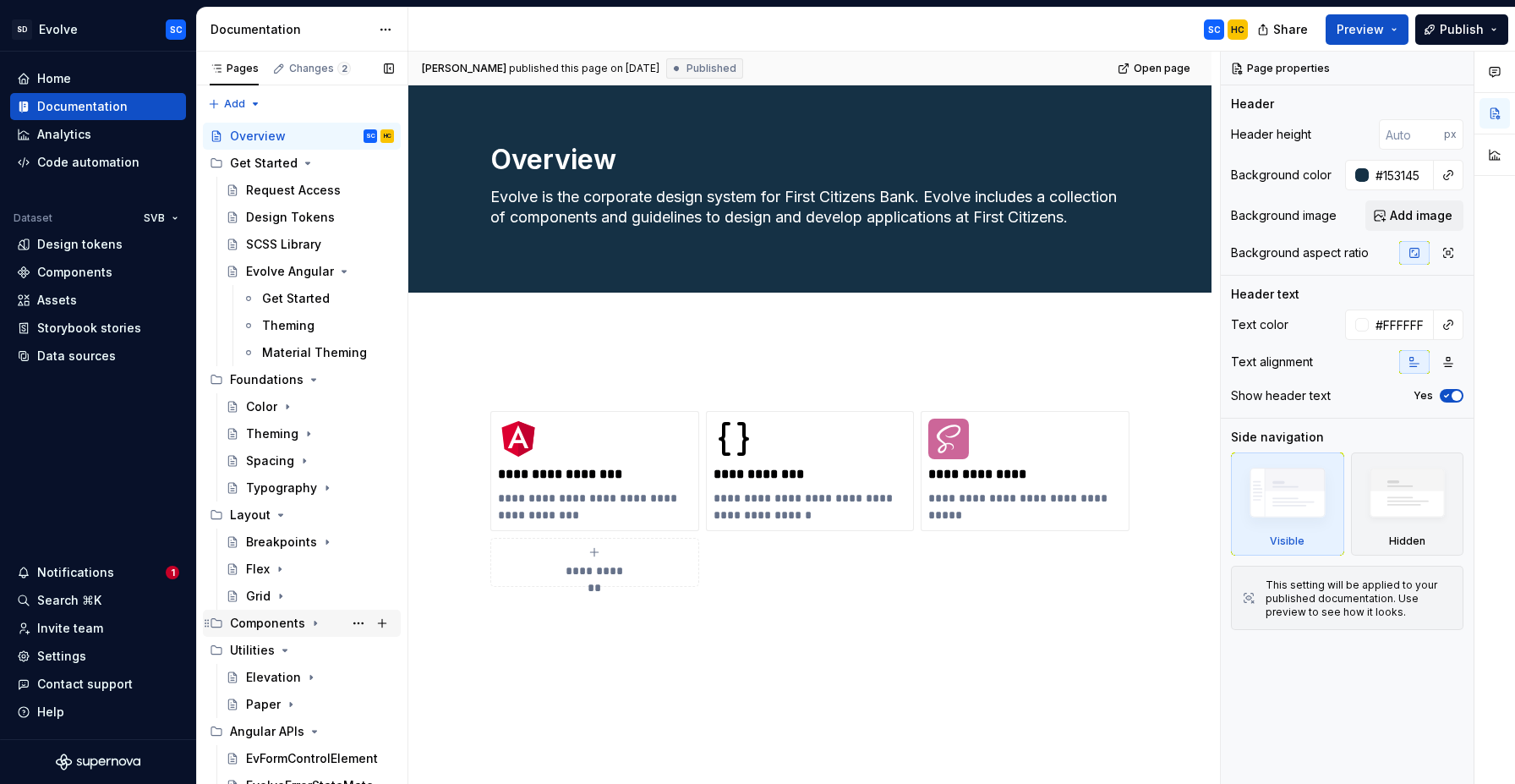
click at [270, 620] on div "Components" at bounding box center [268, 623] width 75 height 17
click at [306, 164] on icon "Page tree" at bounding box center [308, 164] width 5 height 2
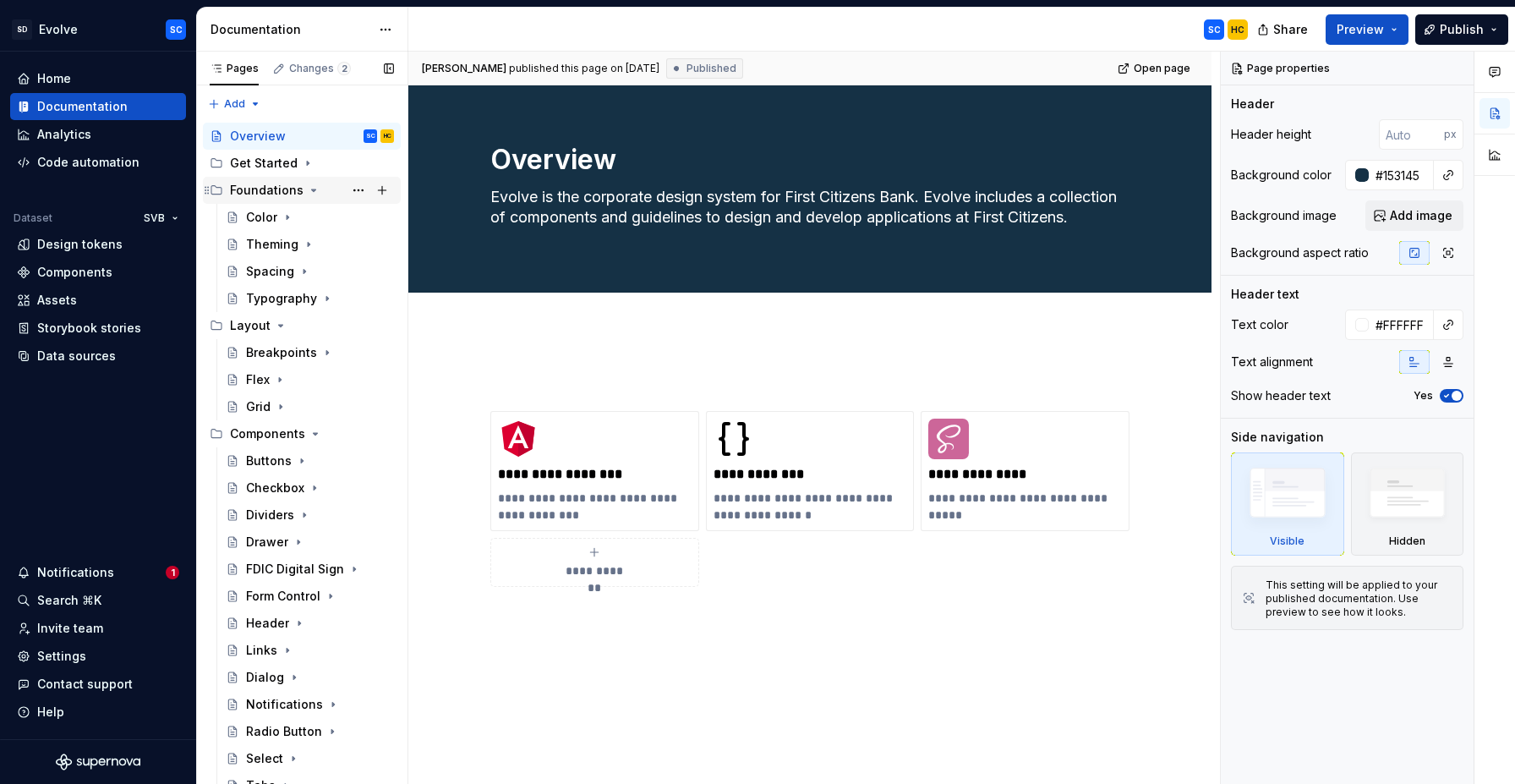
click at [315, 195] on icon "Page tree" at bounding box center [313, 190] width 14 height 14
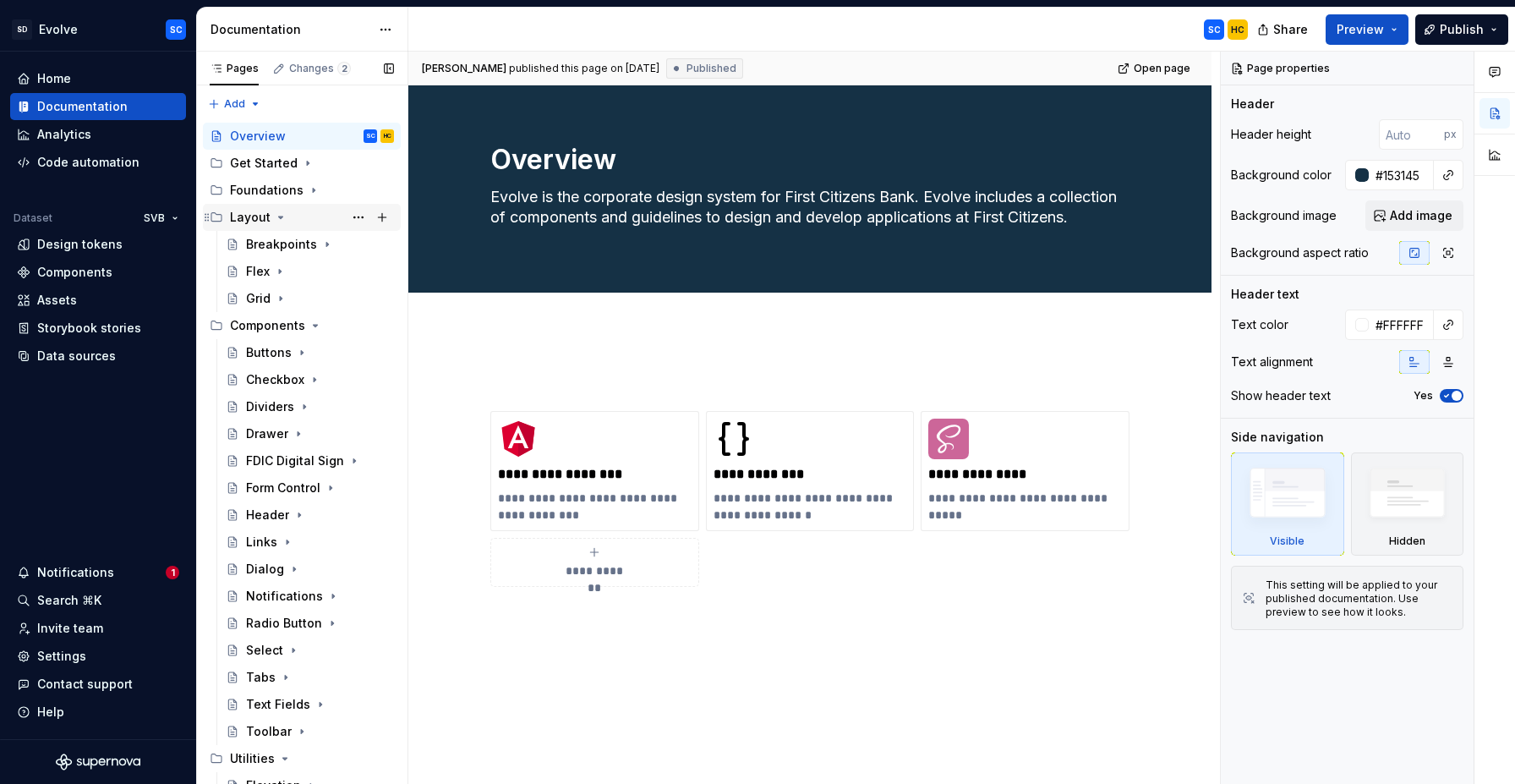
click at [283, 219] on icon "Page tree" at bounding box center [281, 217] width 14 height 14
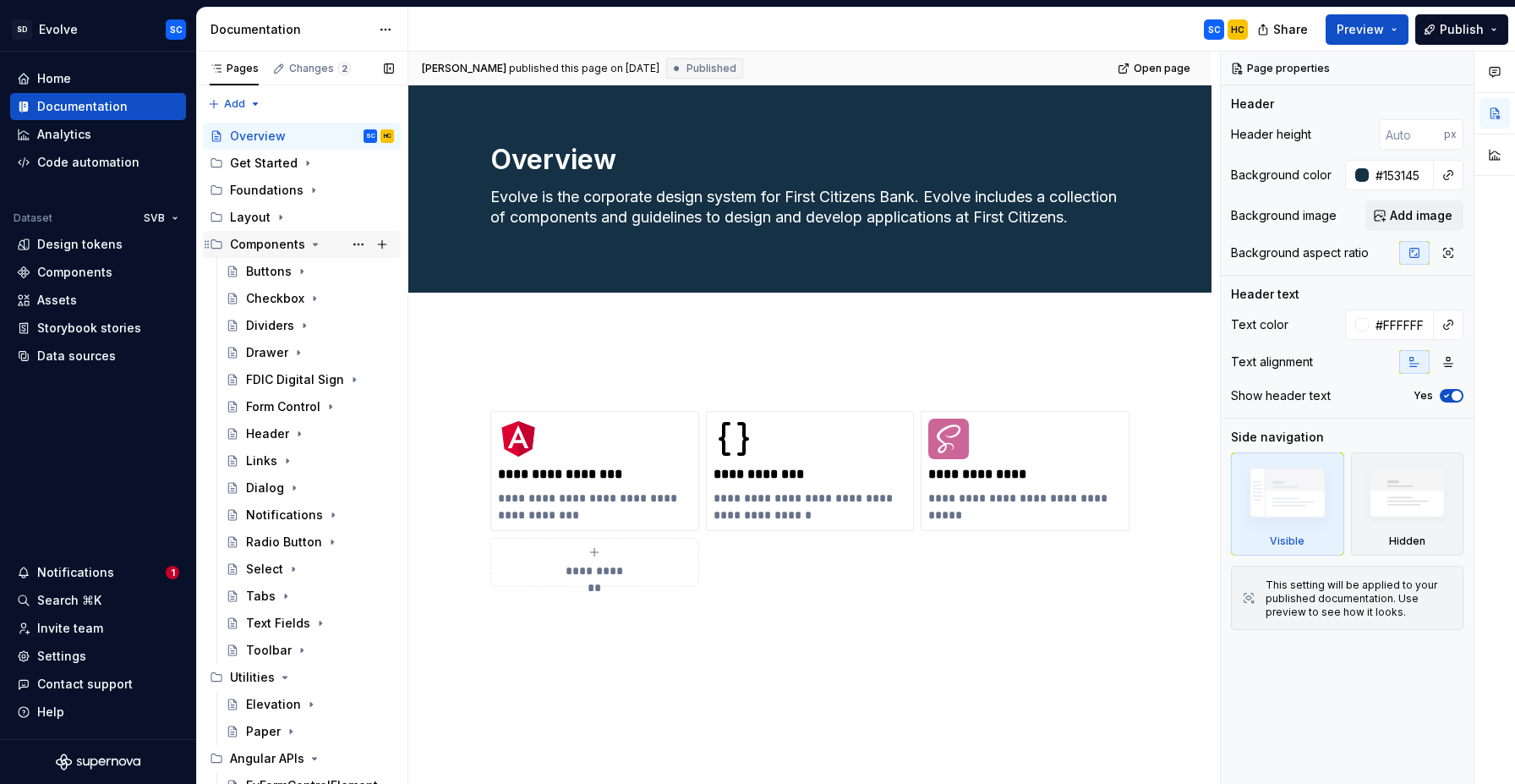
click at [317, 245] on icon "Page tree" at bounding box center [315, 244] width 14 height 14
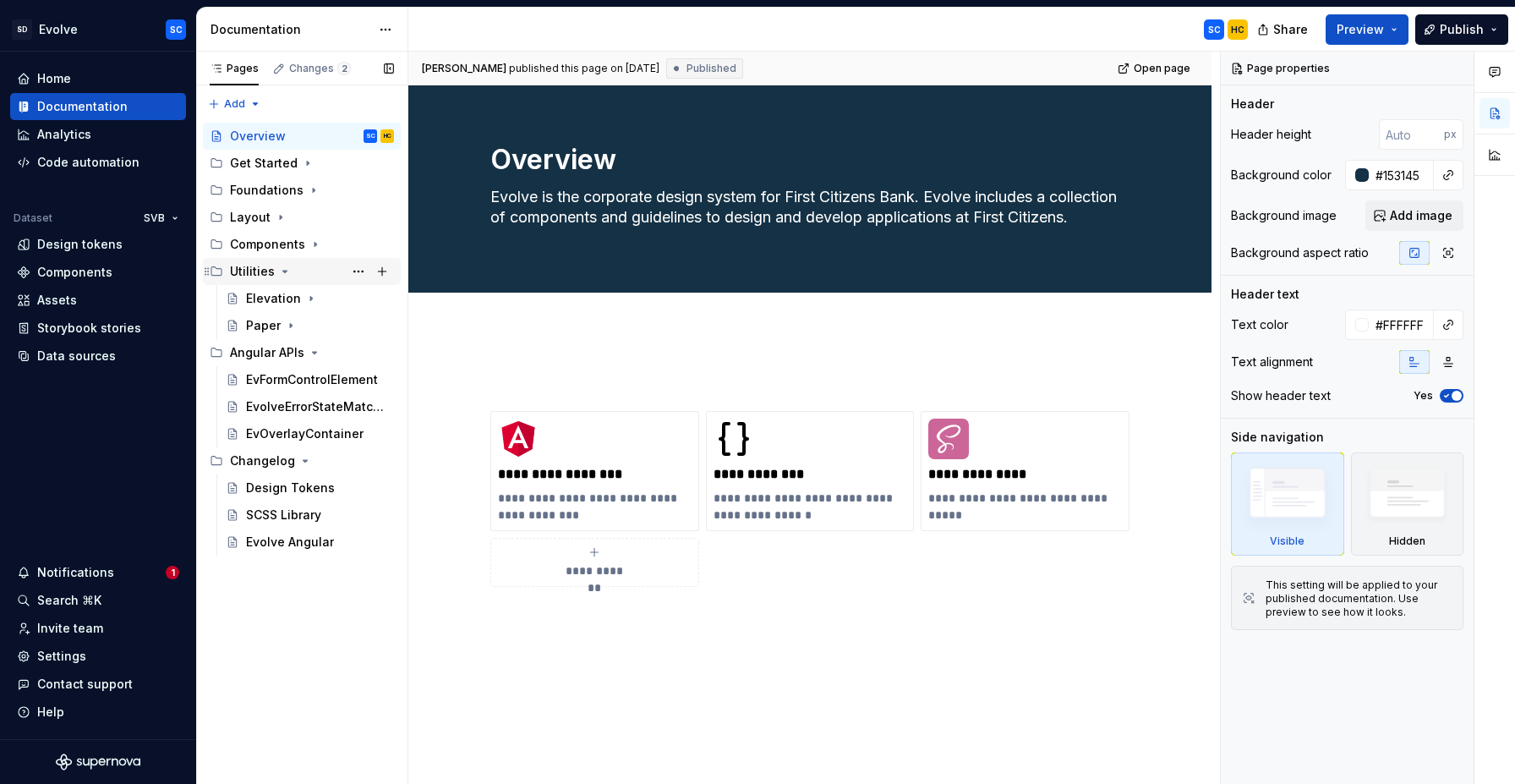
drag, startPoint x: 289, startPoint y: 274, endPoint x: 287, endPoint y: 282, distance: 8.2
click at [289, 276] on icon "Page tree" at bounding box center [284, 271] width 14 height 14
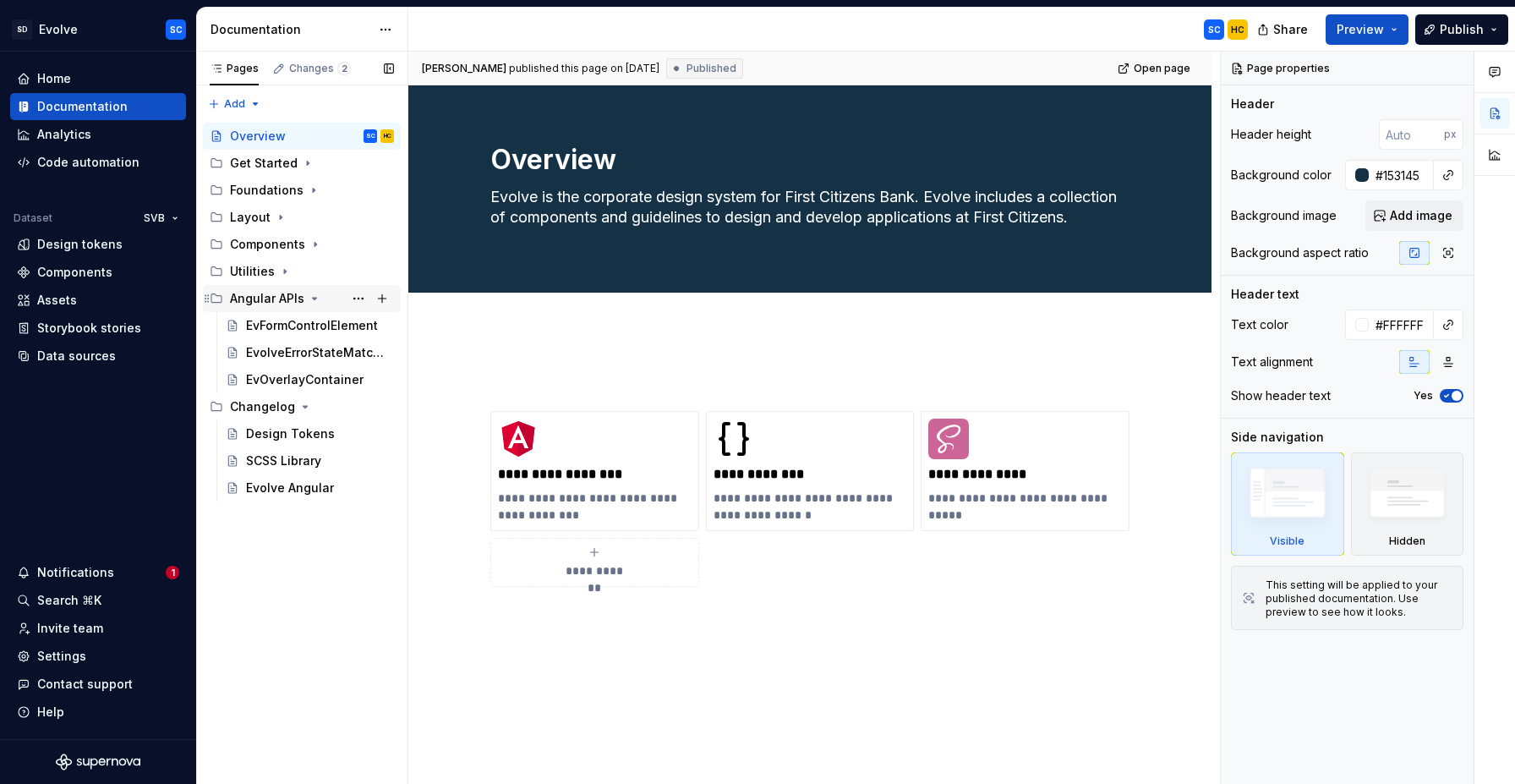
click at [318, 301] on icon "Page tree" at bounding box center [314, 298] width 14 height 14
click at [303, 326] on icon "Page tree" at bounding box center [305, 325] width 14 height 14
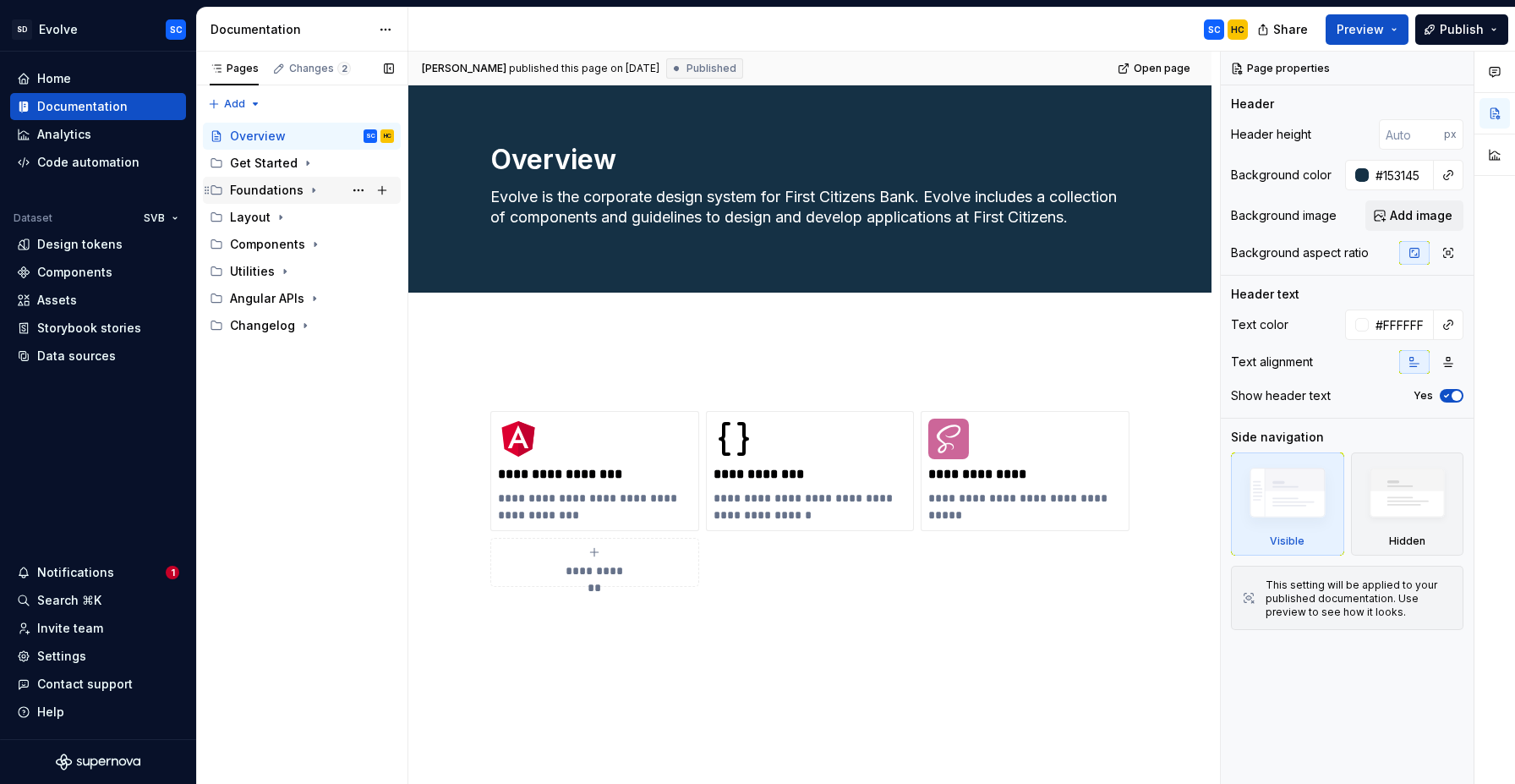
click at [313, 194] on icon "Page tree" at bounding box center [313, 190] width 14 height 14
click at [287, 326] on div "Layout" at bounding box center [313, 325] width 164 height 24
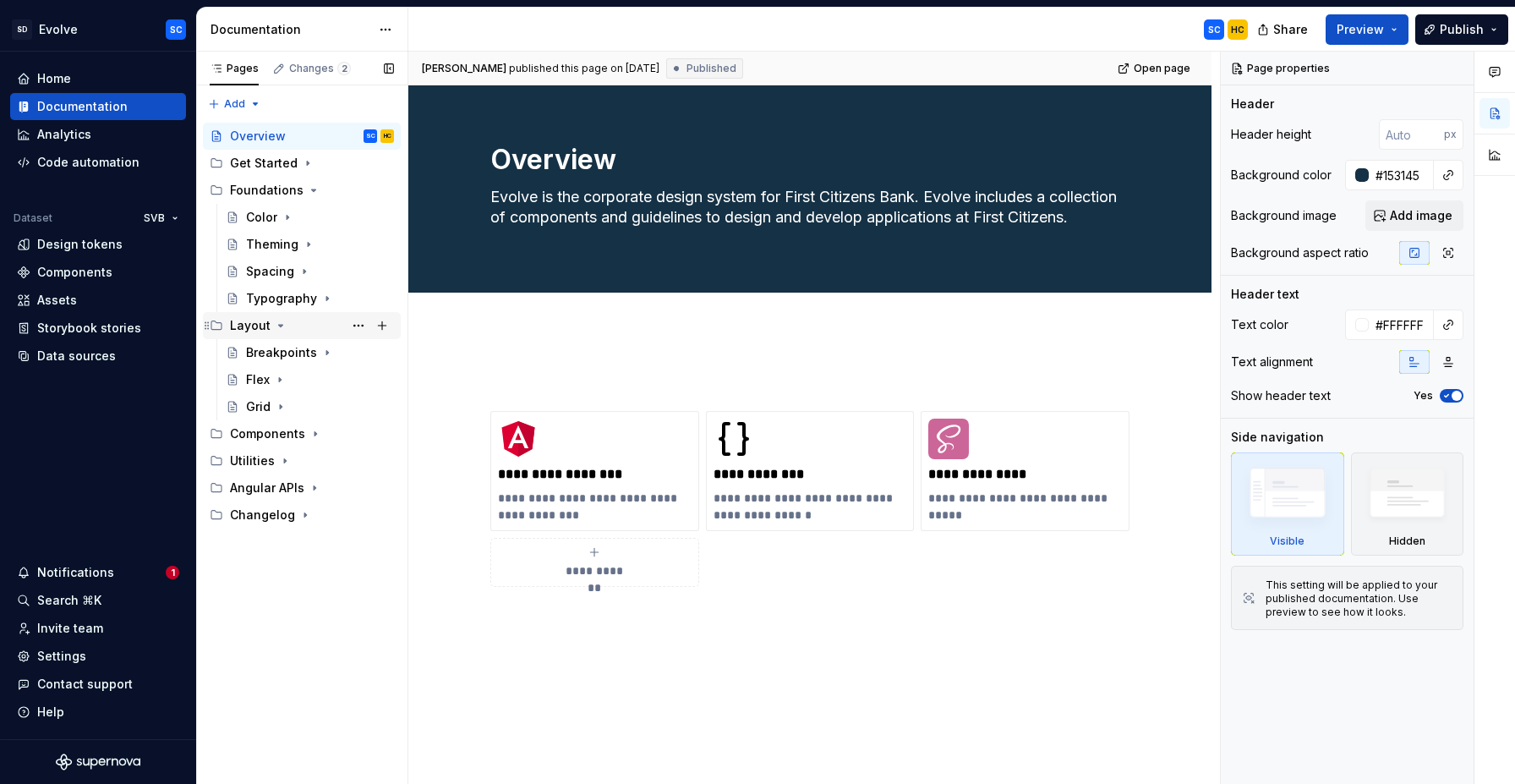
click at [283, 323] on icon "Page tree" at bounding box center [281, 325] width 14 height 14
click at [290, 382] on div "Utilities" at bounding box center [313, 380] width 164 height 24
click at [285, 377] on icon "Page tree" at bounding box center [284, 379] width 14 height 14
click at [307, 164] on icon "Page tree" at bounding box center [308, 164] width 2 height 5
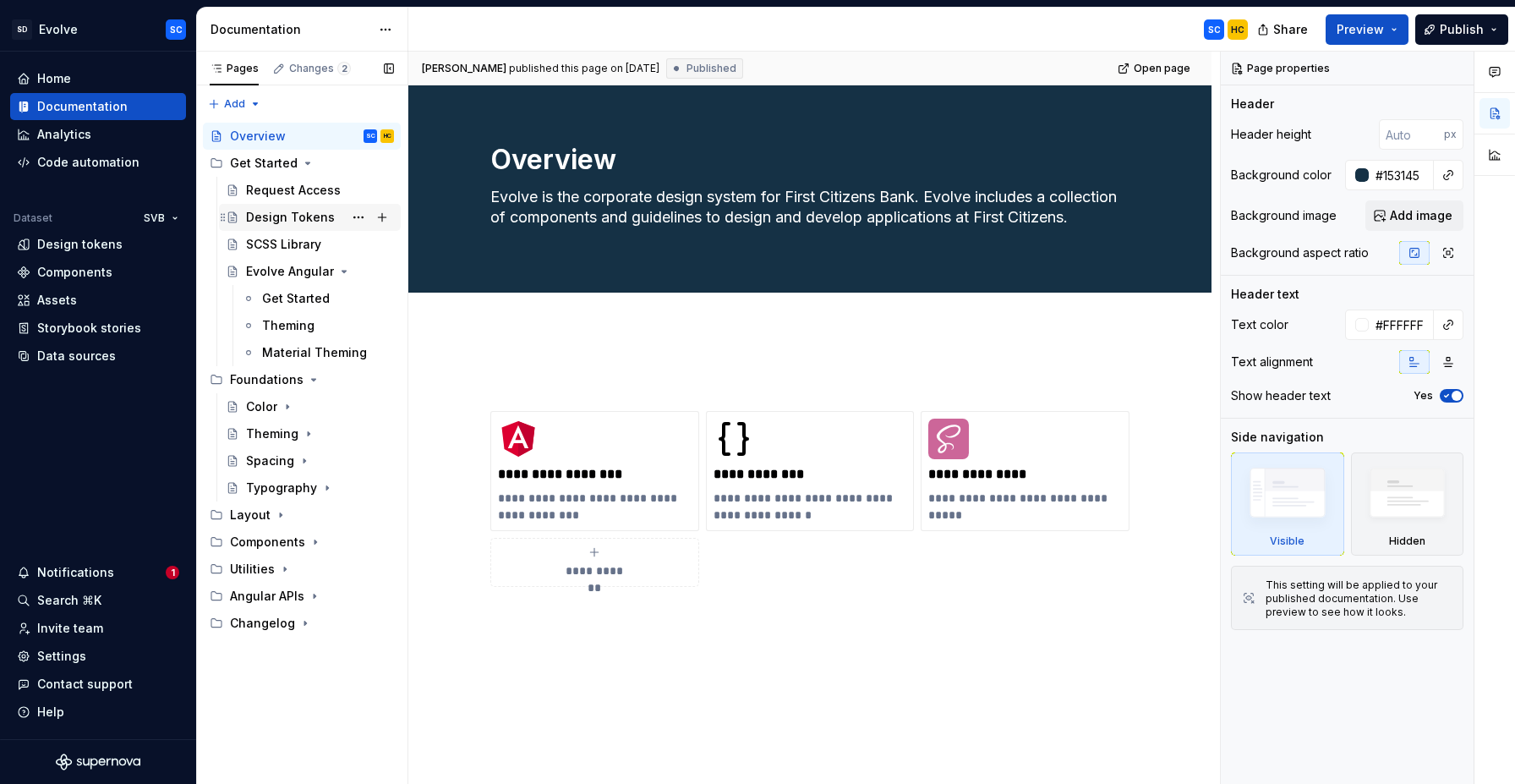
click at [292, 218] on div "Design Tokens" at bounding box center [290, 217] width 89 height 17
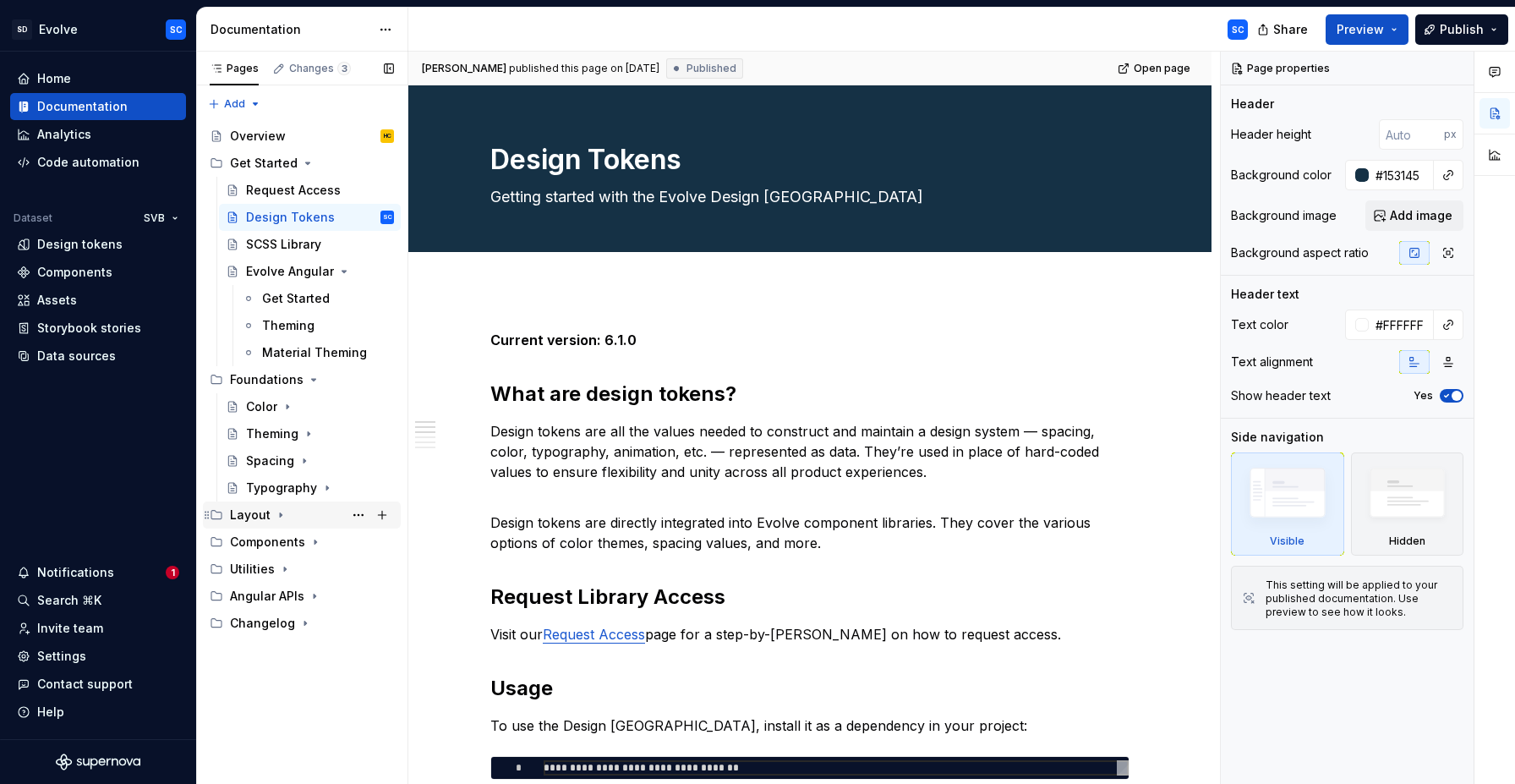
click at [286, 514] on div "Layout" at bounding box center [313, 515] width 164 height 24
drag, startPoint x: 313, startPoint y: 539, endPoint x: 322, endPoint y: 545, distance: 10.8
click at [314, 539] on icon "Page tree" at bounding box center [315, 542] width 14 height 14
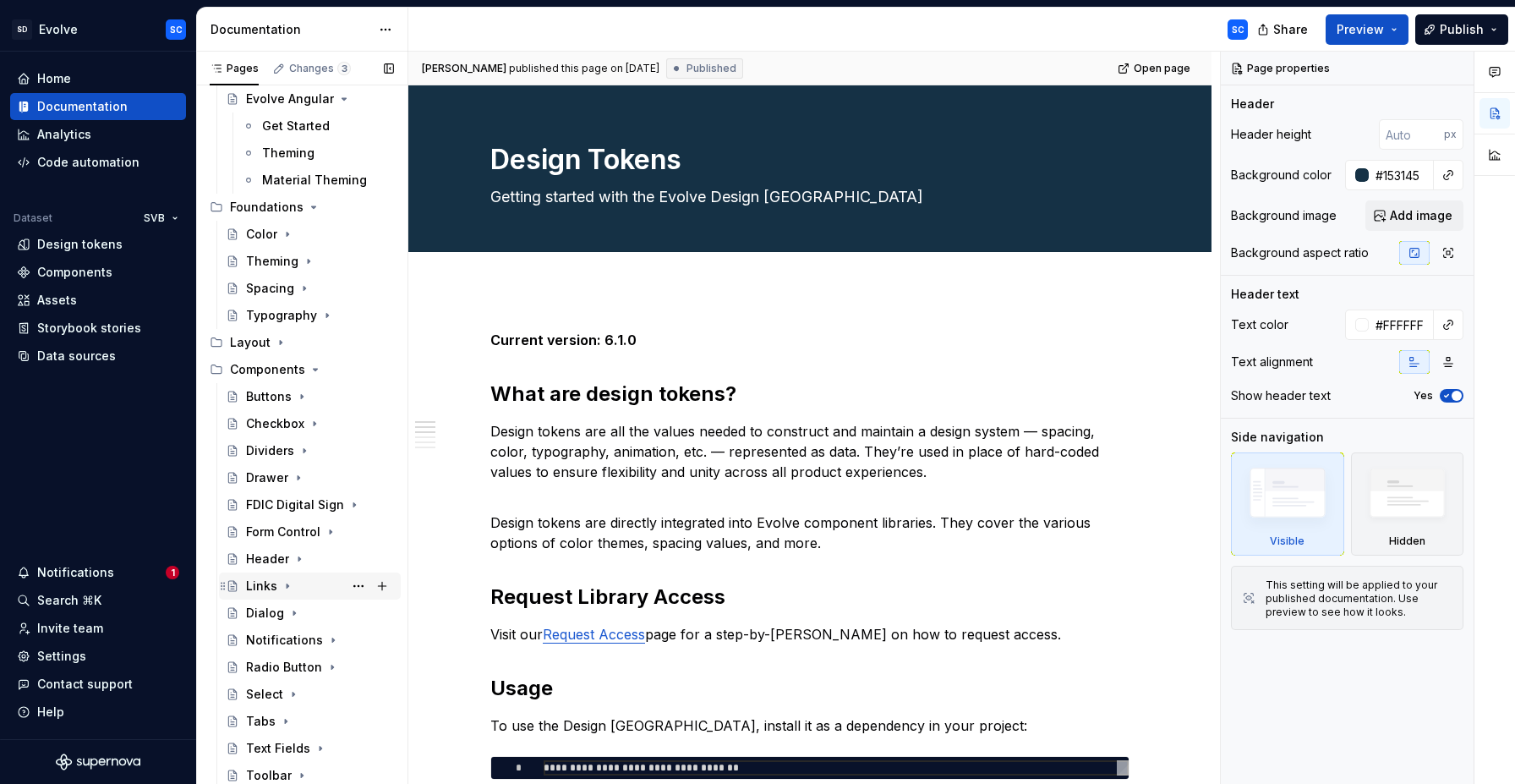
scroll to position [255, 0]
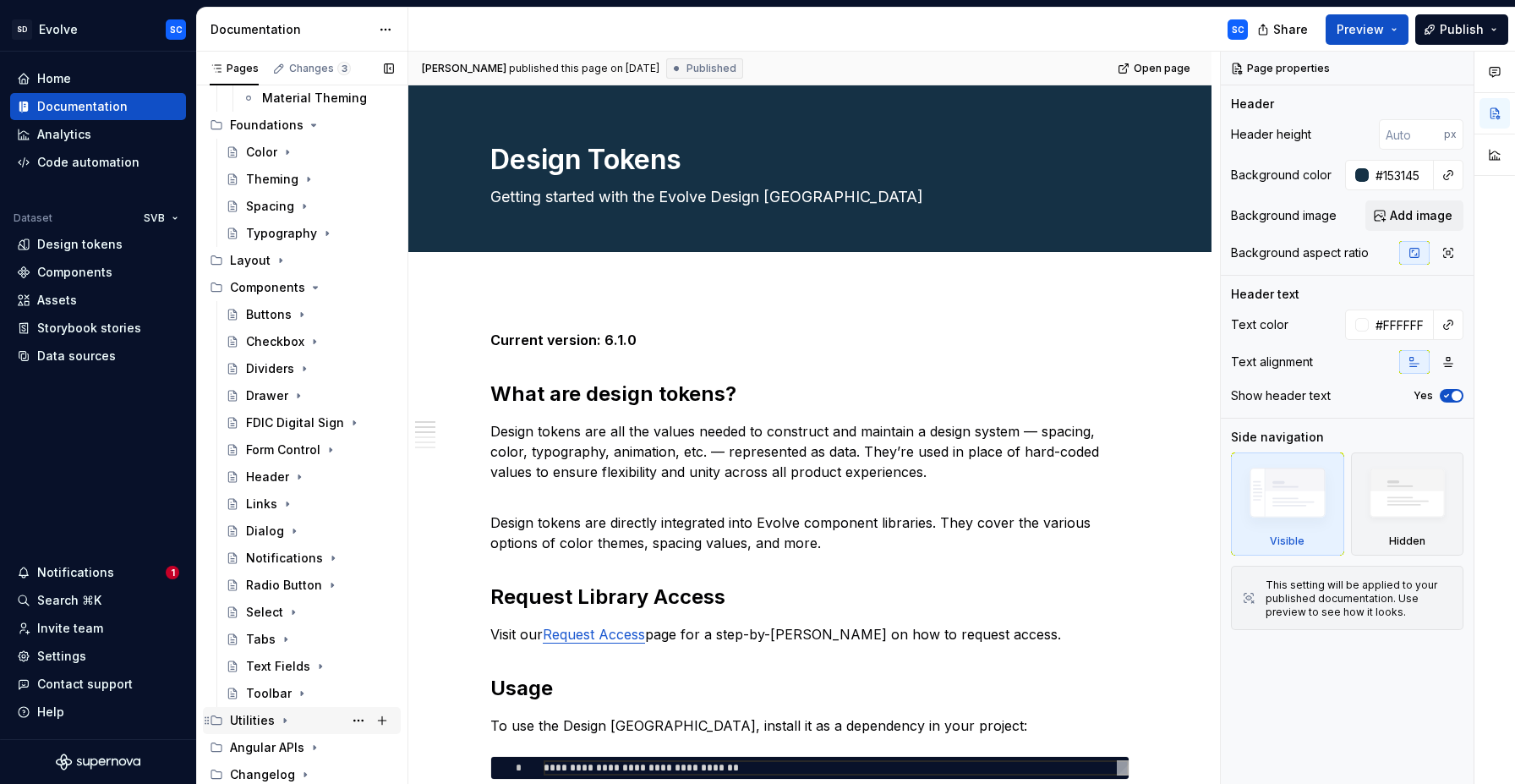
click at [288, 722] on icon "Page tree" at bounding box center [284, 720] width 14 height 14
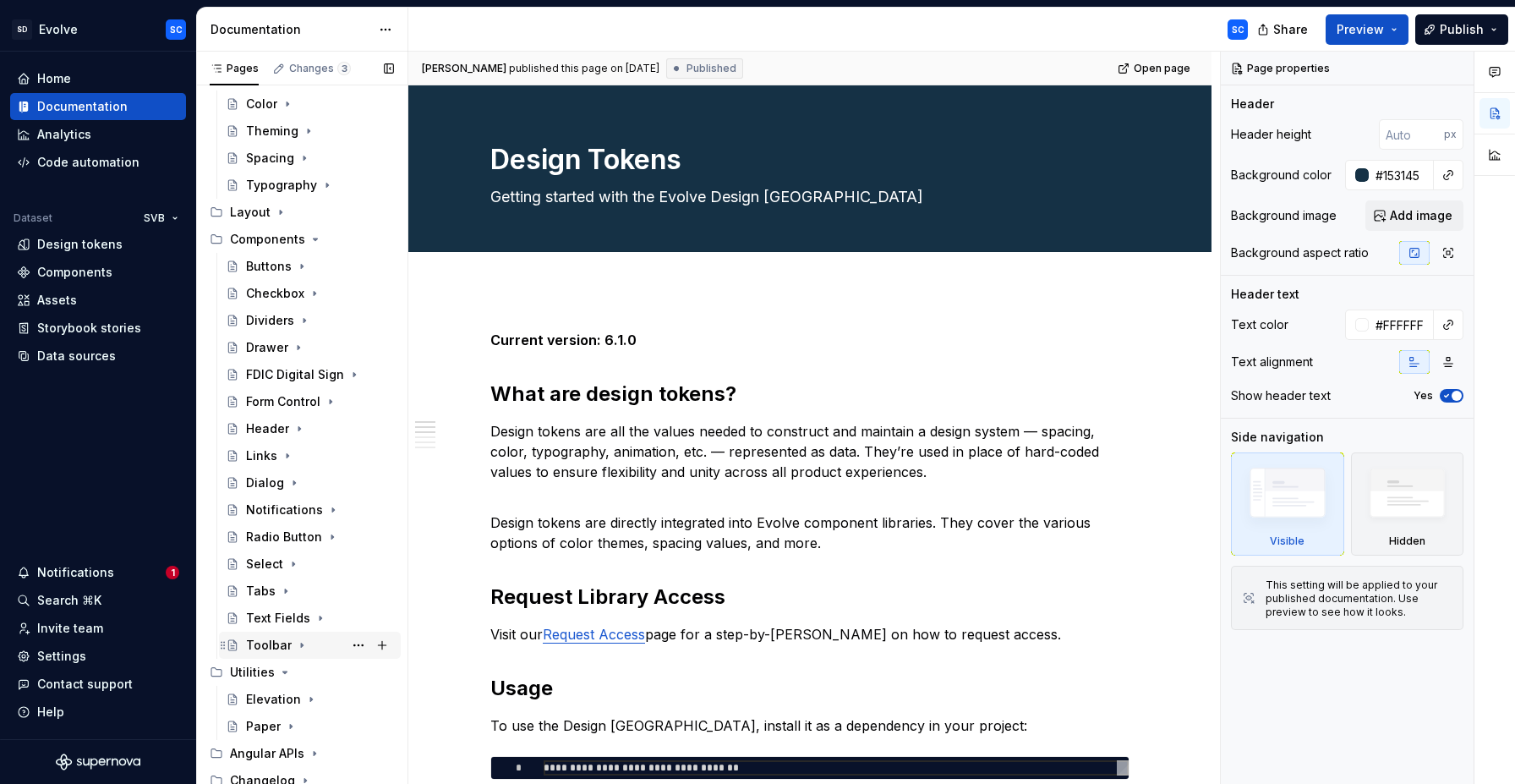
scroll to position [309, 0]
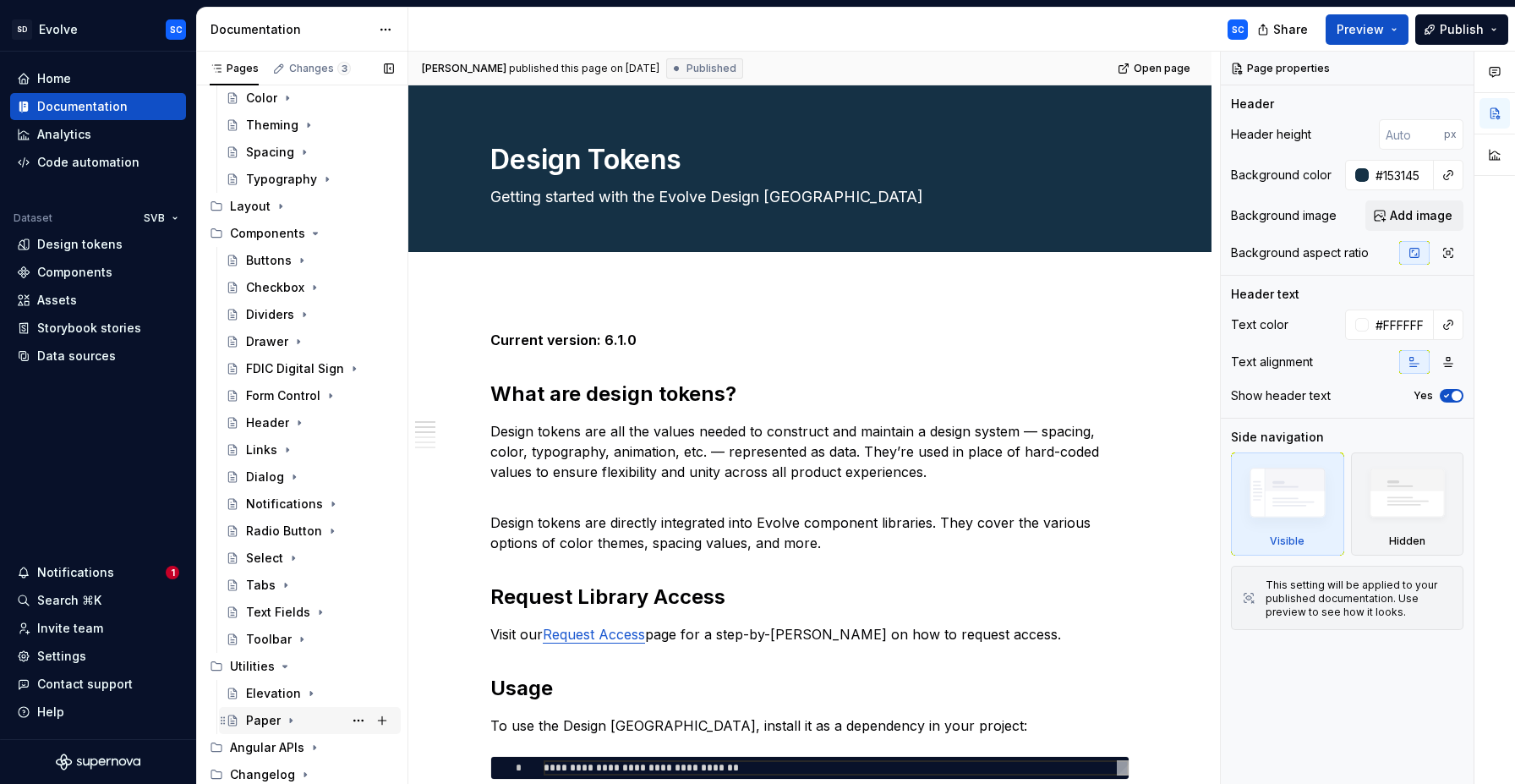
click at [290, 719] on icon "Page tree" at bounding box center [291, 721] width 2 height 5
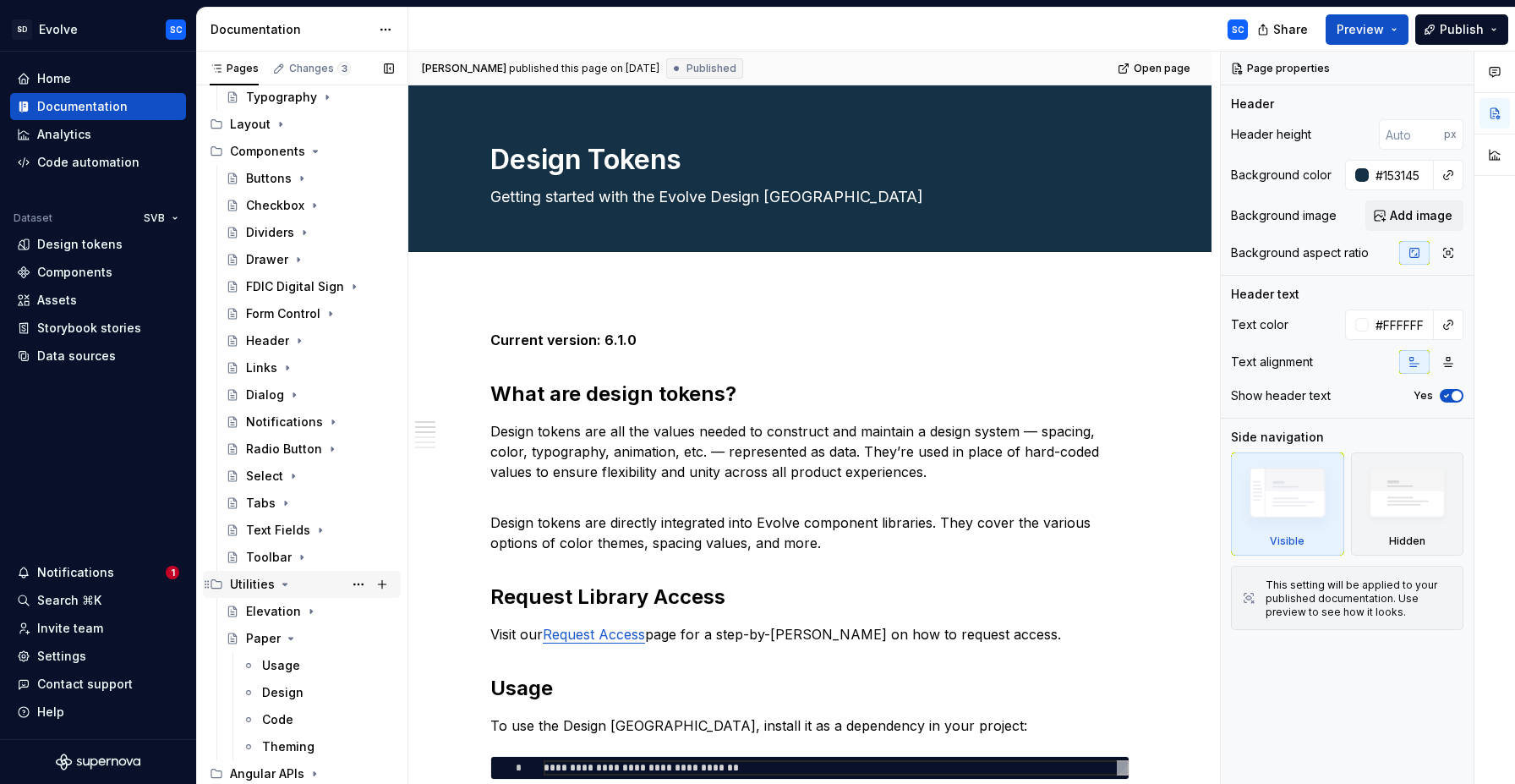
scroll to position [417, 0]
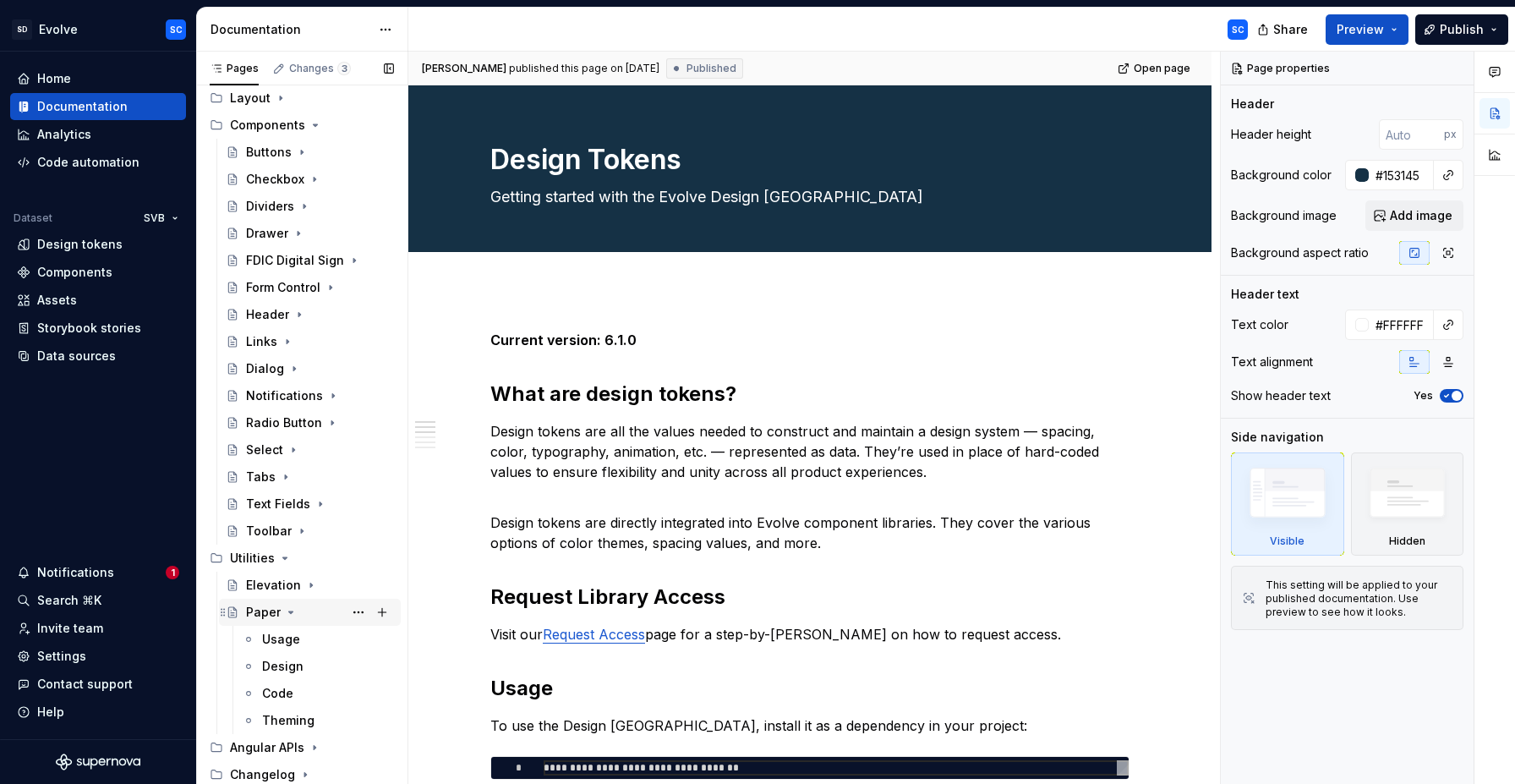
click at [290, 611] on icon "Page tree" at bounding box center [291, 612] width 5 height 2
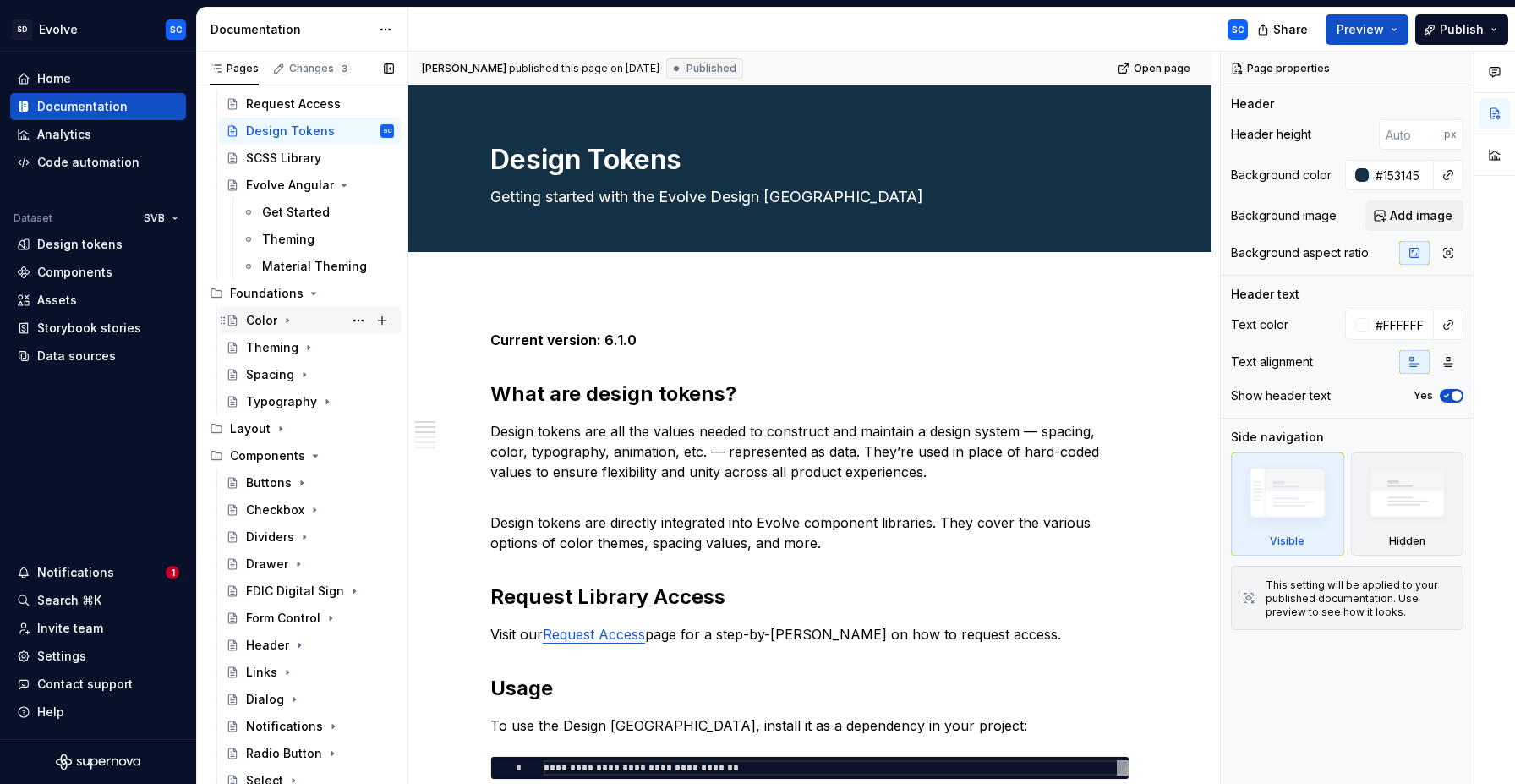
scroll to position [17, 0]
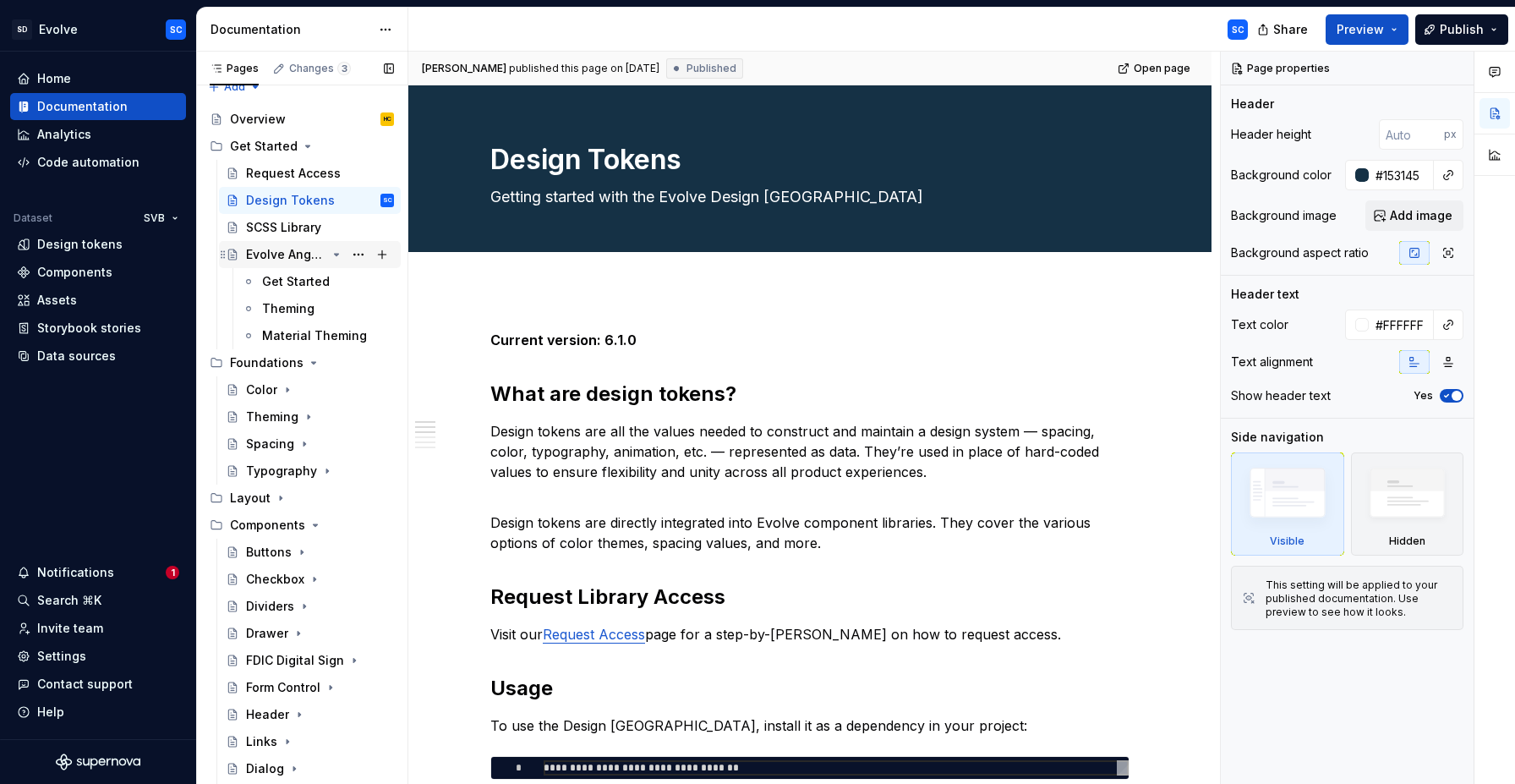
click at [344, 255] on div "Evolve Angular" at bounding box center [320, 255] width 148 height 24
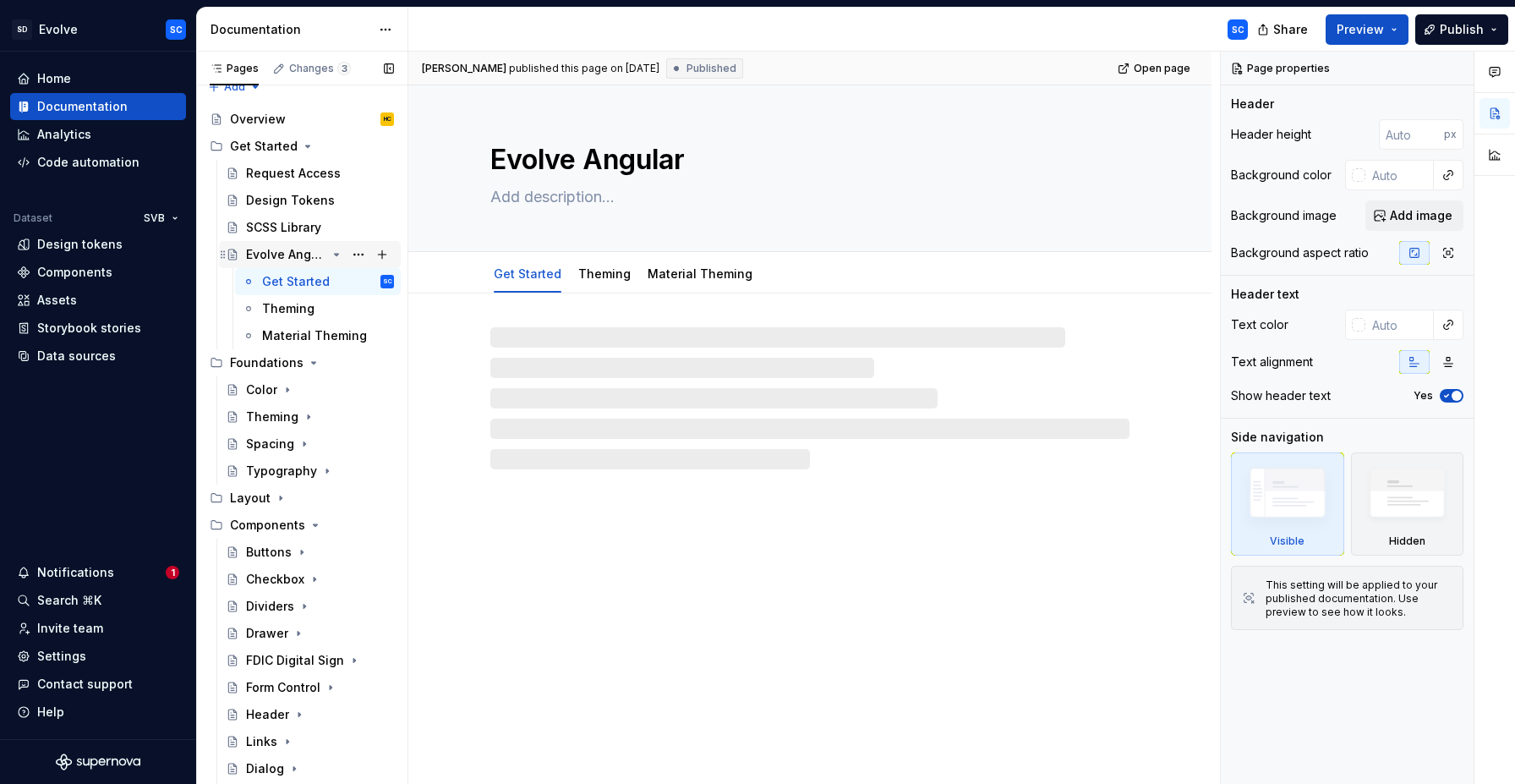
click at [342, 255] on icon "Page tree" at bounding box center [336, 254] width 14 height 14
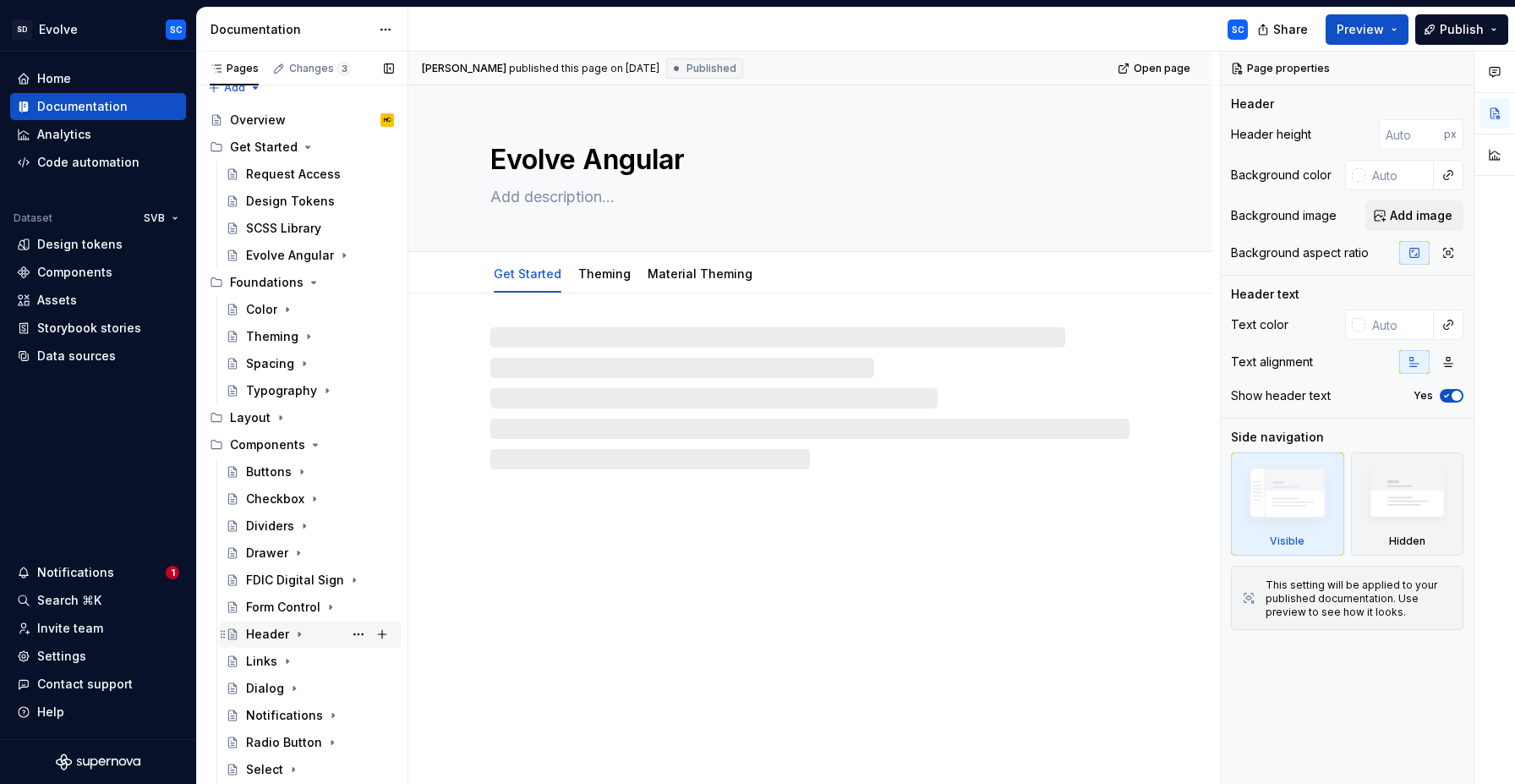
scroll to position [228, 0]
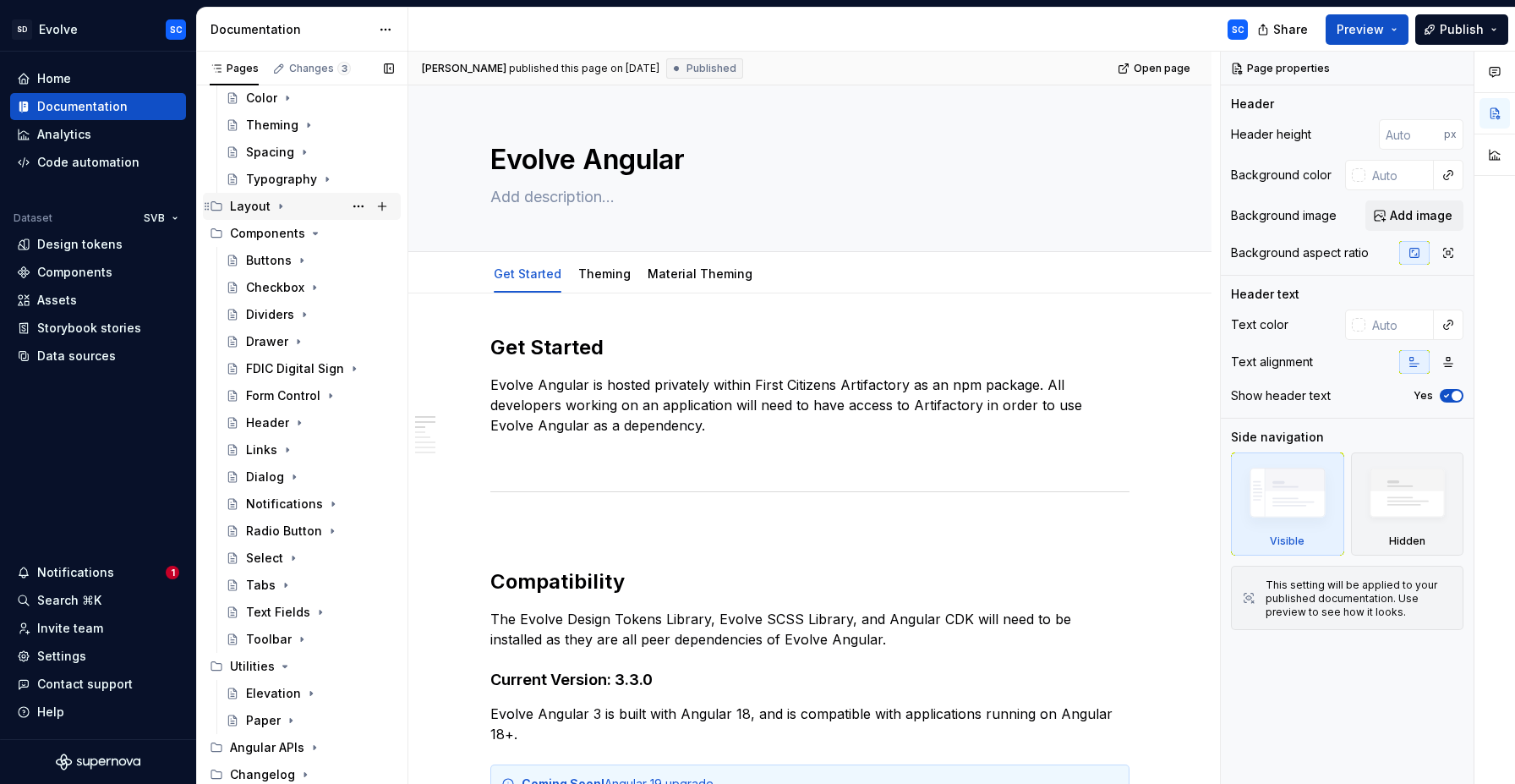
click at [281, 210] on icon "Page tree" at bounding box center [281, 206] width 14 height 14
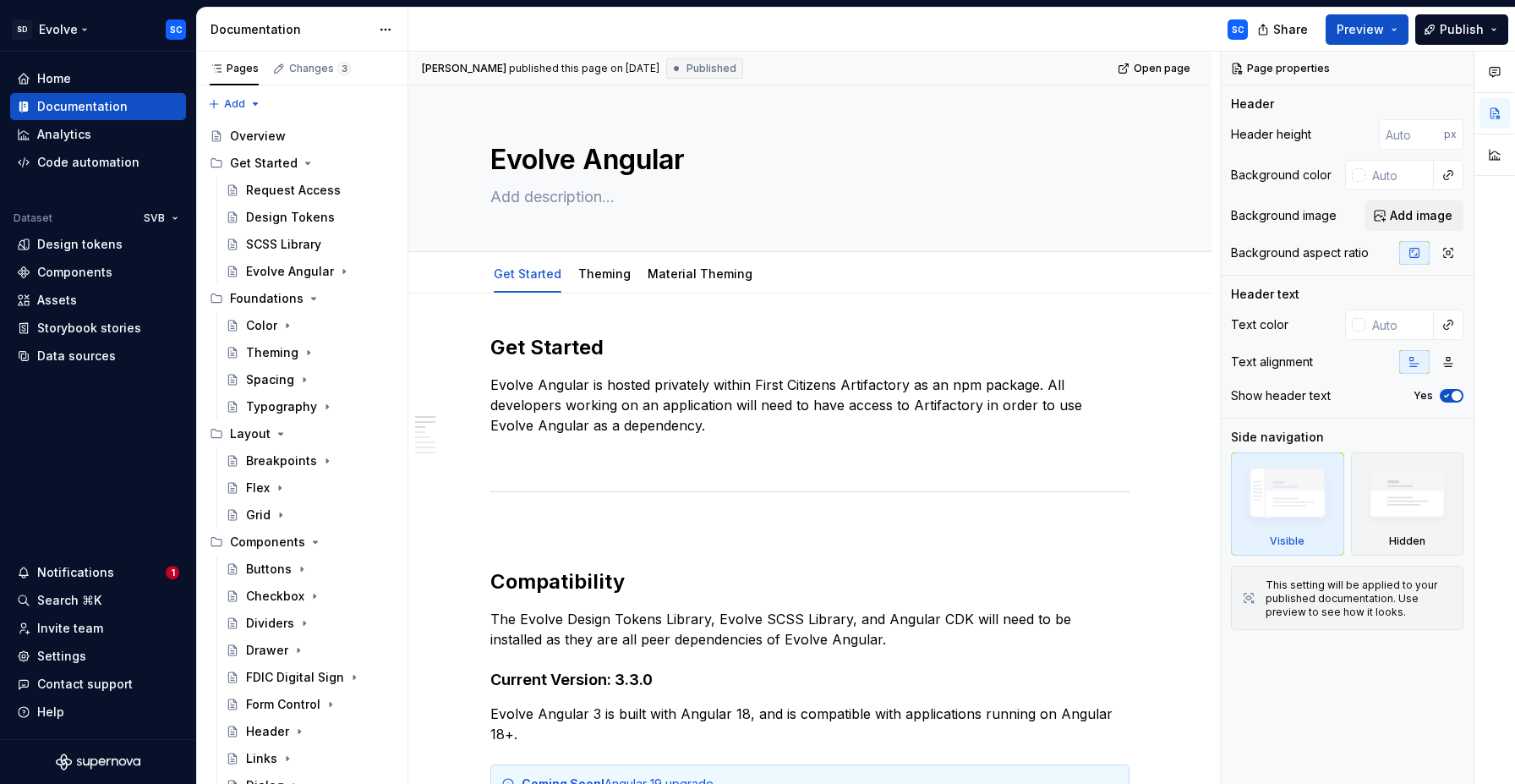
click at [90, 28] on html "SD Evolve SC Home Documentation Analytics Code automation Dataset SVB Design to…" at bounding box center [758, 392] width 1515 height 784
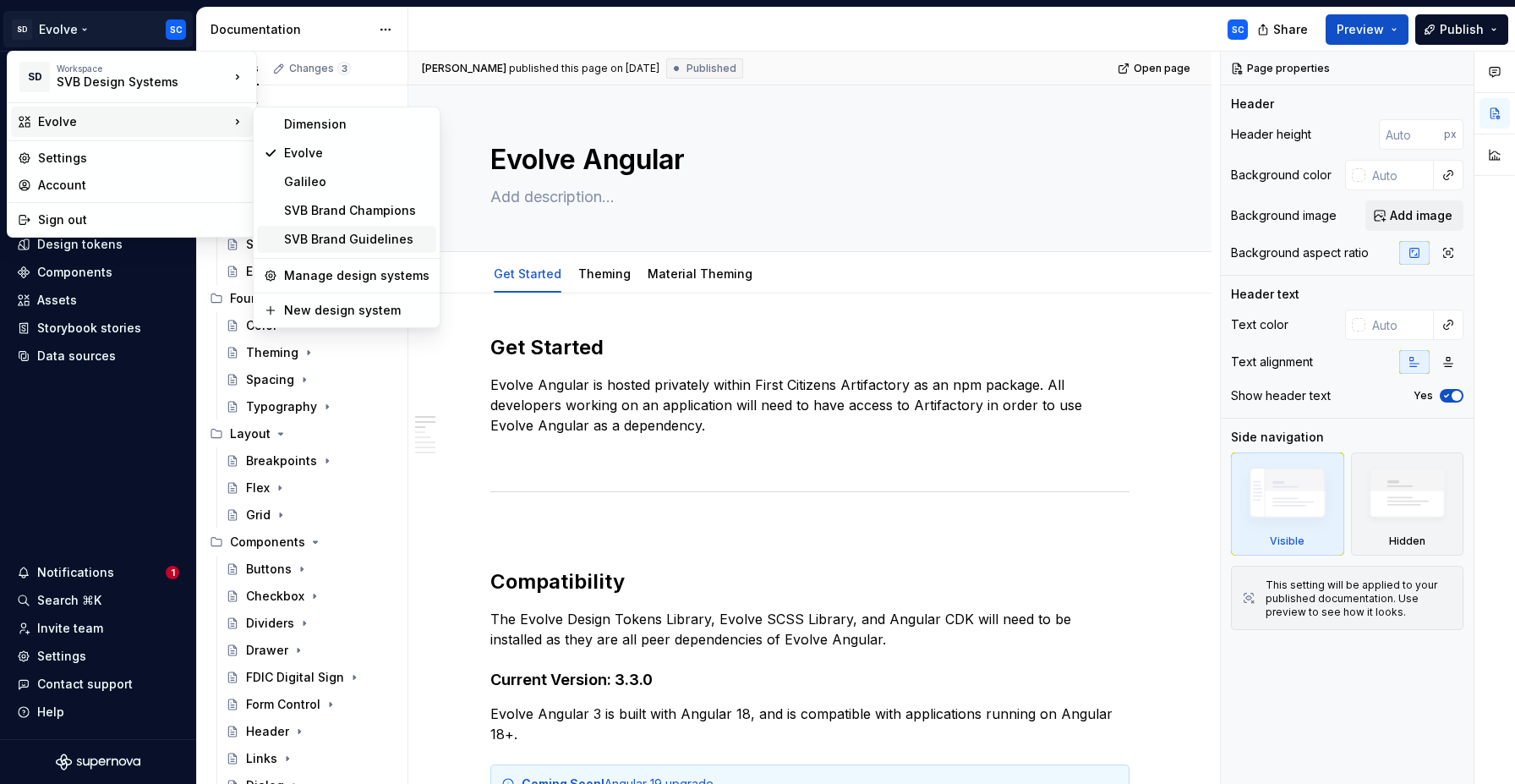
click at [334, 243] on div "SVB Brand Guidelines" at bounding box center [356, 239] width 145 height 17
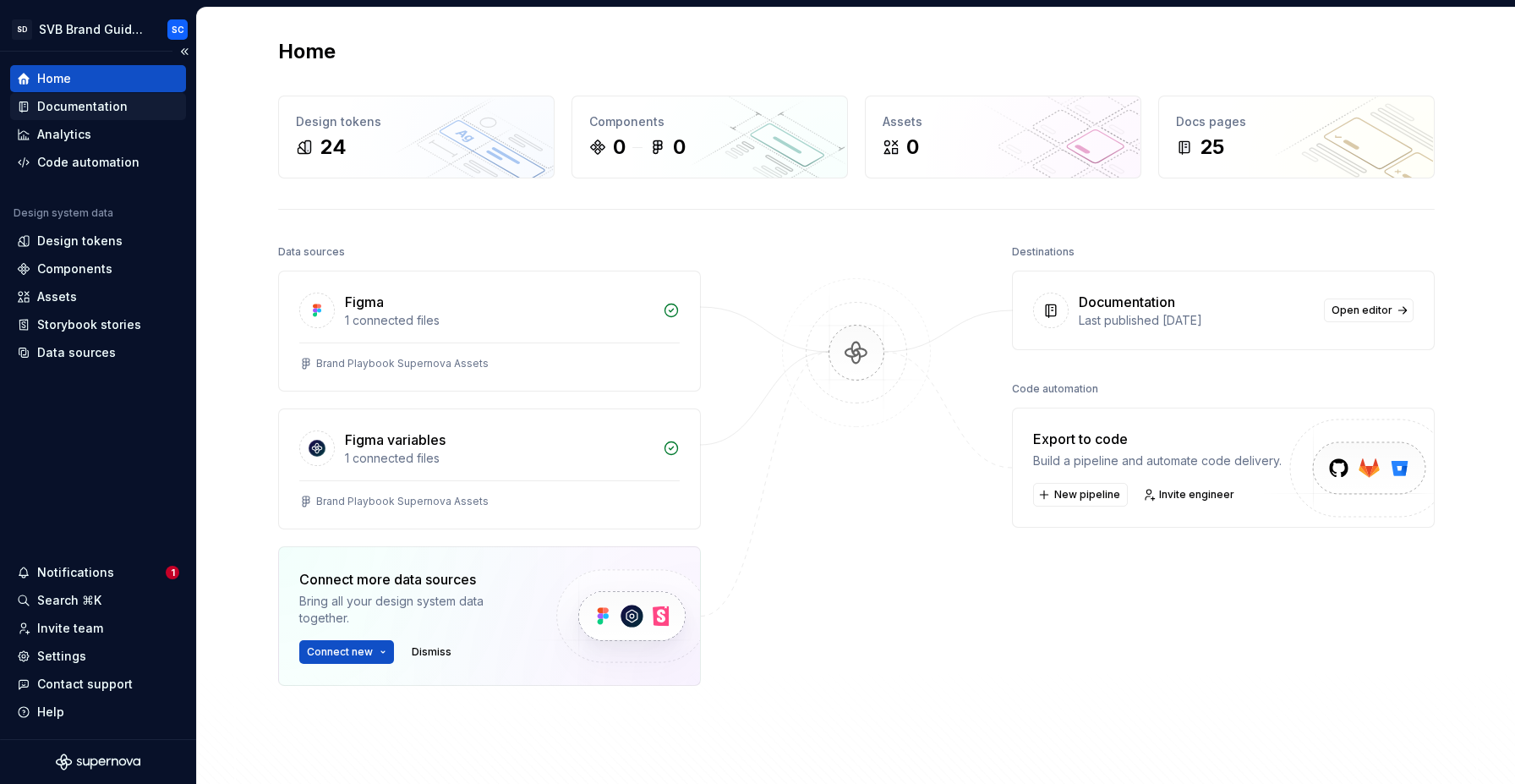
click at [111, 109] on div "Documentation" at bounding box center [82, 106] width 90 height 17
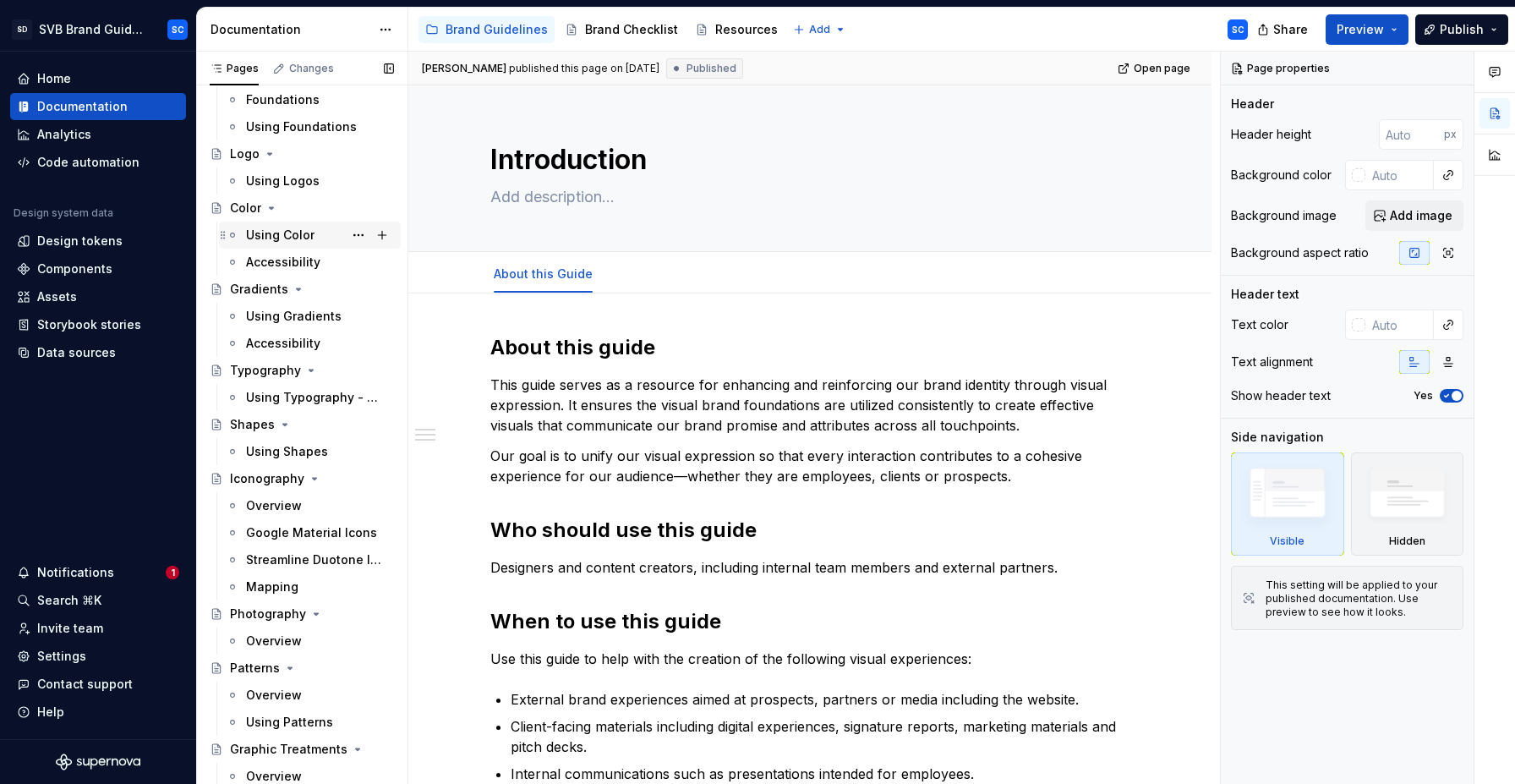
scroll to position [335, 0]
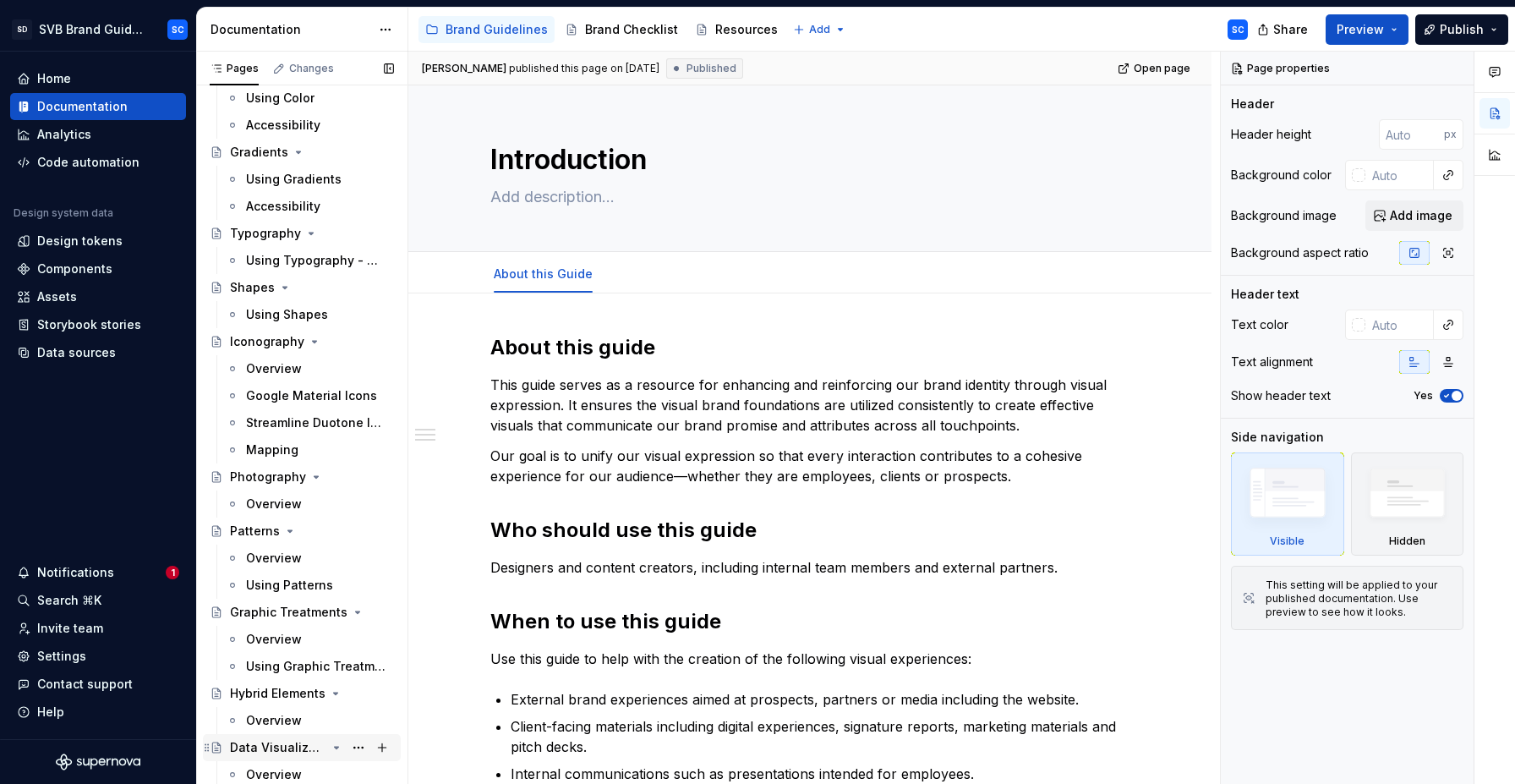
click at [278, 739] on div "Data Visualization" at bounding box center [279, 747] width 97 height 17
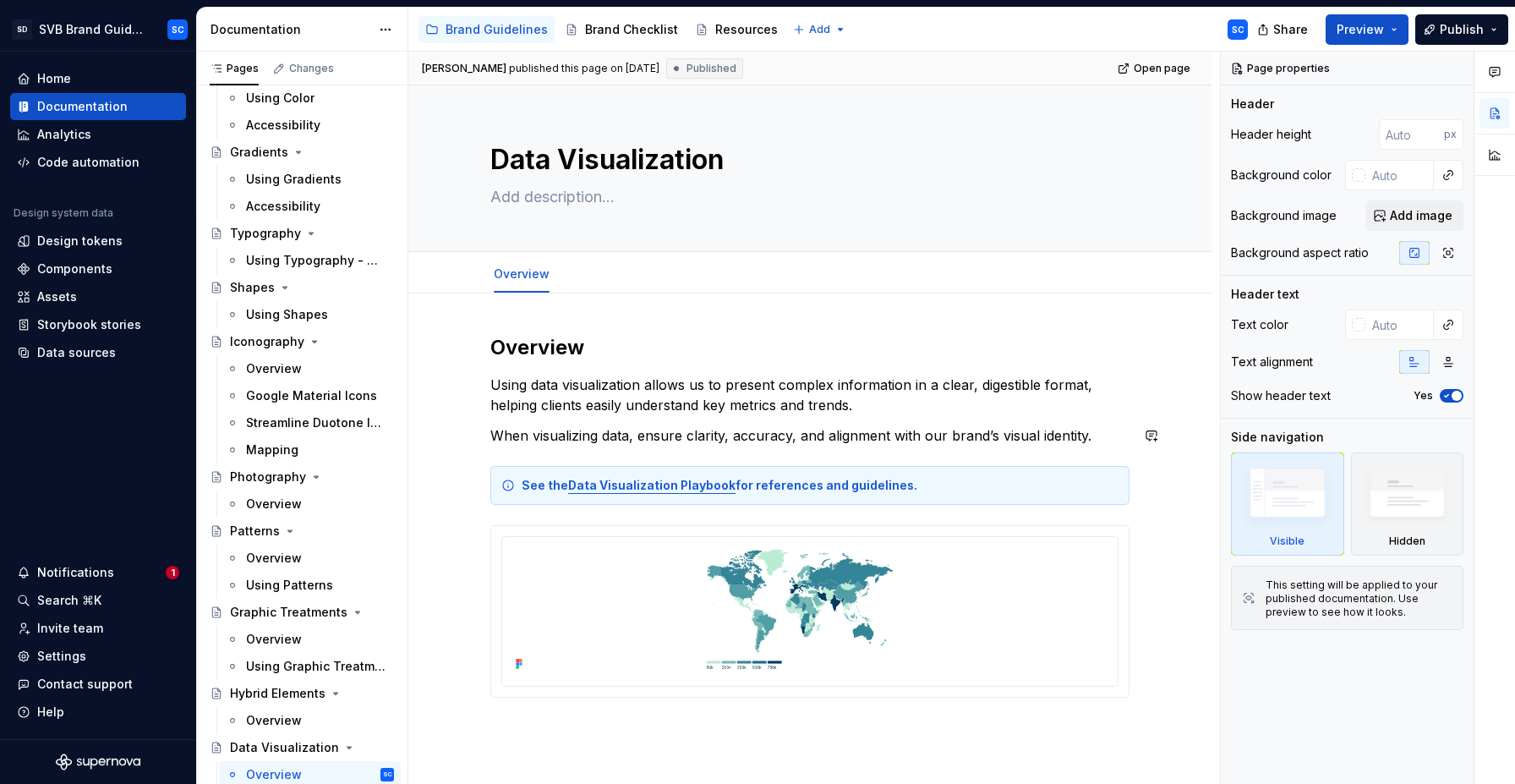
click at [630, 415] on div "Overview Using data visualization allows us to present complex information in a…" at bounding box center [810, 516] width 640 height 364
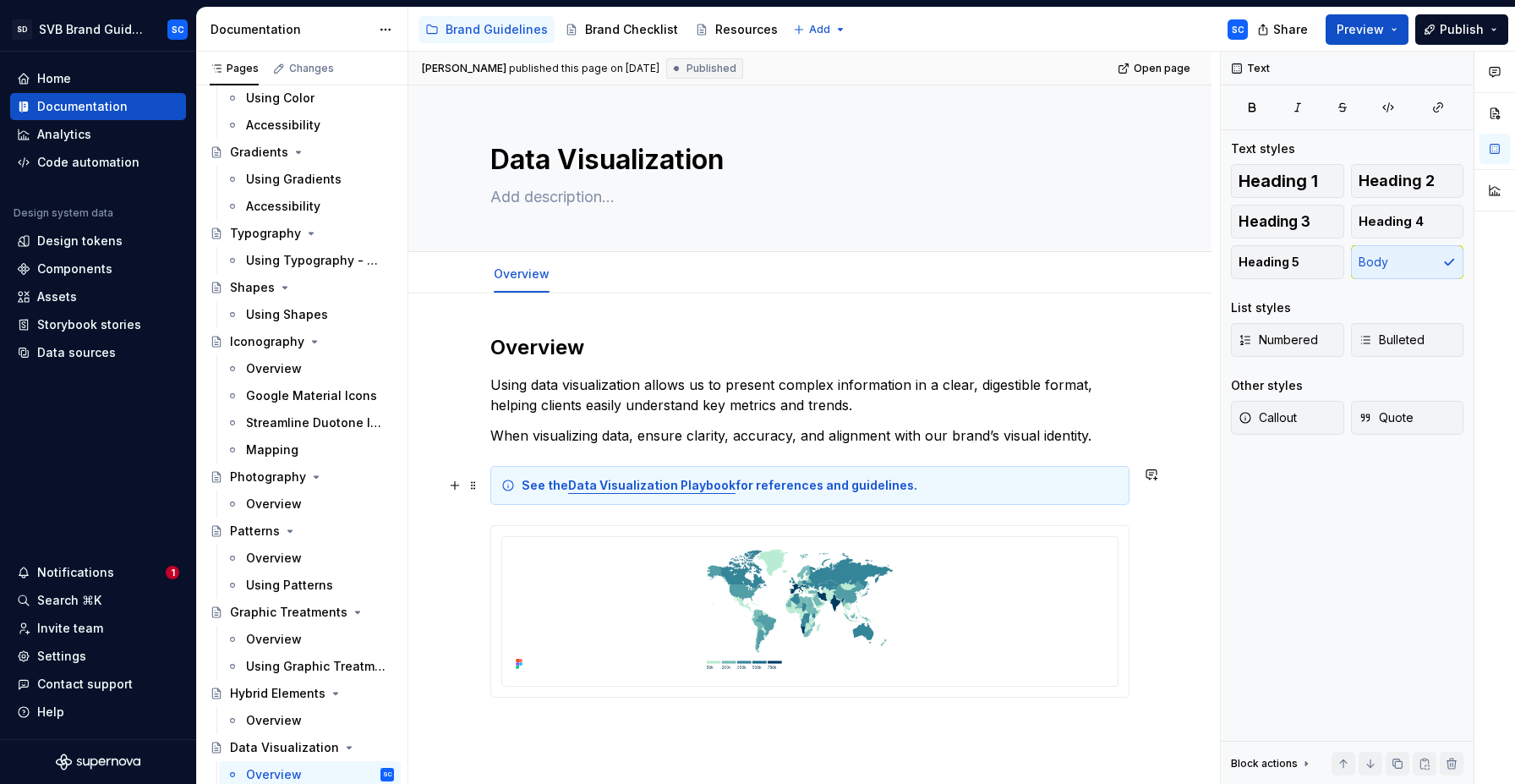
click at [630, 491] on strong "Data Visualization Playbook" at bounding box center [652, 485] width 167 height 15
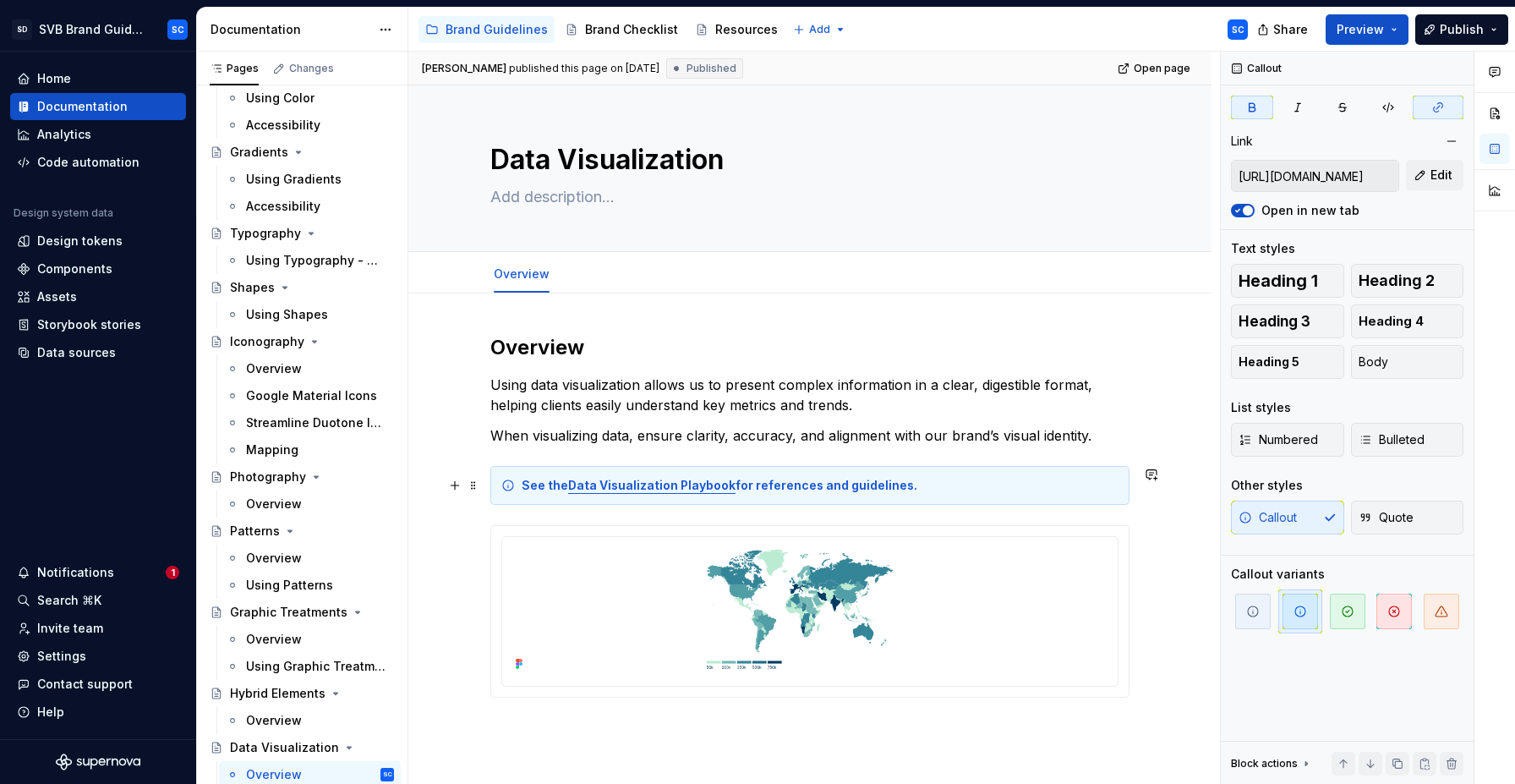
click at [656, 487] on strong "Data Visualization Playbook" at bounding box center [652, 485] width 167 height 15
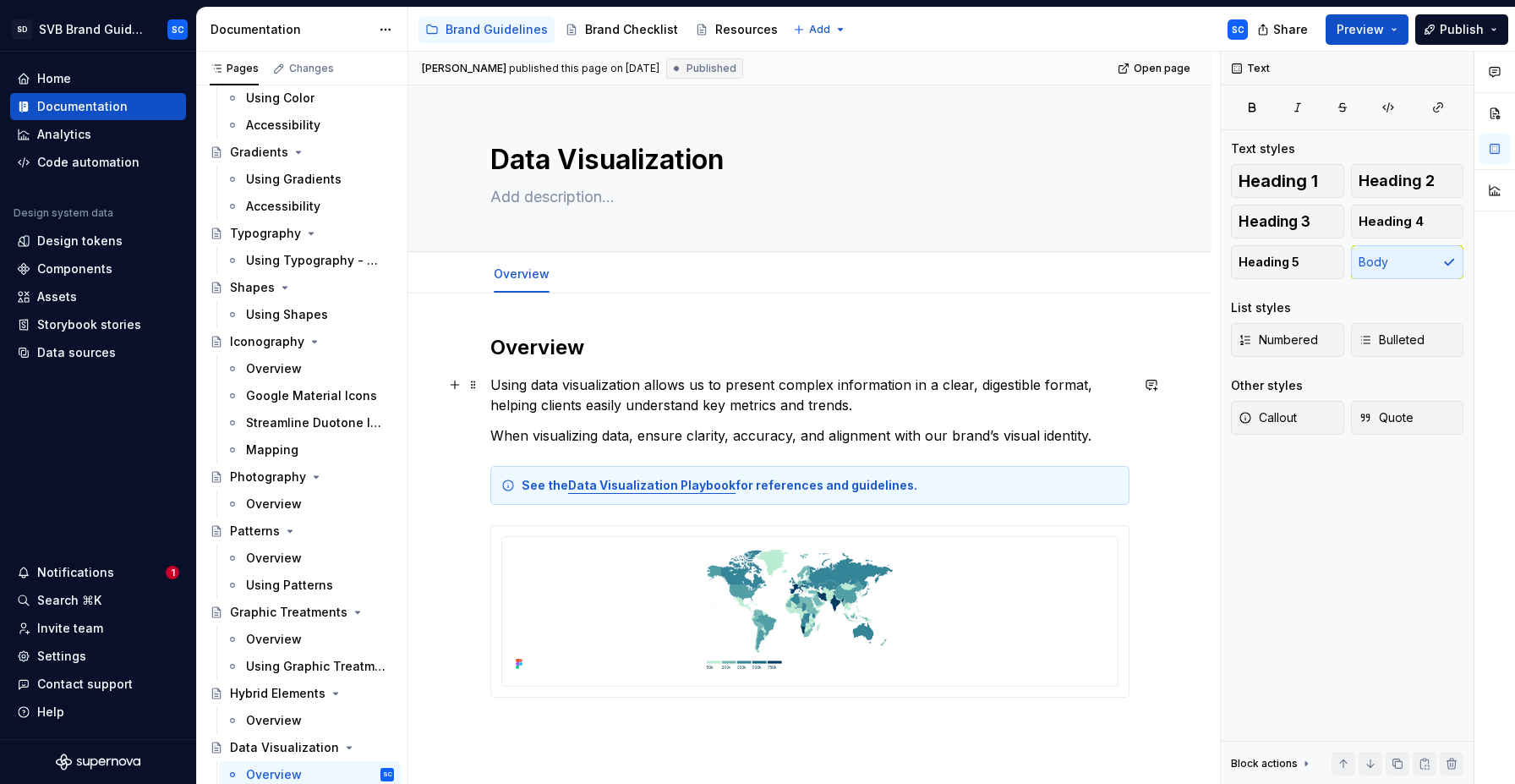
click at [667, 392] on p "Using data visualization allows us to present complex information in a clear, d…" at bounding box center [810, 395] width 640 height 40
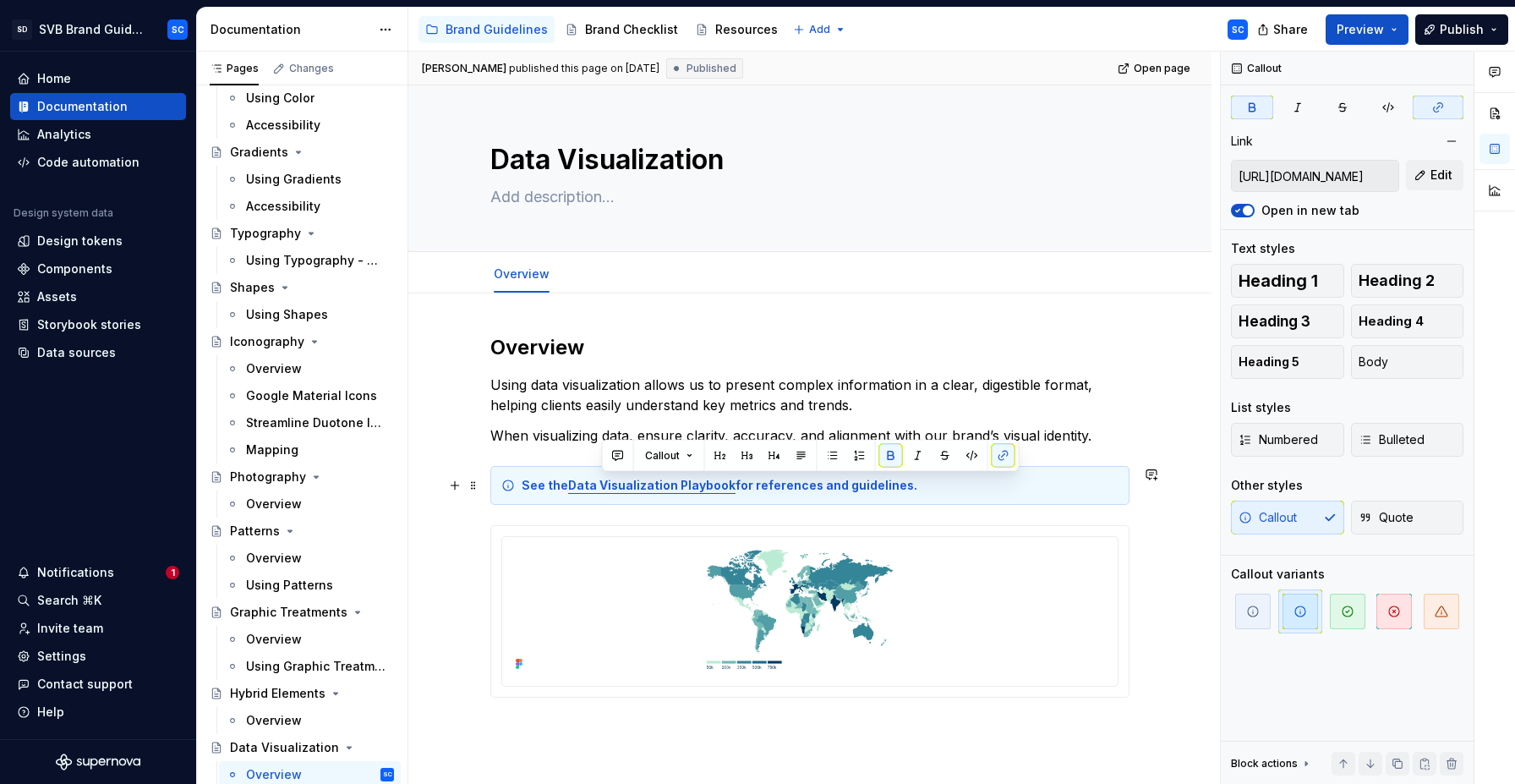
click at [595, 482] on strong "Data Visualization Playbook" at bounding box center [652, 485] width 167 height 15
drag, startPoint x: 595, startPoint y: 482, endPoint x: 713, endPoint y: 483, distance: 118.0
click at [711, 483] on strong "Data Visualization Playbook" at bounding box center [652, 485] width 167 height 15
type textarea "*"
